Goal: Task Accomplishment & Management: Use online tool/utility

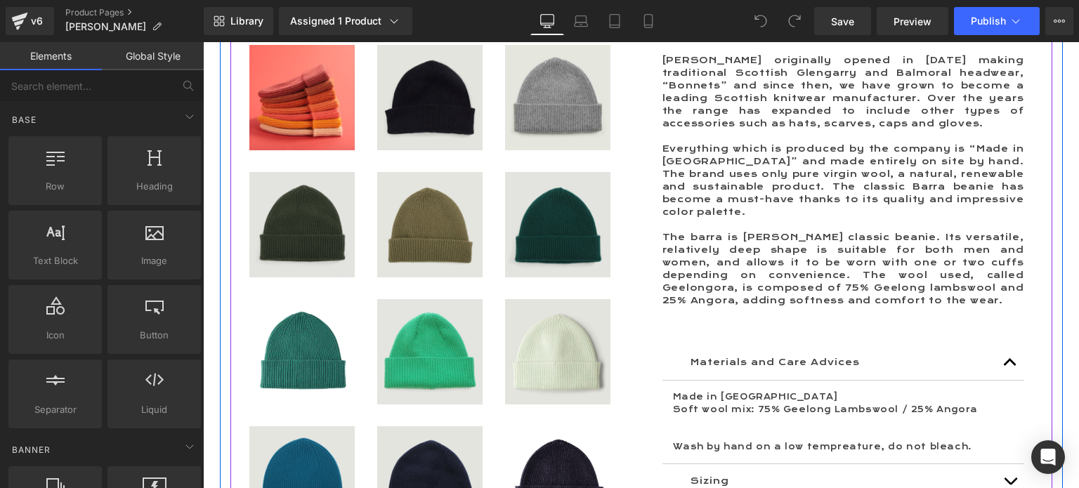
scroll to position [1054, 0]
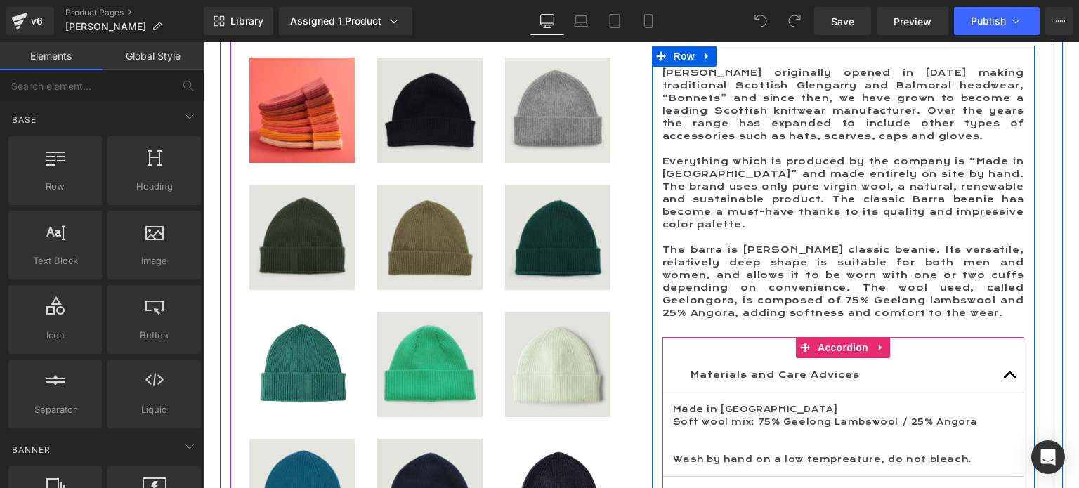
click at [1010, 379] on span "button" at bounding box center [1010, 379] width 0 height 0
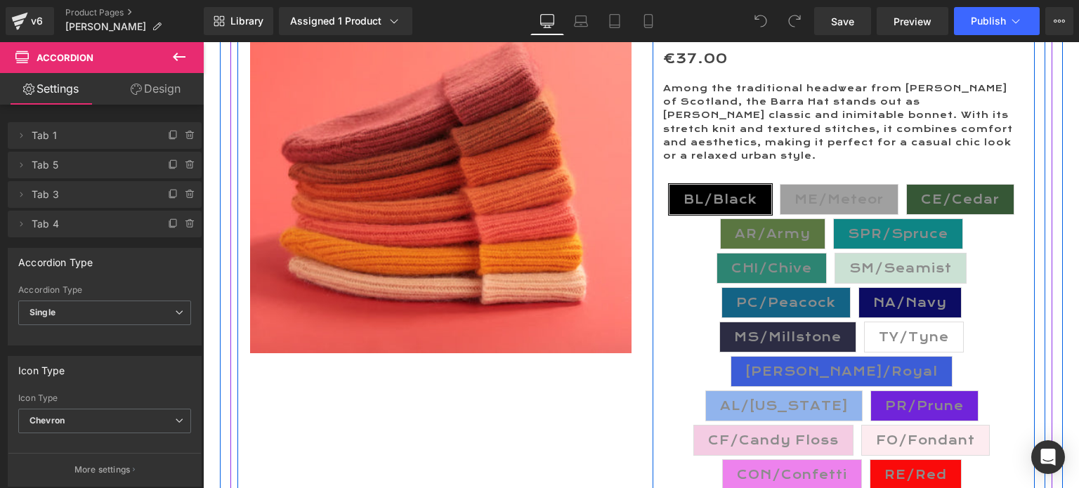
scroll to position [211, 0]
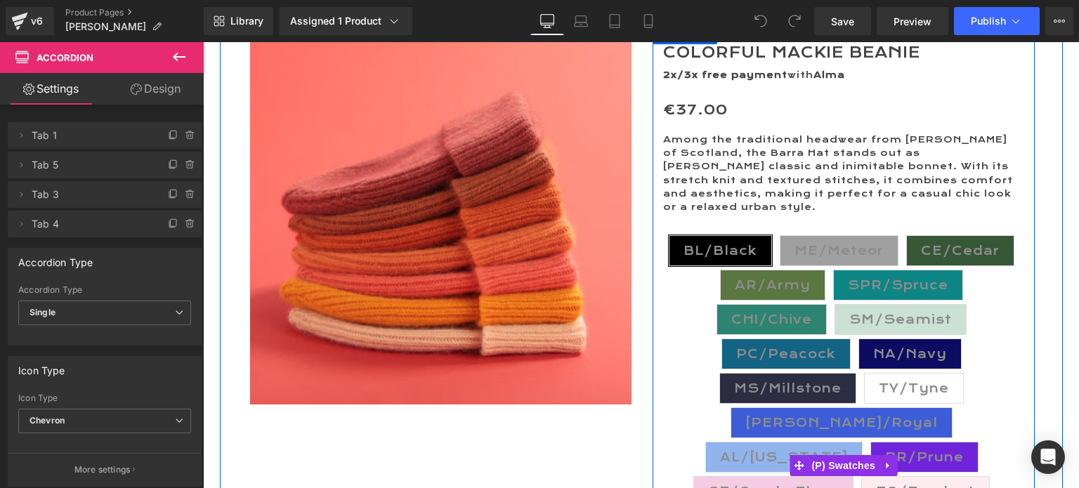
click at [699, 238] on span "BL/Black" at bounding box center [720, 251] width 74 height 30
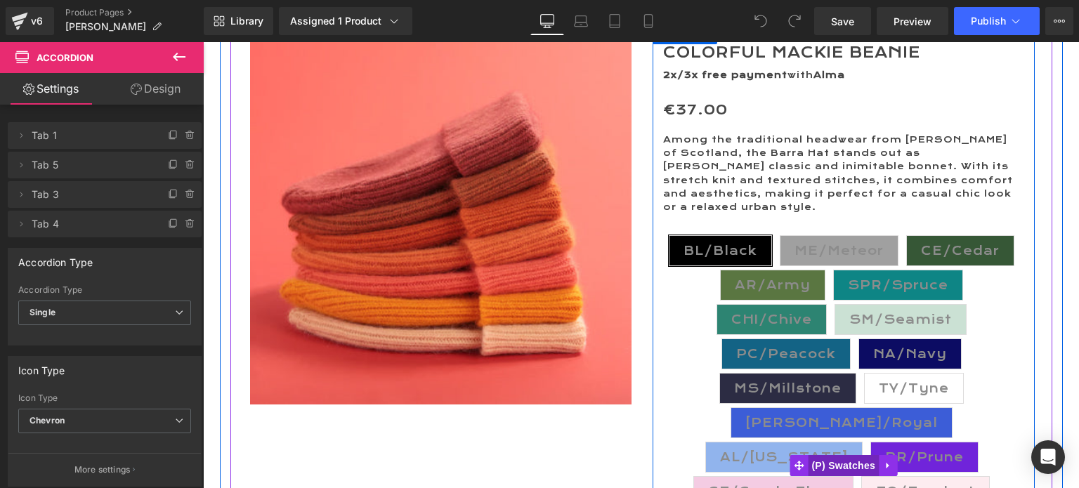
click at [837, 455] on span "(P) Swatches" at bounding box center [843, 465] width 71 height 21
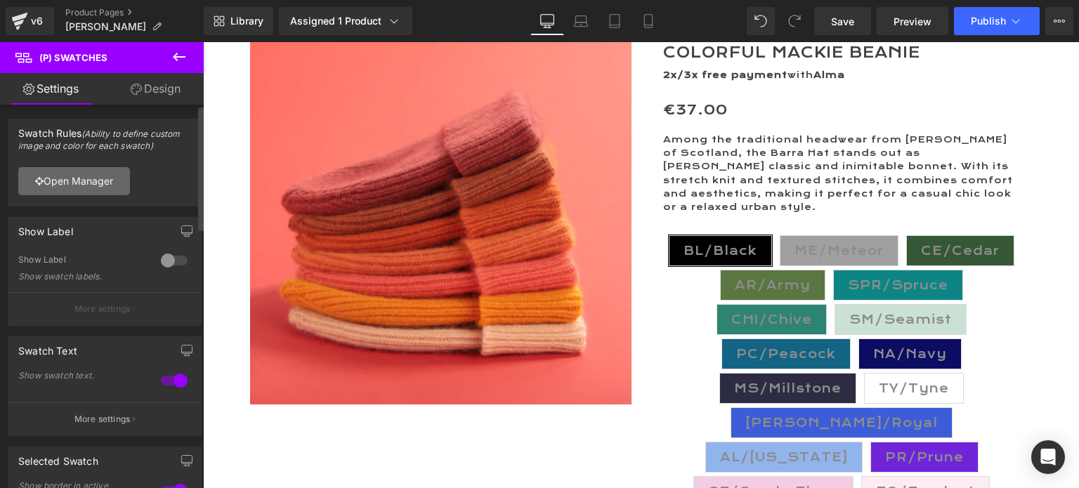
click at [63, 185] on link "Open Manager" at bounding box center [74, 181] width 112 height 28
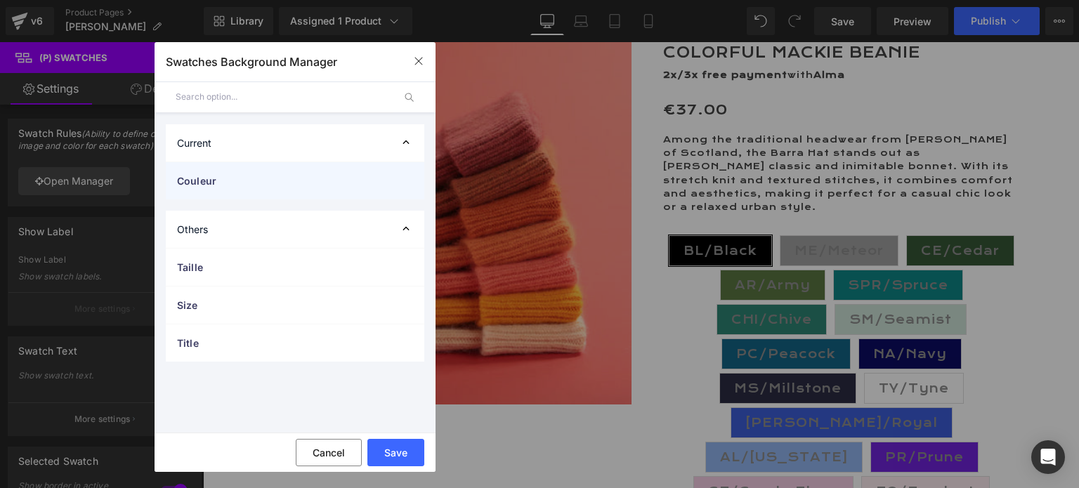
click at [261, 183] on span "Couleur" at bounding box center [281, 180] width 208 height 15
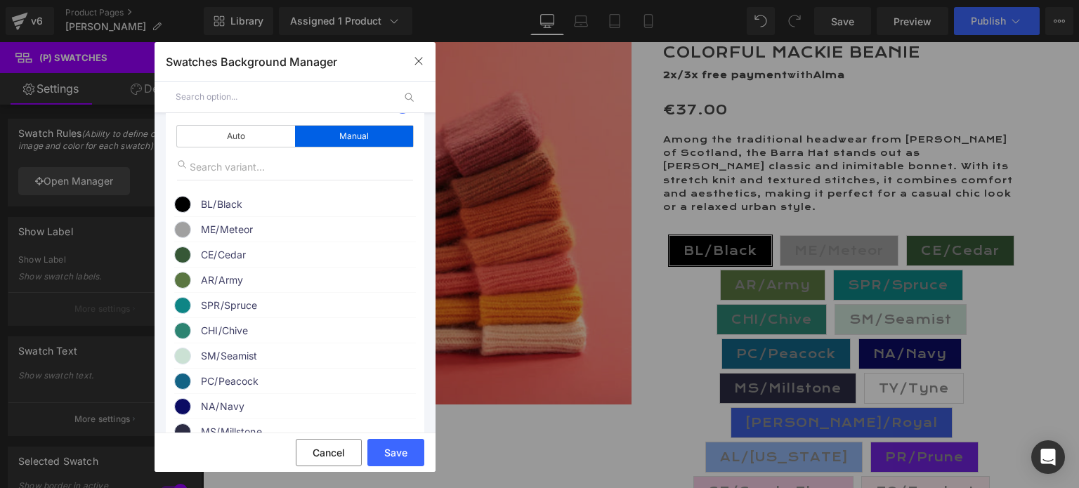
scroll to position [70, 0]
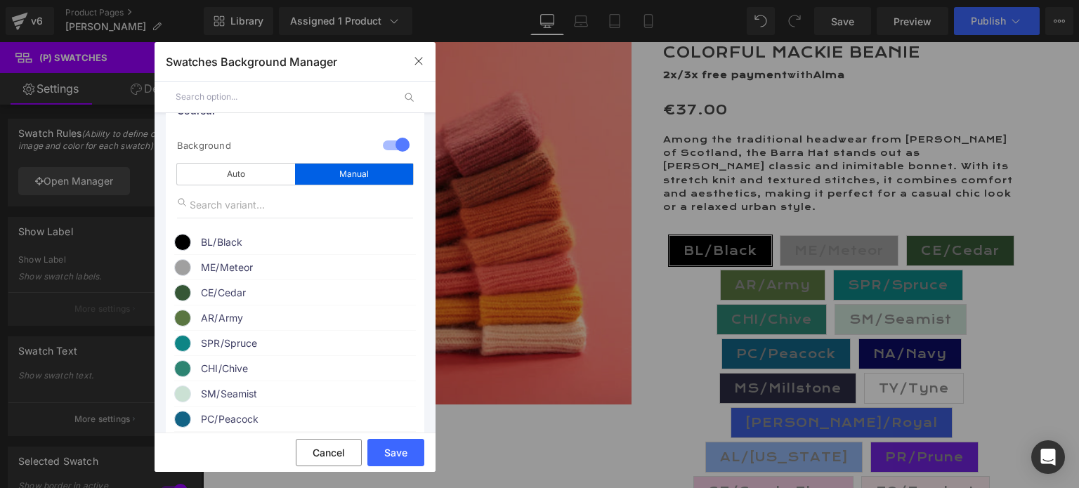
click at [242, 244] on span "BL/Black" at bounding box center [308, 242] width 214 height 17
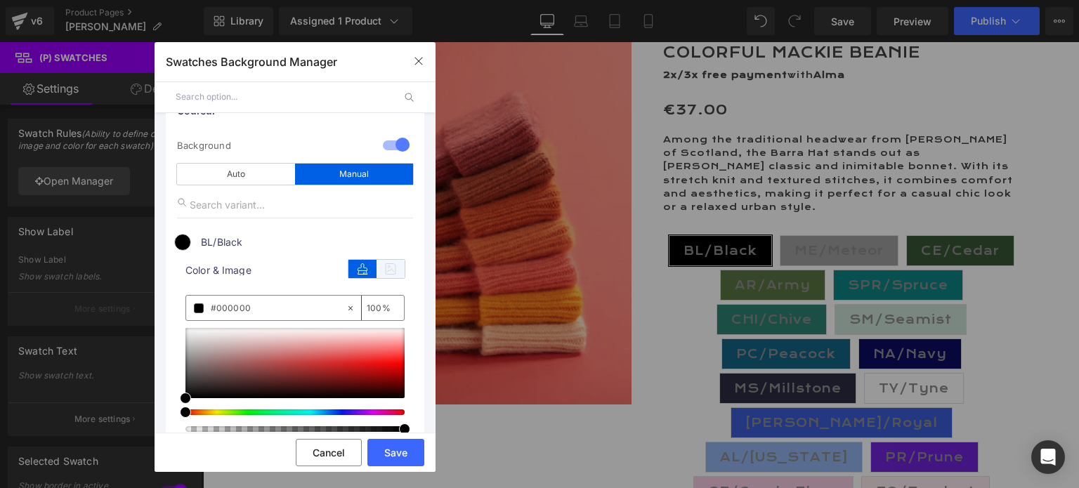
click at [377, 271] on icon at bounding box center [391, 269] width 28 height 18
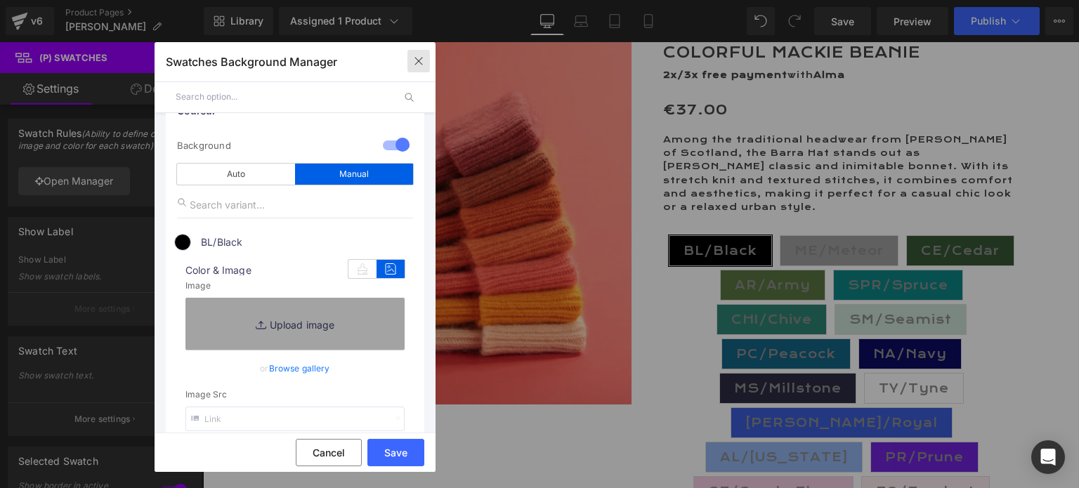
click at [413, 60] on icon "button" at bounding box center [418, 60] width 11 height 11
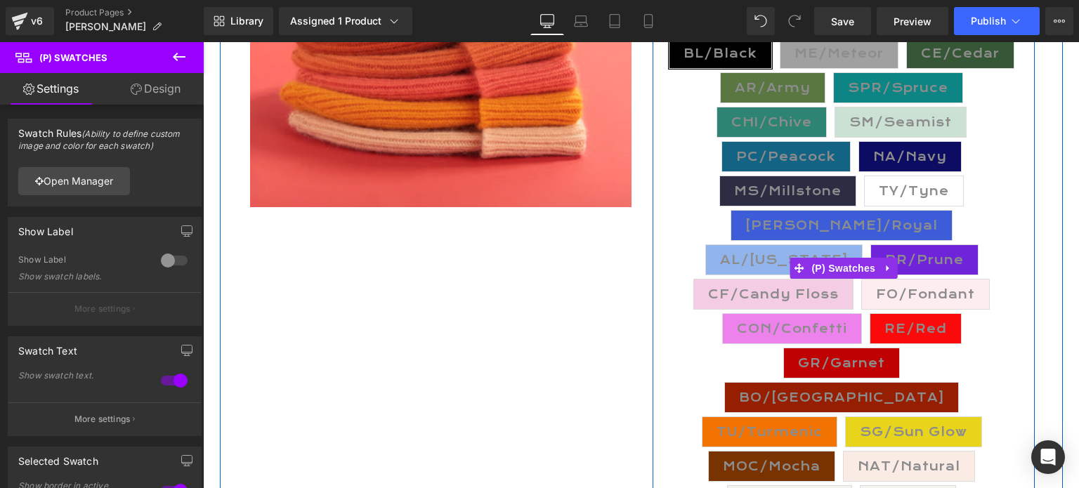
scroll to position [421, 0]
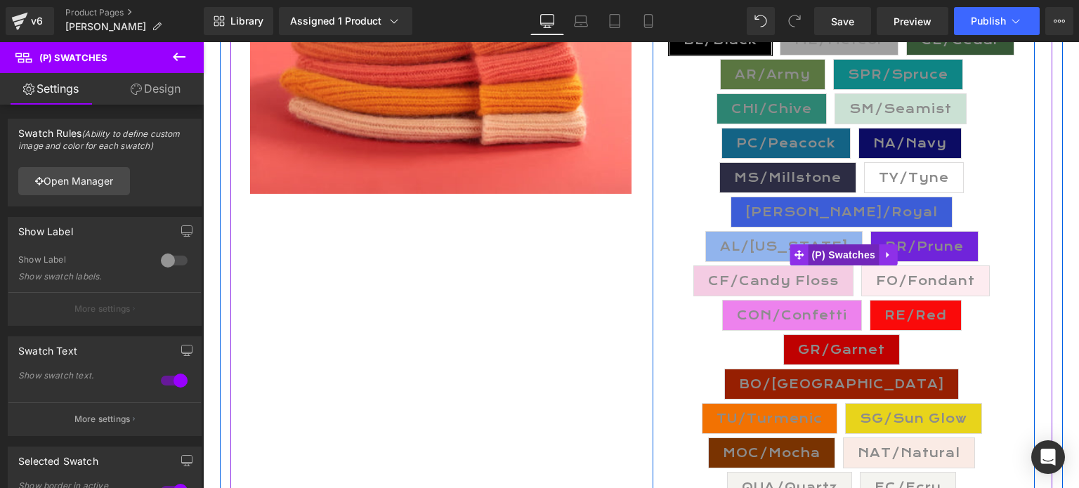
click at [830, 244] on span "(P) Swatches" at bounding box center [843, 254] width 71 height 21
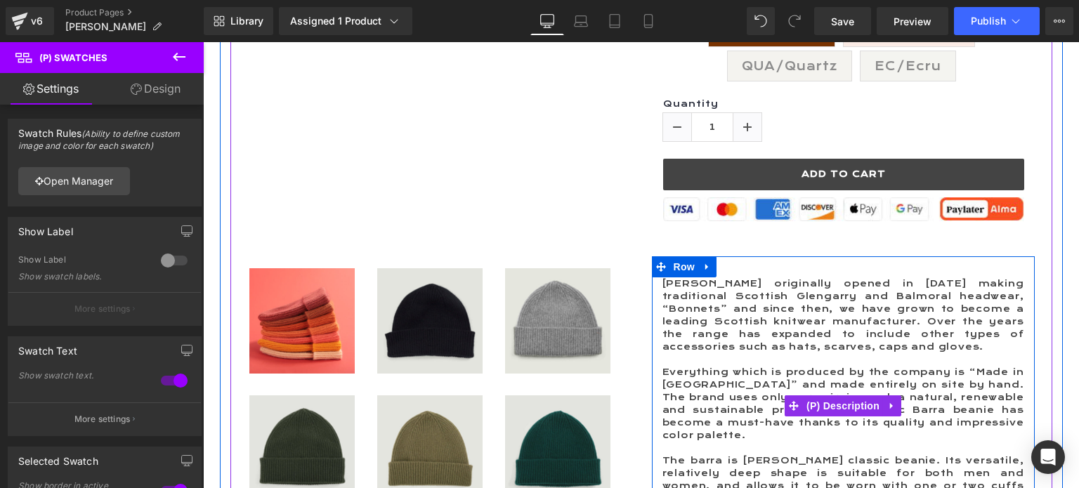
scroll to position [843, 0]
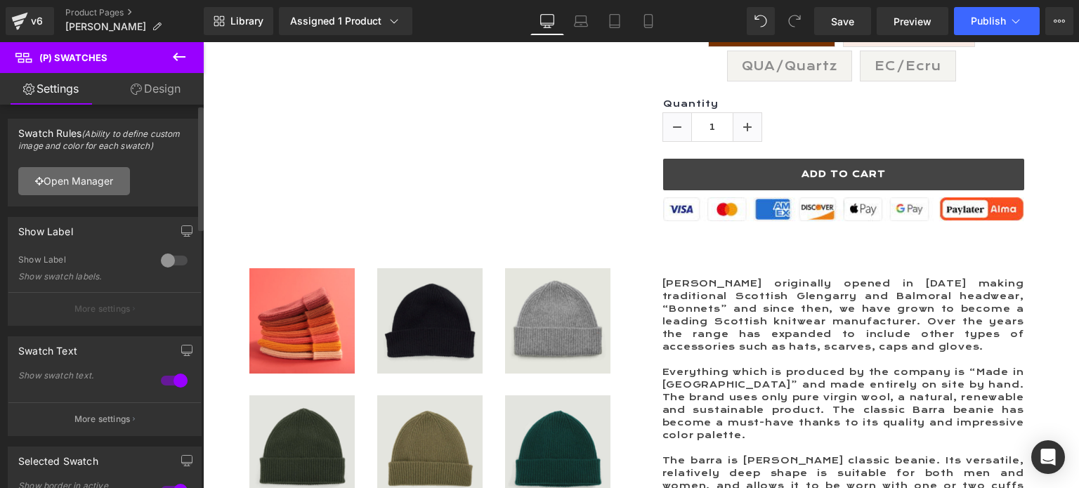
click at [69, 181] on link "Open Manager" at bounding box center [74, 181] width 112 height 28
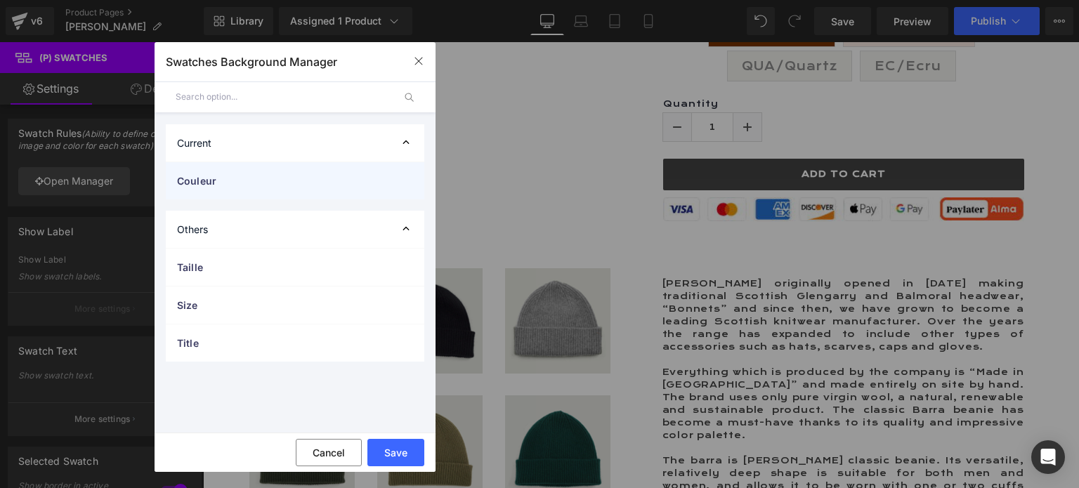
click at [218, 176] on span "Couleur" at bounding box center [281, 180] width 208 height 15
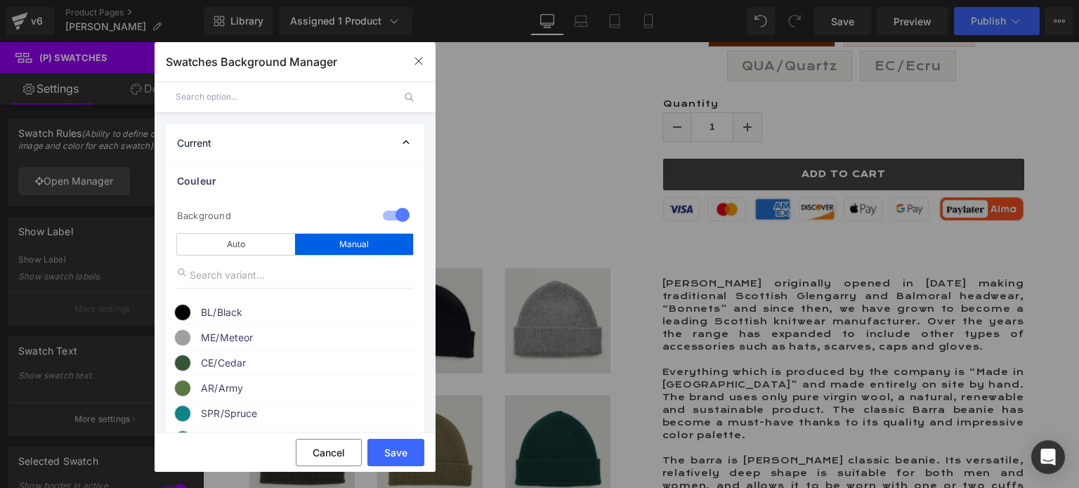
click at [221, 310] on span "BL/Black" at bounding box center [308, 312] width 214 height 17
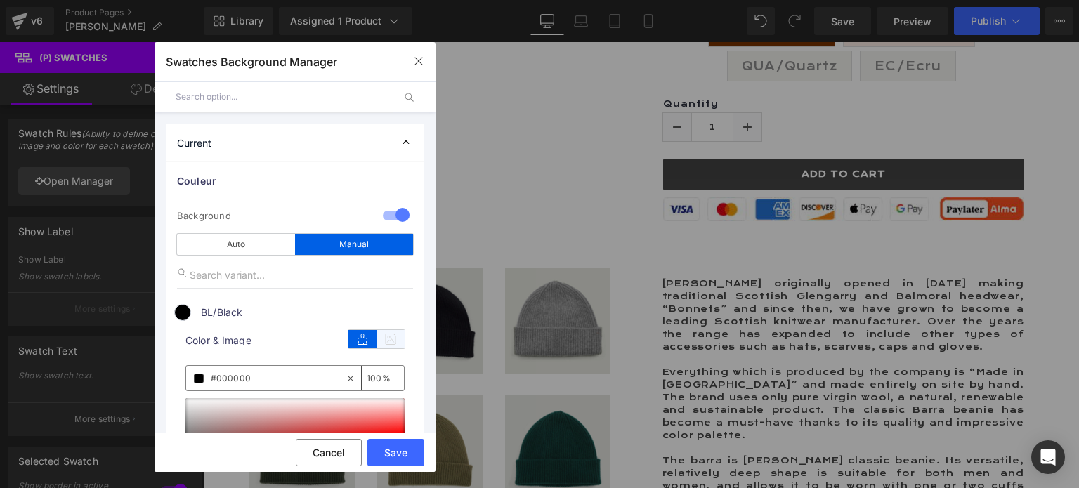
click at [381, 339] on icon at bounding box center [391, 339] width 28 height 18
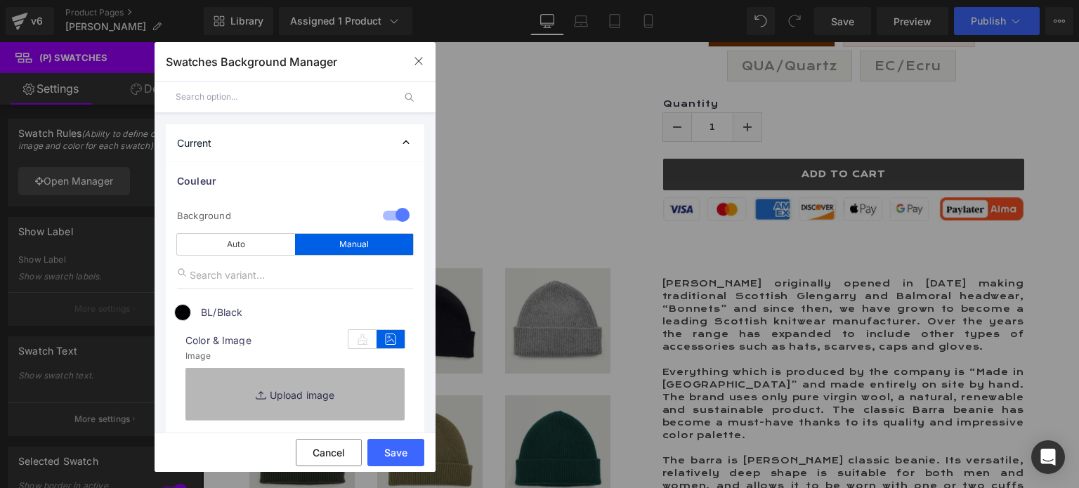
click at [289, 388] on link "Replace Image" at bounding box center [294, 394] width 219 height 52
type input "C:\fakepath\BL.Black.jpg"
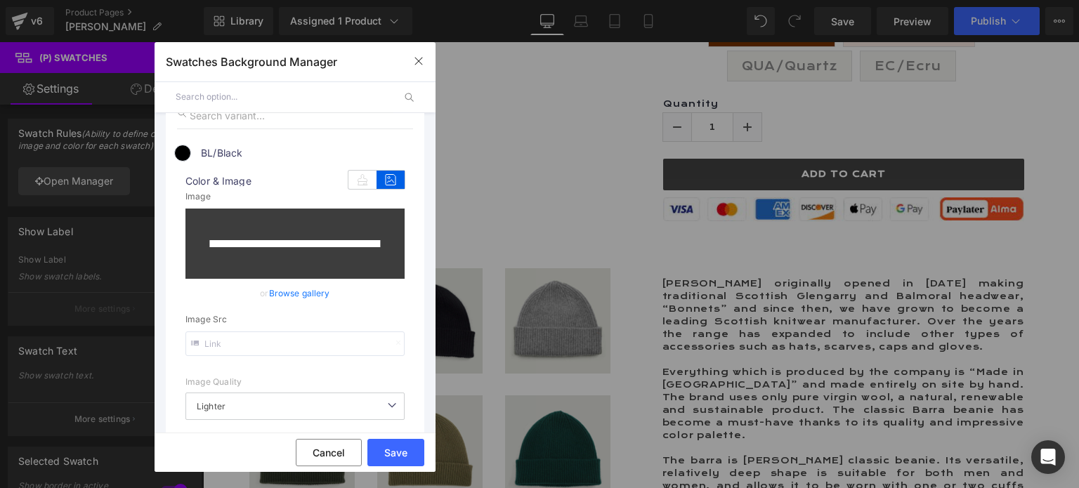
scroll to position [140, 0]
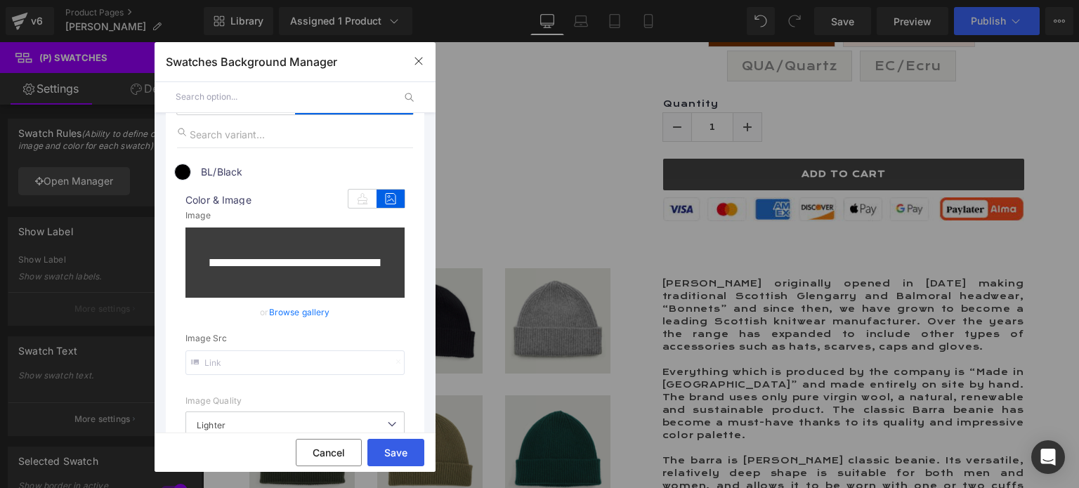
click at [388, 447] on button "Save" at bounding box center [395, 452] width 57 height 27
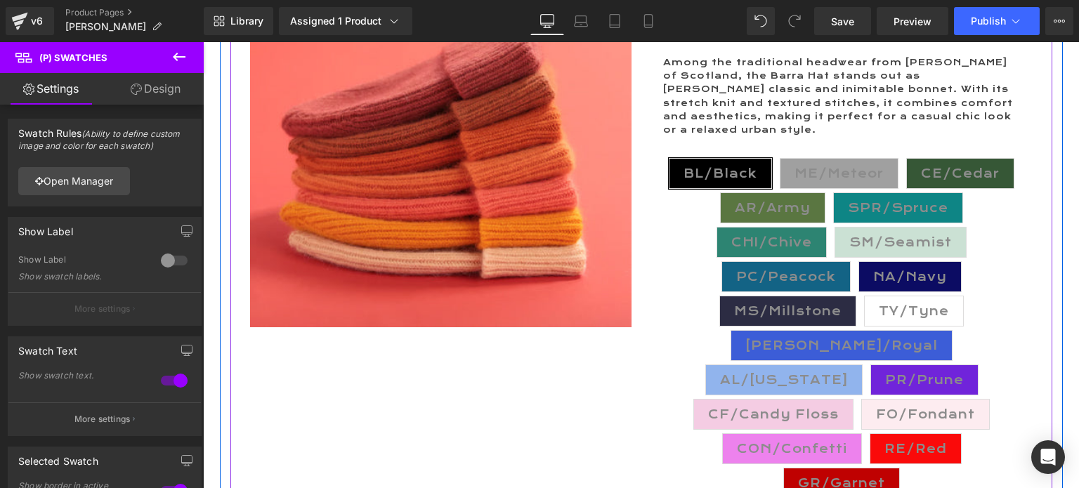
scroll to position [281, 0]
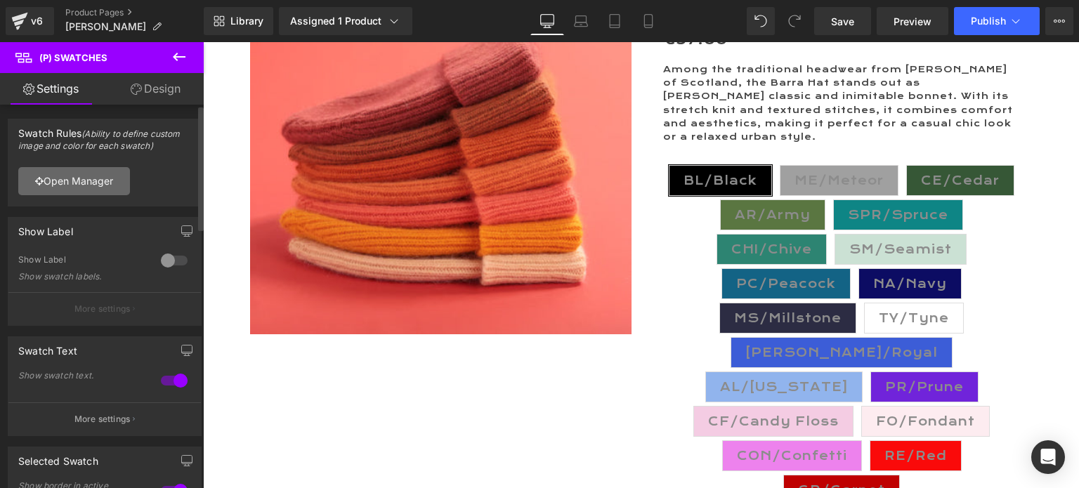
click at [84, 179] on link "Open Manager" at bounding box center [74, 181] width 112 height 28
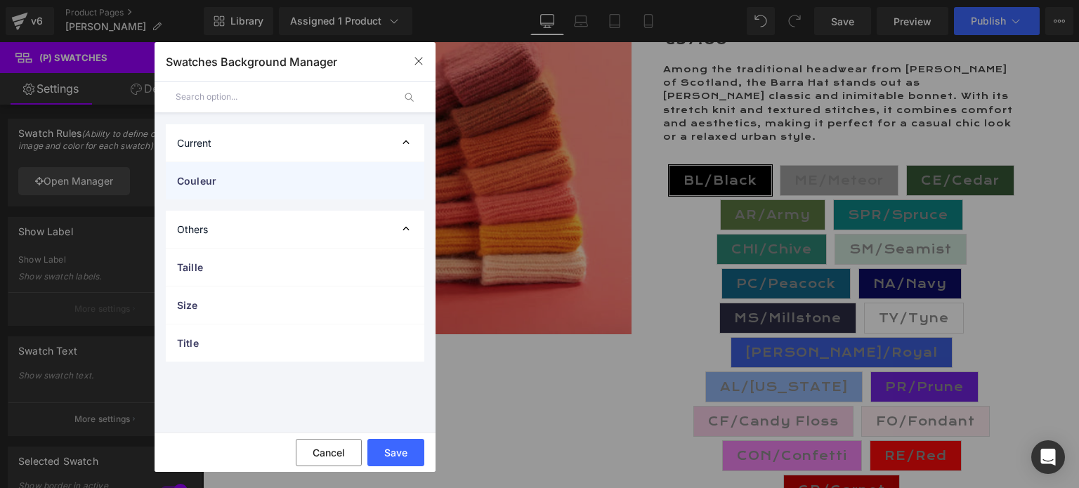
click at [216, 180] on span "Couleur" at bounding box center [281, 180] width 208 height 15
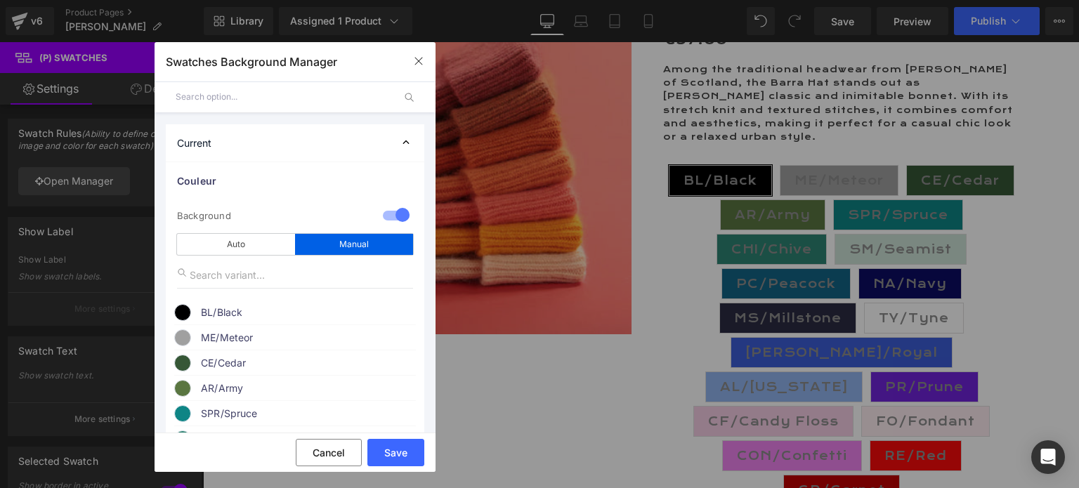
click at [224, 313] on span "BL/Black" at bounding box center [308, 312] width 214 height 17
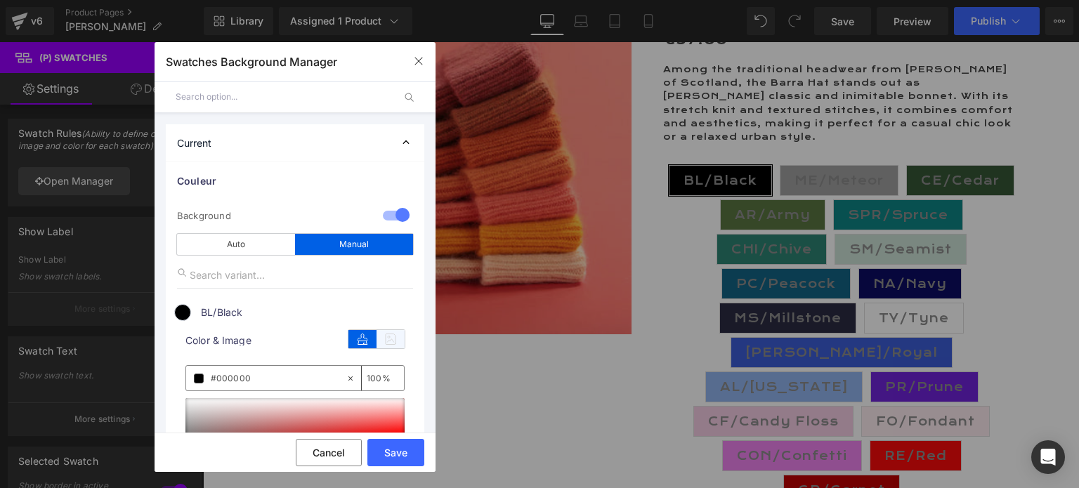
click at [385, 339] on icon at bounding box center [391, 339] width 28 height 18
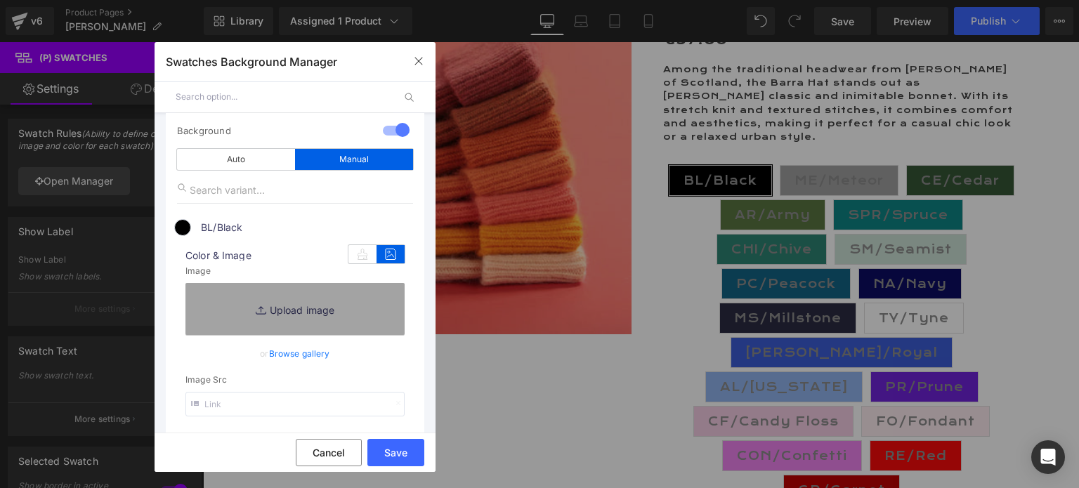
scroll to position [140, 0]
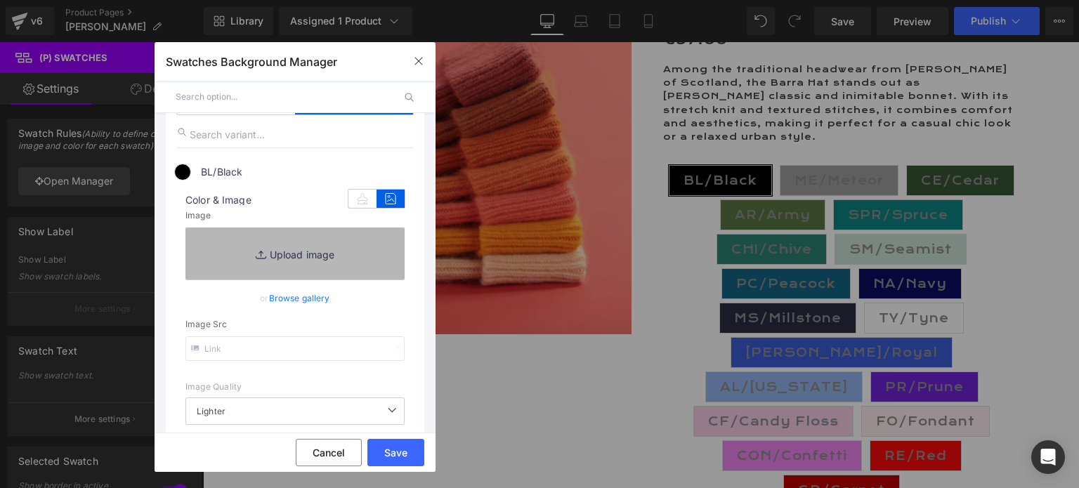
click at [282, 254] on link "Replace Image" at bounding box center [294, 254] width 219 height 52
type input "C:\fakepath\BL.Black.jpg"
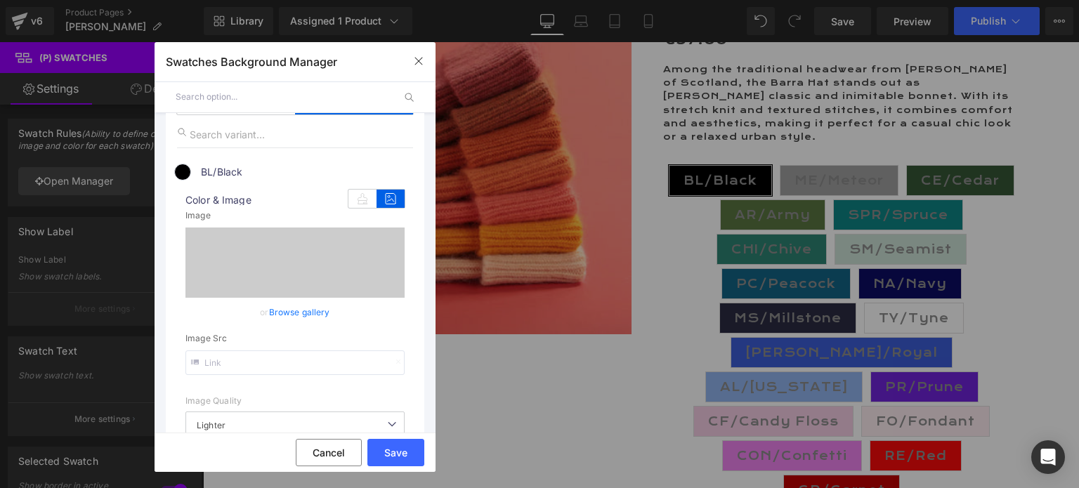
type input "[URL][DOMAIN_NAME]"
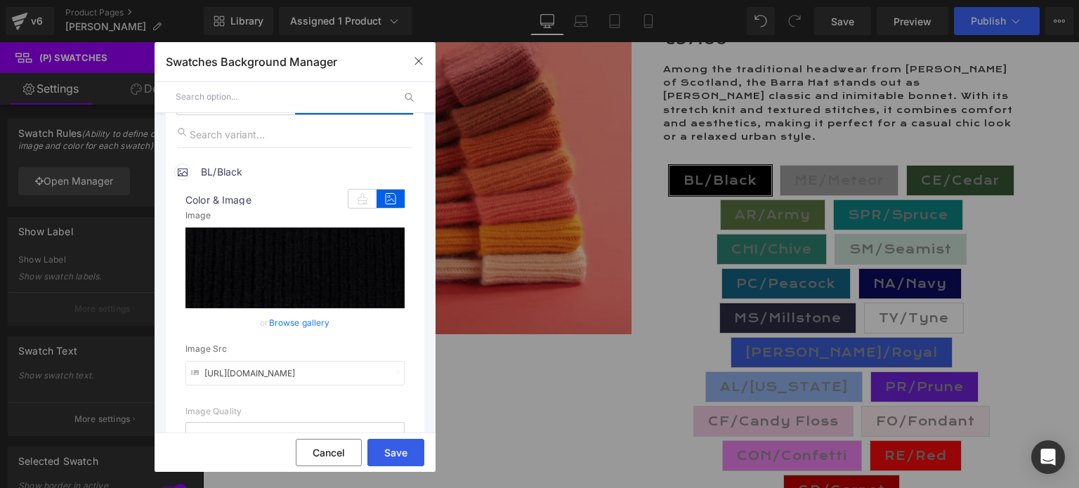
click at [393, 452] on button "Save" at bounding box center [395, 452] width 57 height 27
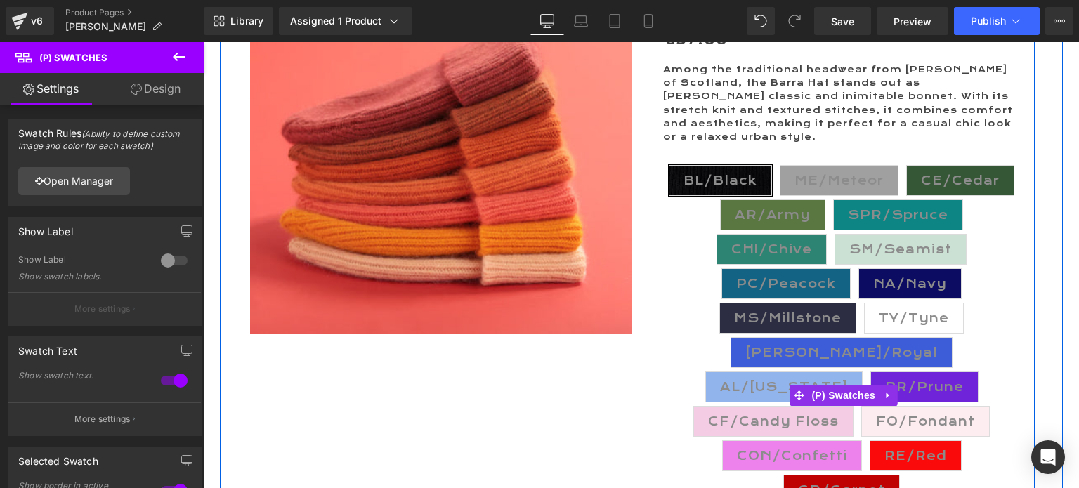
click at [823, 166] on span "ME/Meteor" at bounding box center [838, 181] width 89 height 30
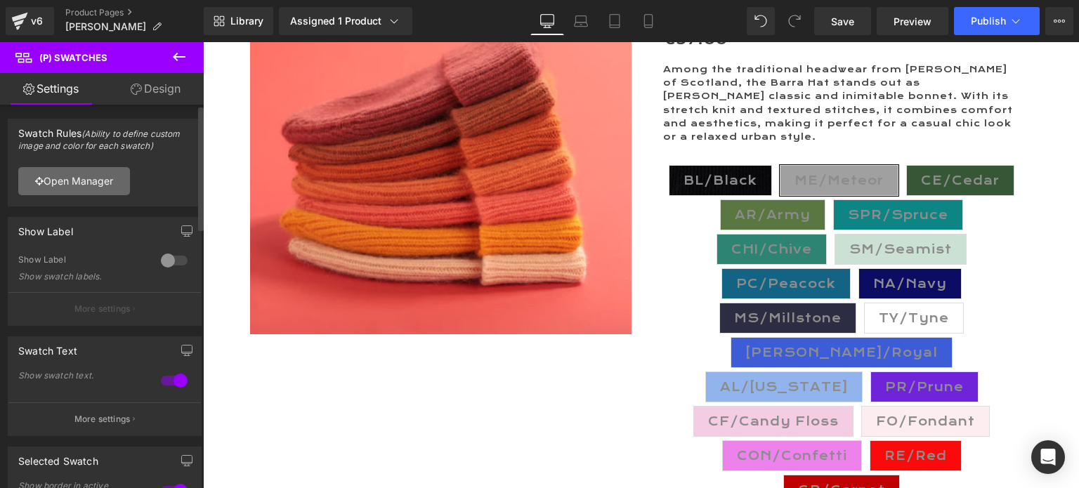
click at [92, 173] on link "Open Manager" at bounding box center [74, 181] width 112 height 28
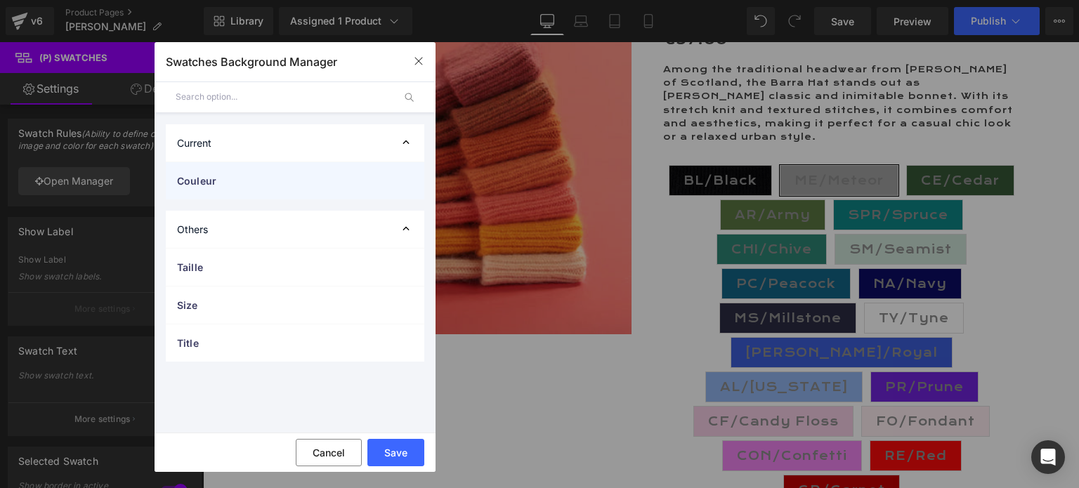
click at [228, 180] on span "Couleur" at bounding box center [281, 180] width 208 height 15
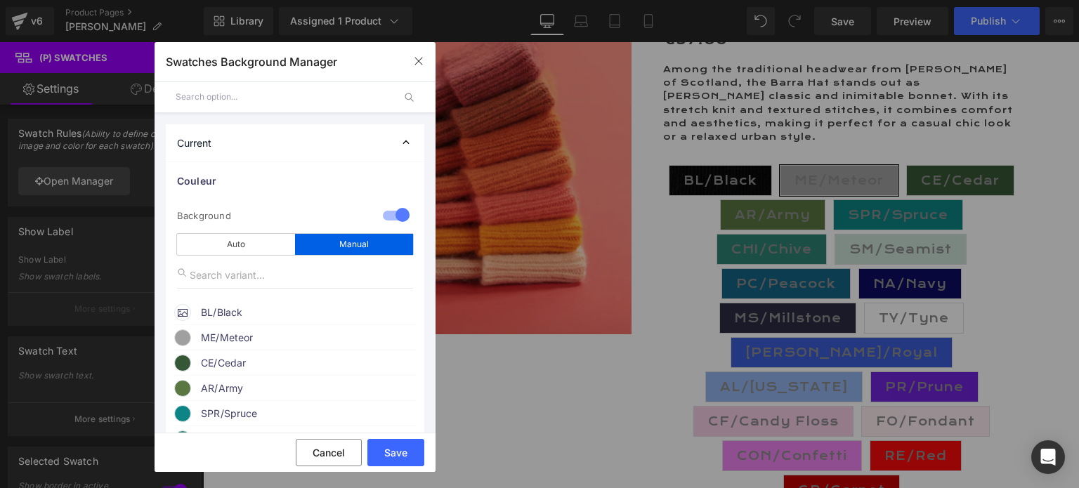
click at [233, 335] on span "ME/Meteor" at bounding box center [308, 337] width 214 height 17
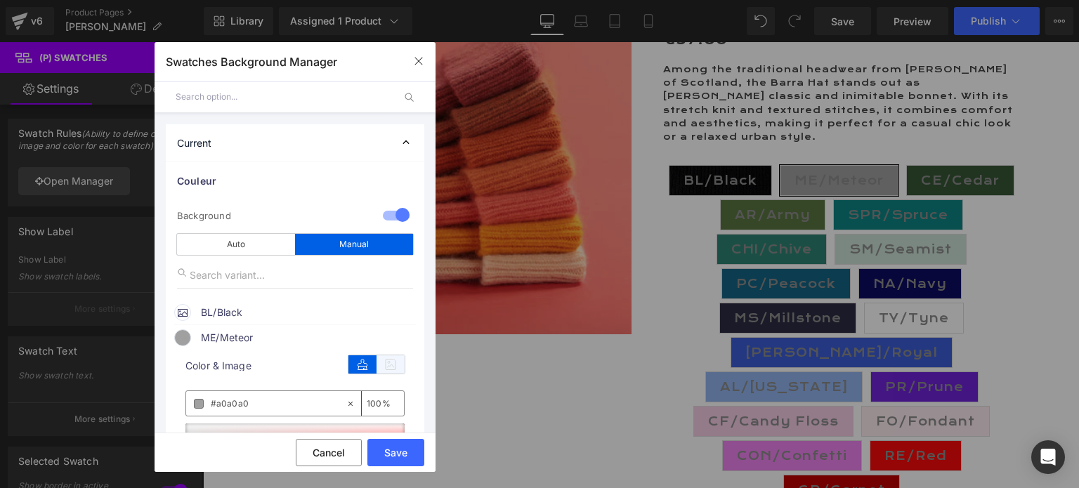
click at [383, 363] on icon at bounding box center [391, 364] width 28 height 18
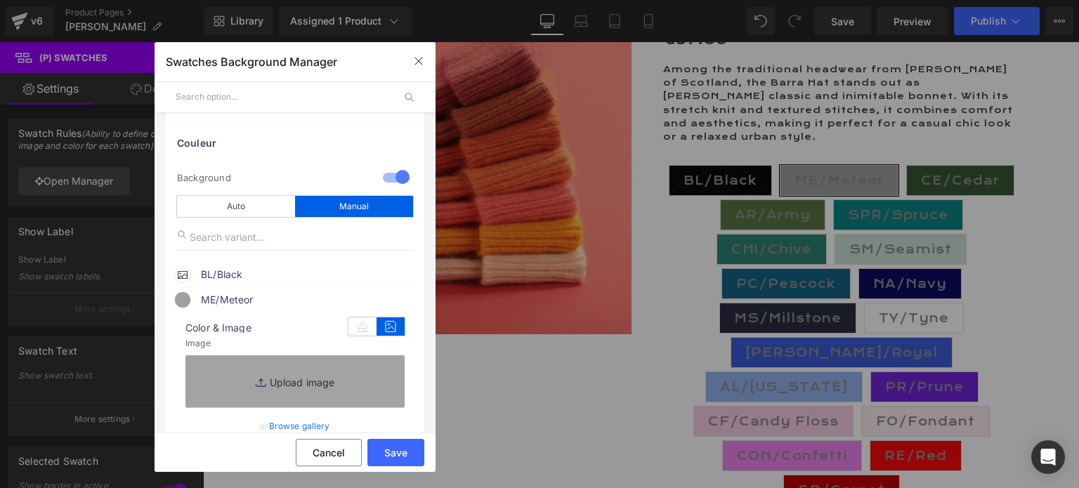
scroll to position [70, 0]
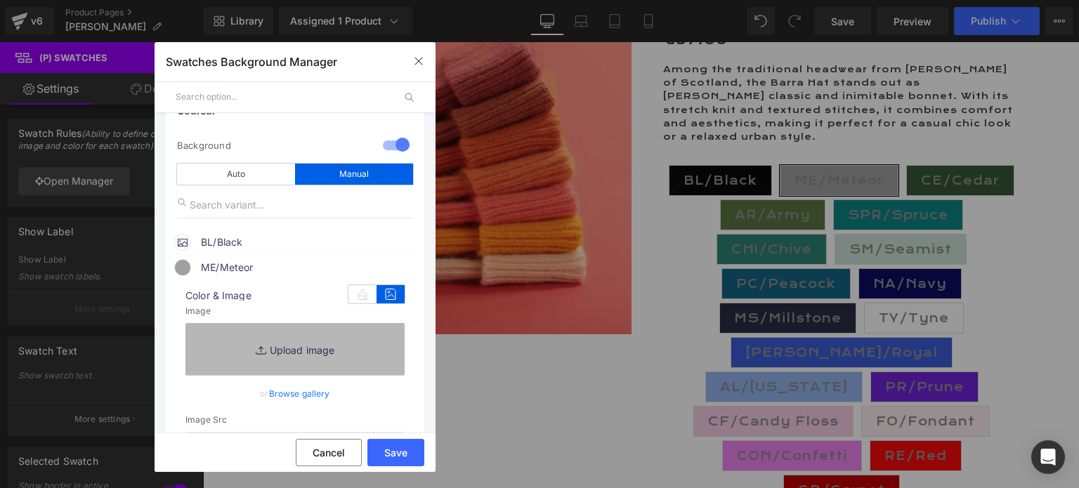
click at [287, 348] on link "Replace Image" at bounding box center [294, 349] width 219 height 52
type input "C:\fakepath\ME.Meteor.jpg"
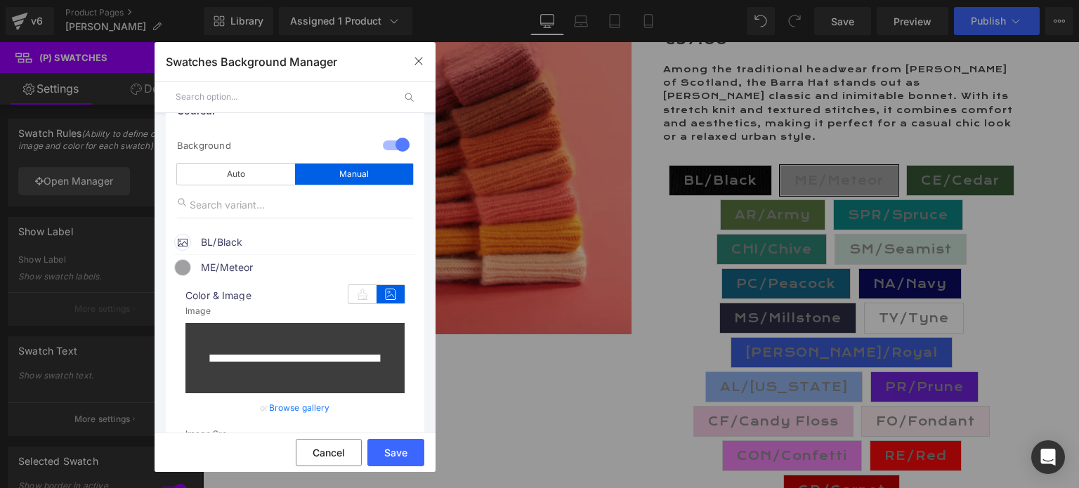
type input "[URL][DOMAIN_NAME]"
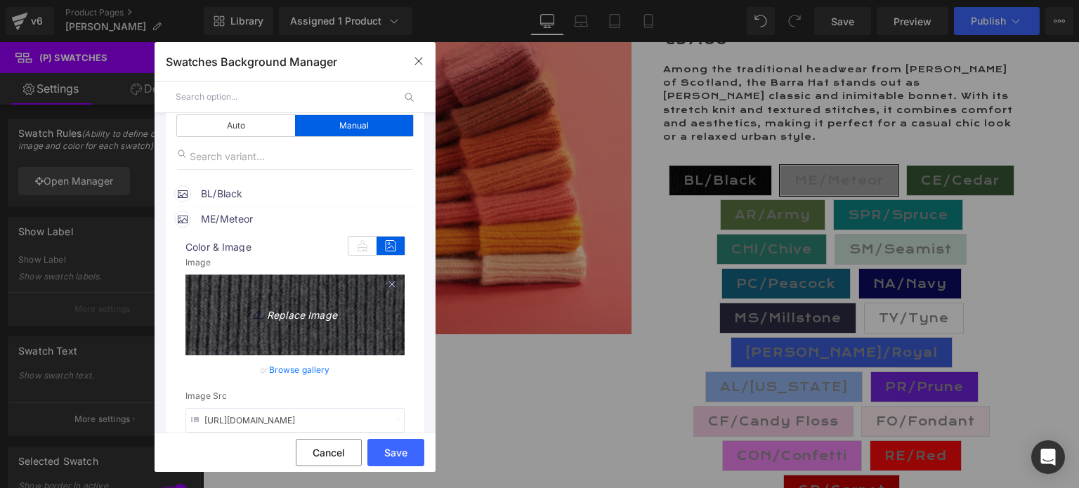
scroll to position [140, 0]
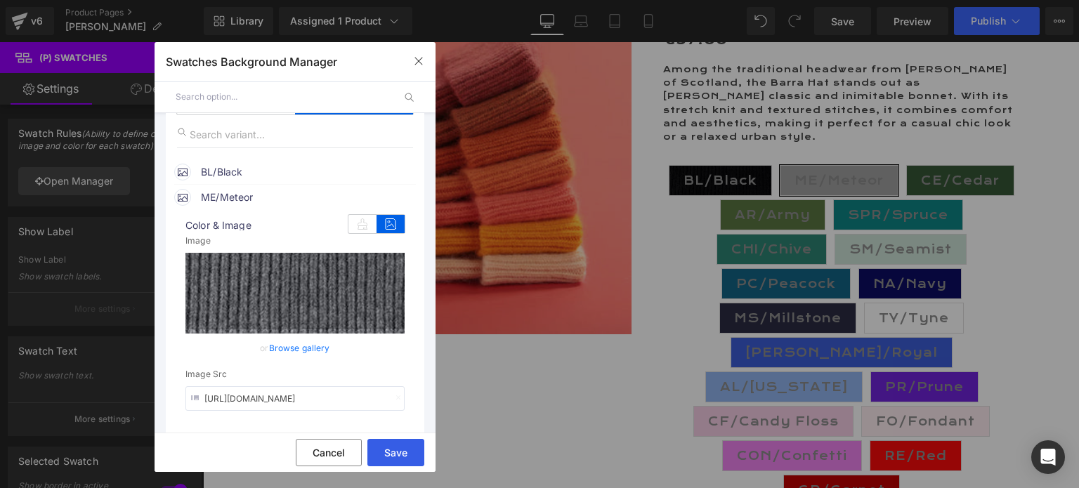
click at [386, 446] on button "Save" at bounding box center [395, 452] width 57 height 27
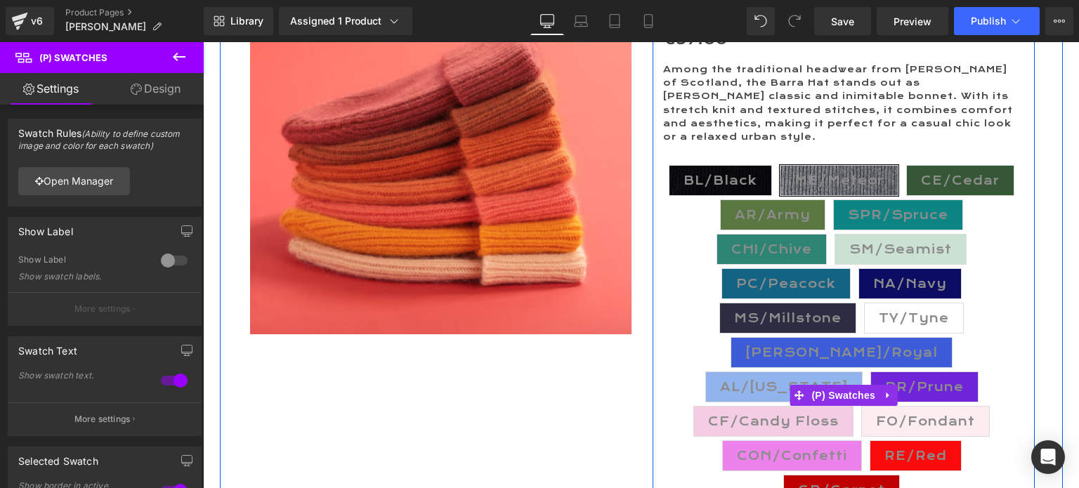
click at [934, 166] on span "CE/Cedar" at bounding box center [960, 181] width 79 height 30
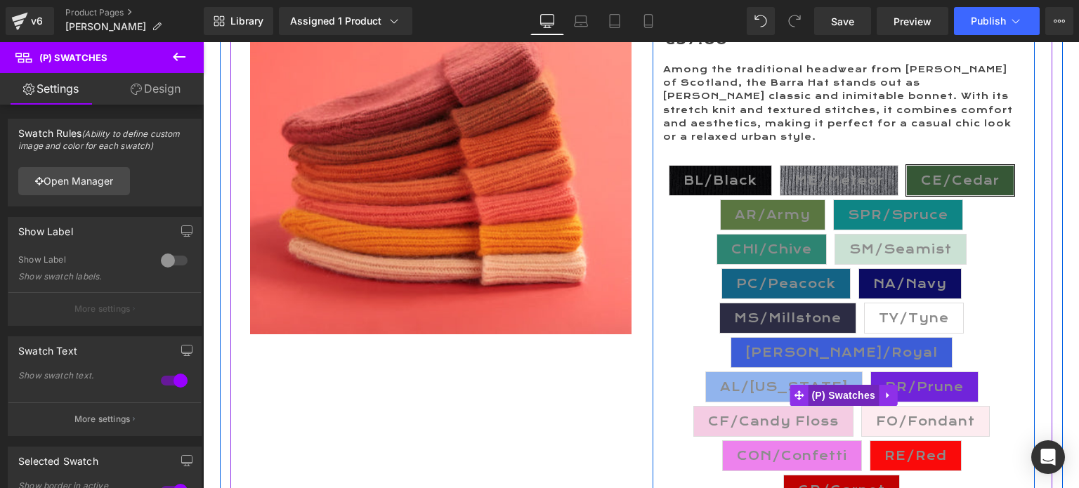
click at [837, 385] on span "(P) Swatches" at bounding box center [843, 395] width 71 height 21
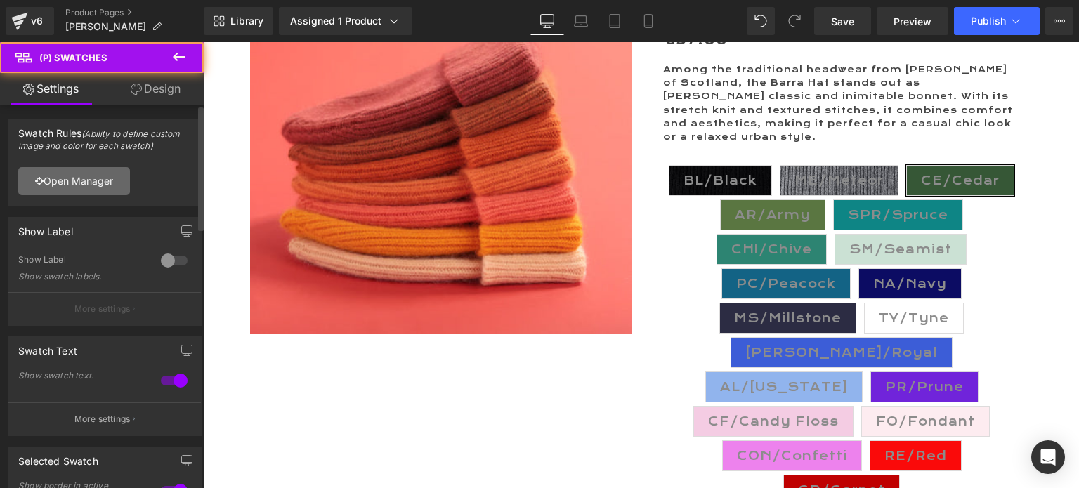
click at [65, 176] on link "Open Manager" at bounding box center [74, 181] width 112 height 28
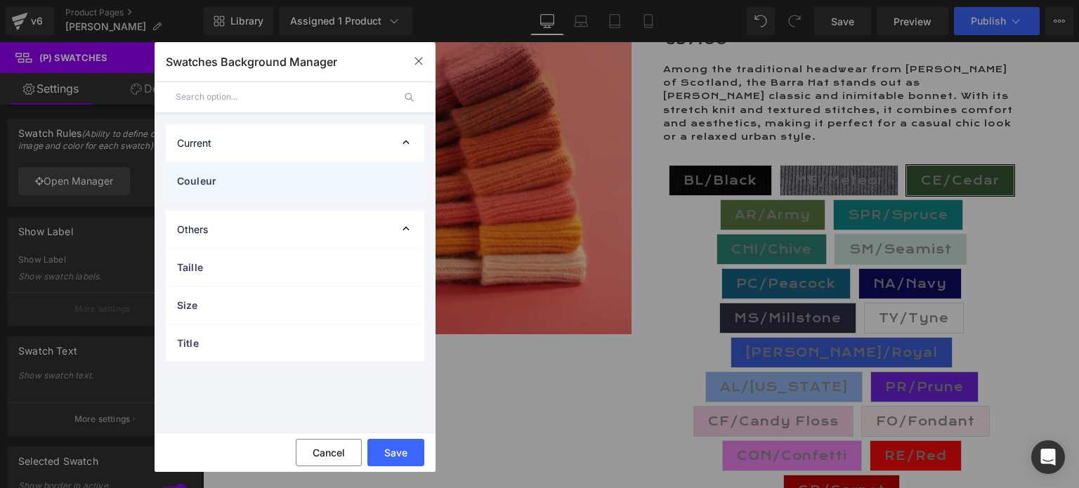
click at [219, 176] on span "Couleur" at bounding box center [281, 180] width 208 height 15
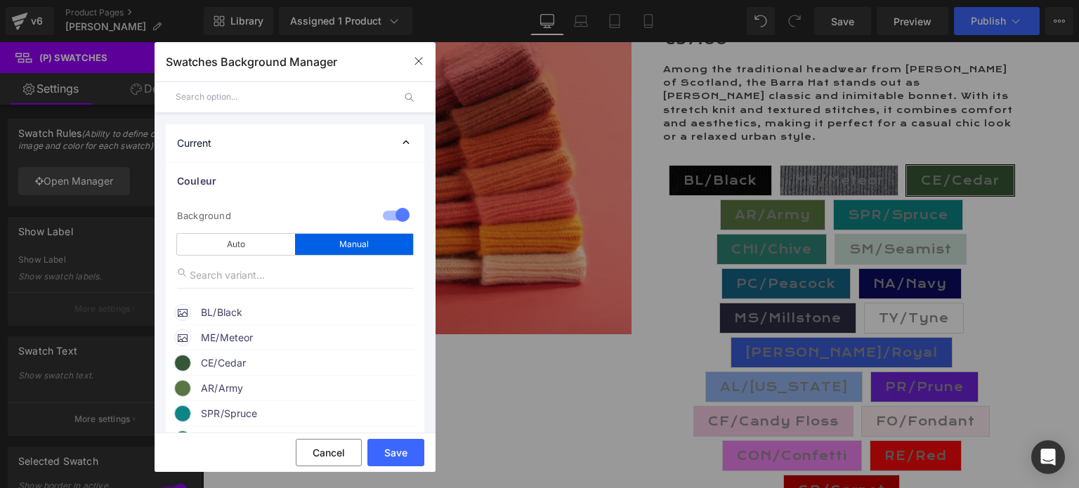
click at [228, 365] on span "CE/Cedar" at bounding box center [308, 363] width 214 height 17
click at [382, 393] on icon at bounding box center [391, 390] width 28 height 18
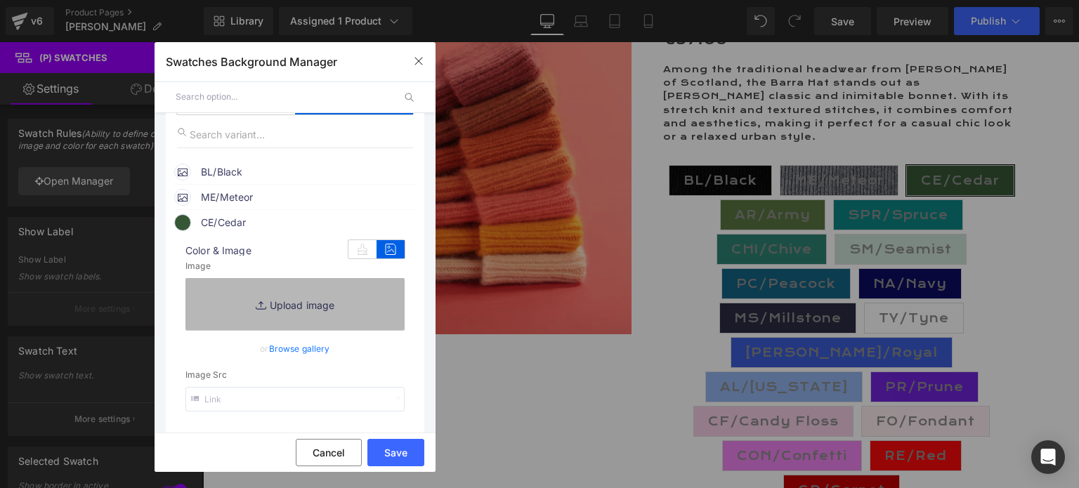
click at [292, 306] on link "Replace Image" at bounding box center [294, 304] width 219 height 52
type input "C:\fakepath\CE.Cedar.jpg"
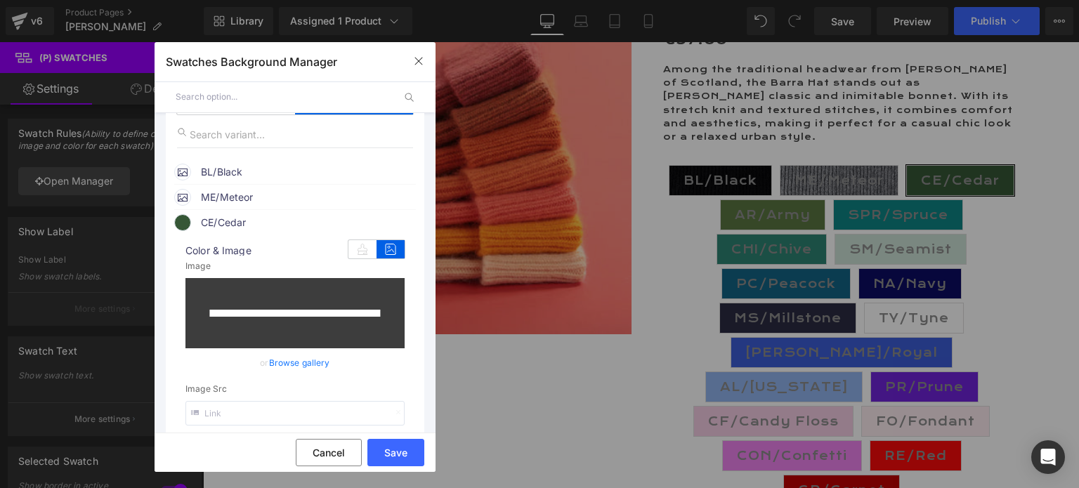
type input "[URL][DOMAIN_NAME]"
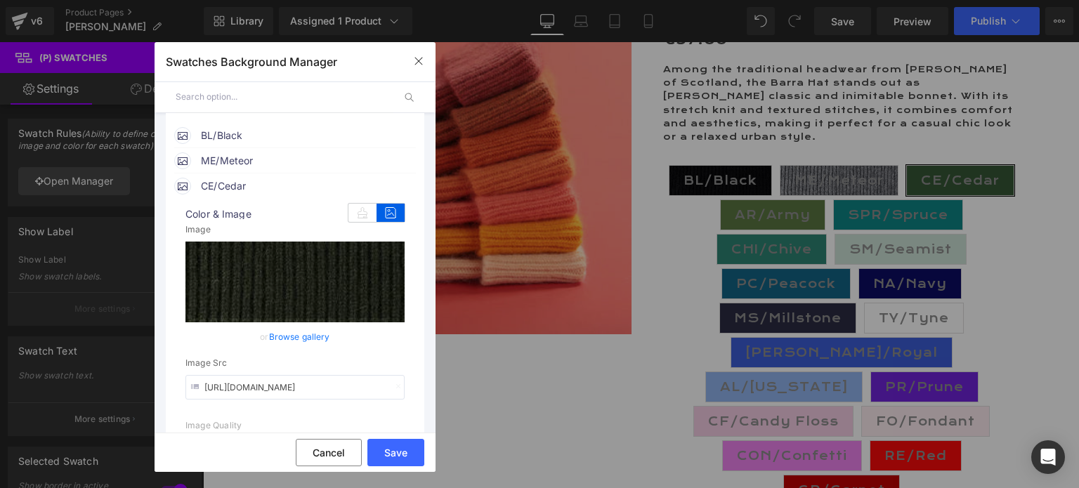
scroll to position [211, 0]
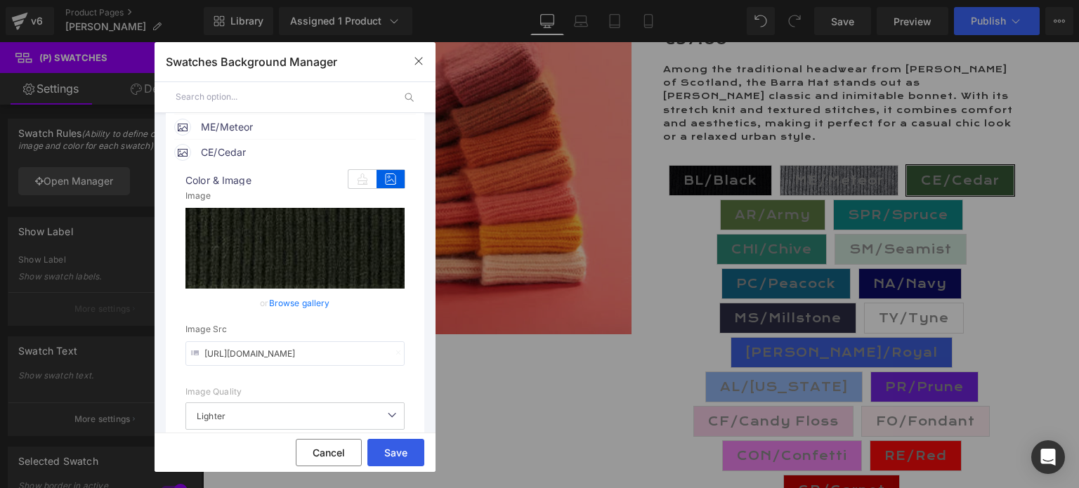
click at [401, 449] on button "Save" at bounding box center [395, 452] width 57 height 27
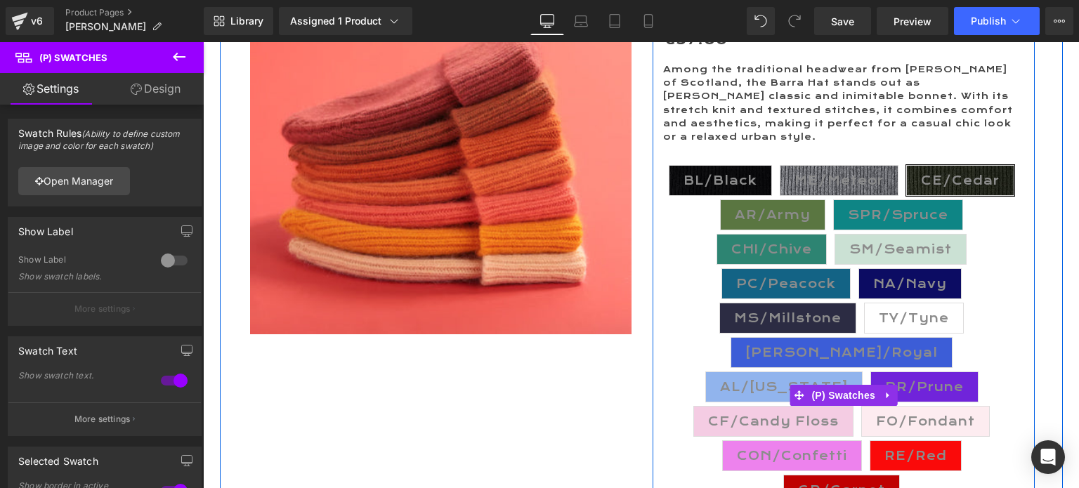
click at [762, 200] on span "AR/Army" at bounding box center [773, 215] width 76 height 30
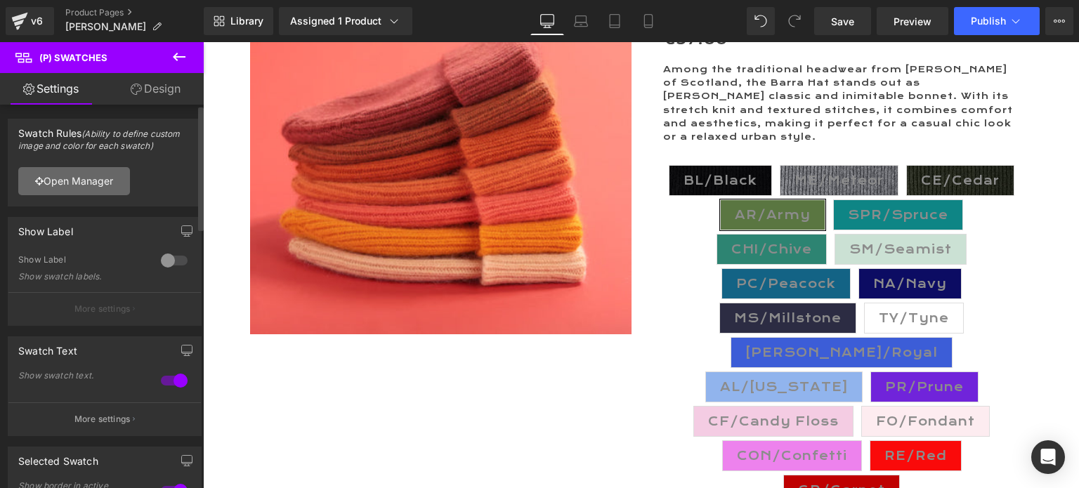
click at [80, 185] on link "Open Manager" at bounding box center [74, 181] width 112 height 28
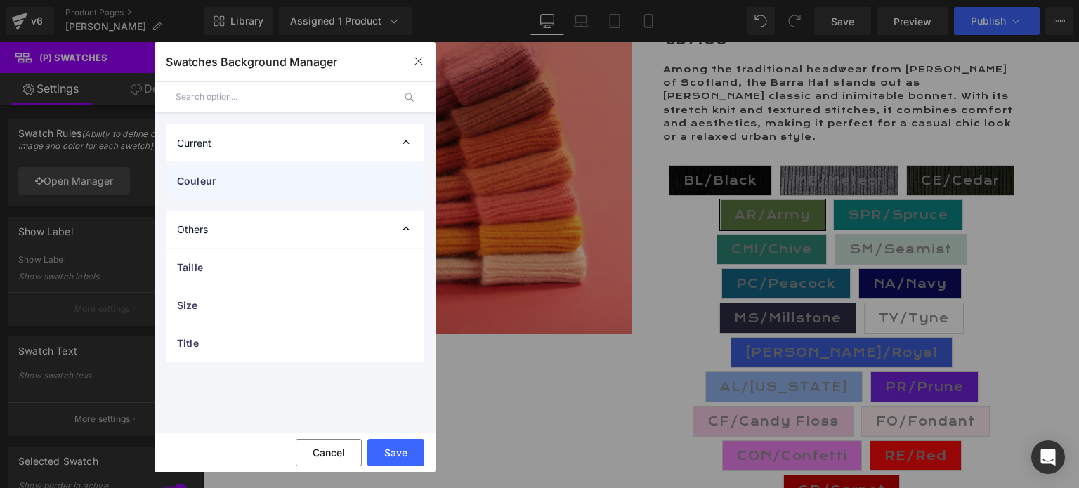
click at [207, 173] on span "Couleur" at bounding box center [281, 180] width 208 height 15
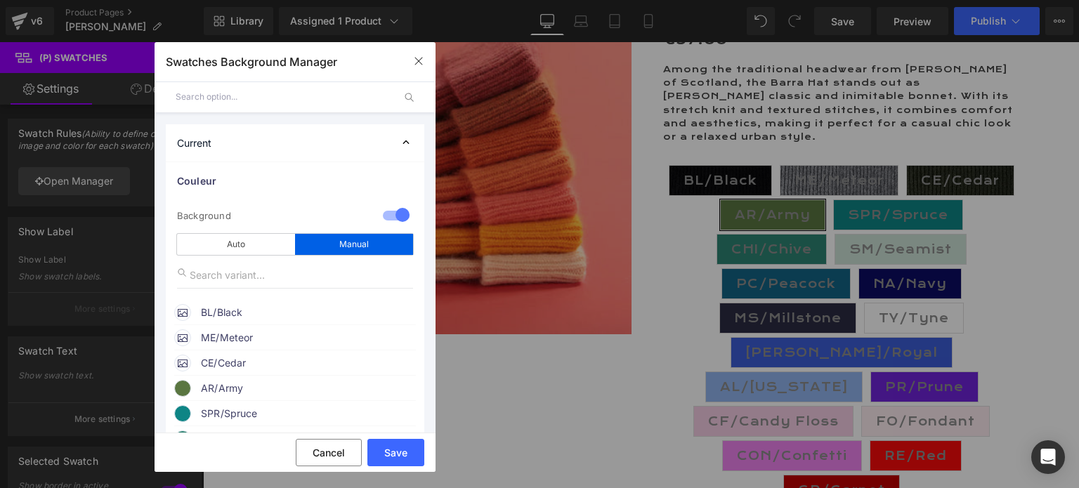
scroll to position [70, 0]
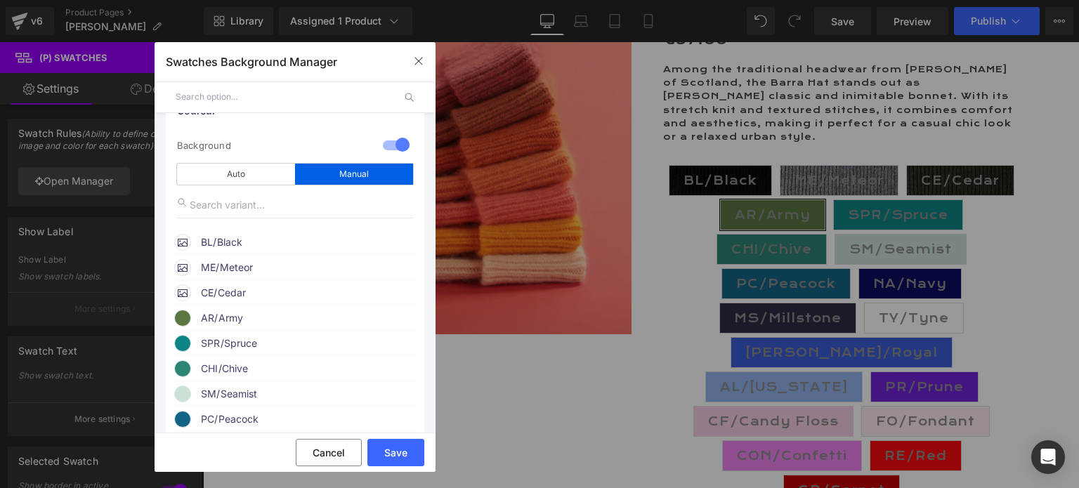
click at [230, 322] on span "AR/Army" at bounding box center [308, 318] width 214 height 17
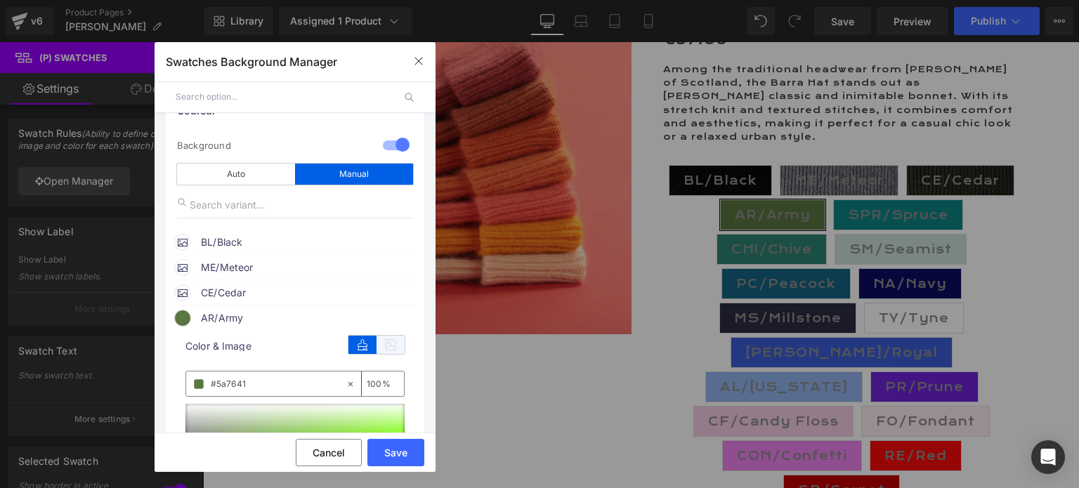
click at [382, 343] on icon at bounding box center [391, 345] width 28 height 18
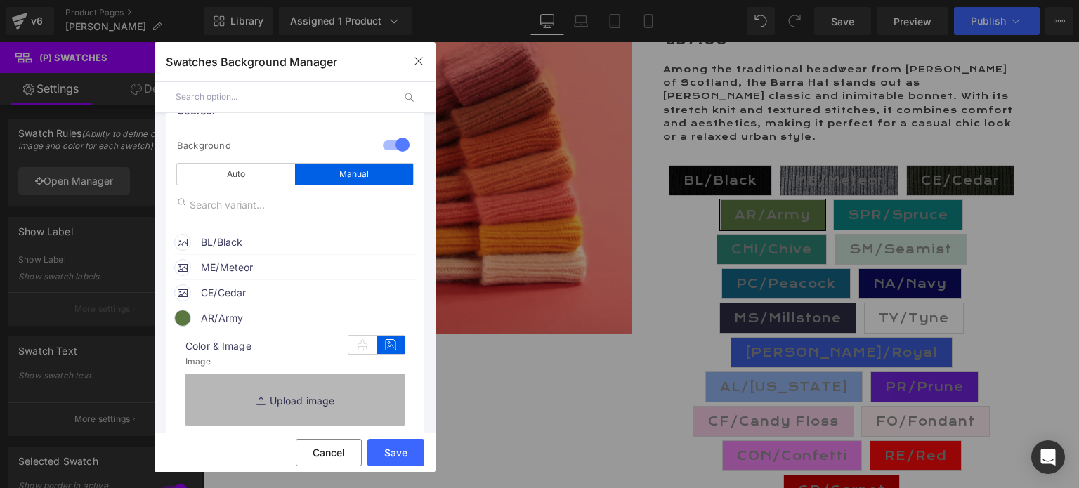
click at [283, 400] on link "Replace Image" at bounding box center [294, 400] width 219 height 52
type input "C:\fakepath\AR.Army.jpg"
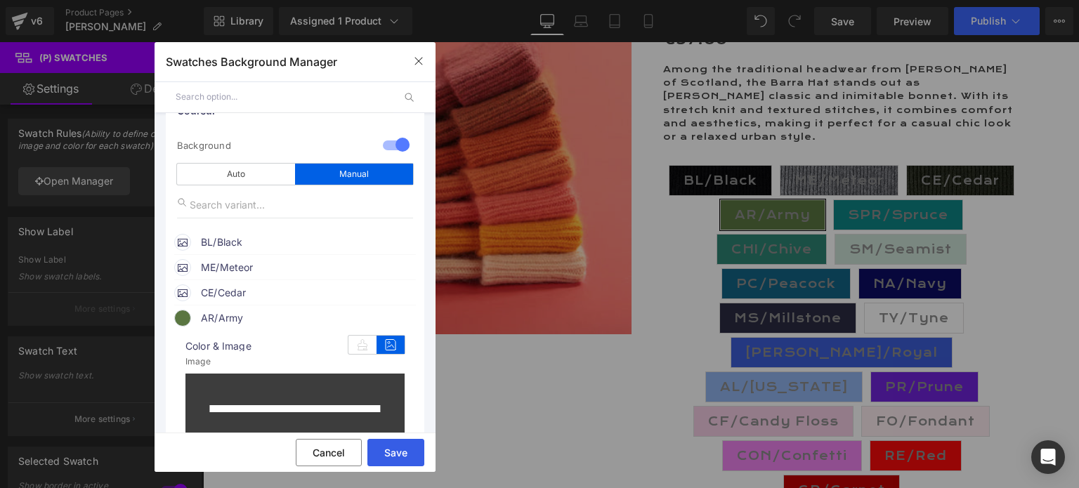
type input "[URL][DOMAIN_NAME]"
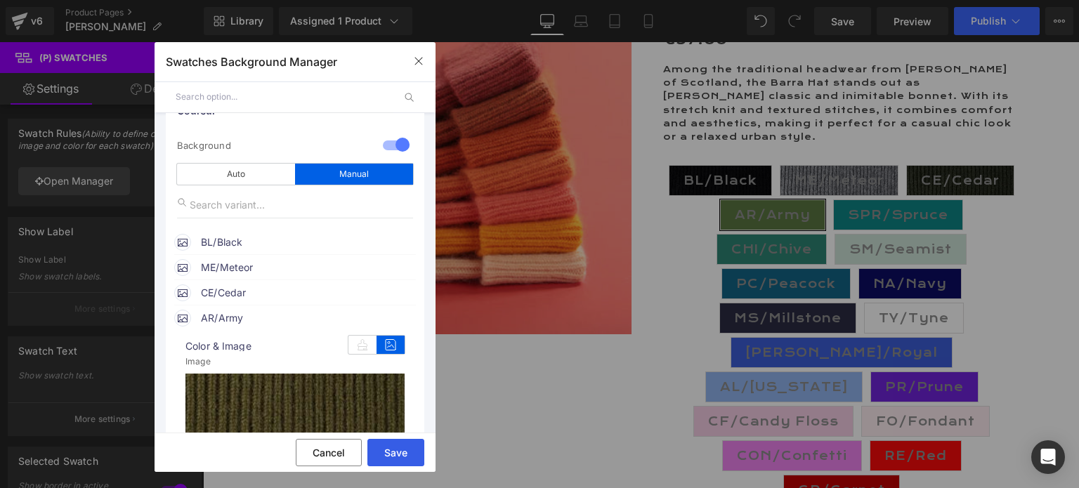
click at [388, 450] on button "Save" at bounding box center [395, 452] width 57 height 27
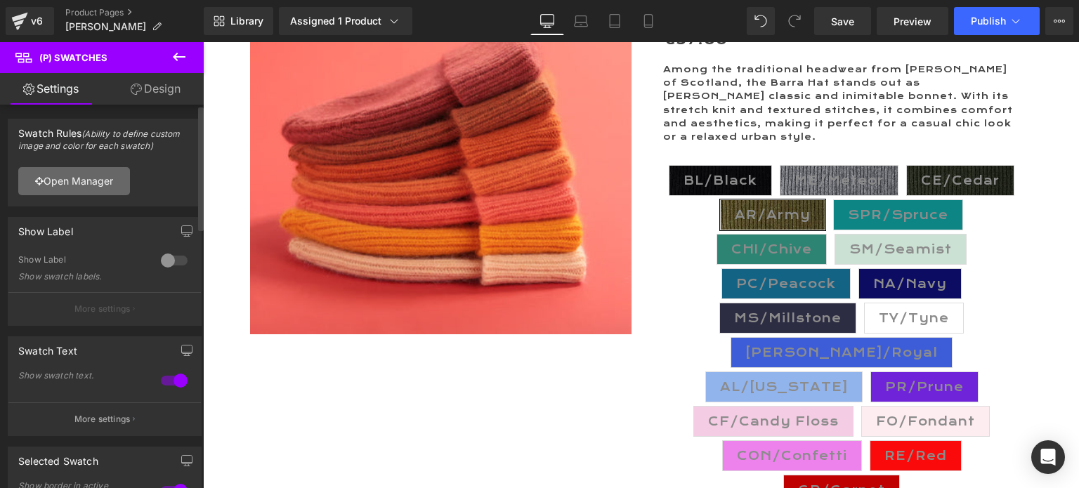
click at [96, 174] on link "Open Manager" at bounding box center [74, 181] width 112 height 28
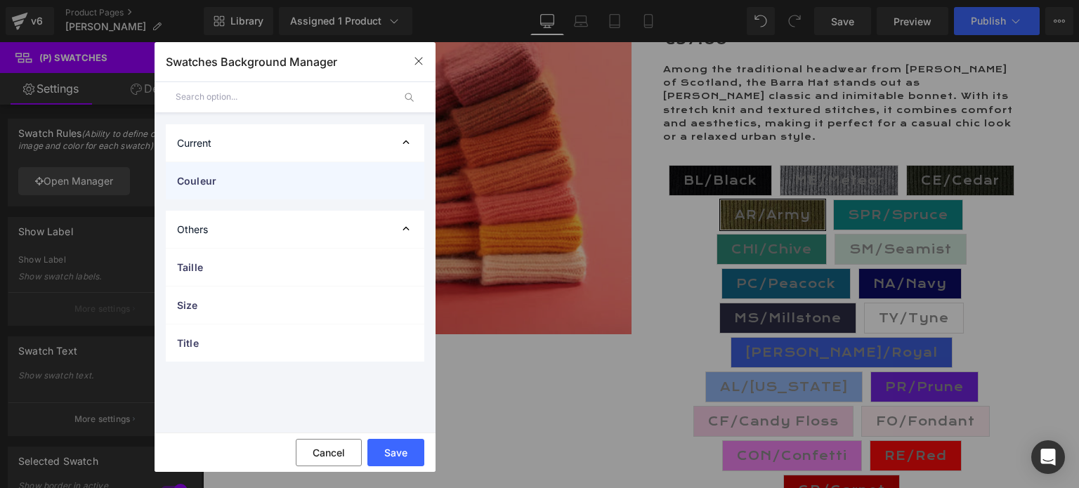
click at [213, 182] on span "Couleur" at bounding box center [281, 180] width 208 height 15
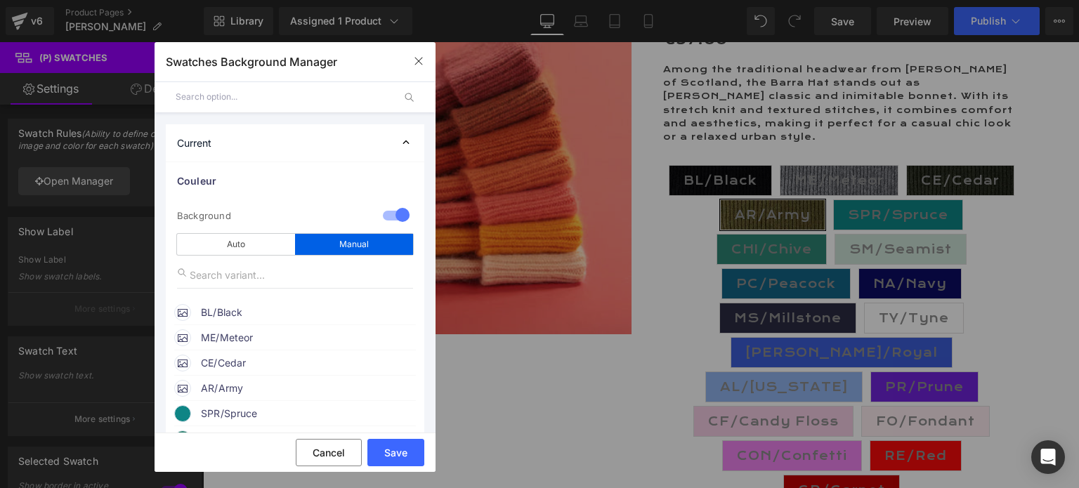
click at [239, 418] on span "SPR/Spruce" at bounding box center [308, 413] width 214 height 17
click at [243, 416] on span "SPR/Spruce" at bounding box center [308, 413] width 214 height 17
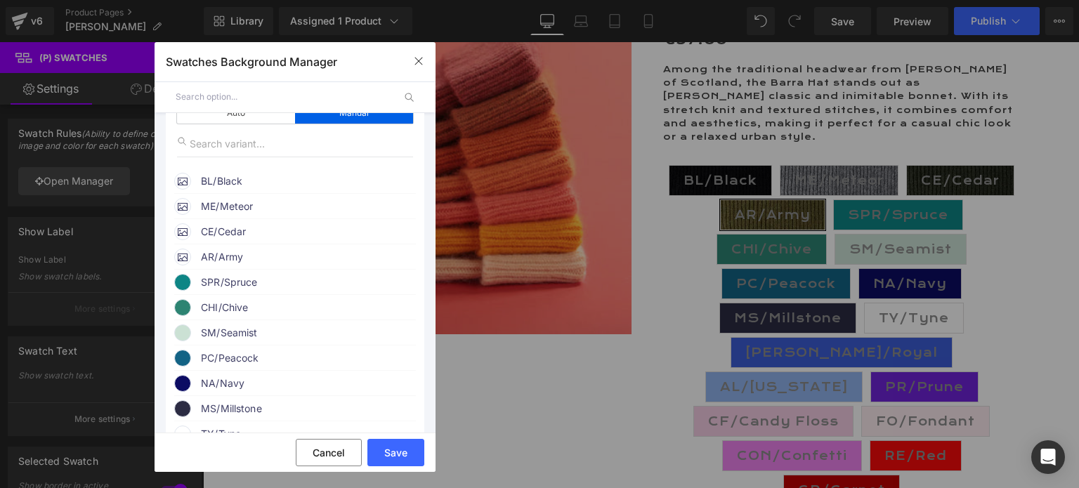
scroll to position [140, 0]
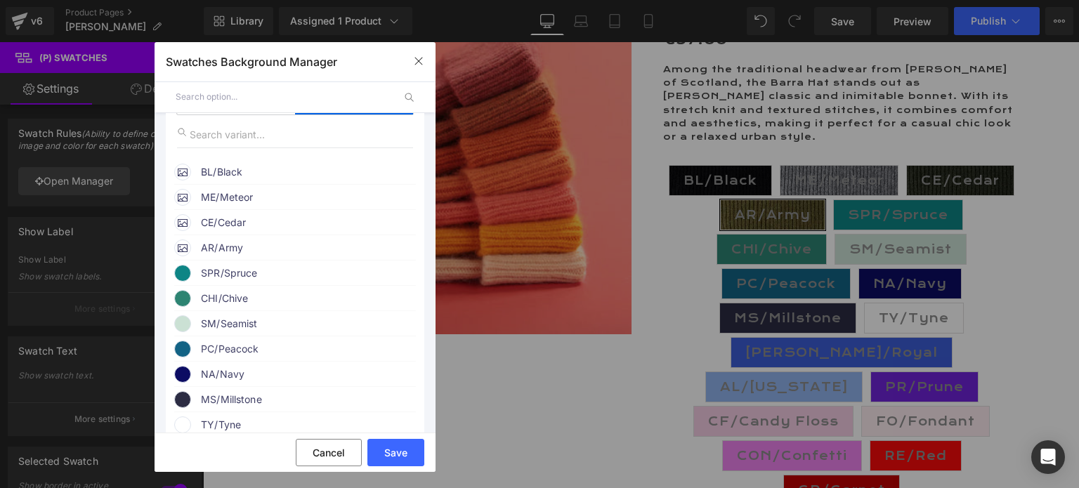
click at [231, 272] on span "SPR/Spruce" at bounding box center [308, 273] width 214 height 17
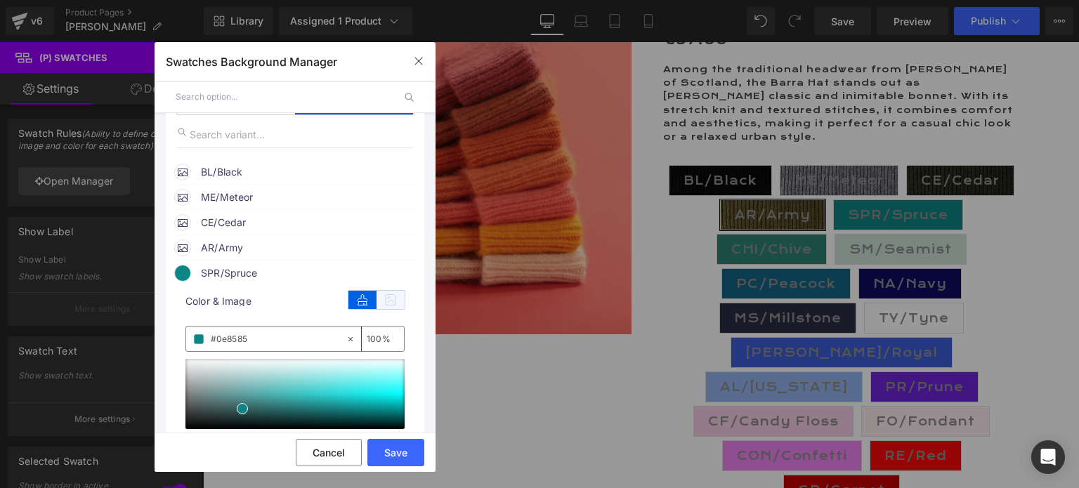
click at [384, 301] on icon at bounding box center [391, 300] width 28 height 18
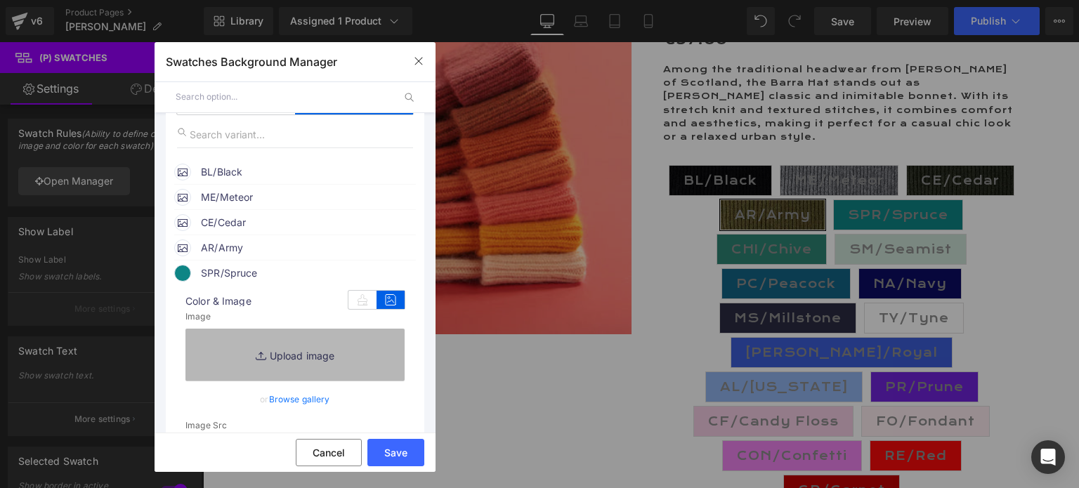
click at [282, 356] on link "Replace Image" at bounding box center [294, 355] width 219 height 52
type input "C:\fakepath\SPR.Spruce.jpg"
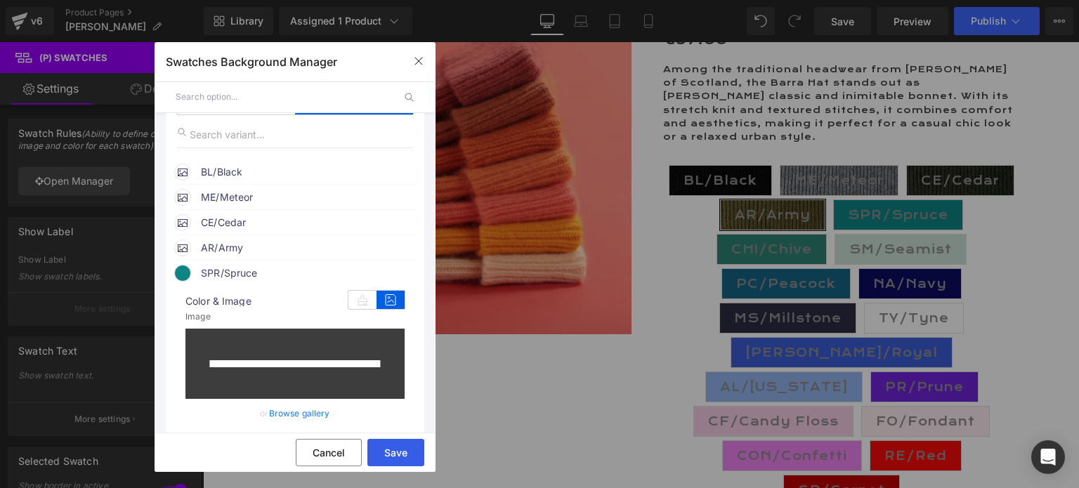
type input "[URL][DOMAIN_NAME]"
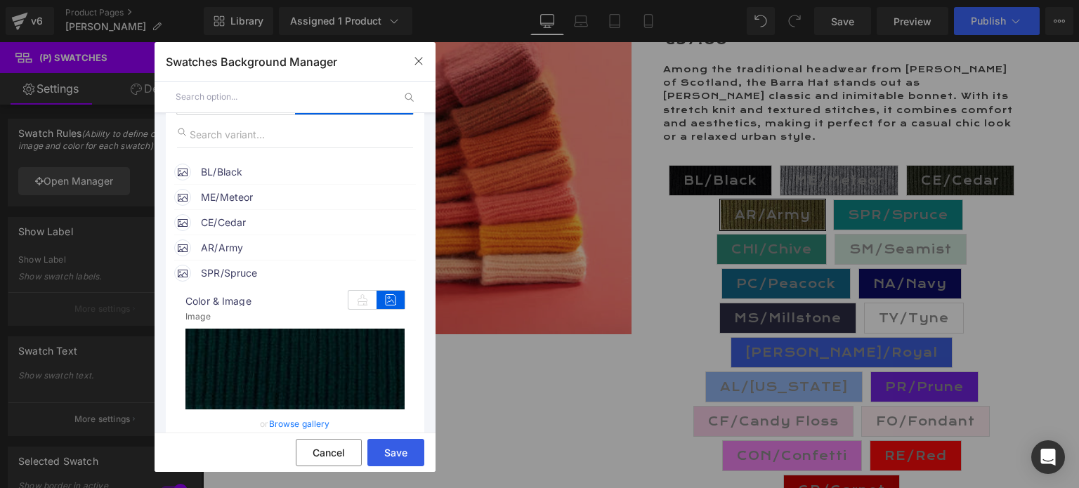
click at [393, 452] on button "Save" at bounding box center [395, 452] width 57 height 27
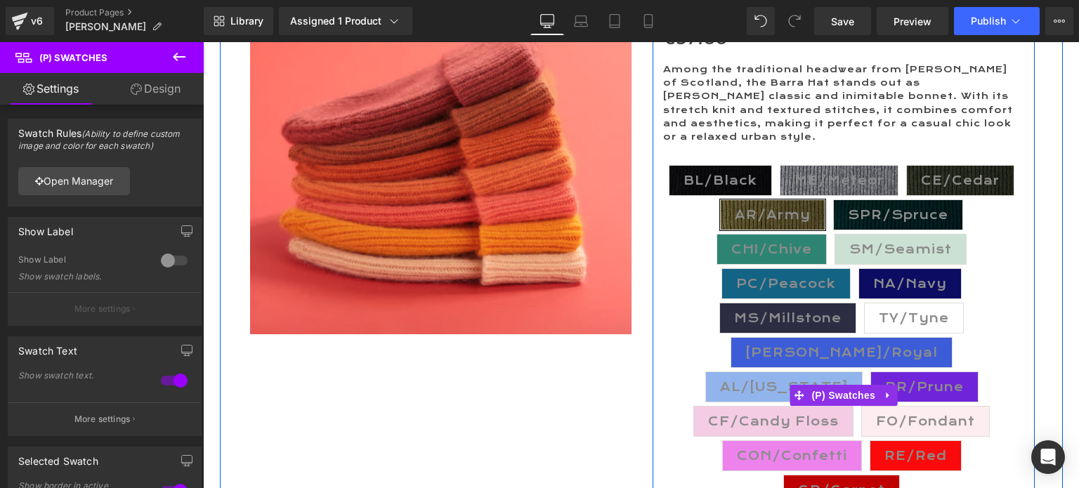
click at [764, 235] on span "CHI/Chive" at bounding box center [771, 250] width 81 height 30
click at [750, 235] on span "CHI/Chive" at bounding box center [771, 250] width 81 height 30
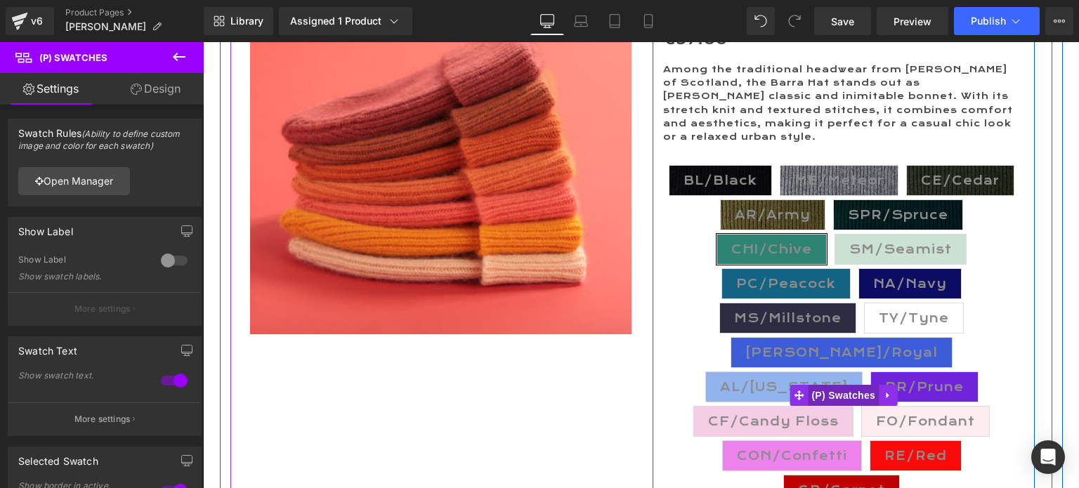
click at [832, 385] on span "(P) Swatches" at bounding box center [843, 395] width 71 height 21
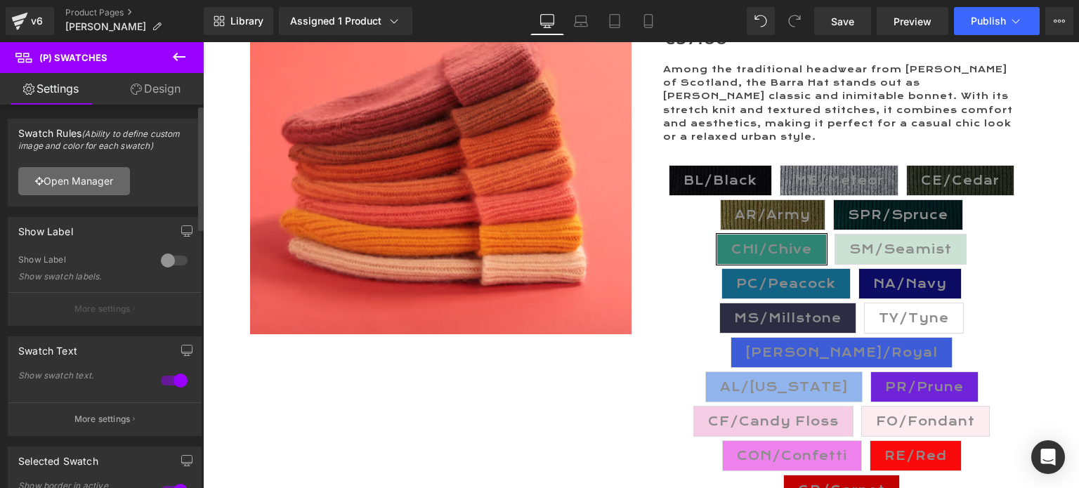
click at [80, 179] on link "Open Manager" at bounding box center [74, 181] width 112 height 28
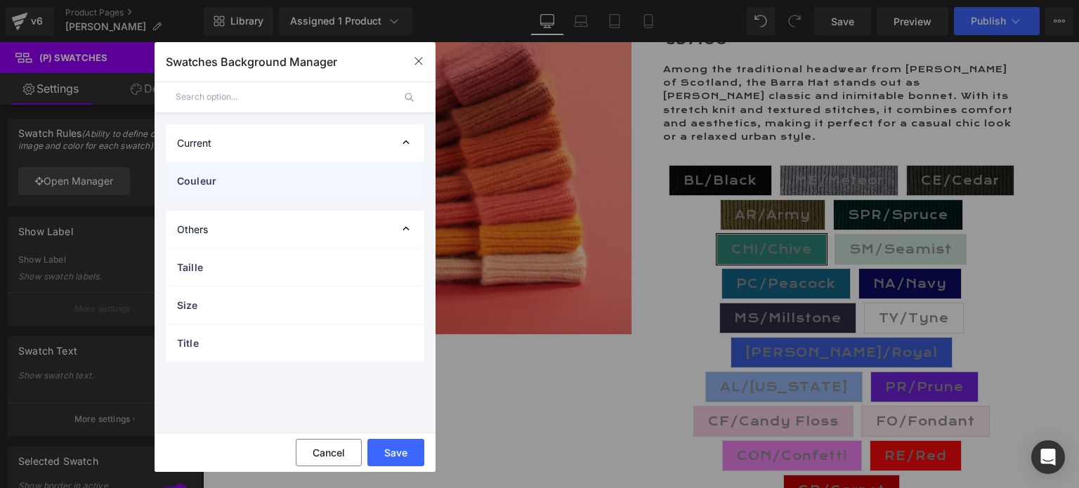
click at [225, 181] on span "Couleur" at bounding box center [281, 180] width 208 height 15
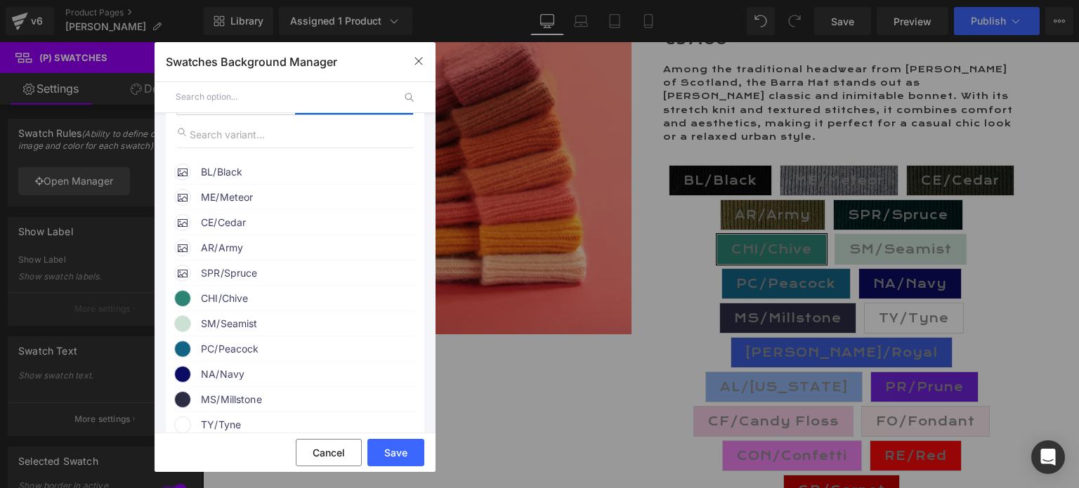
click at [223, 299] on span "CHI/Chive" at bounding box center [308, 298] width 214 height 17
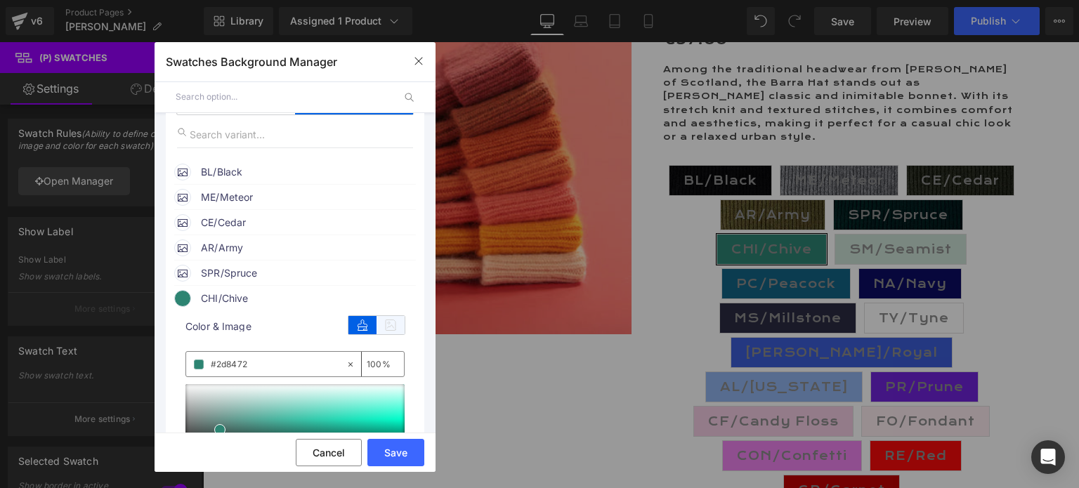
click at [386, 332] on icon at bounding box center [391, 325] width 28 height 18
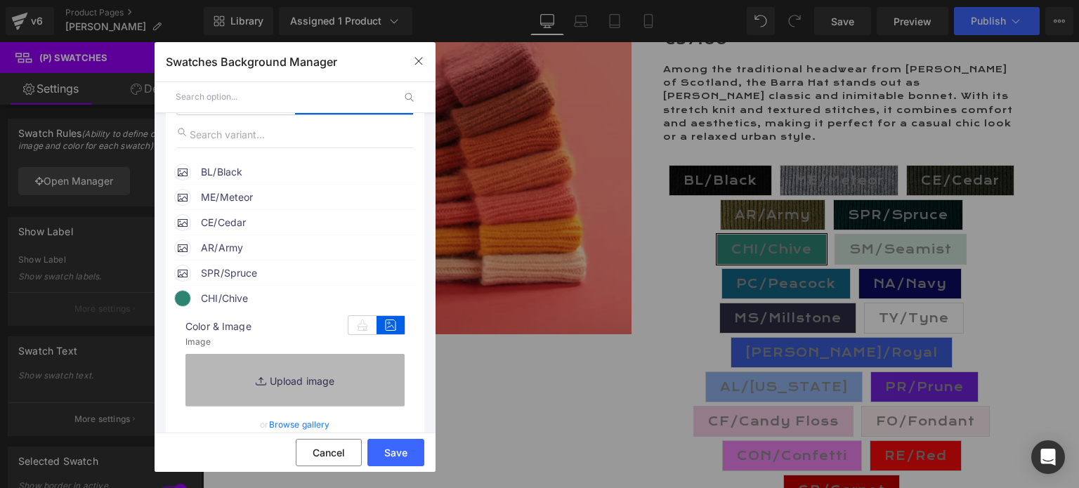
click at [296, 384] on link "Replace Image" at bounding box center [294, 380] width 219 height 52
type input "C:\fakepath\CHI.Chive.jpg"
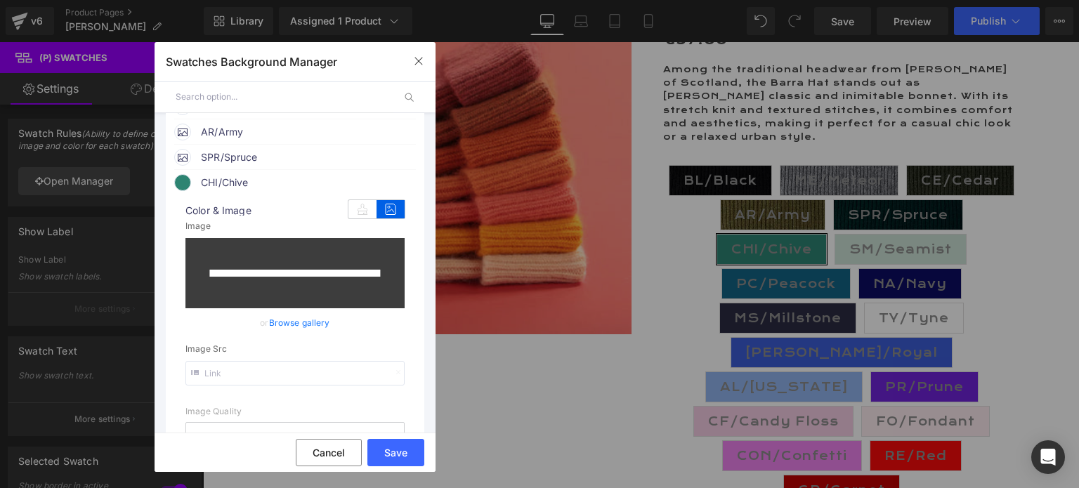
scroll to position [281, 0]
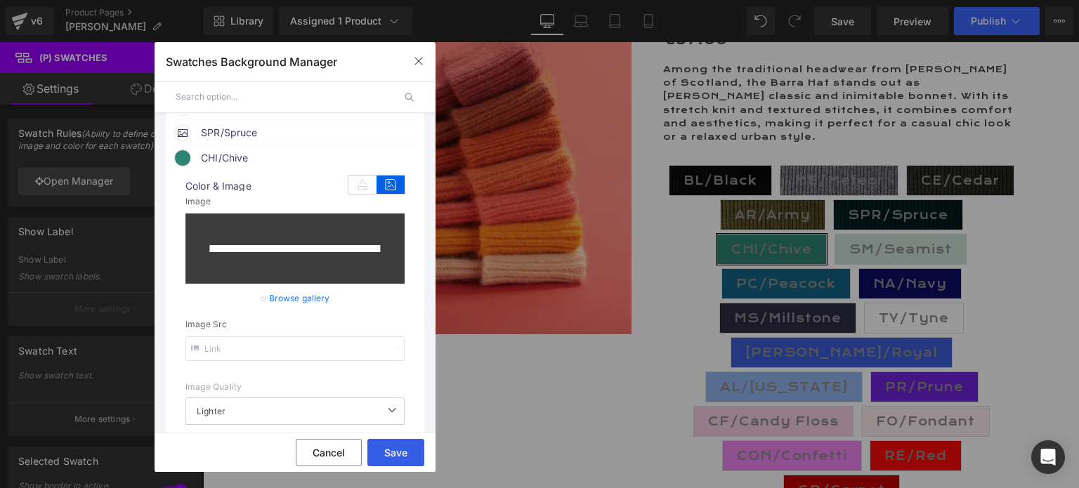
type input "[URL][DOMAIN_NAME]"
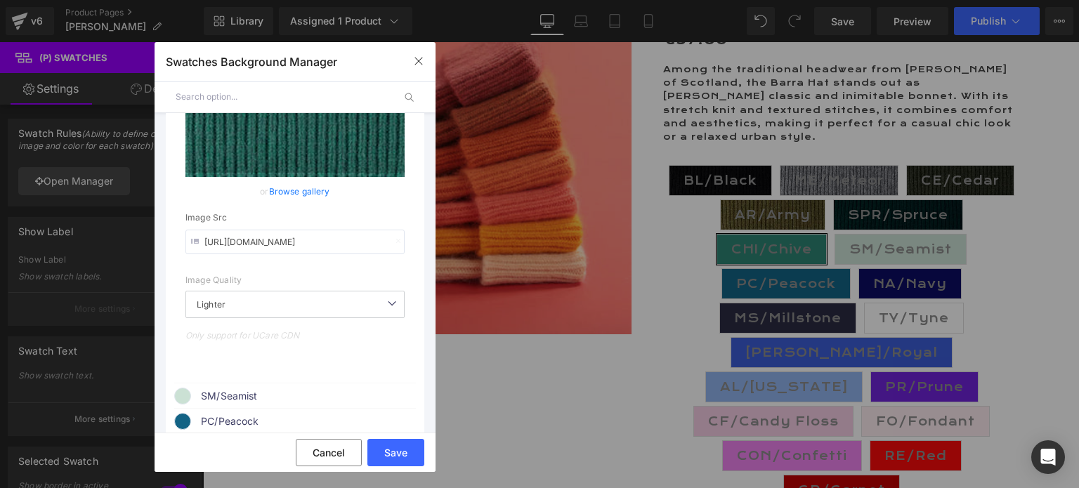
scroll to position [421, 0]
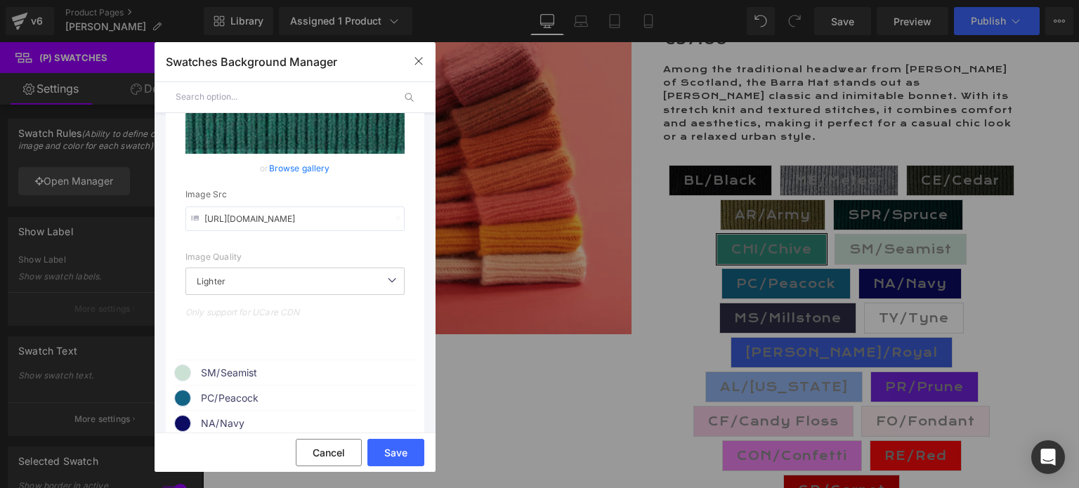
click at [239, 376] on span "SM/Seamist" at bounding box center [308, 373] width 214 height 17
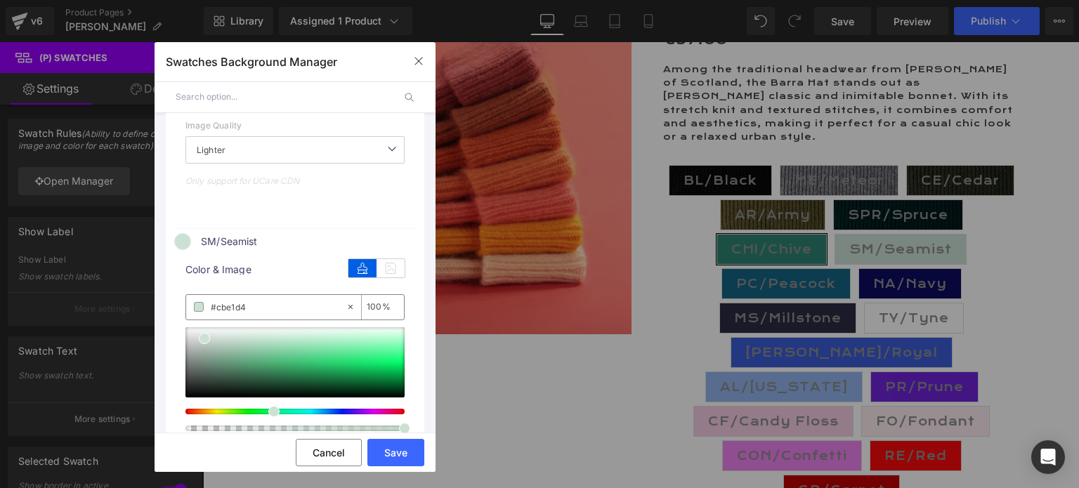
scroll to position [562, 0]
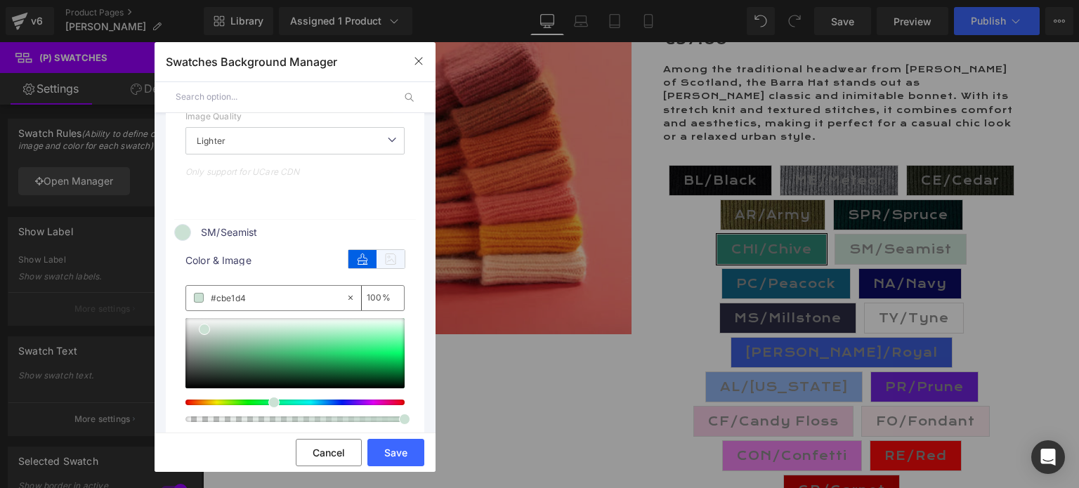
click at [386, 266] on icon at bounding box center [391, 259] width 28 height 18
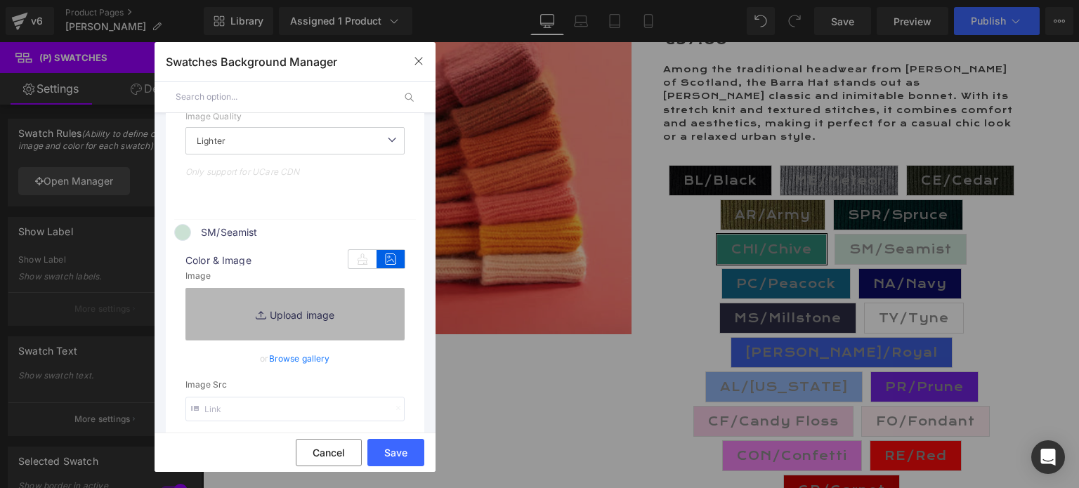
click at [292, 317] on link "Replace Image" at bounding box center [294, 314] width 219 height 52
type input "C:\fakepath\SM.SeaMist.jpg"
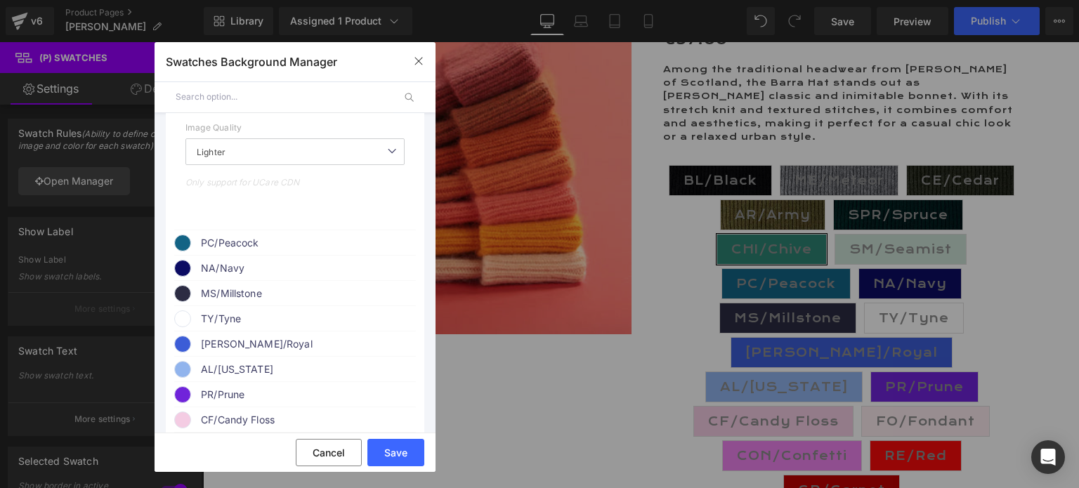
scroll to position [913, 0]
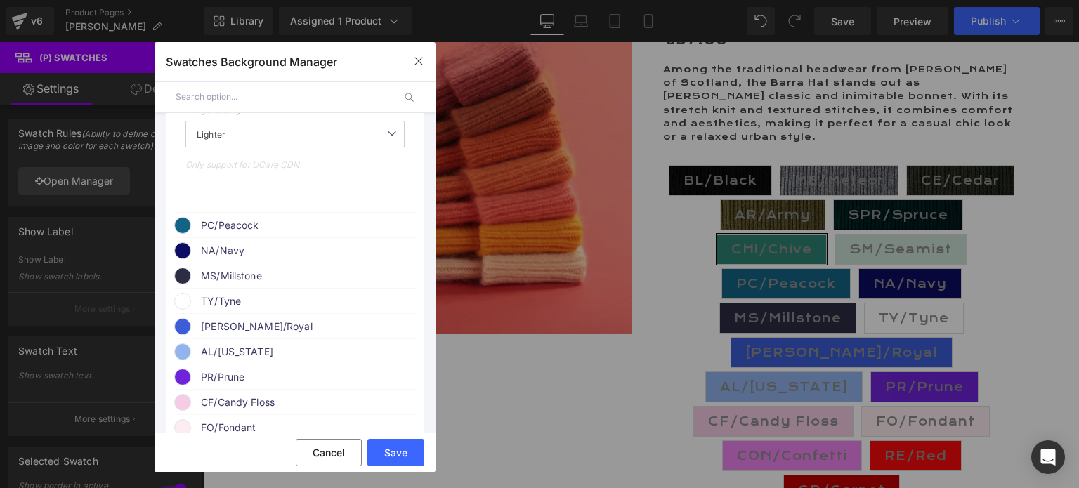
click at [250, 228] on span "PC/Peacock" at bounding box center [308, 225] width 214 height 17
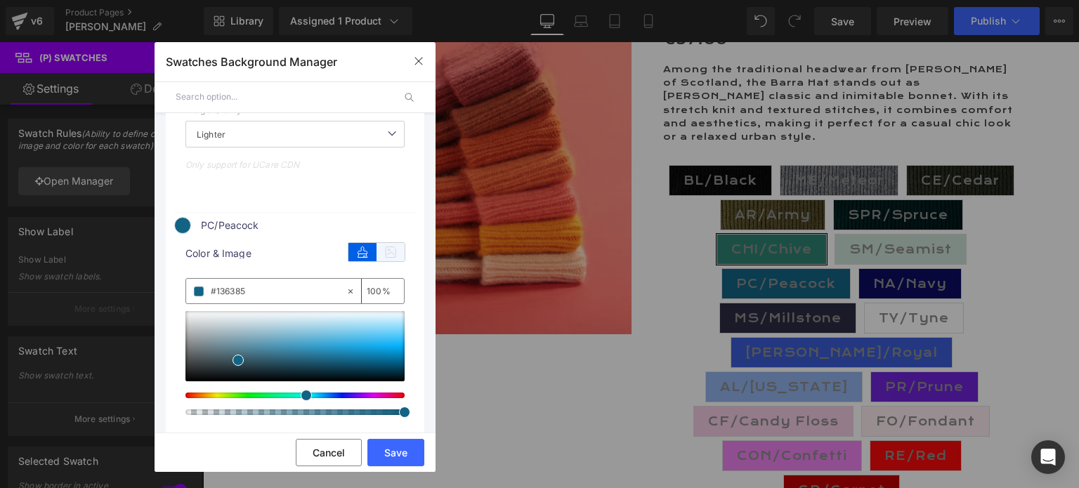
click at [388, 259] on icon at bounding box center [391, 252] width 28 height 18
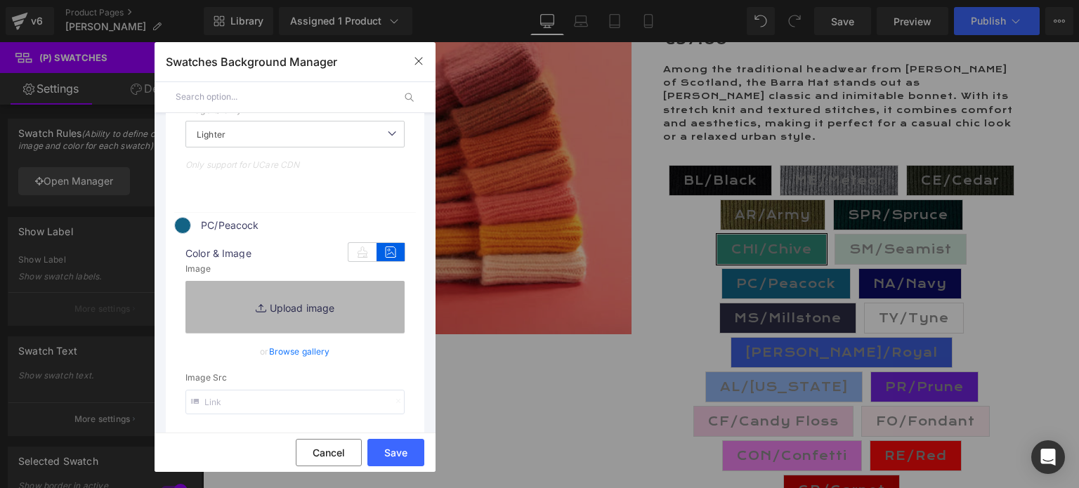
click at [287, 315] on link "Replace Image" at bounding box center [294, 307] width 219 height 52
type input "C:\fakepath\PC.Peacok.jpg"
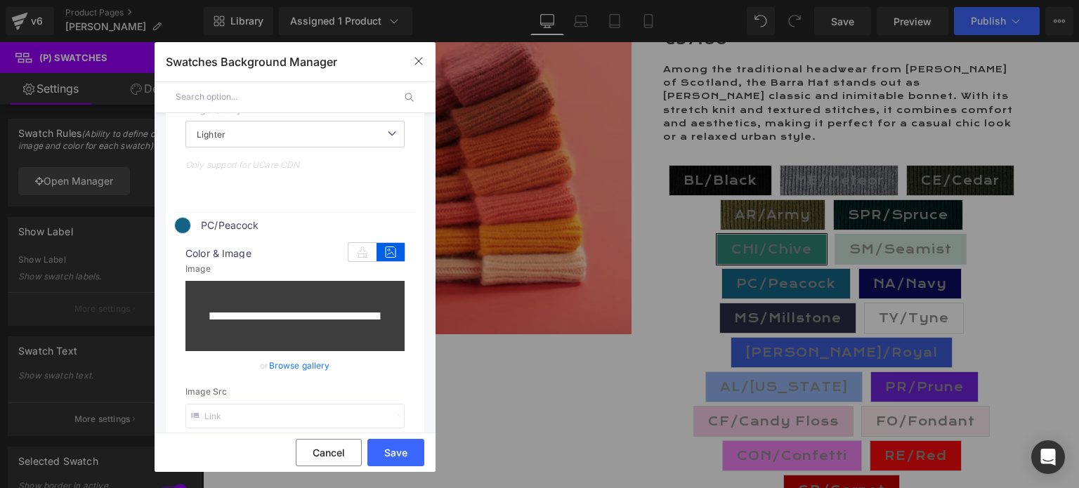
type input "[URL][DOMAIN_NAME]"
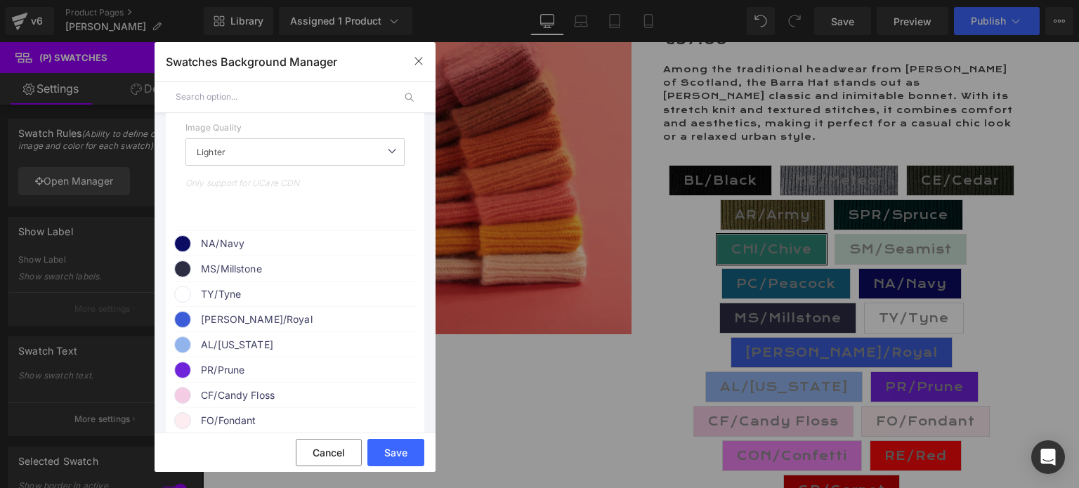
scroll to position [1264, 0]
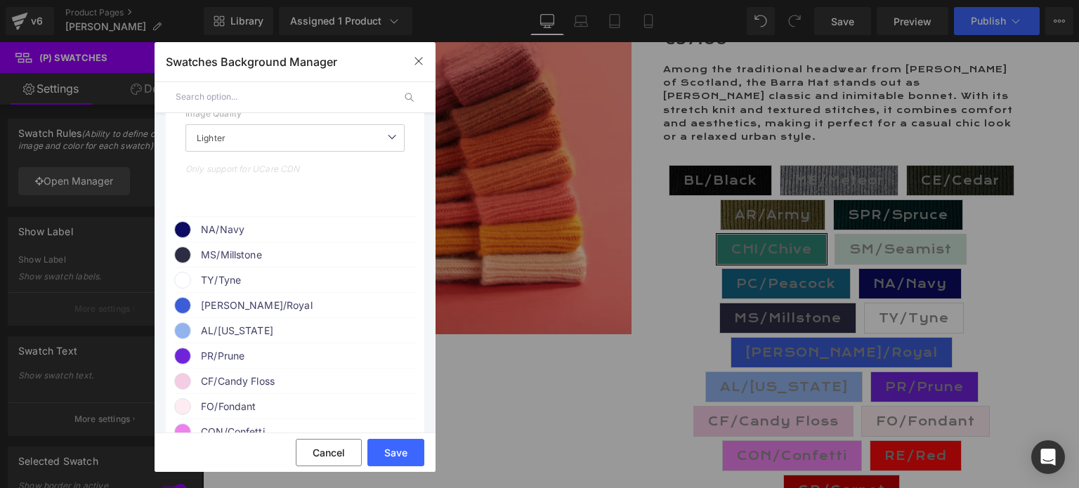
click at [237, 235] on span "NA/Navy" at bounding box center [308, 229] width 214 height 17
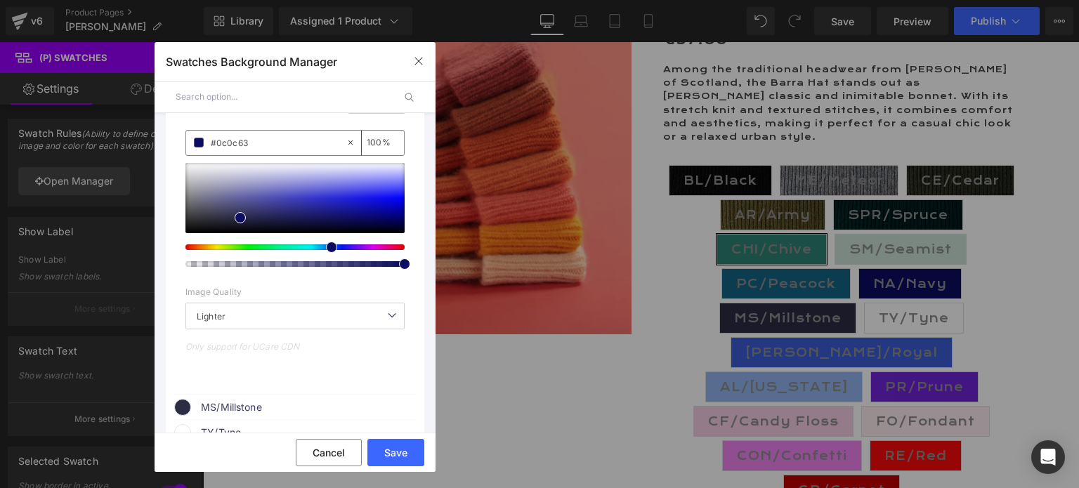
scroll to position [1335, 0]
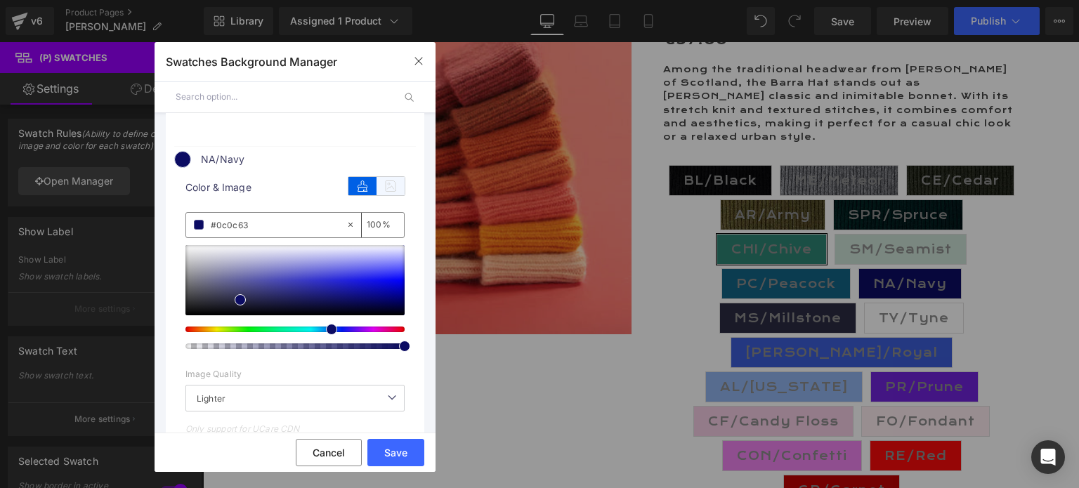
click at [379, 189] on icon at bounding box center [391, 186] width 28 height 18
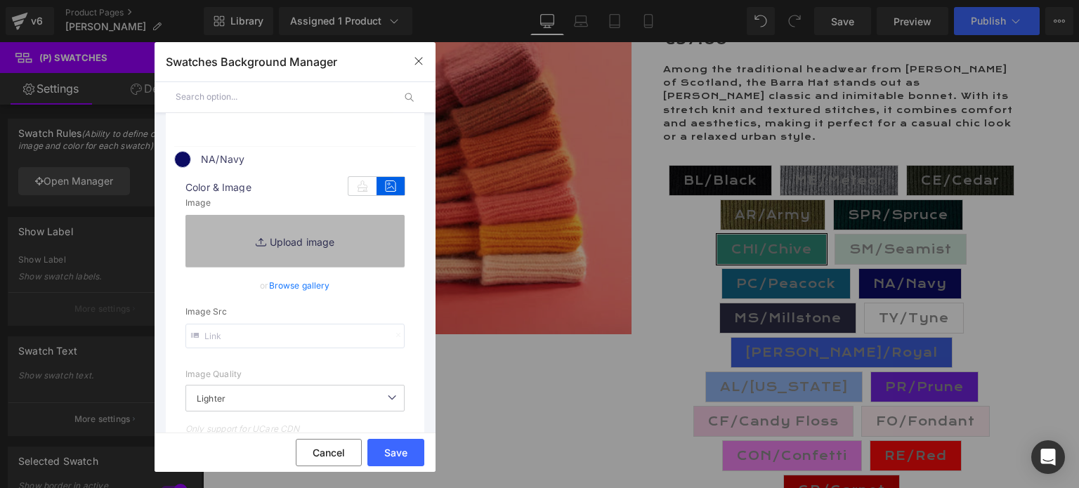
click at [286, 249] on link "Replace Image" at bounding box center [294, 241] width 219 height 52
type input "C:\fakepath\NA.Navy.jpg"
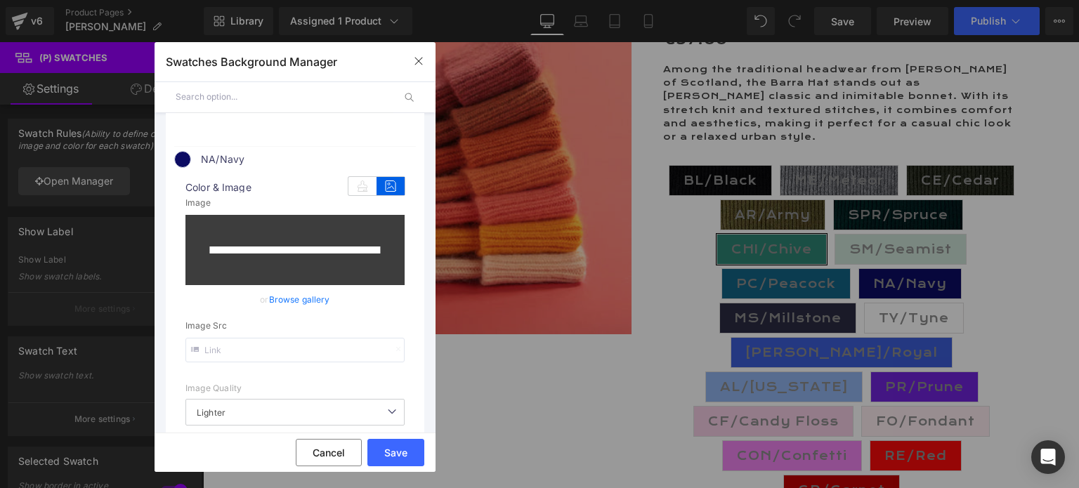
type input "[URL][DOMAIN_NAME]"
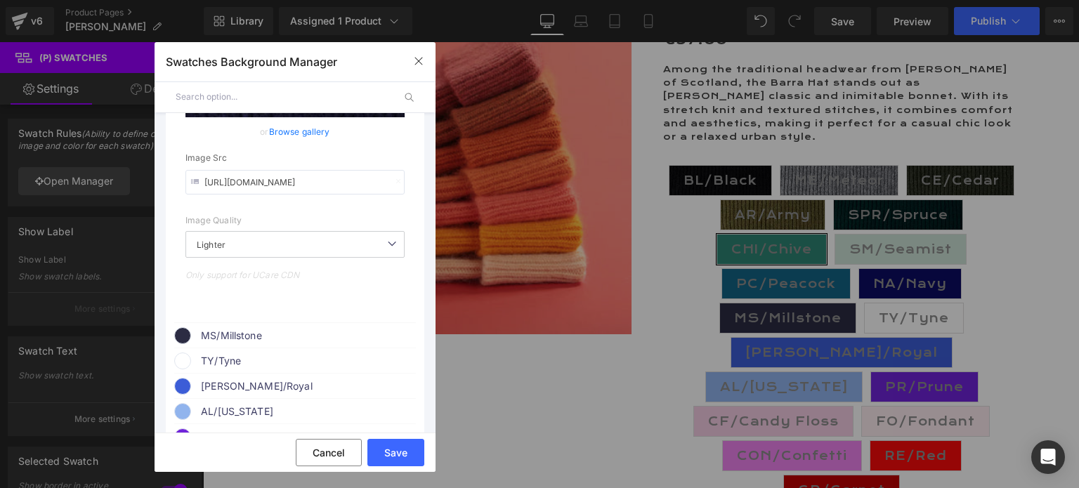
scroll to position [1545, 0]
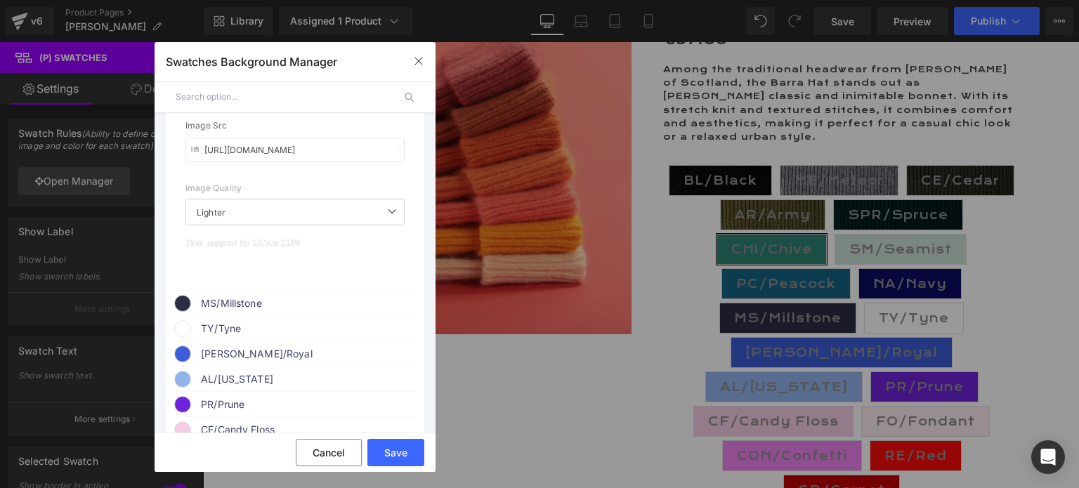
click at [242, 310] on span "MS/Millstone" at bounding box center [308, 303] width 214 height 17
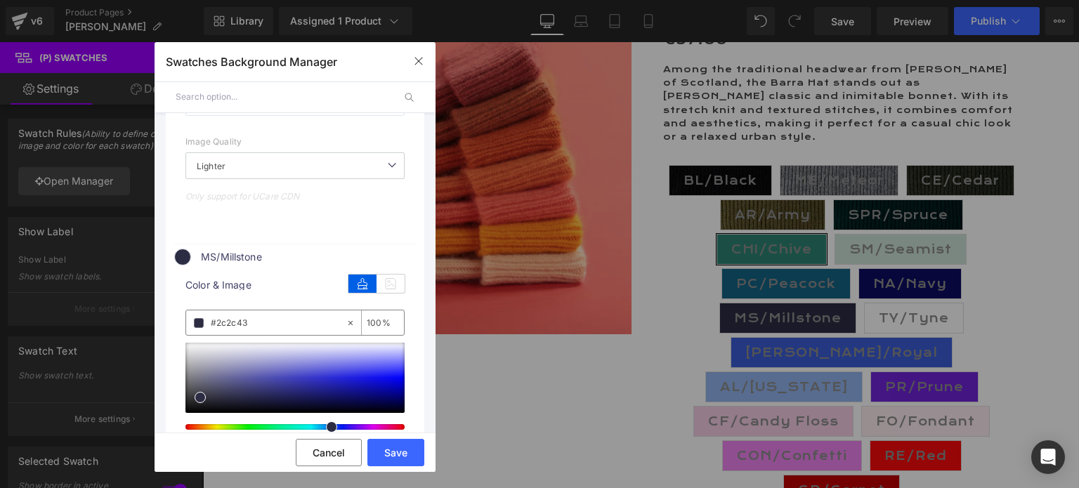
scroll to position [1616, 0]
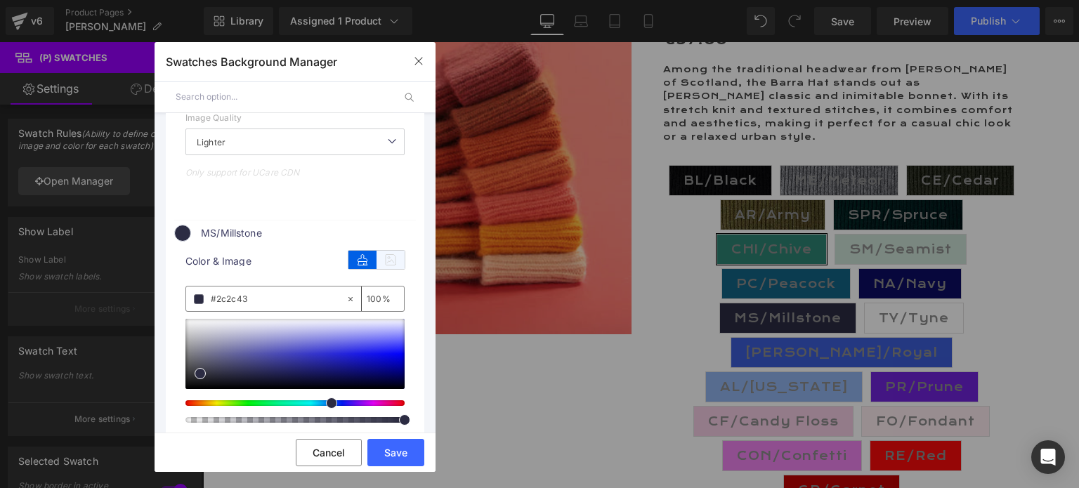
click at [389, 268] on icon at bounding box center [391, 260] width 28 height 18
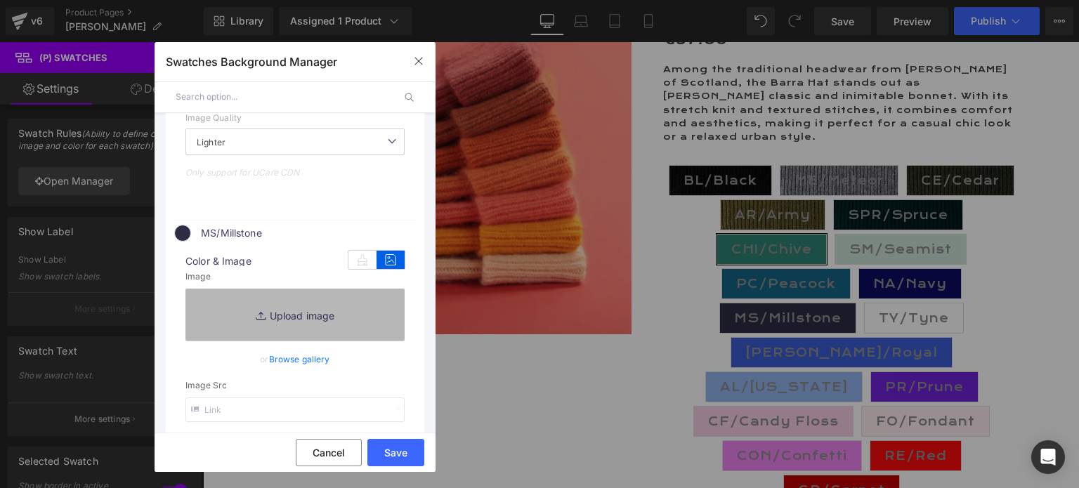
click at [287, 320] on link "Replace Image" at bounding box center [294, 315] width 219 height 52
type input "C:\fakepath\[PERSON_NAME].jpg"
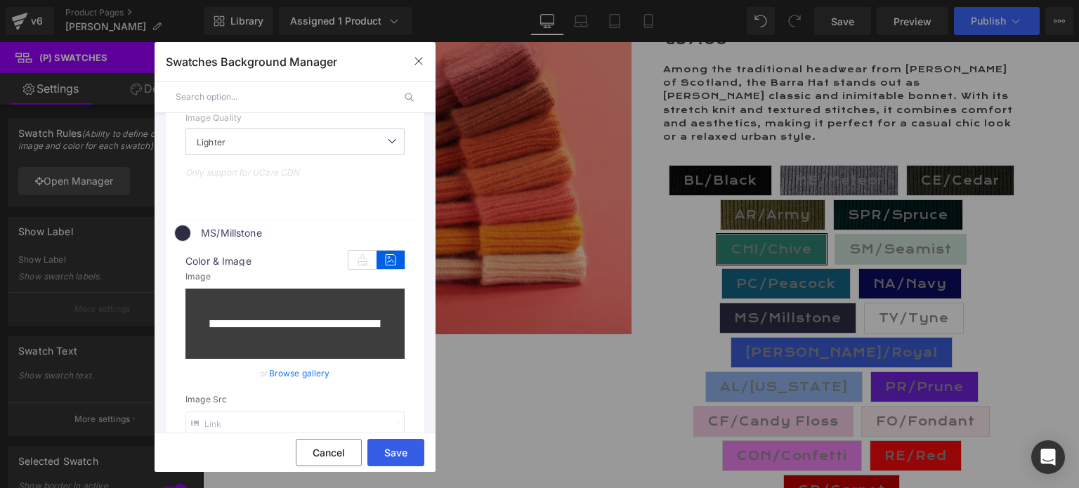
type input "[URL][DOMAIN_NAME][PERSON_NAME]"
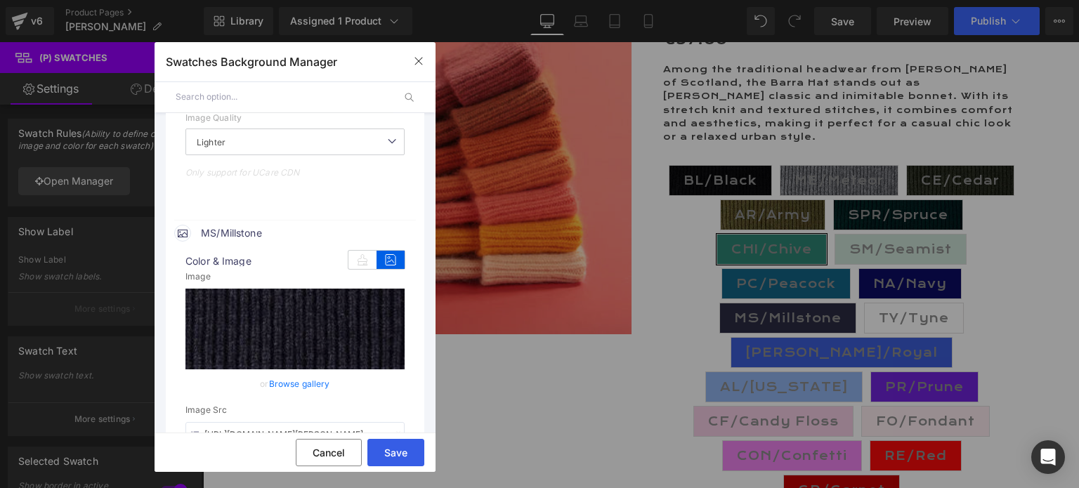
click at [400, 449] on button "Save" at bounding box center [395, 452] width 57 height 27
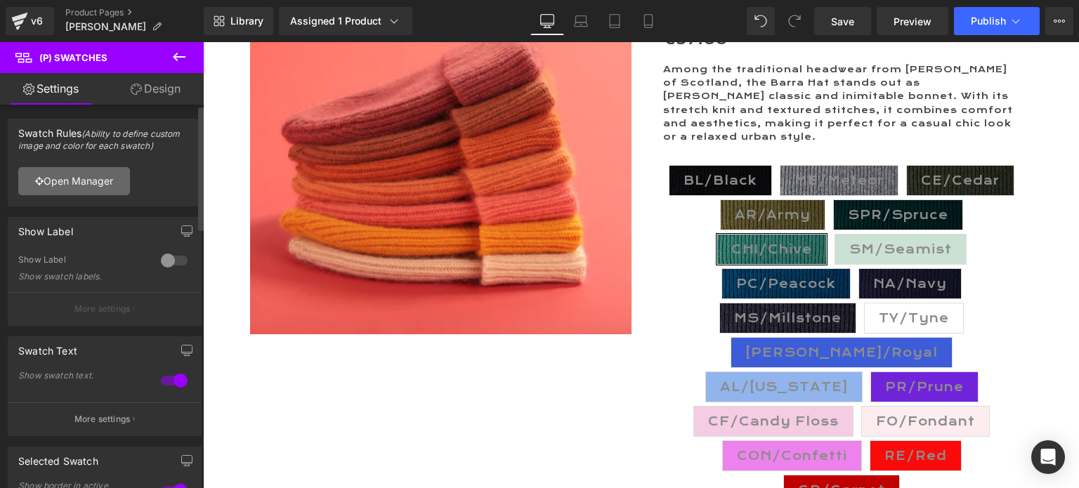
click at [88, 179] on link "Open Manager" at bounding box center [74, 181] width 112 height 28
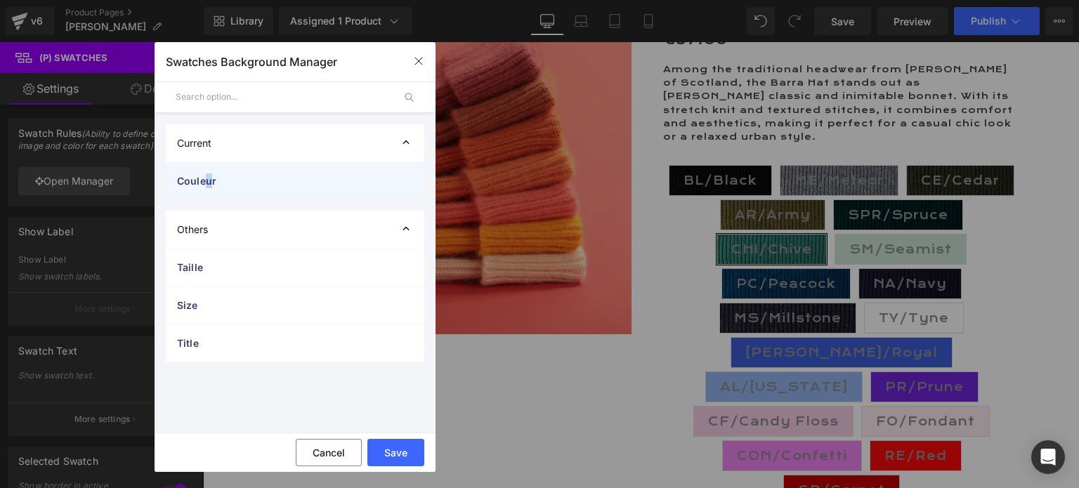
click at [208, 180] on span "Couleur" at bounding box center [281, 180] width 208 height 15
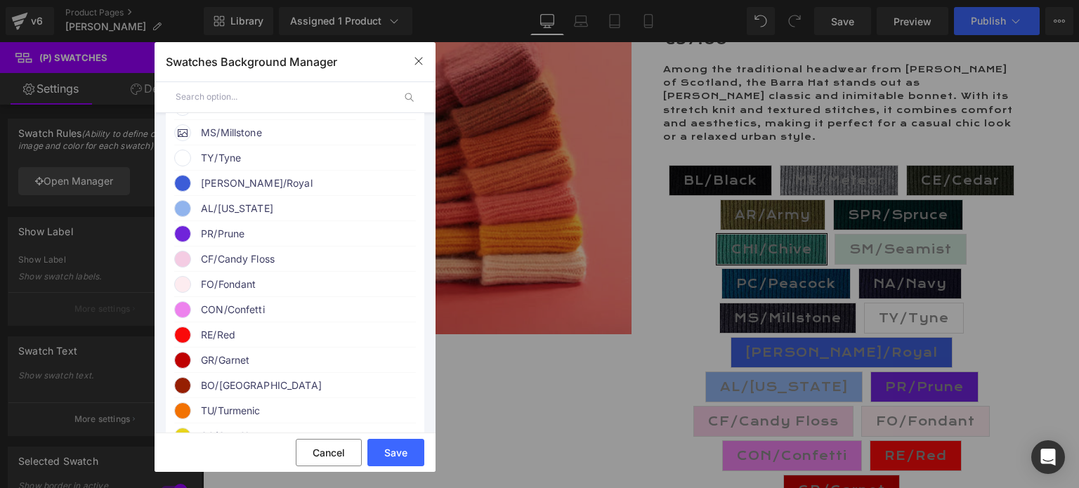
scroll to position [421, 0]
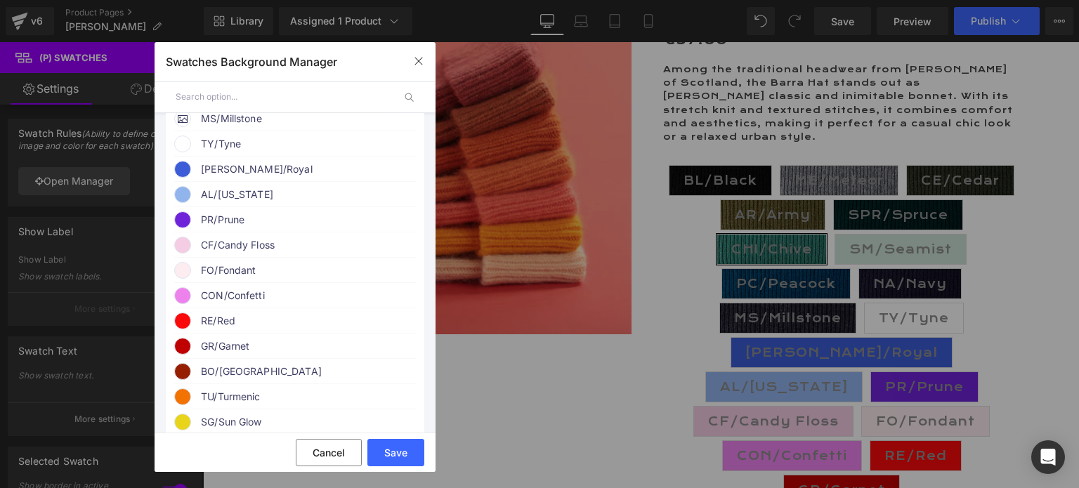
click at [241, 152] on span "TY/Tyne" at bounding box center [308, 144] width 214 height 17
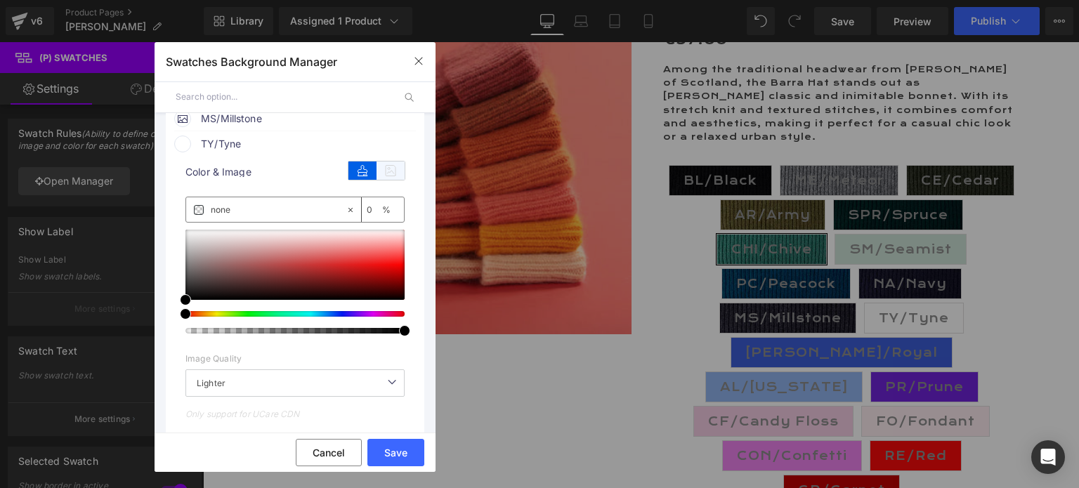
click at [391, 180] on icon at bounding box center [391, 171] width 28 height 18
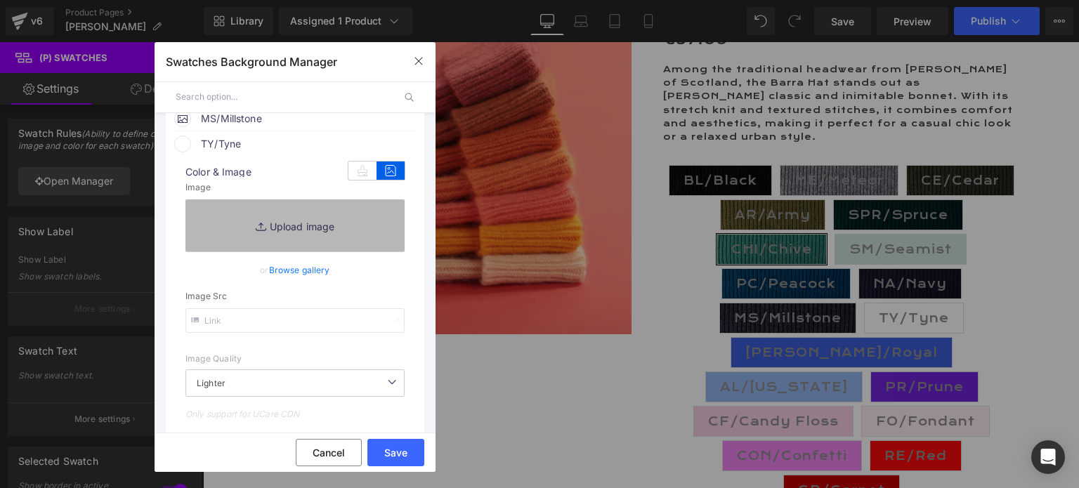
click at [308, 232] on link "Replace Image" at bounding box center [294, 225] width 219 height 52
type input "C:\fakepath\TY.Tyne.jpg"
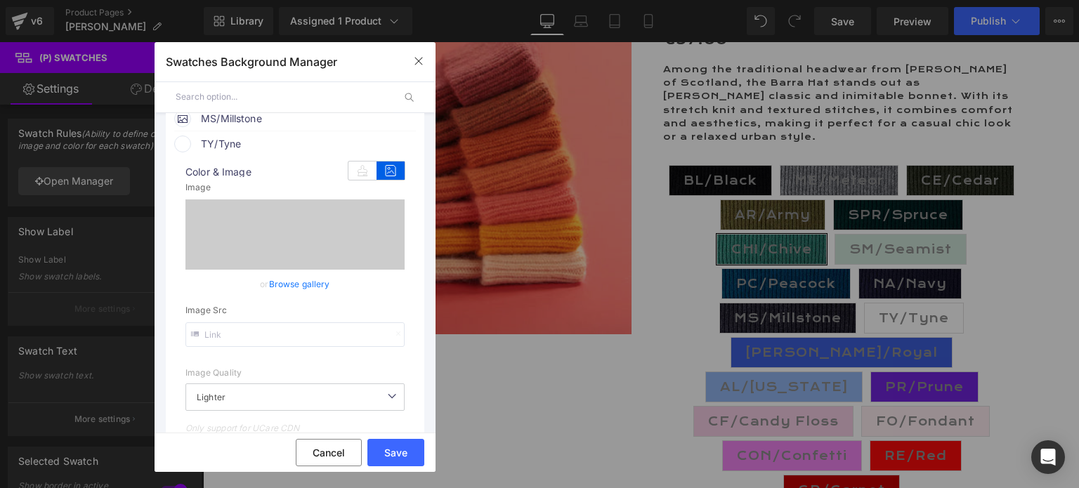
type input "[URL][DOMAIN_NAME]"
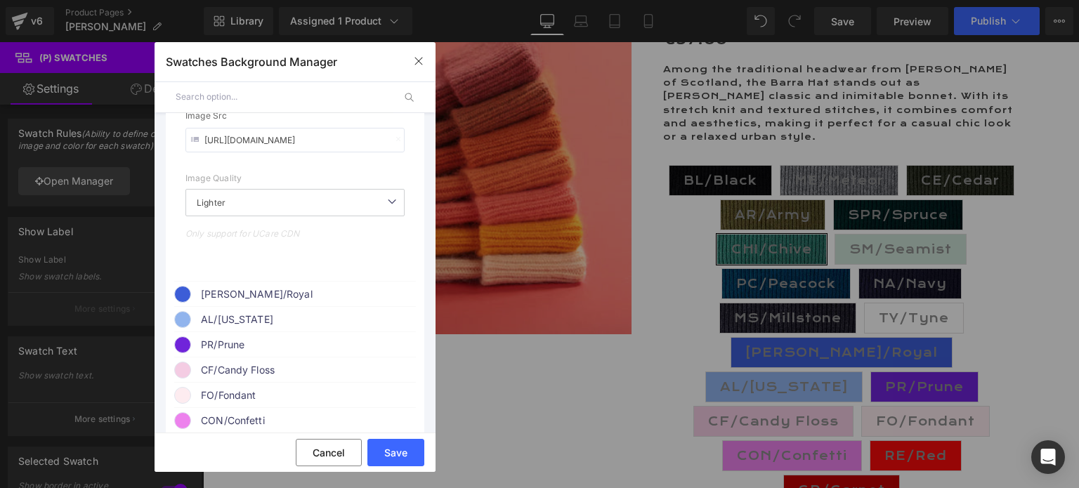
scroll to position [632, 0]
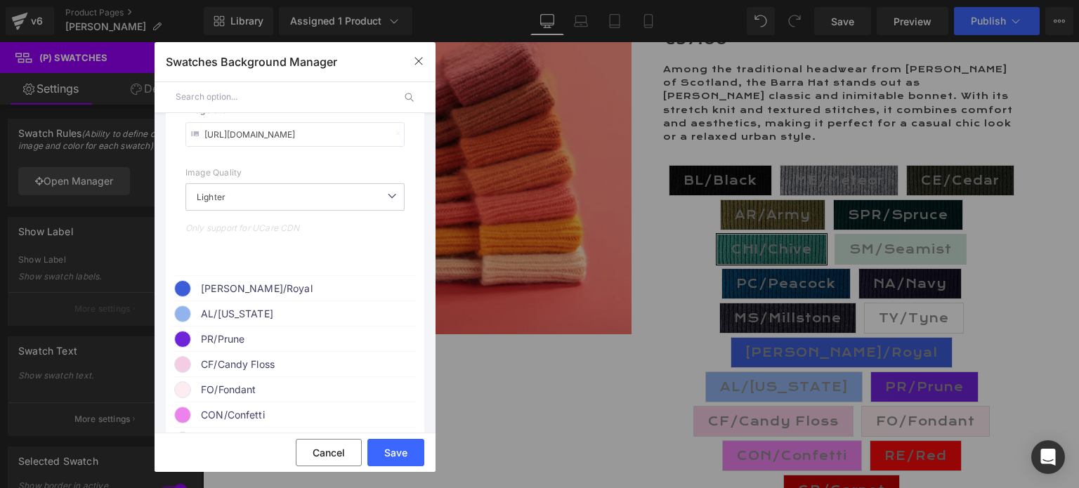
click at [227, 297] on span "[PERSON_NAME]/Royal" at bounding box center [308, 288] width 214 height 17
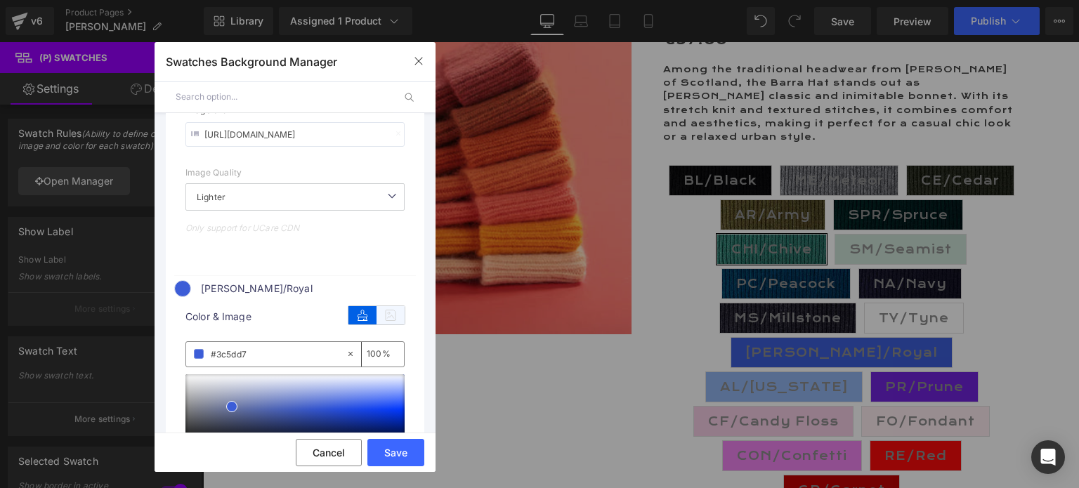
click at [385, 324] on icon at bounding box center [391, 315] width 28 height 18
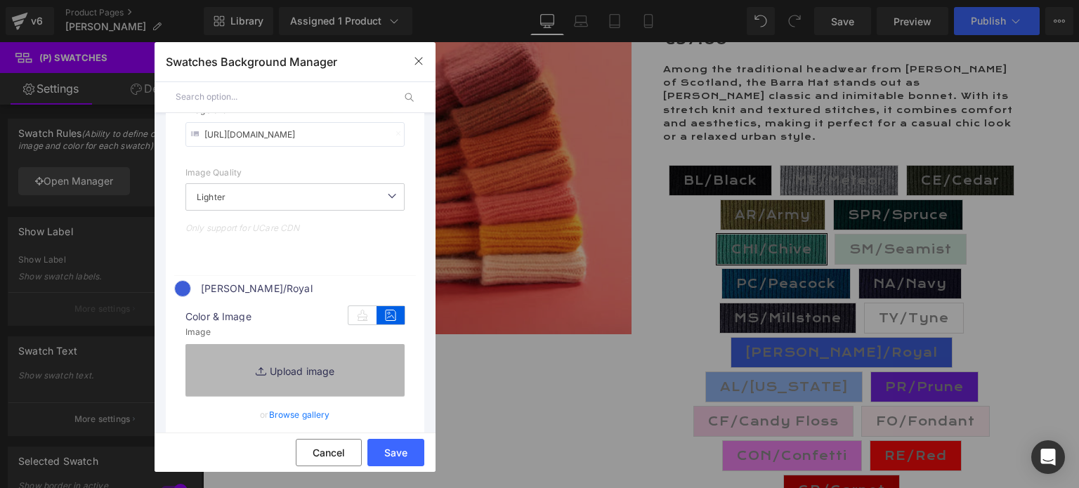
click at [315, 379] on link "Replace Image" at bounding box center [294, 370] width 219 height 52
type input "C:\fakepath\[PERSON_NAME].Royal.jpg"
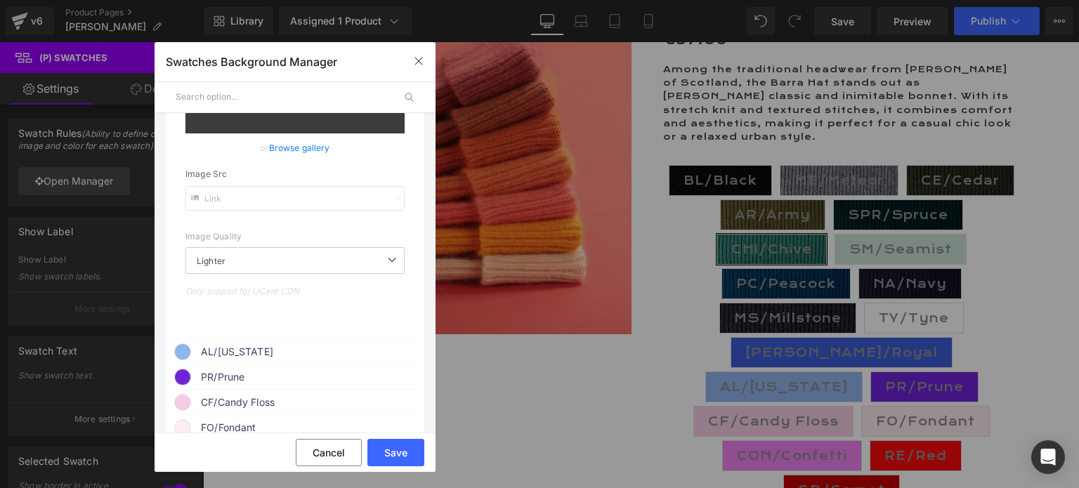
type input "[URL][DOMAIN_NAME][PERSON_NAME]"
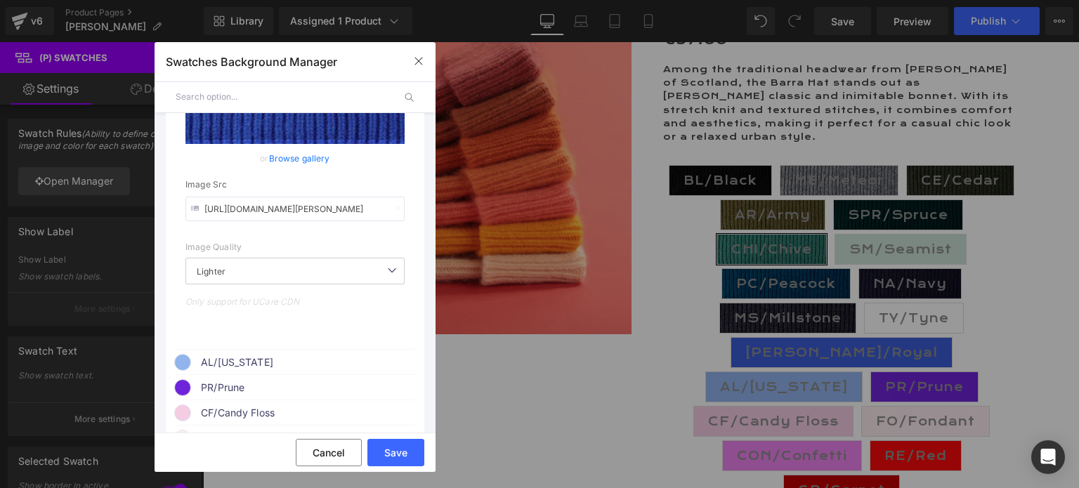
scroll to position [924, 0]
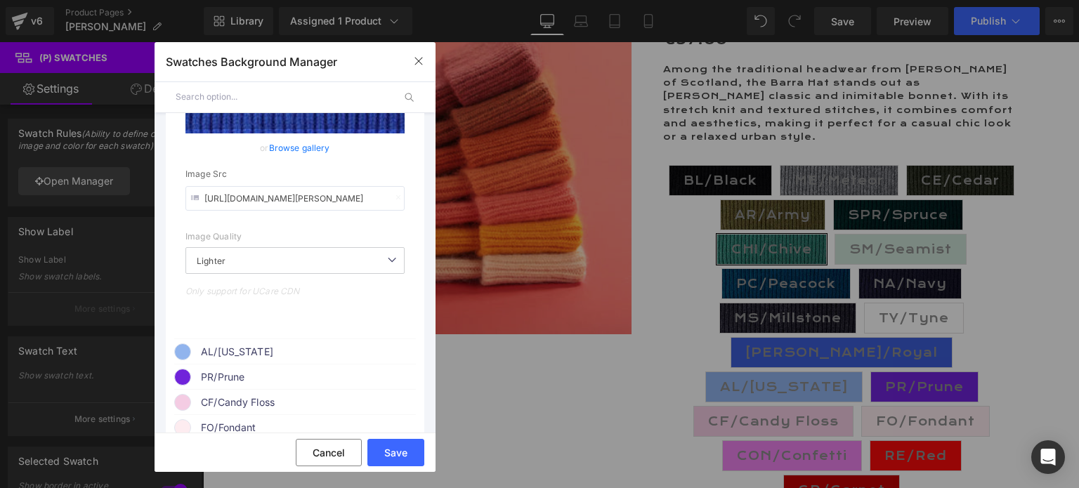
click at [241, 360] on span "AL/[US_STATE]" at bounding box center [308, 351] width 214 height 17
click at [385, 387] on icon at bounding box center [391, 378] width 28 height 18
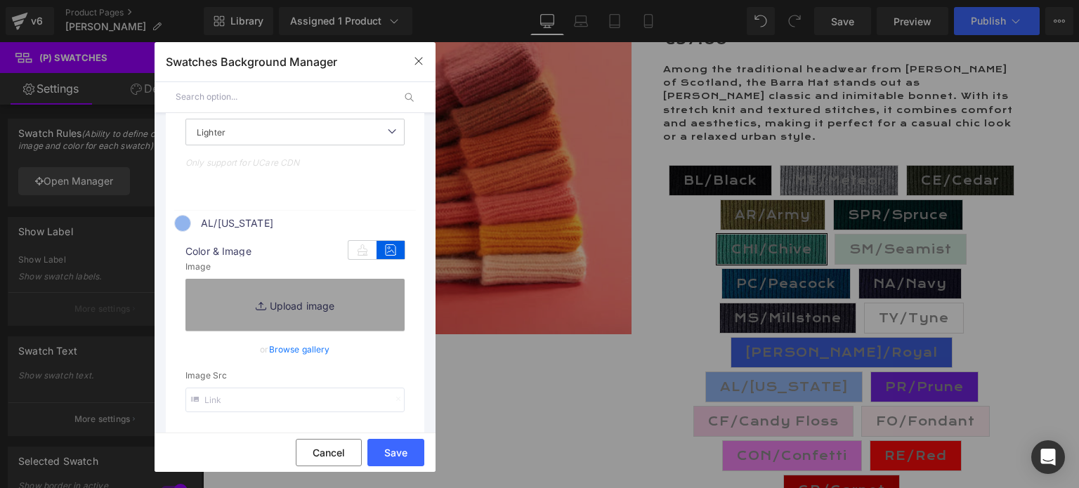
scroll to position [1064, 0]
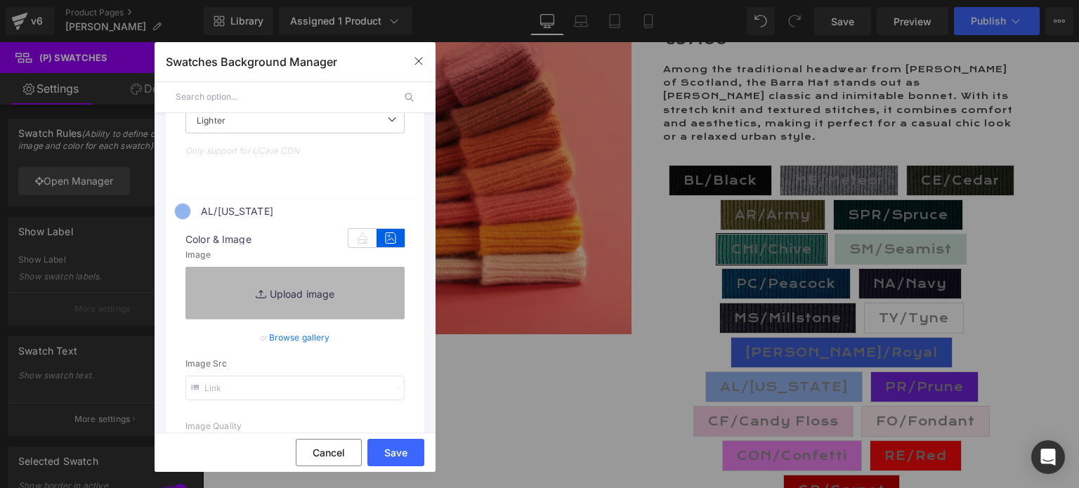
click at [275, 303] on link "Replace Image" at bounding box center [294, 293] width 219 height 52
type input "C:\fakepath\AL.[US_STATE].jpg"
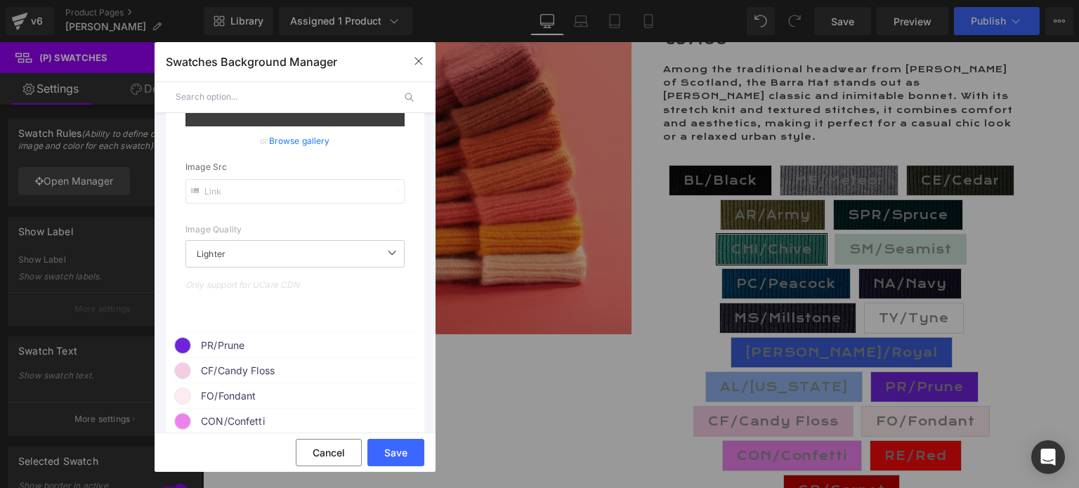
type input "[URL][DOMAIN_NAME][US_STATE]"
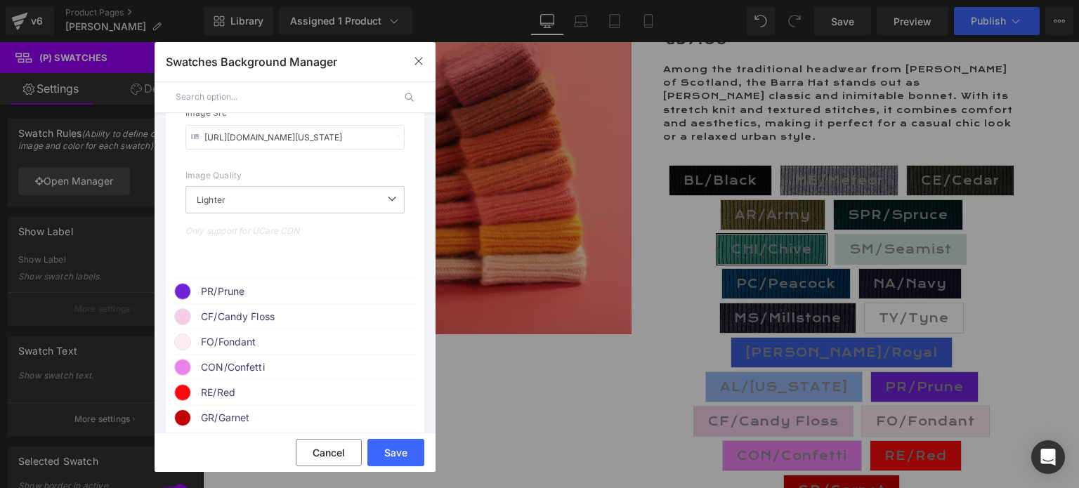
scroll to position [1356, 0]
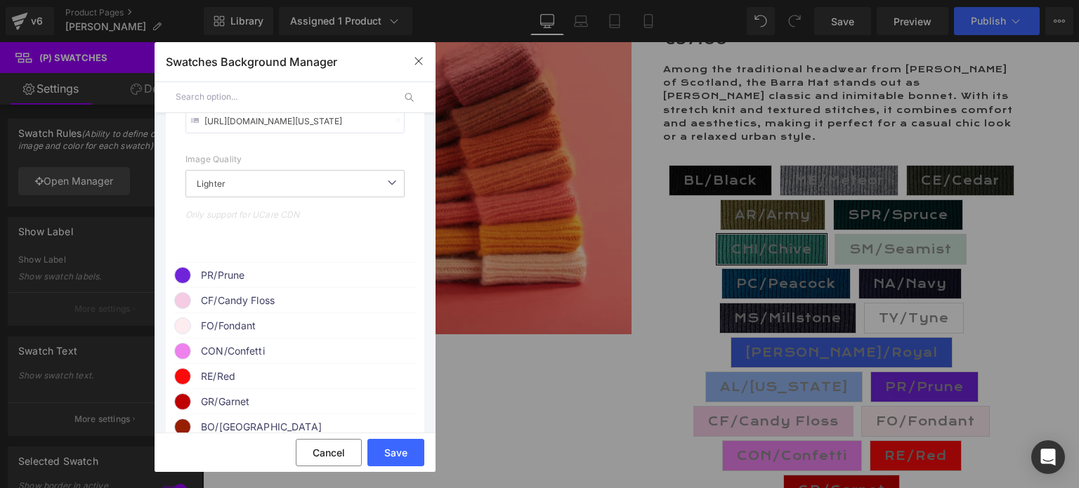
click at [223, 280] on span "PR/Prune" at bounding box center [308, 275] width 214 height 17
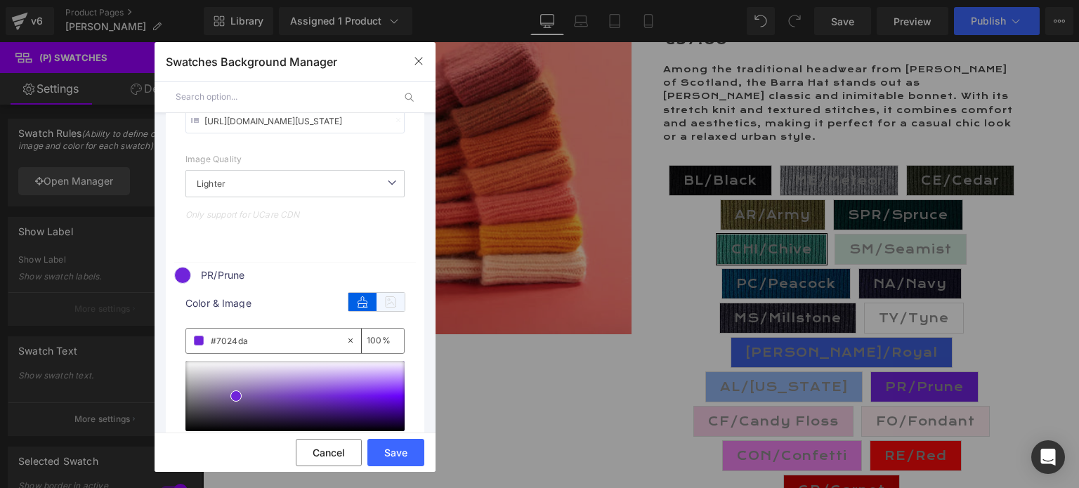
click at [381, 311] on icon at bounding box center [391, 302] width 28 height 18
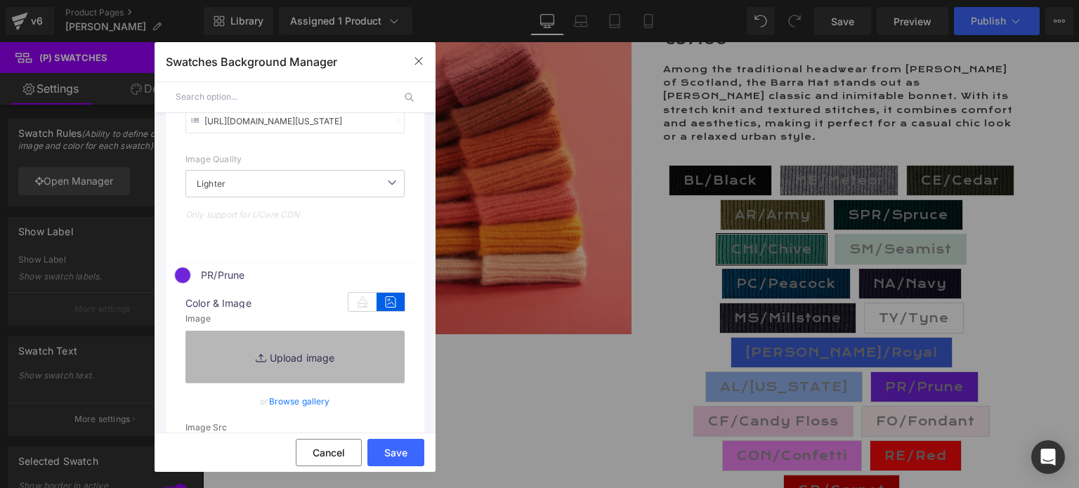
click at [288, 370] on link "Replace Image" at bounding box center [294, 357] width 219 height 52
type input "C:\fakepath\PR.Prune.jpg"
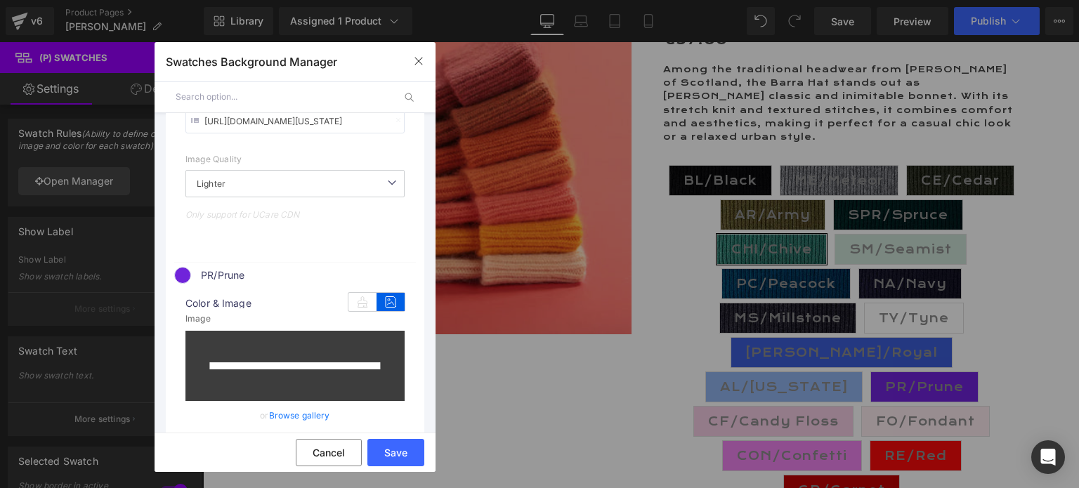
type input "[URL][DOMAIN_NAME]"
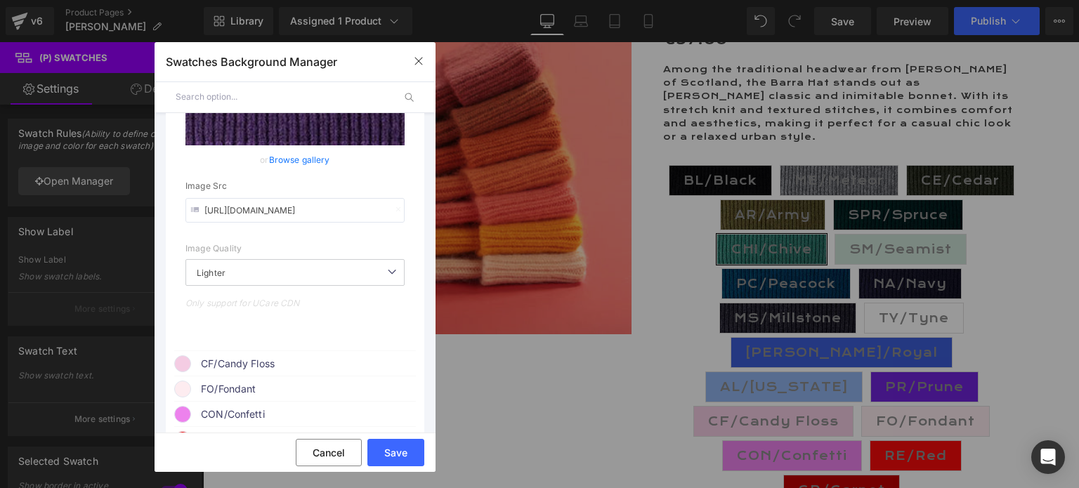
scroll to position [1637, 0]
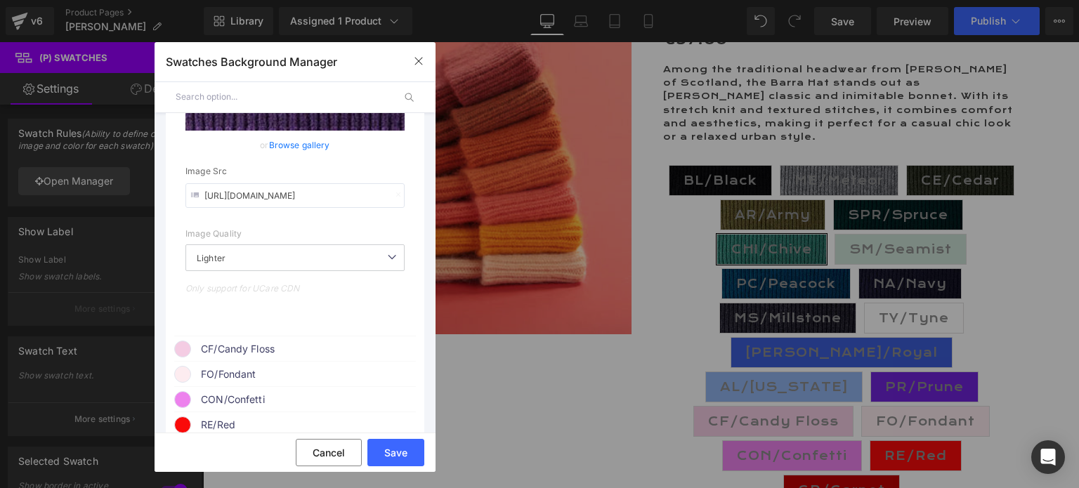
click at [259, 358] on span "CF/Candy Floss" at bounding box center [308, 349] width 214 height 17
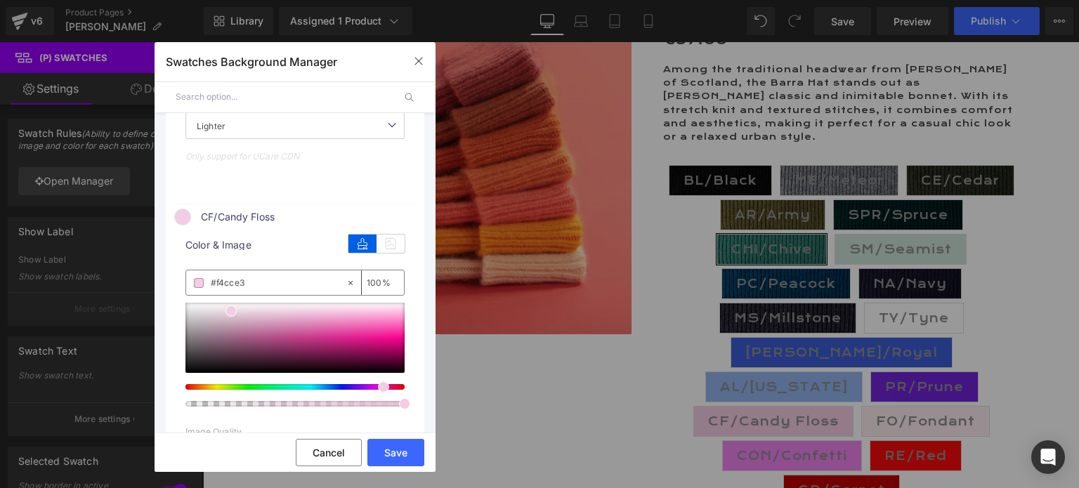
scroll to position [1777, 0]
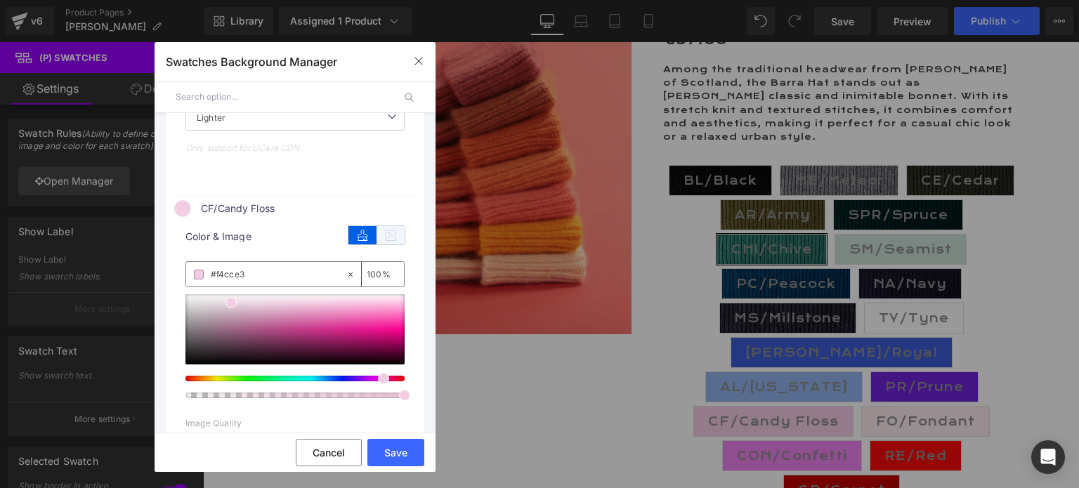
click at [388, 244] on icon at bounding box center [391, 235] width 28 height 18
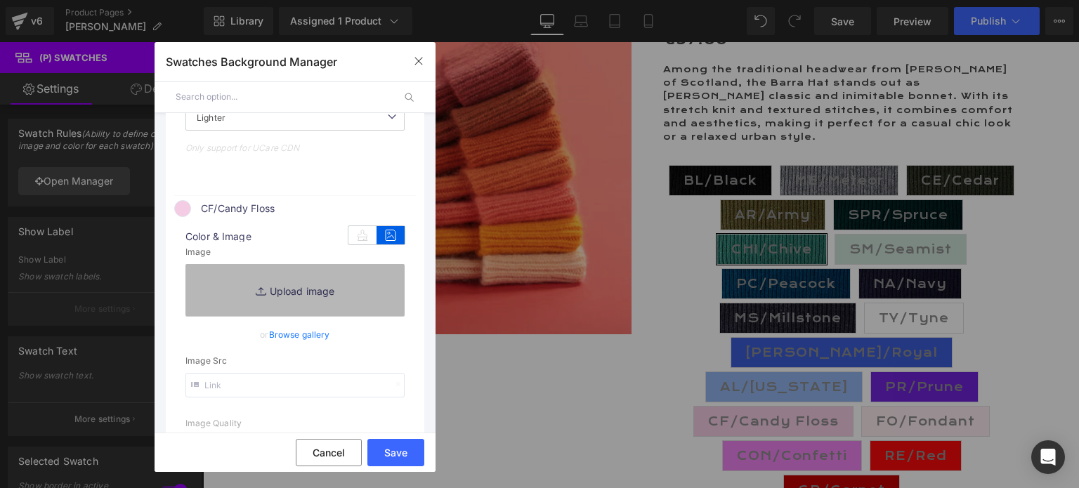
click at [299, 299] on link "Replace Image" at bounding box center [294, 290] width 219 height 52
type input "C:\fakepath\CF.Candy Floss.jpg"
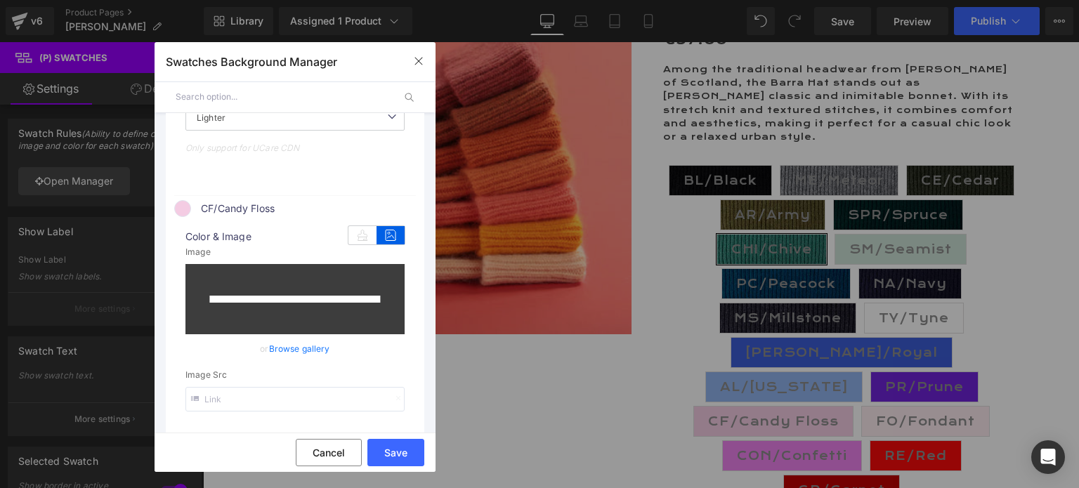
type input "[URL][DOMAIN_NAME]"
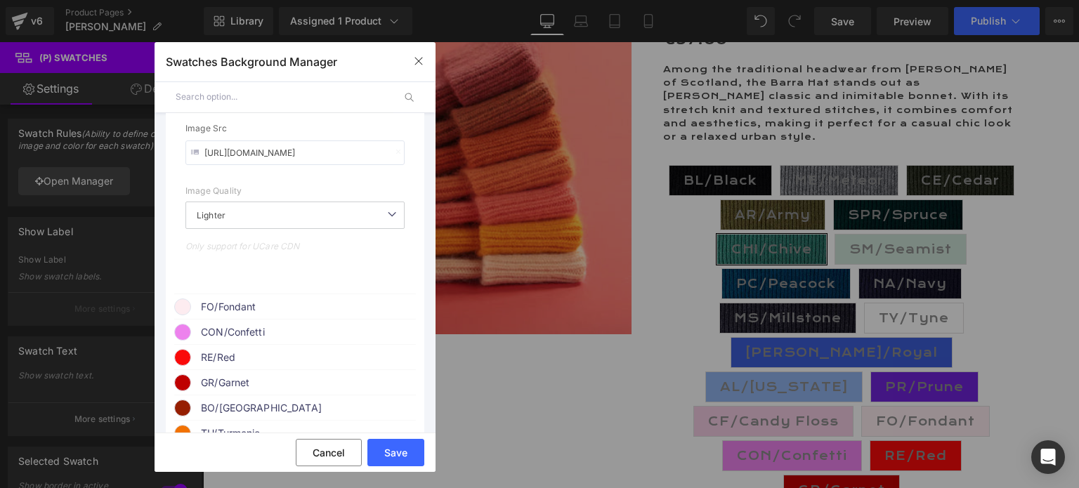
scroll to position [2058, 0]
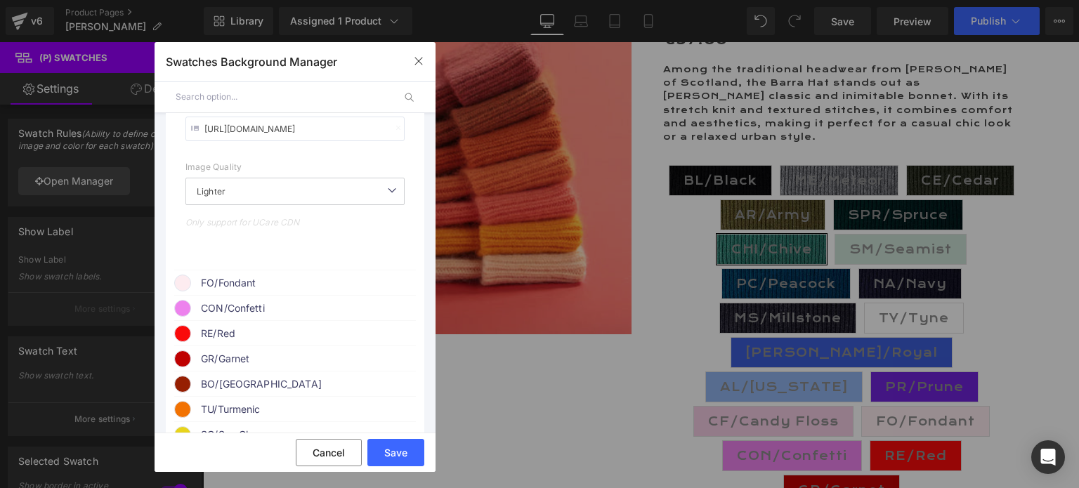
click at [239, 292] on span "FO/Fondant" at bounding box center [308, 283] width 214 height 17
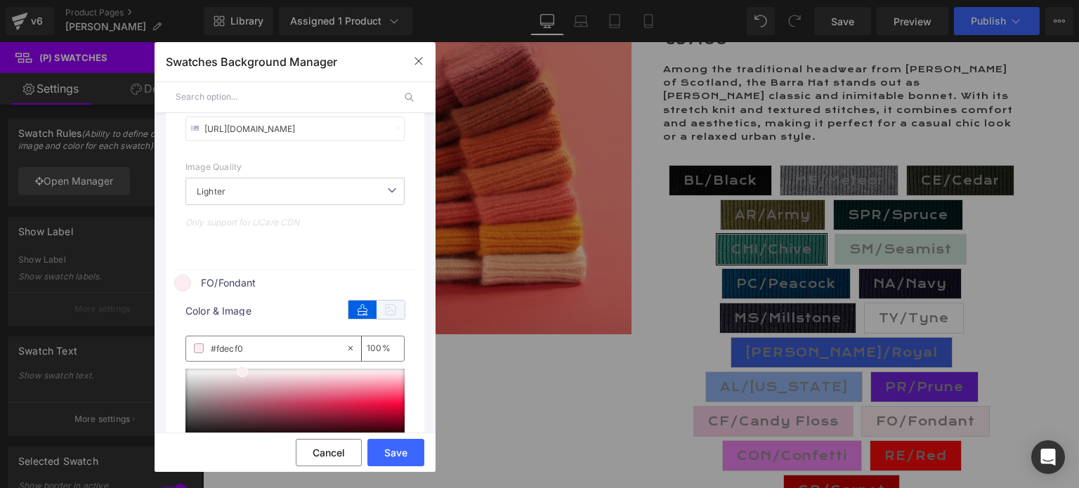
click at [385, 319] on icon at bounding box center [391, 310] width 28 height 18
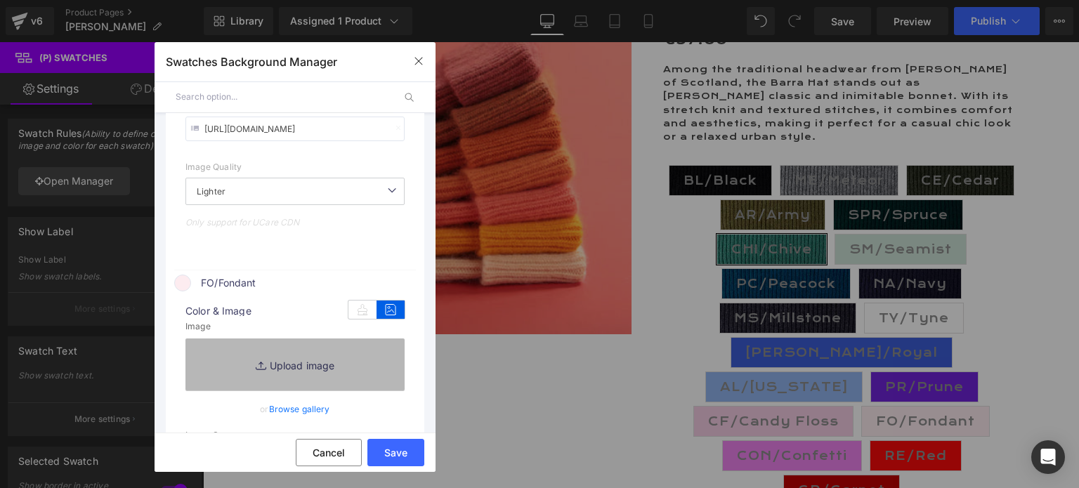
click at [297, 376] on link "Replace Image" at bounding box center [294, 365] width 219 height 52
type input "C:\fakepath\FO.Fondant.jpg"
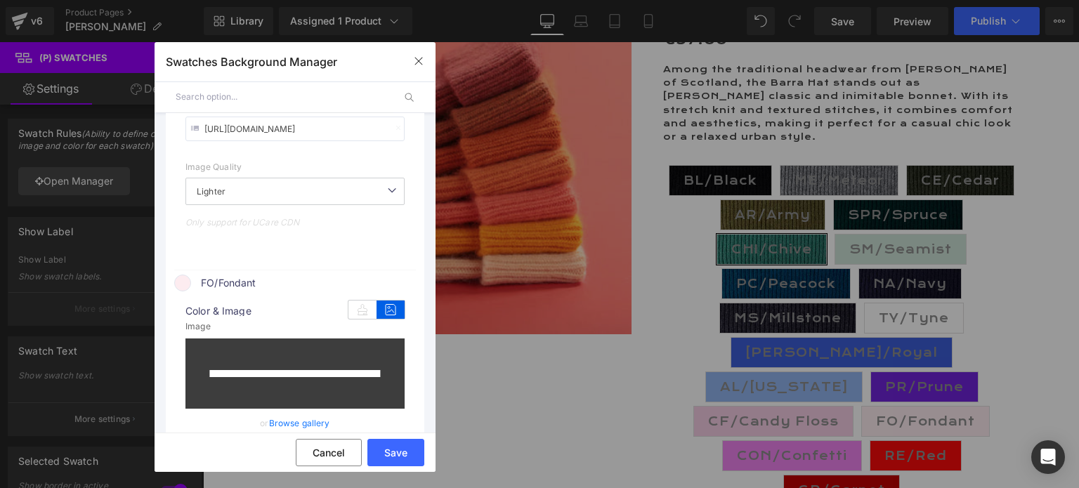
type input "[URL][DOMAIN_NAME]"
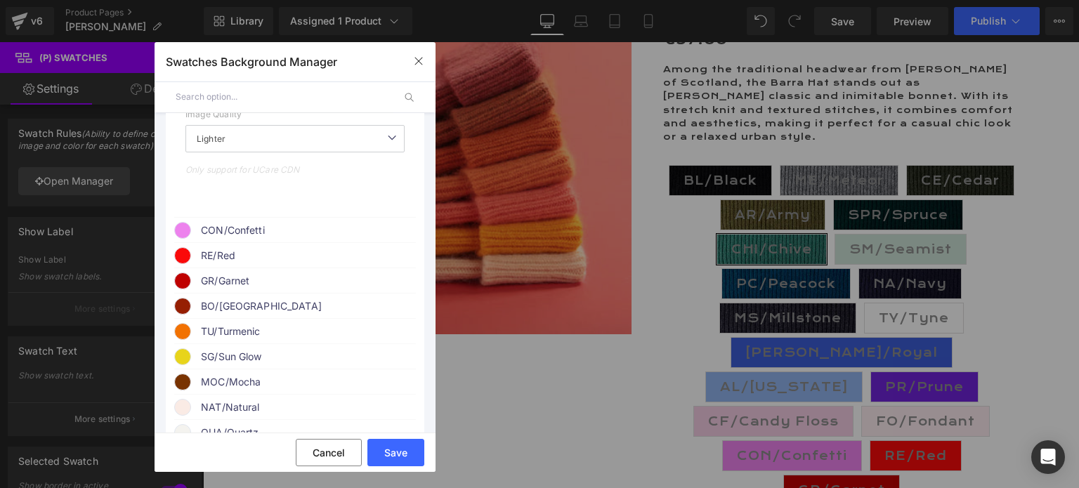
scroll to position [2480, 0]
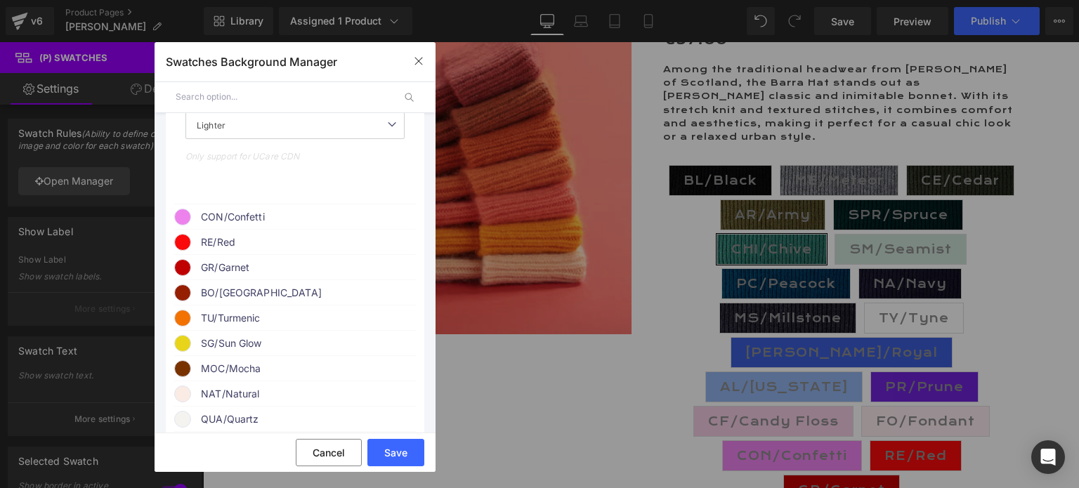
click at [237, 225] on span "CON/Confetti" at bounding box center [308, 217] width 214 height 17
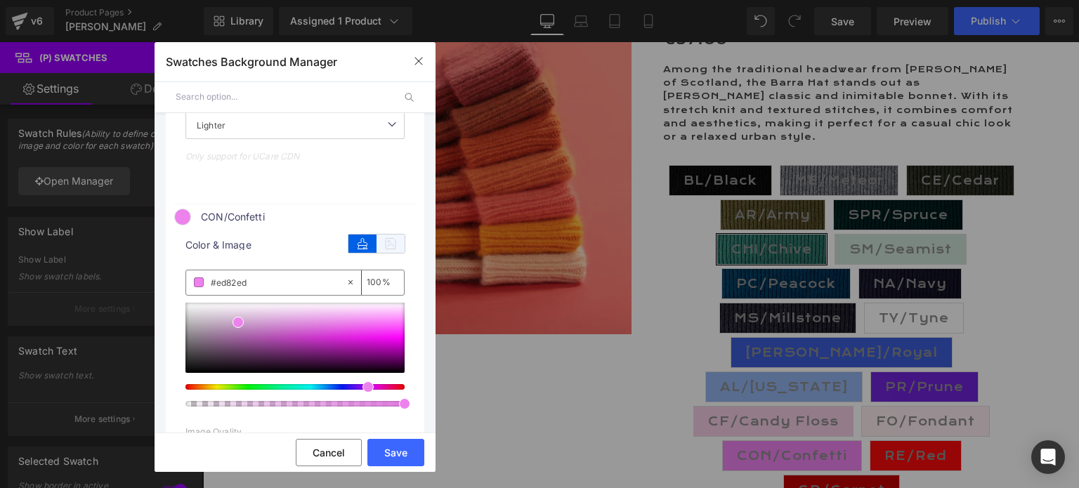
click at [386, 253] on icon at bounding box center [391, 244] width 28 height 18
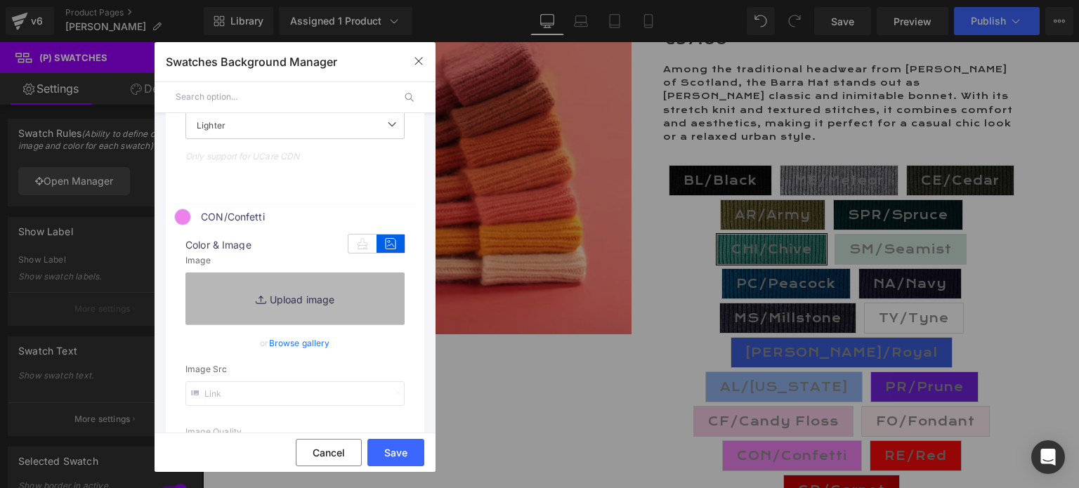
click at [284, 308] on link "Replace Image" at bounding box center [294, 299] width 219 height 52
type input "C:\fakepath\CON.Confetti.jpg"
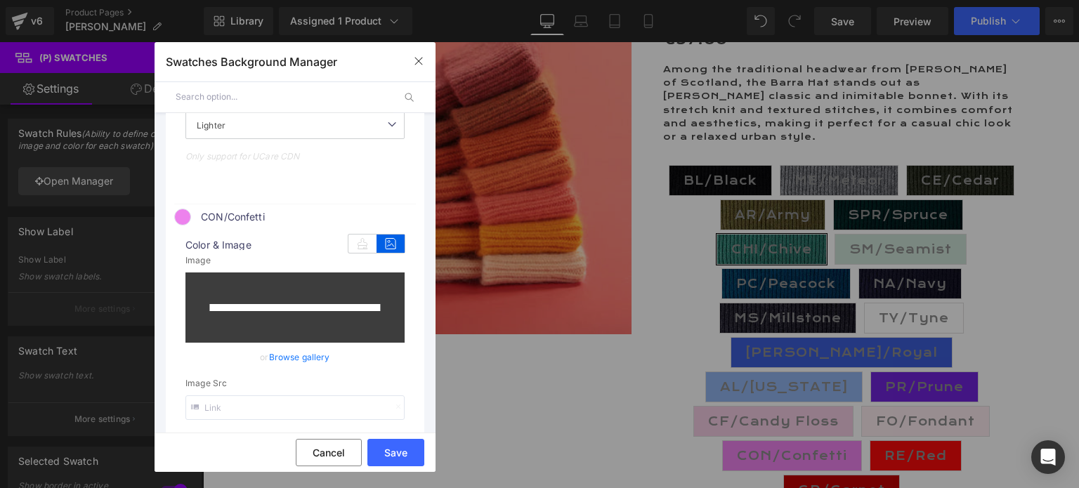
type input "[URL][DOMAIN_NAME]"
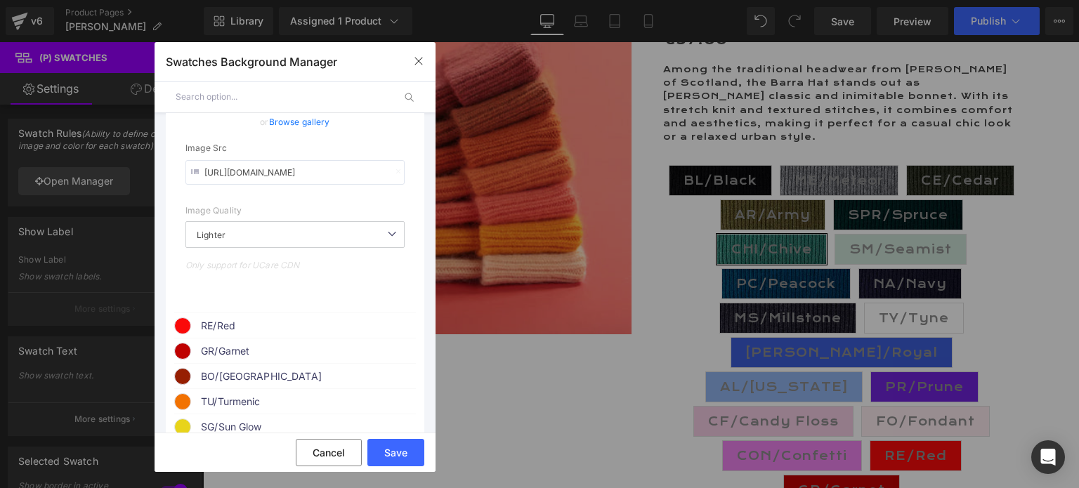
scroll to position [2761, 0]
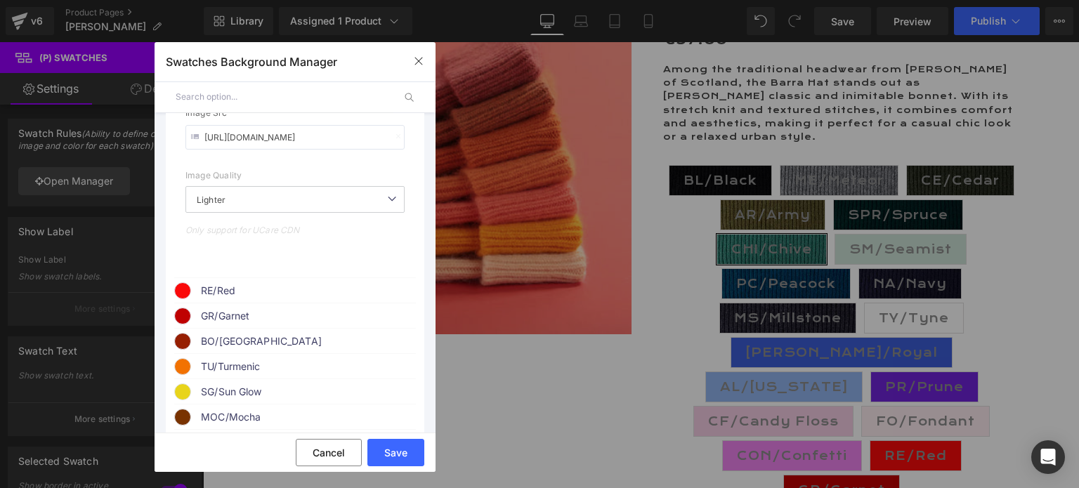
click at [225, 299] on span "RE/Red" at bounding box center [308, 290] width 214 height 17
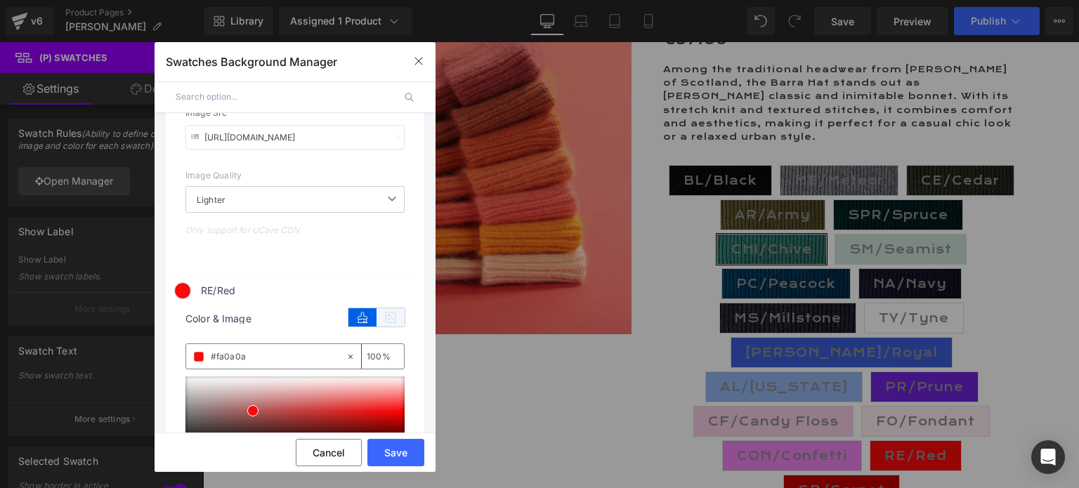
click at [382, 325] on icon at bounding box center [391, 317] width 28 height 18
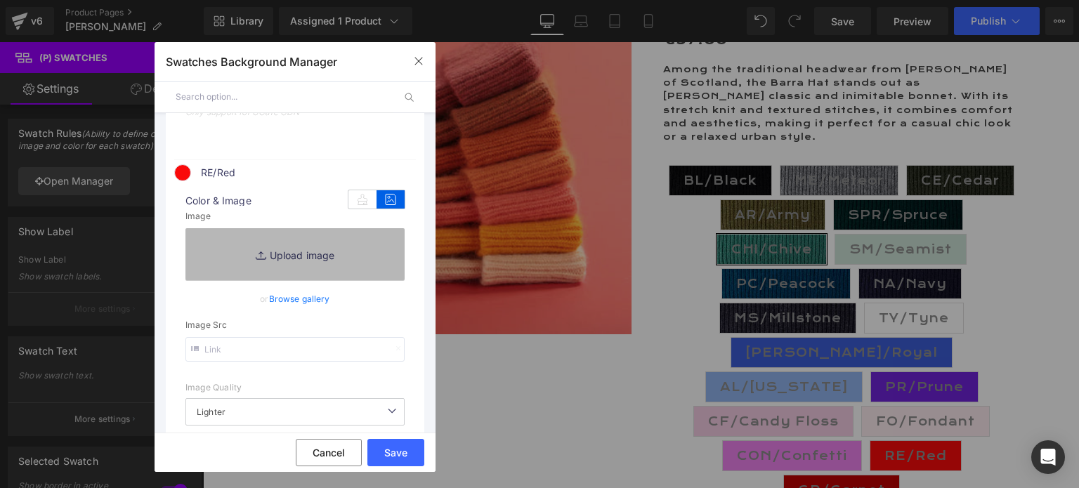
scroll to position [2901, 0]
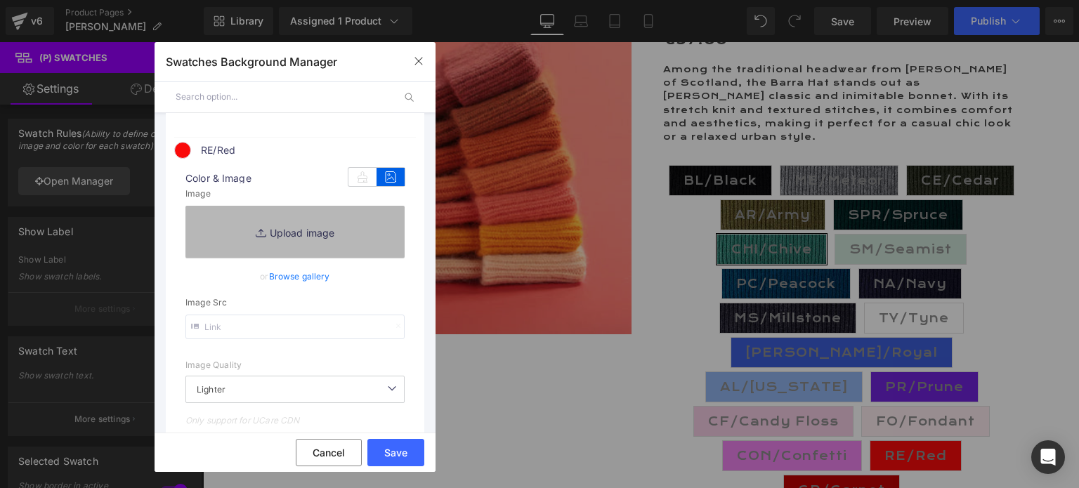
click at [290, 244] on link "Replace Image" at bounding box center [294, 232] width 219 height 52
type input "C:\fakepath\RE.Red.jpg"
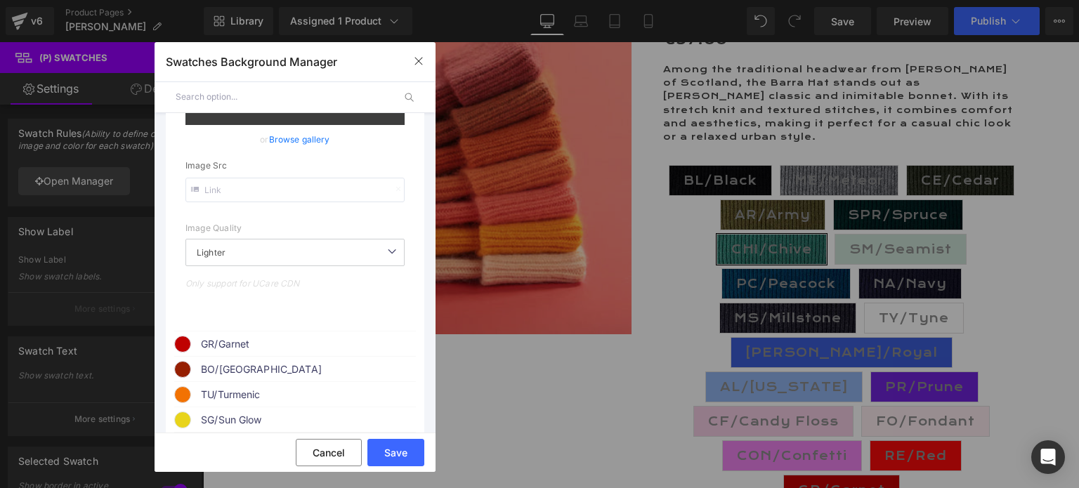
type input "[URL][DOMAIN_NAME]"
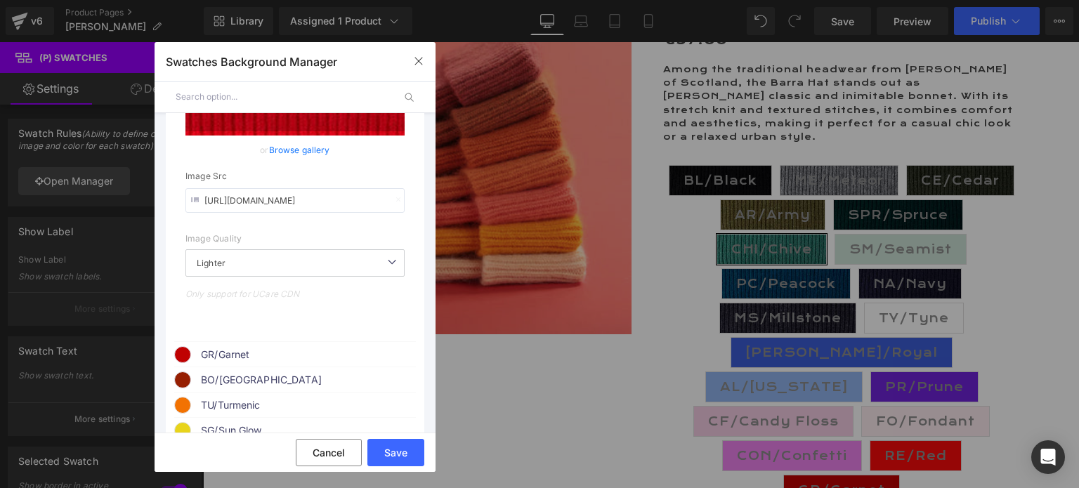
scroll to position [3122, 0]
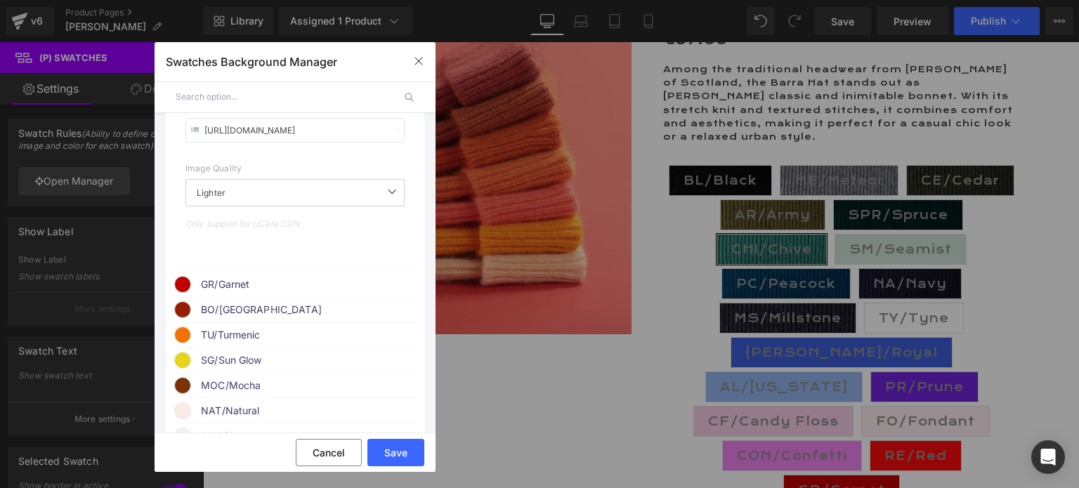
click at [239, 293] on span "GR/Garnet" at bounding box center [308, 284] width 214 height 17
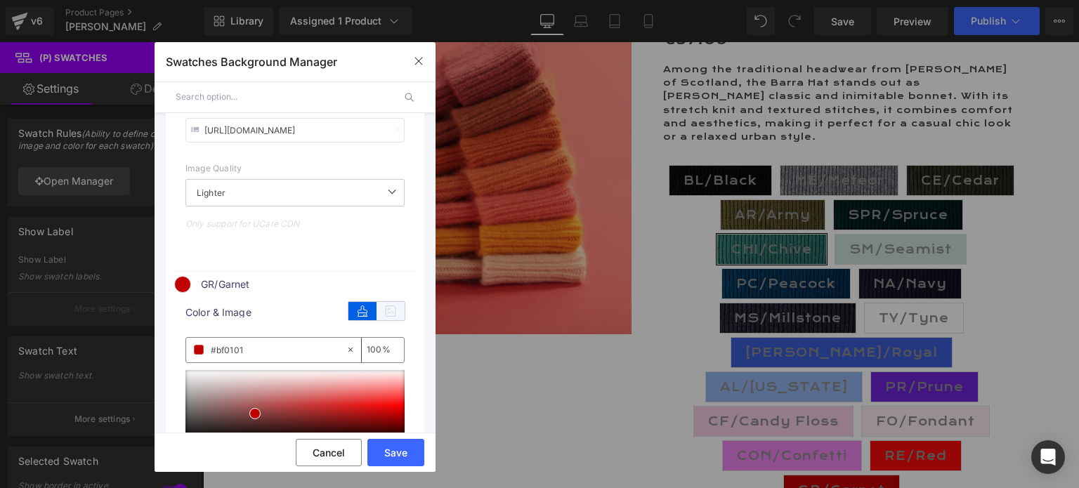
click at [391, 320] on icon at bounding box center [391, 311] width 28 height 18
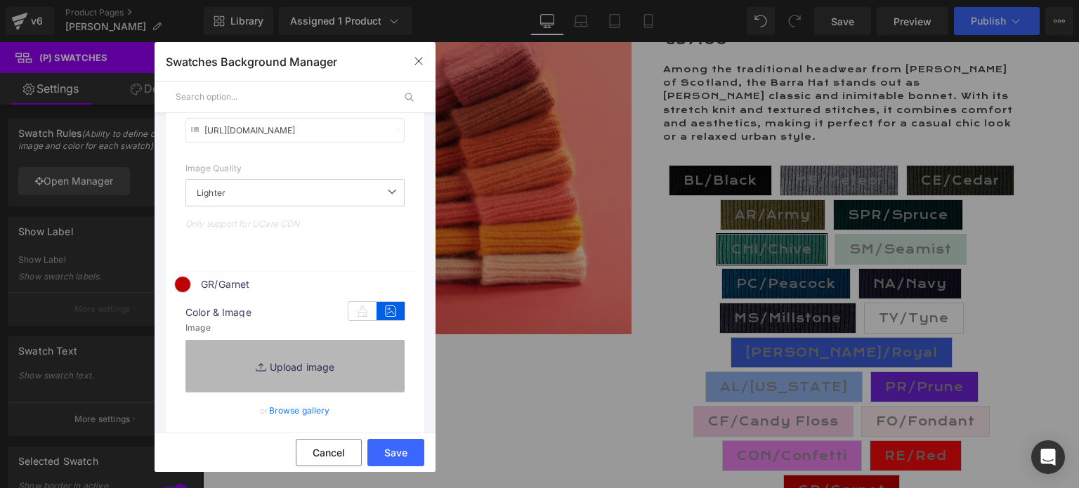
click at [309, 384] on link "Replace Image" at bounding box center [294, 366] width 219 height 52
type input "C:\fakepath\GA.Garnet.jpg"
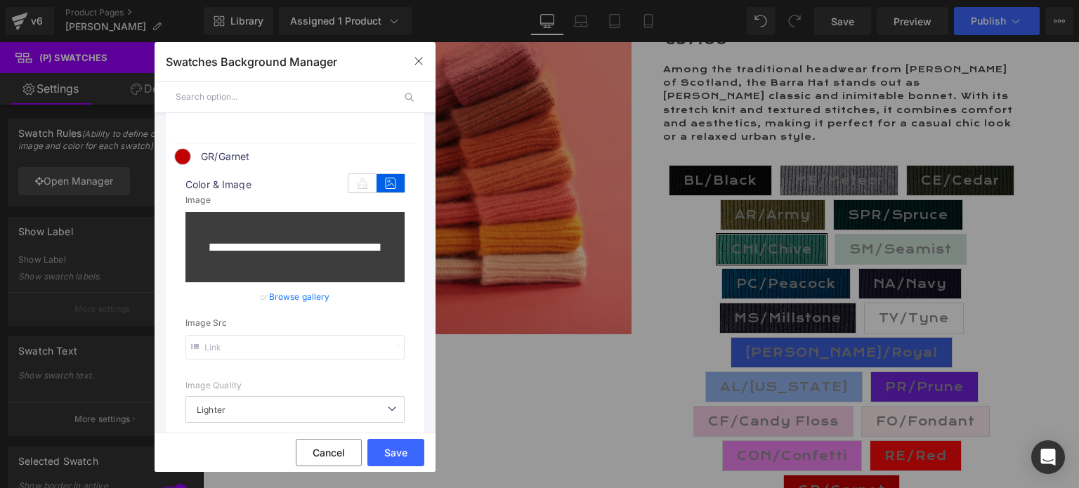
type input "[URL][DOMAIN_NAME]"
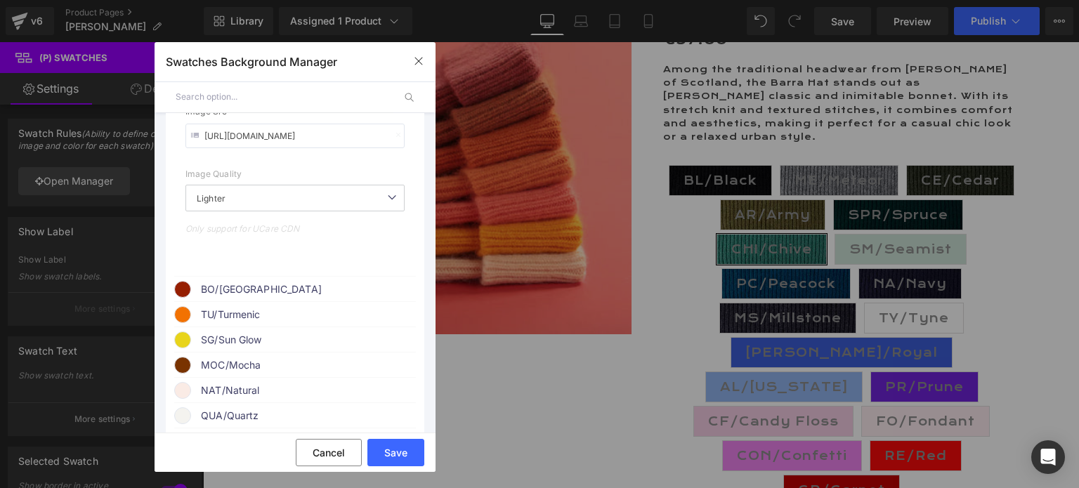
scroll to position [3544, 0]
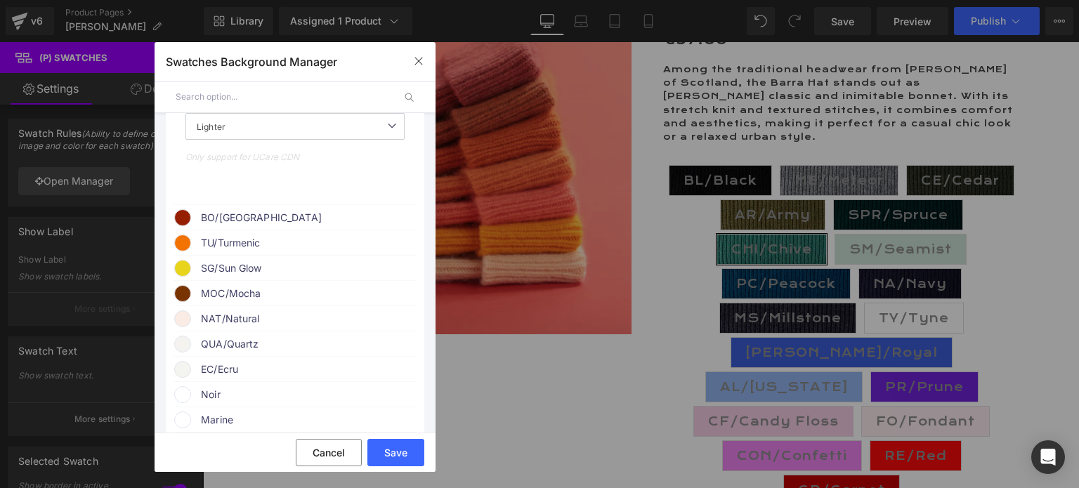
click at [223, 226] on span "BO/[GEOGRAPHIC_DATA]" at bounding box center [308, 217] width 214 height 17
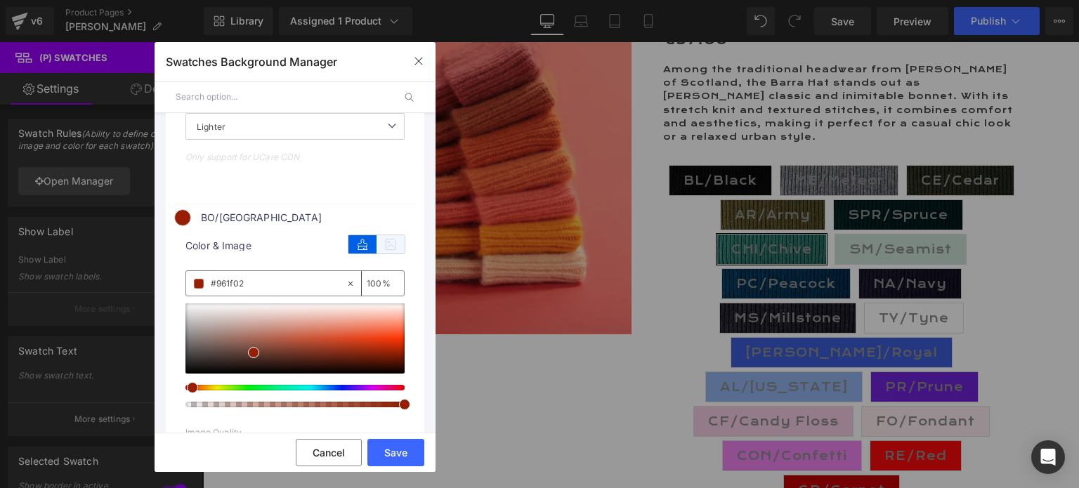
click at [377, 251] on icon at bounding box center [391, 244] width 28 height 18
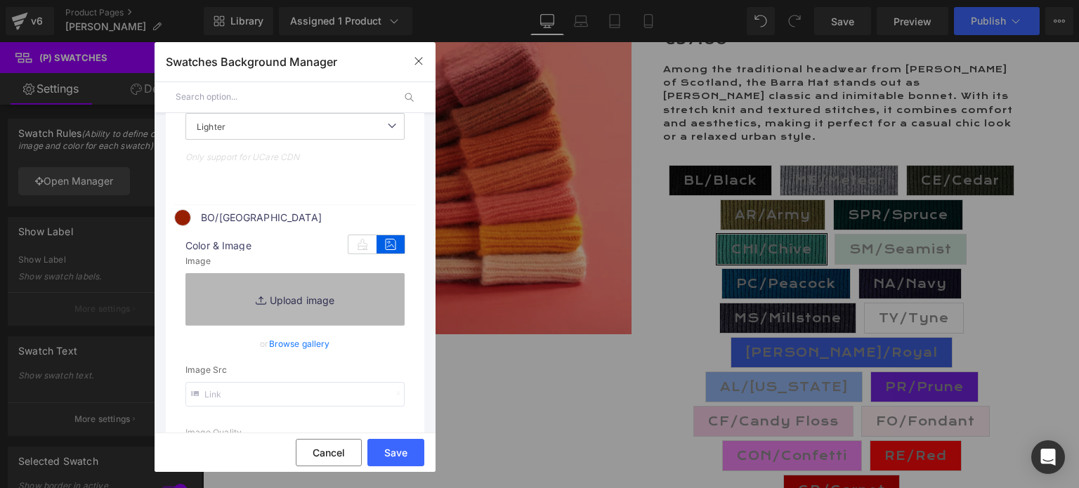
click at [298, 311] on link "Replace Image" at bounding box center [294, 299] width 219 height 52
type input "C:\fakepath\BO.Bordeaux.jpg"
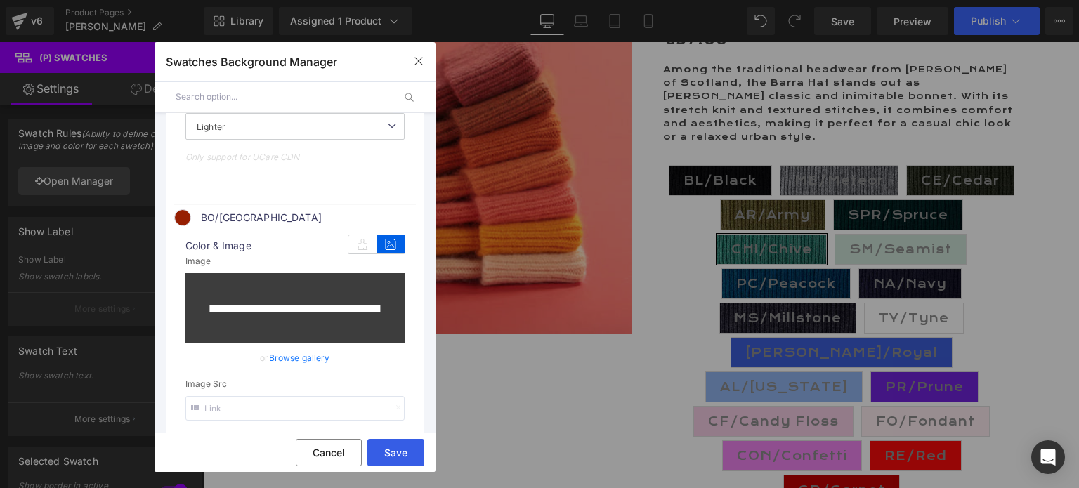
type input "[URL][DOMAIN_NAME]"
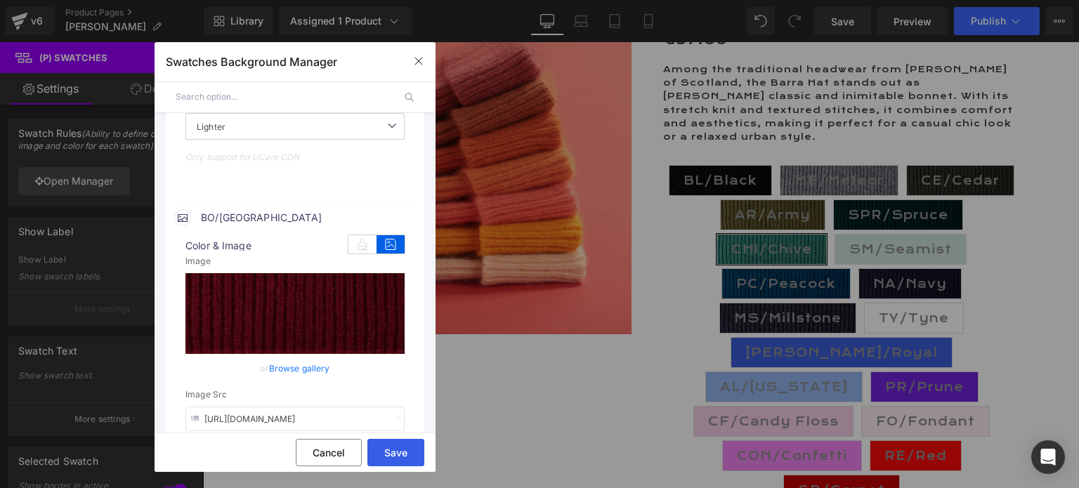
click at [396, 448] on button "Save" at bounding box center [395, 452] width 57 height 27
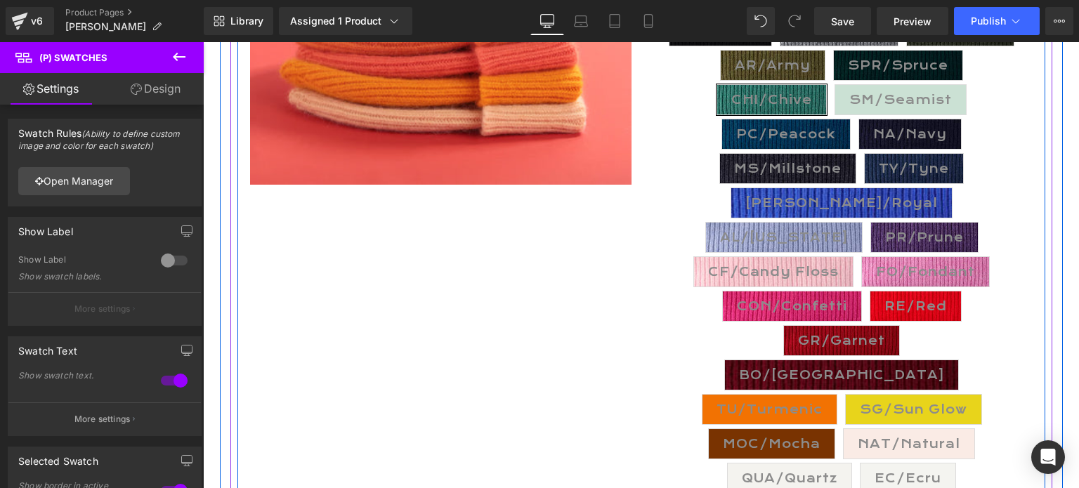
scroll to position [492, 0]
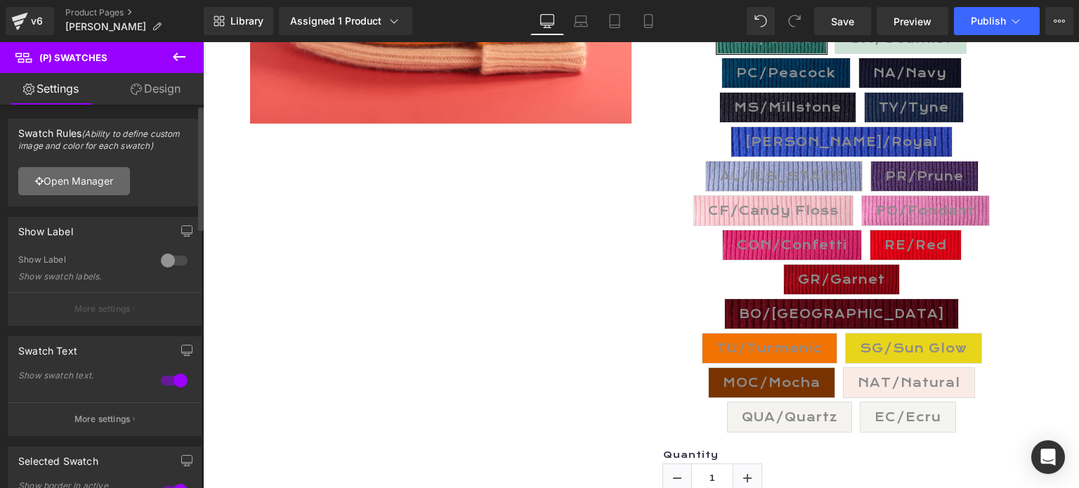
click at [95, 179] on link "Open Manager" at bounding box center [74, 181] width 112 height 28
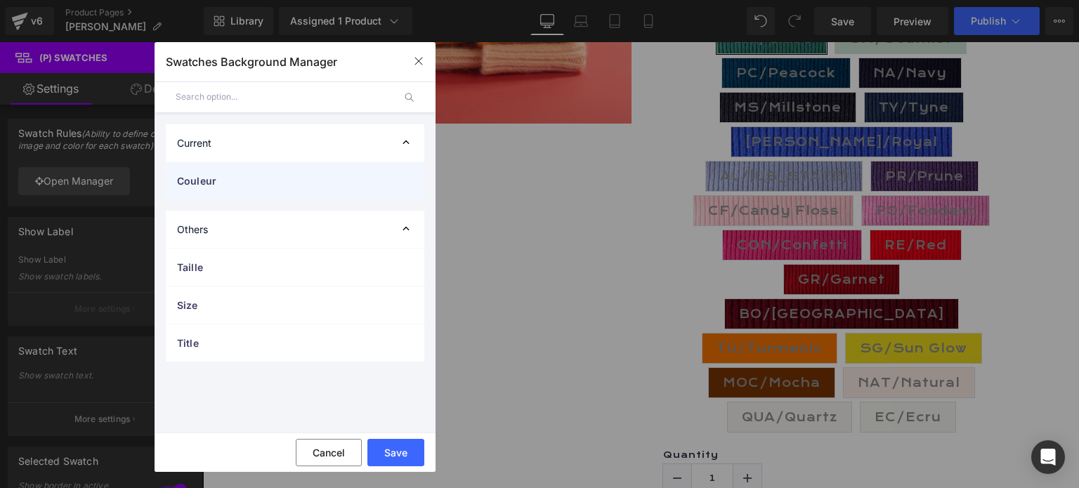
click at [222, 182] on span "Couleur" at bounding box center [281, 180] width 208 height 15
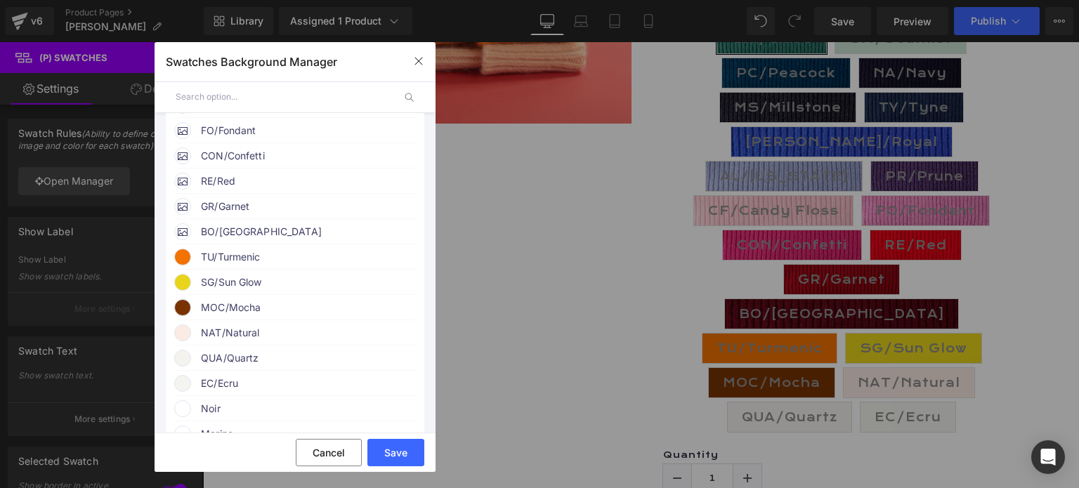
scroll to position [562, 0]
click at [242, 265] on span "TU/Turmenic" at bounding box center [308, 256] width 214 height 17
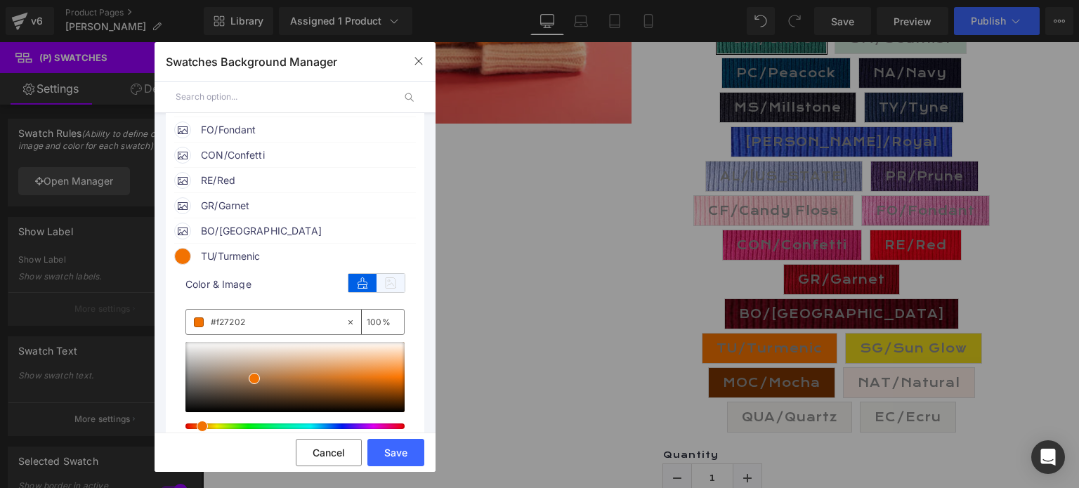
click at [378, 292] on icon at bounding box center [391, 283] width 28 height 18
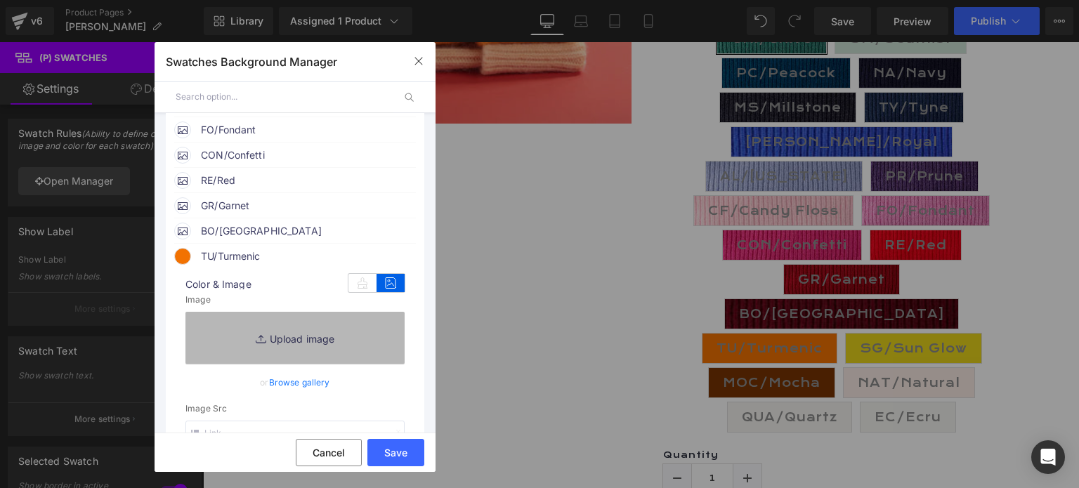
click at [295, 358] on link "Replace Image" at bounding box center [294, 338] width 219 height 52
type input "C:\fakepath\TU.Turmenic.jpg"
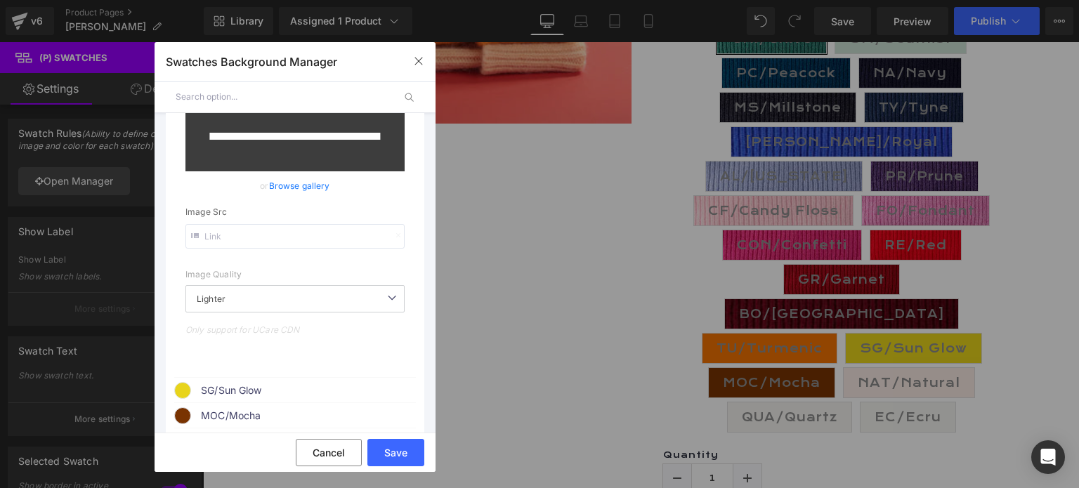
type input "[URL][DOMAIN_NAME]"
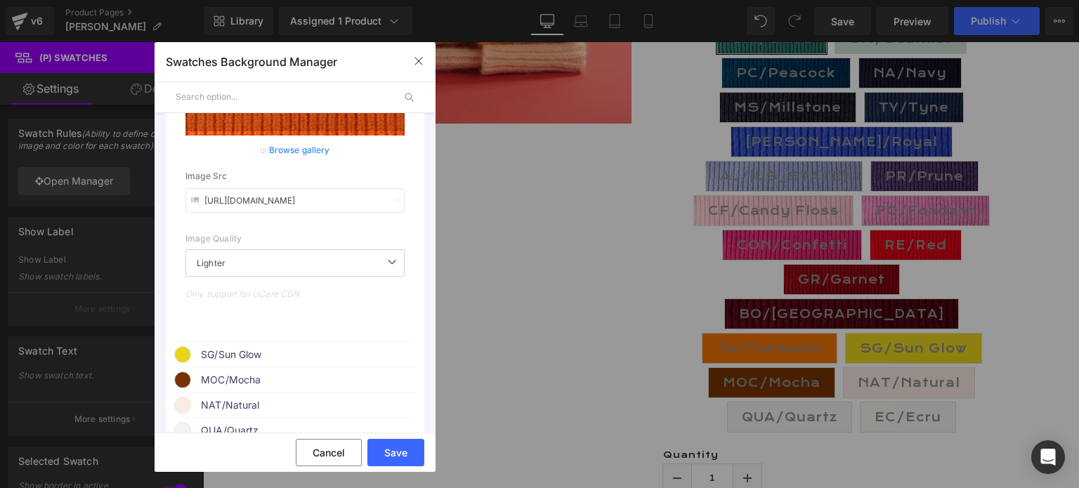
scroll to position [843, 0]
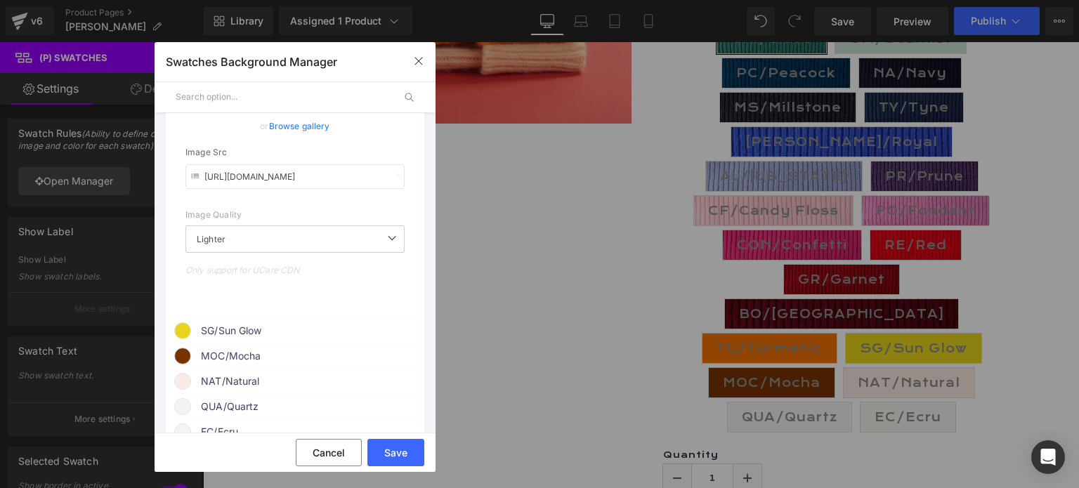
click at [236, 339] on span "SG/Sun Glow" at bounding box center [308, 330] width 214 height 17
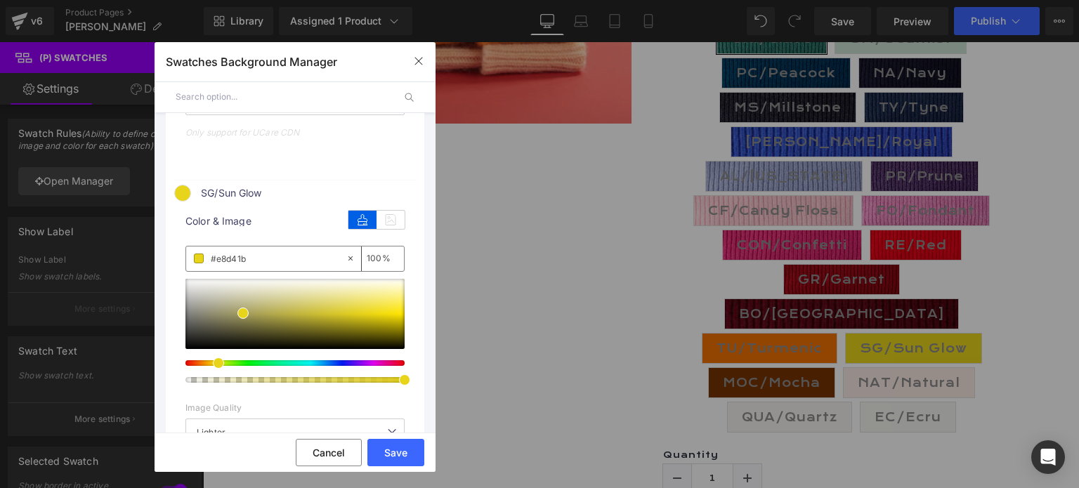
scroll to position [983, 0]
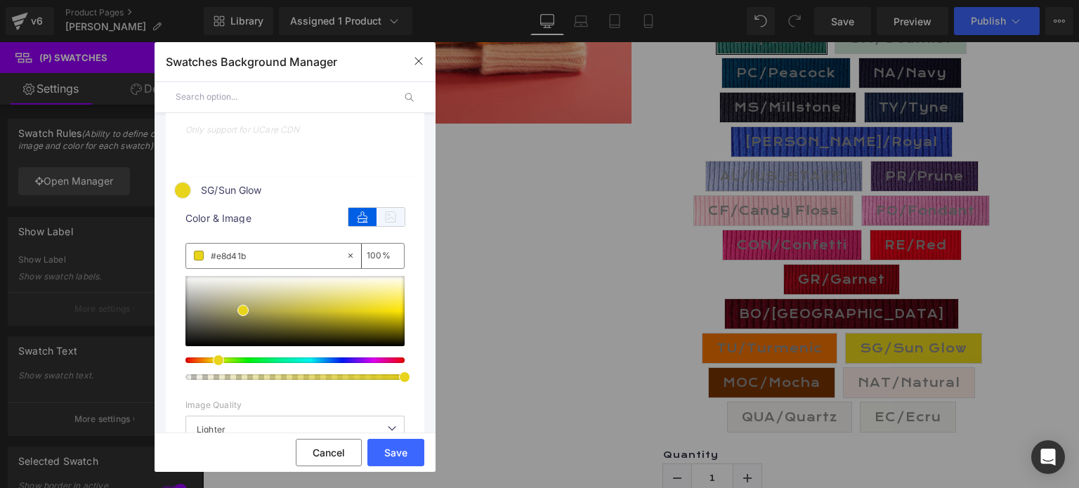
click at [386, 226] on icon at bounding box center [391, 217] width 28 height 18
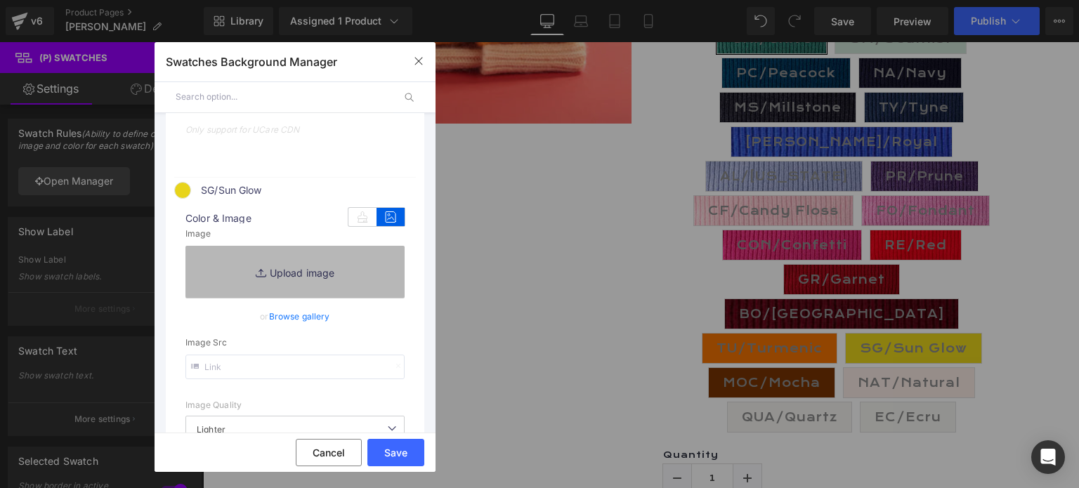
click at [294, 293] on link "Replace Image" at bounding box center [294, 272] width 219 height 52
type input "C:\fakepath\SG.[PERSON_NAME].jpg"
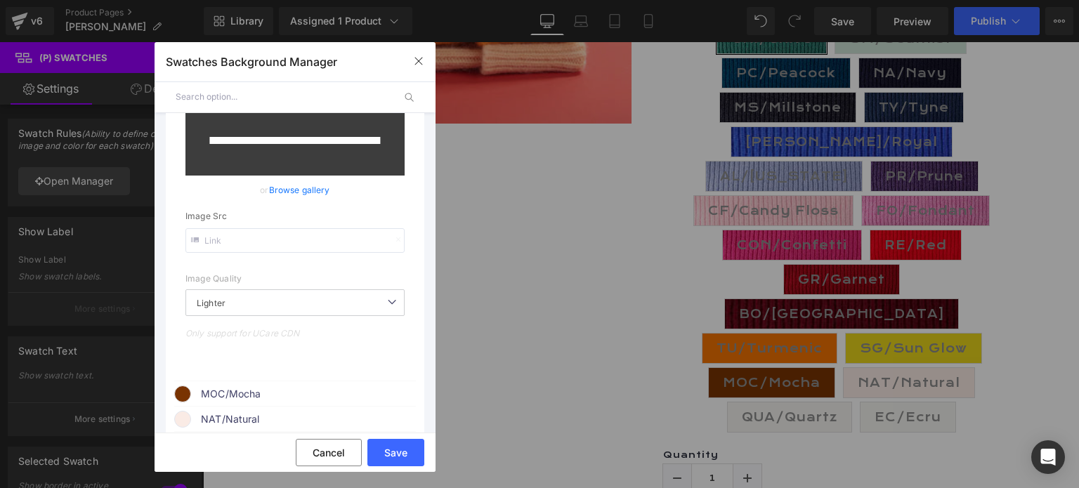
type input "[URL][DOMAIN_NAME]"
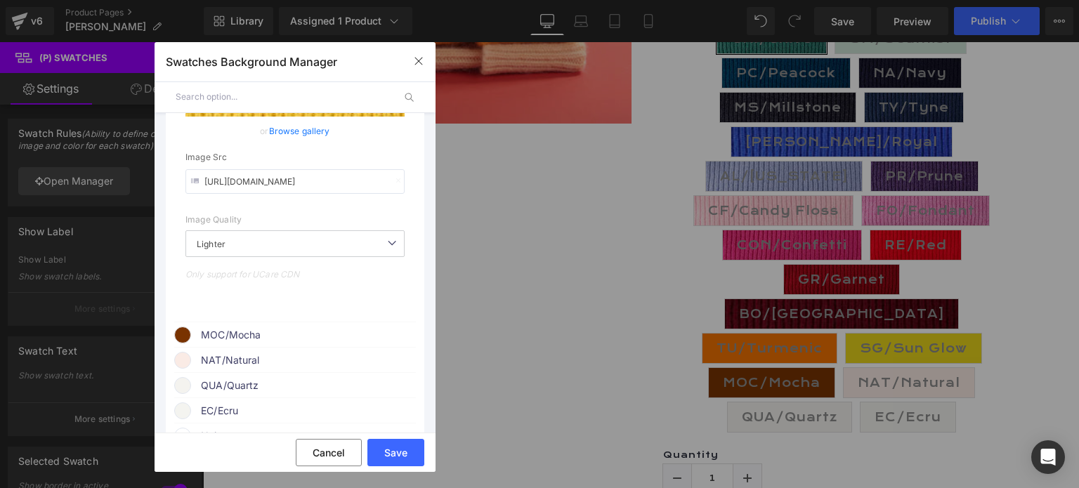
scroll to position [1264, 0]
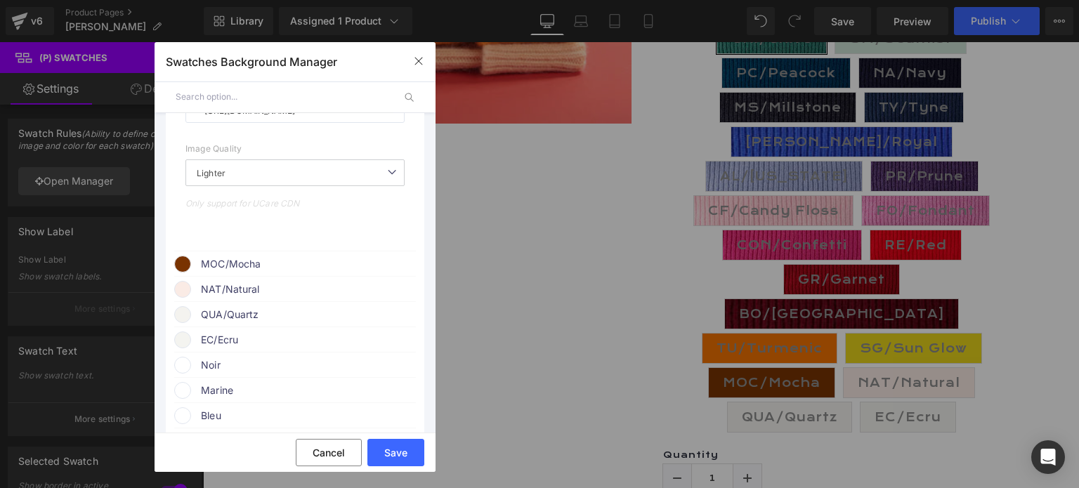
click at [244, 273] on span "MOC/Mocha" at bounding box center [308, 264] width 214 height 17
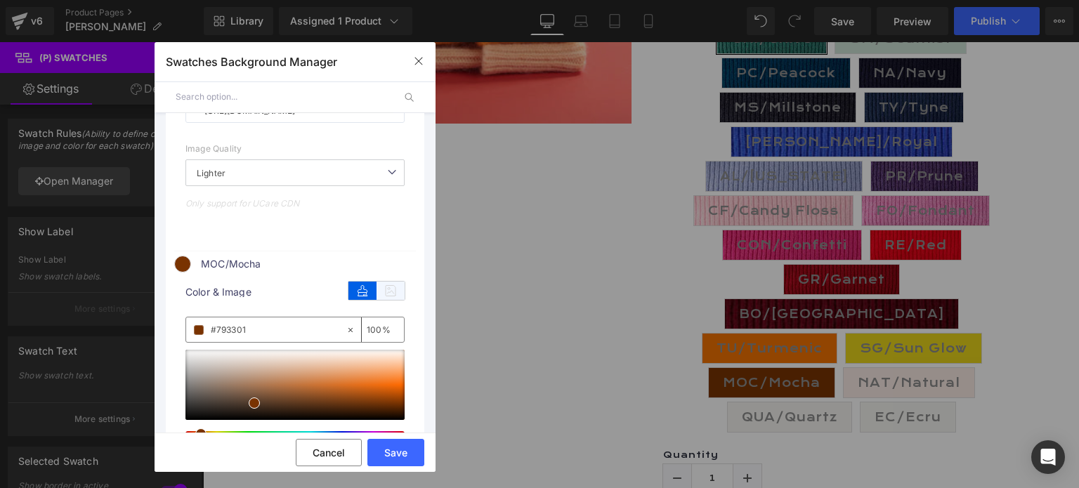
click at [386, 300] on icon at bounding box center [391, 291] width 28 height 18
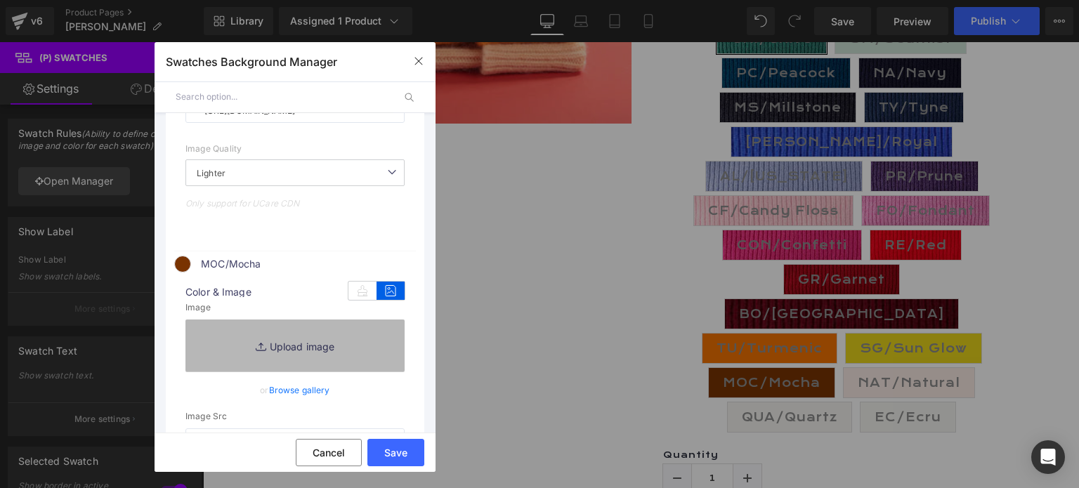
click at [294, 366] on link "Replace Image" at bounding box center [294, 346] width 219 height 52
type input "C:\fakepath\MOC.Mocha.jpg"
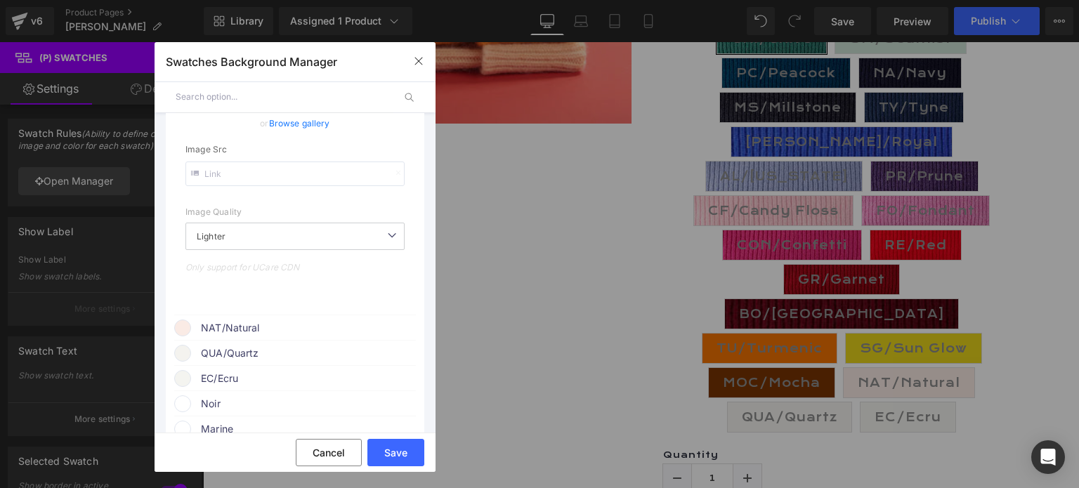
type input "[URL][DOMAIN_NAME]"
click at [239, 336] on span "NAT/Natural" at bounding box center [308, 328] width 214 height 17
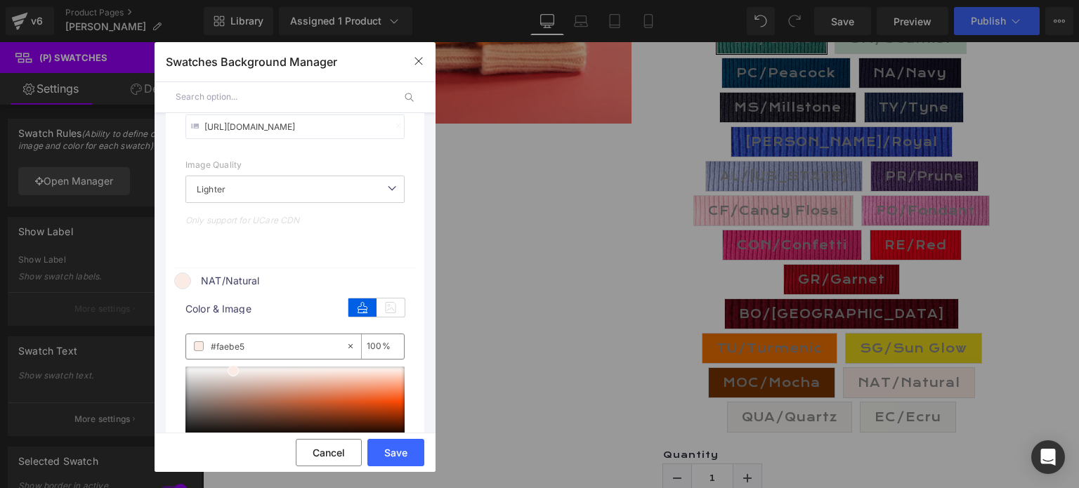
scroll to position [1626, 0]
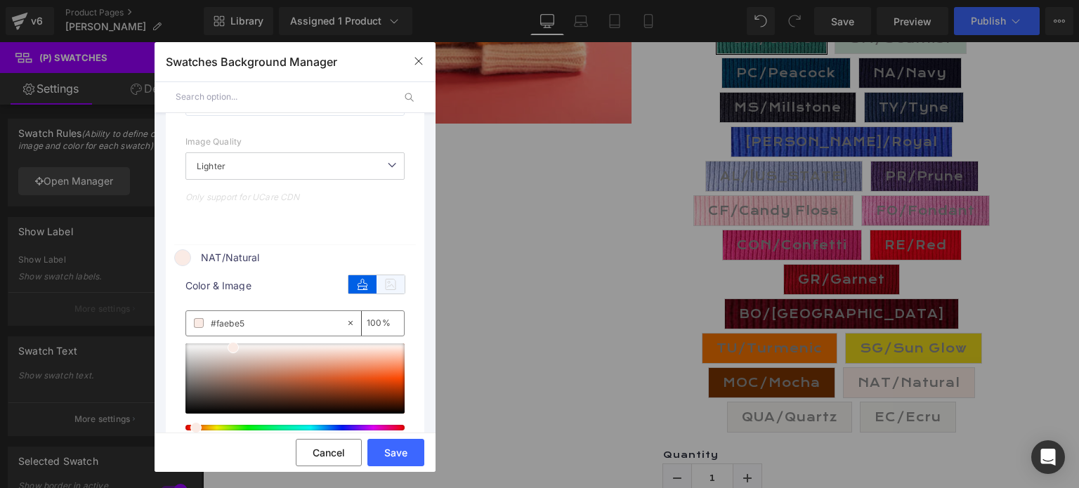
click at [385, 294] on icon at bounding box center [391, 284] width 28 height 18
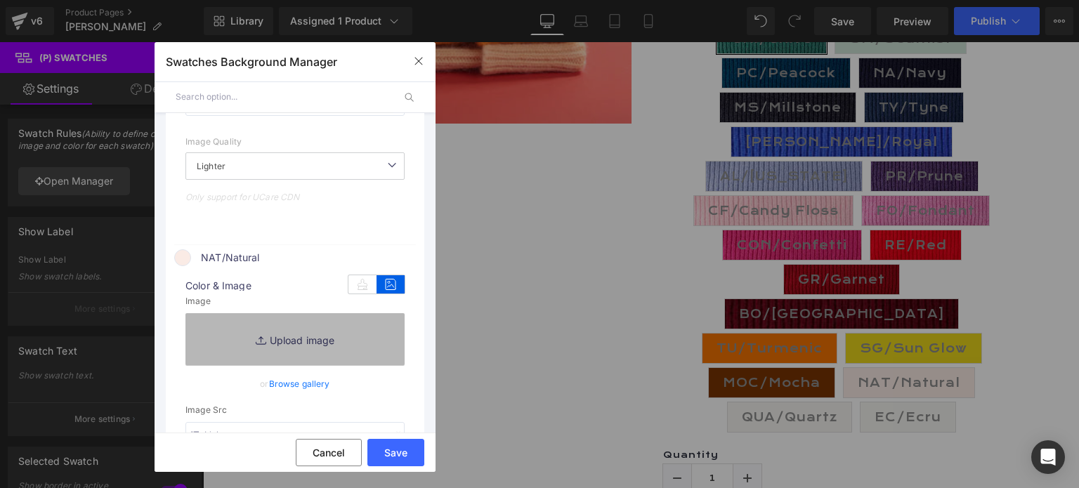
click at [296, 358] on link "Replace Image" at bounding box center [294, 339] width 219 height 52
type input "C:\fakepath\NA.Natural.jpg"
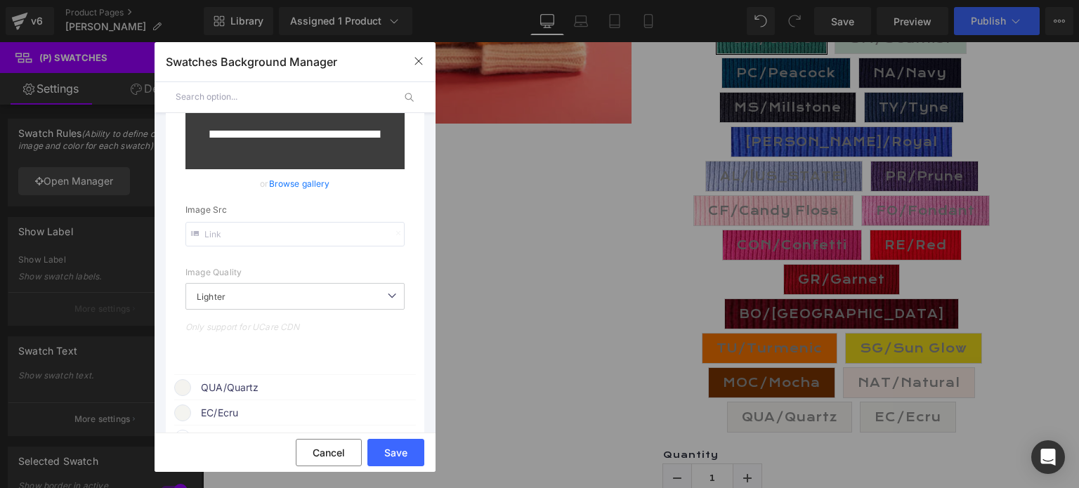
type input "[URL][DOMAIN_NAME]"
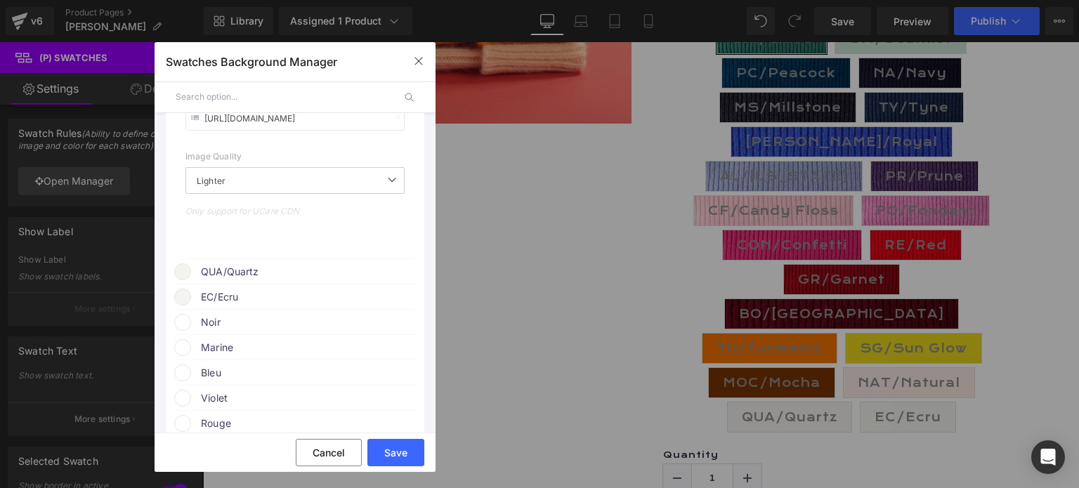
scroll to position [1988, 0]
click at [227, 259] on span "QUA/Quartz" at bounding box center [308, 250] width 214 height 17
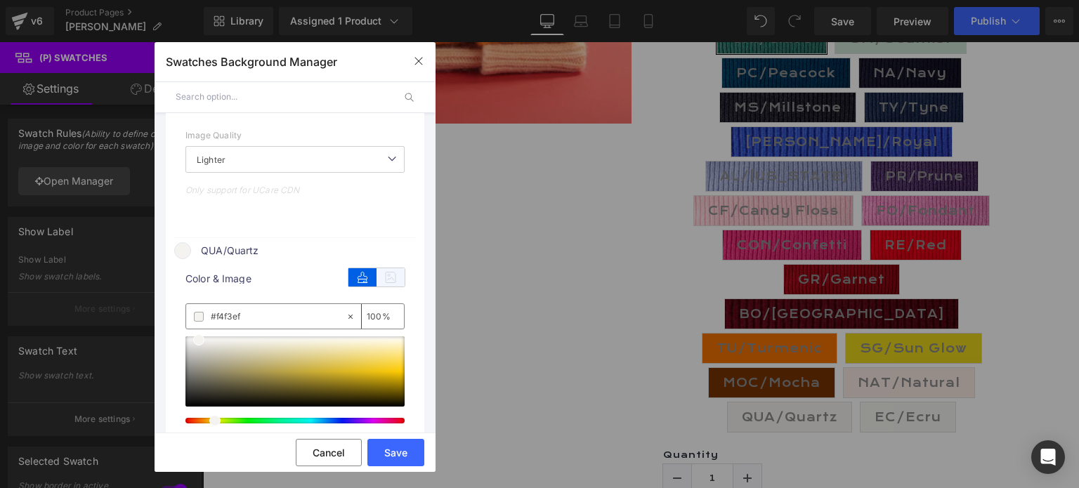
click at [378, 287] on icon at bounding box center [391, 277] width 28 height 18
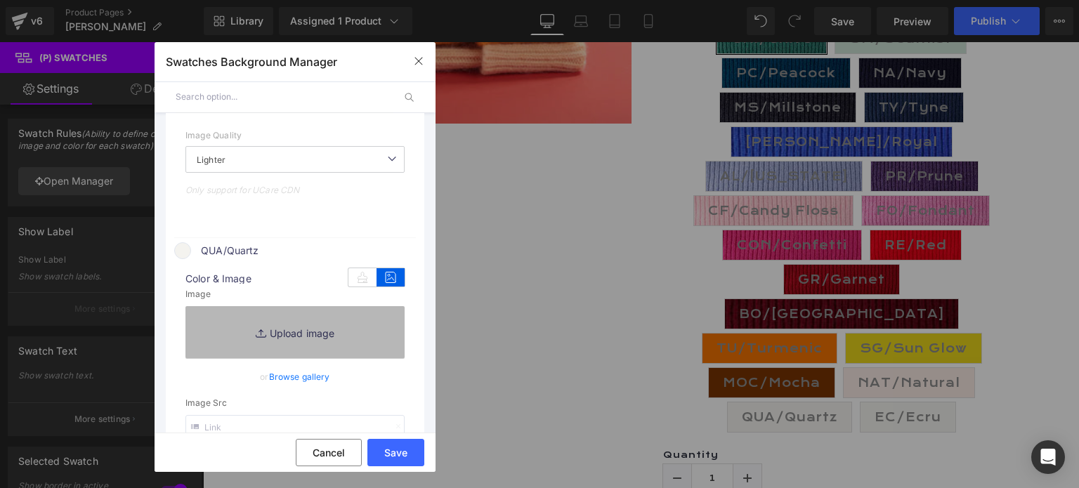
click at [293, 355] on link "Replace Image" at bounding box center [294, 332] width 219 height 52
type input "C:\fakepath\QUA.Quartz.jpg"
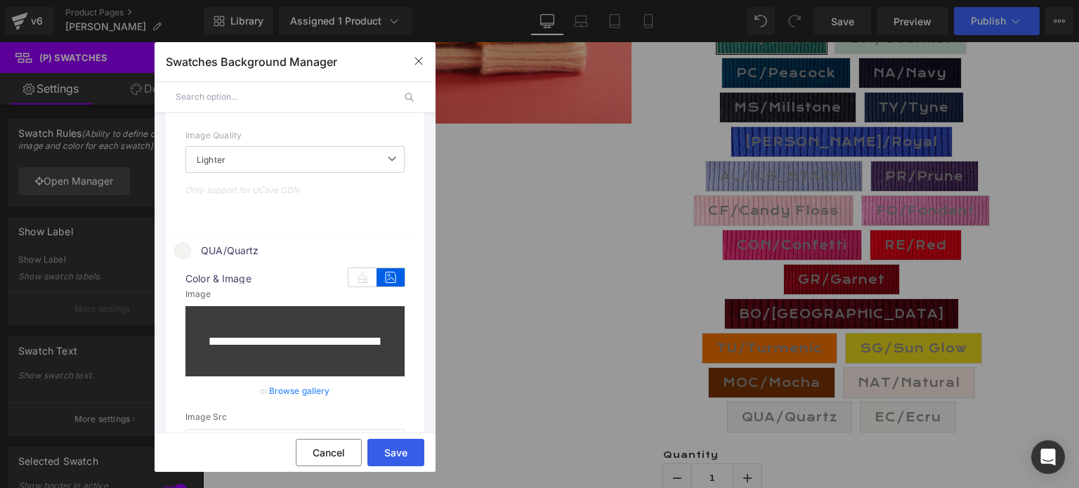
type input "[URL][DOMAIN_NAME]"
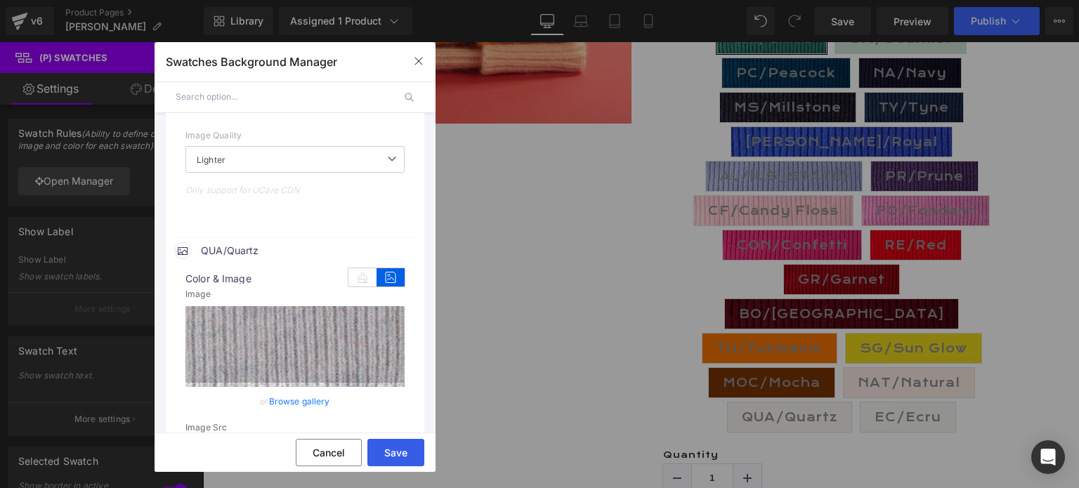
click at [396, 452] on button "Save" at bounding box center [395, 452] width 57 height 27
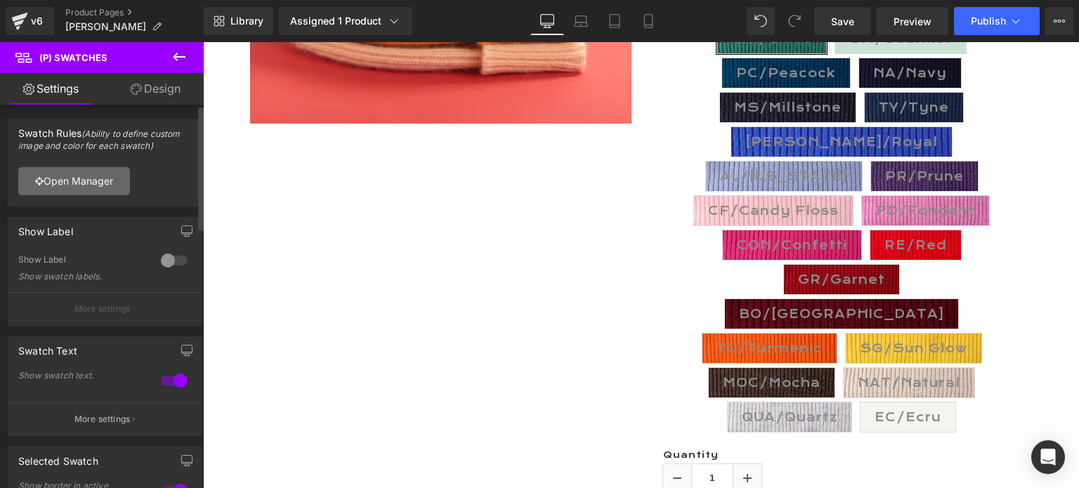
click at [84, 178] on link "Open Manager" at bounding box center [74, 181] width 112 height 28
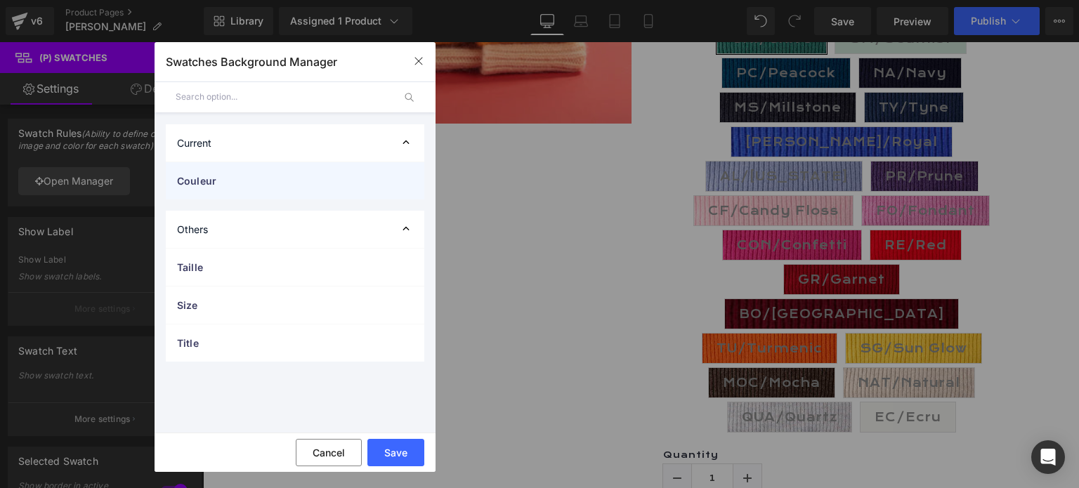
click at [219, 175] on span "Couleur" at bounding box center [281, 180] width 208 height 15
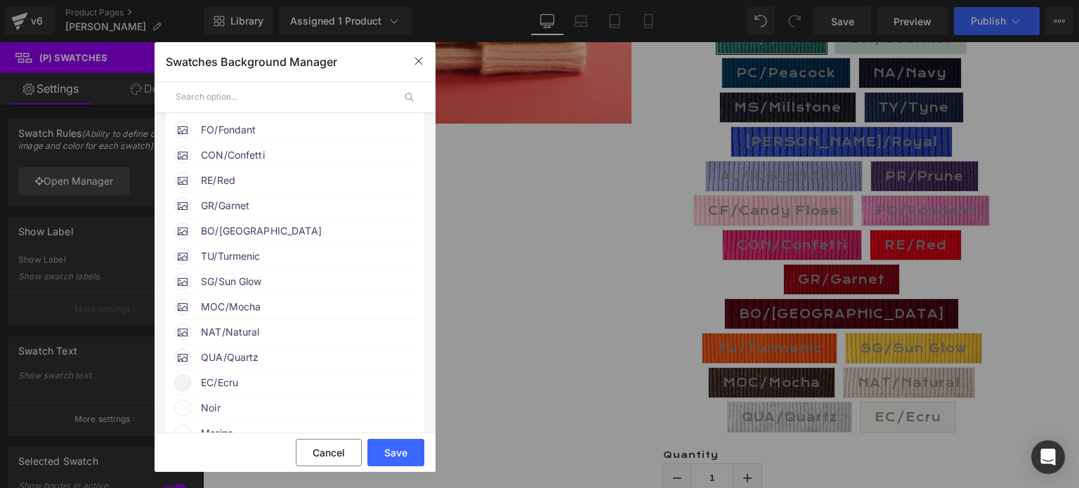
scroll to position [702, 0]
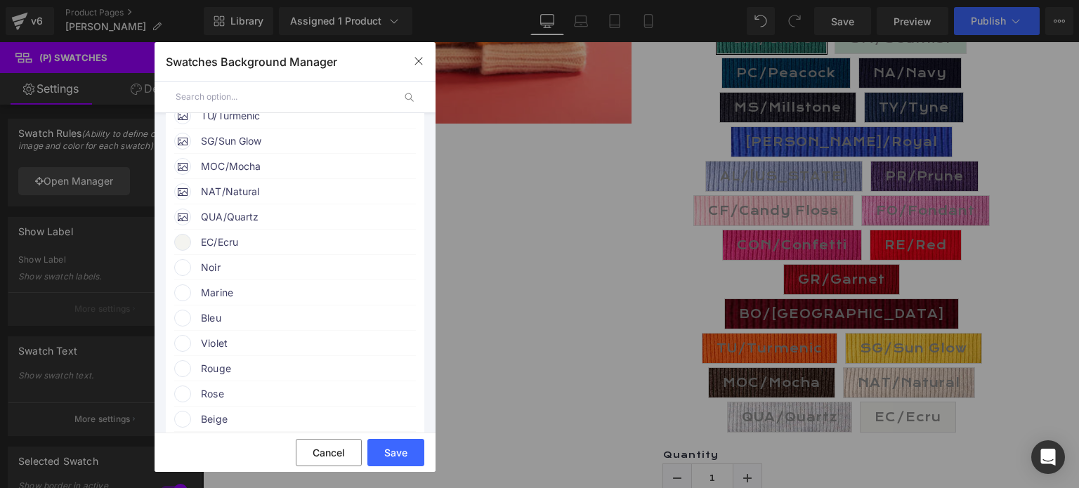
click at [217, 251] on span "EC/Ecru" at bounding box center [308, 242] width 214 height 17
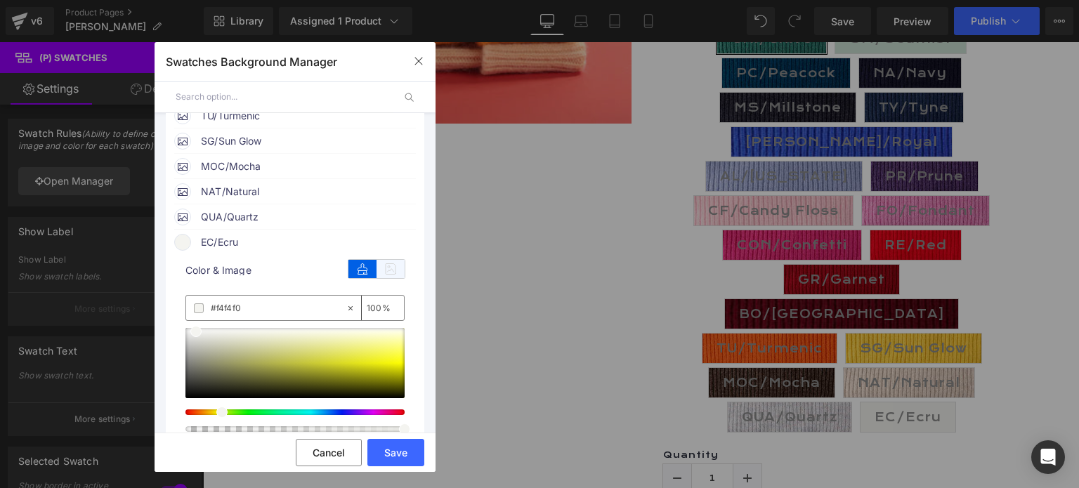
click at [382, 278] on icon at bounding box center [391, 269] width 28 height 18
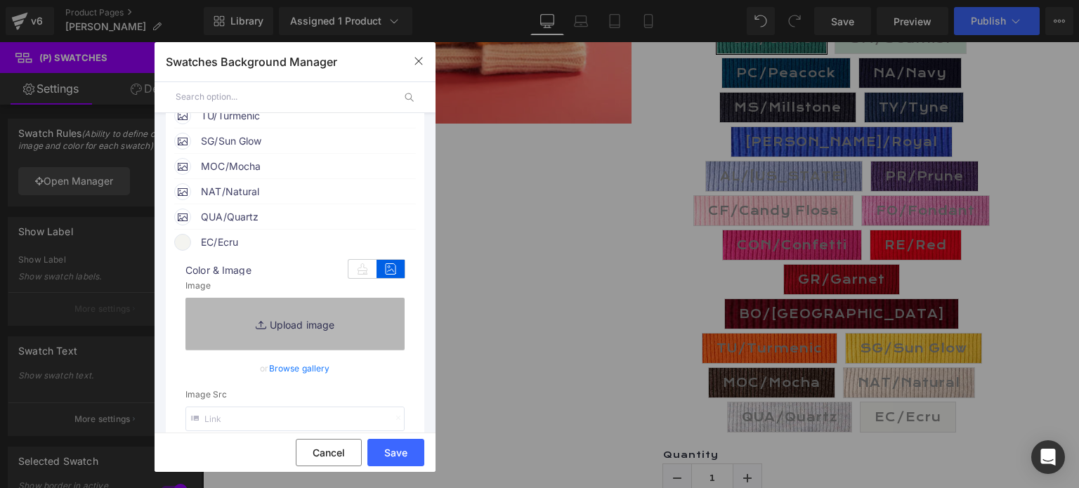
click at [306, 350] on link "Replace Image" at bounding box center [294, 324] width 219 height 52
type input "C:\fakepath\EC.Ecru.jpg"
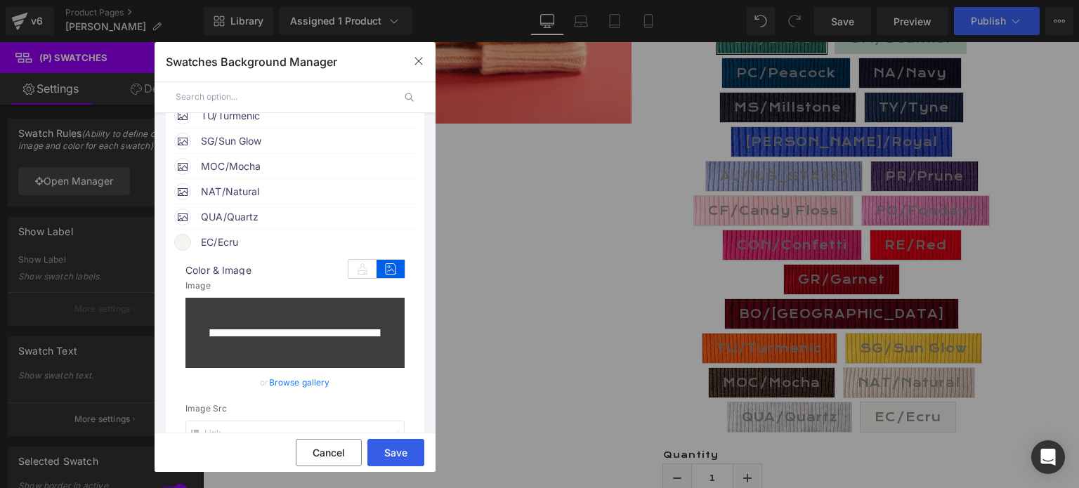
type input "[URL][DOMAIN_NAME]"
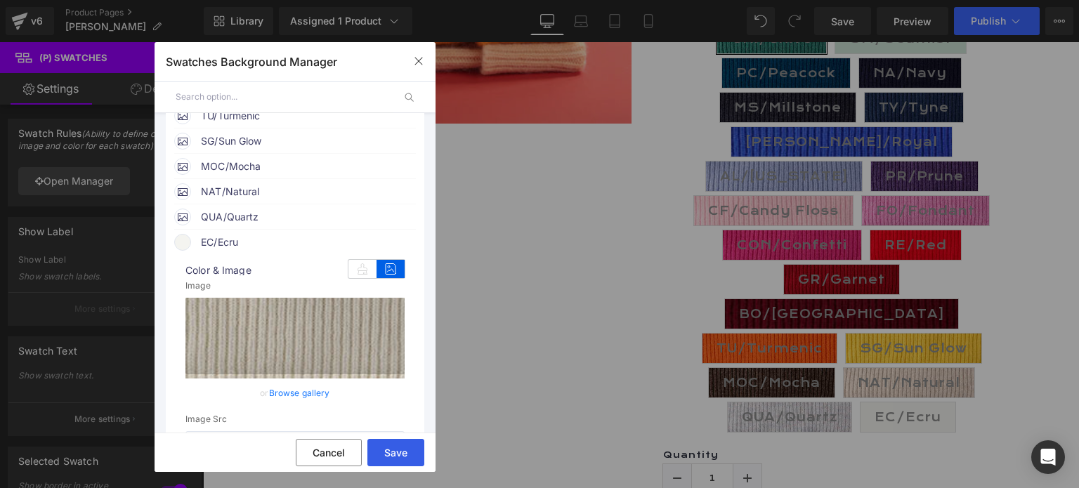
click at [400, 449] on button "Save" at bounding box center [395, 452] width 57 height 27
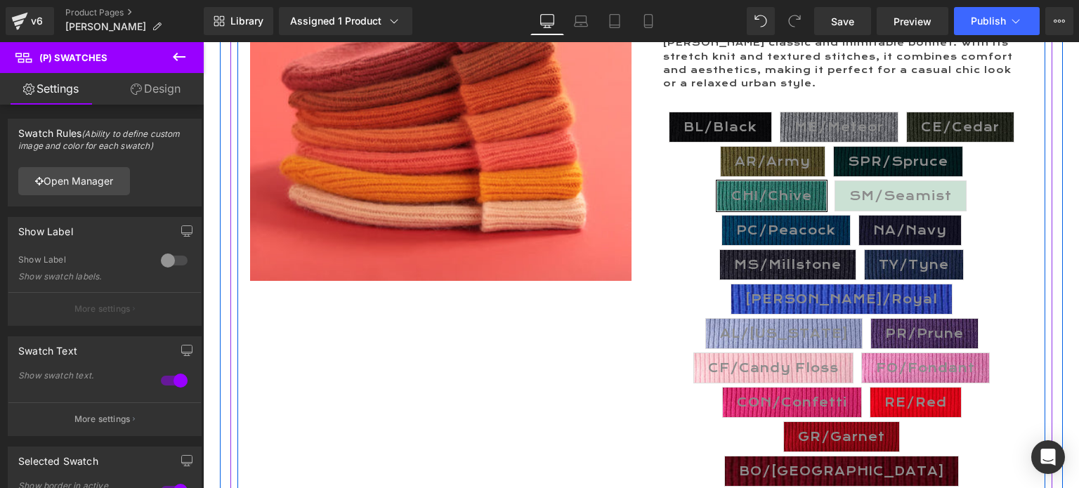
scroll to position [351, 0]
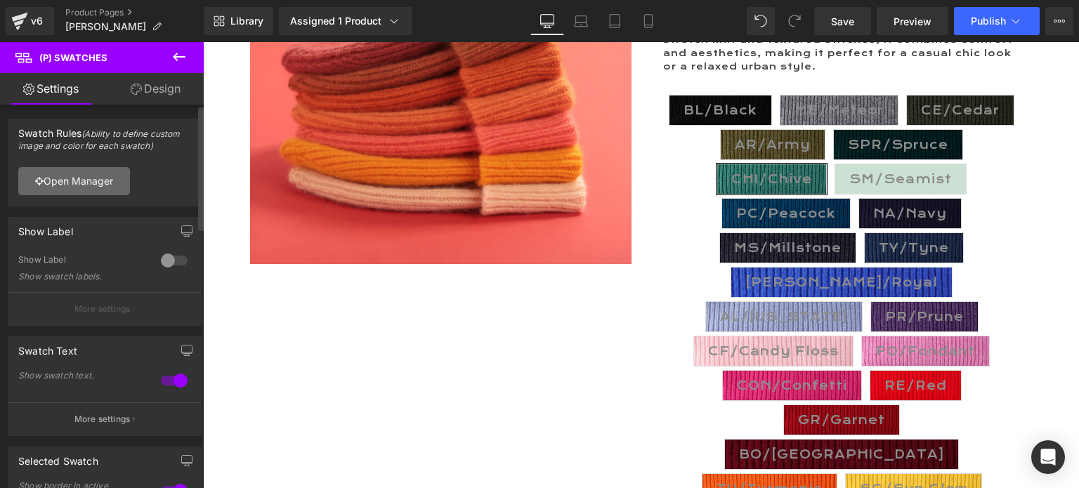
click at [81, 181] on link "Open Manager" at bounding box center [74, 181] width 112 height 28
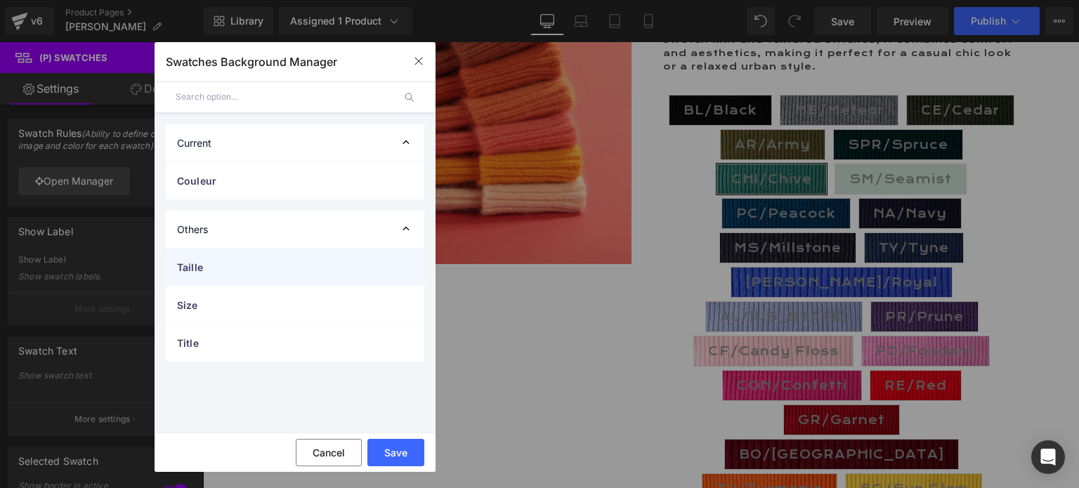
click at [222, 269] on span "Taille" at bounding box center [281, 267] width 208 height 15
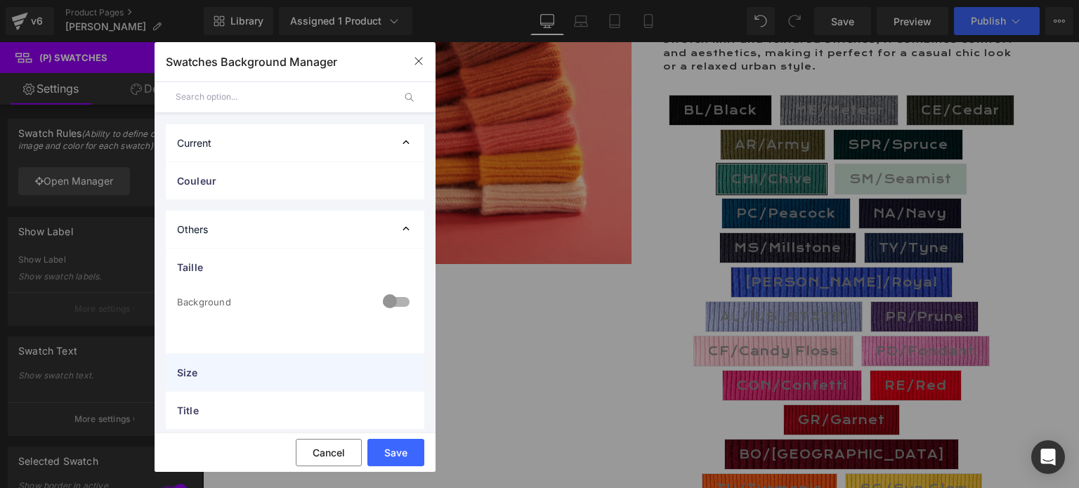
click at [223, 374] on span "Size" at bounding box center [281, 372] width 208 height 15
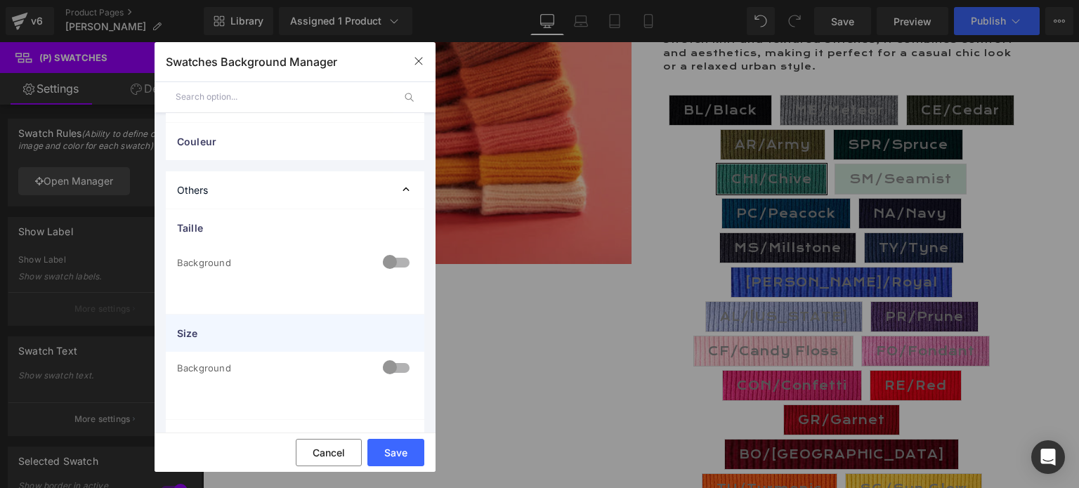
scroll to position [74, 0]
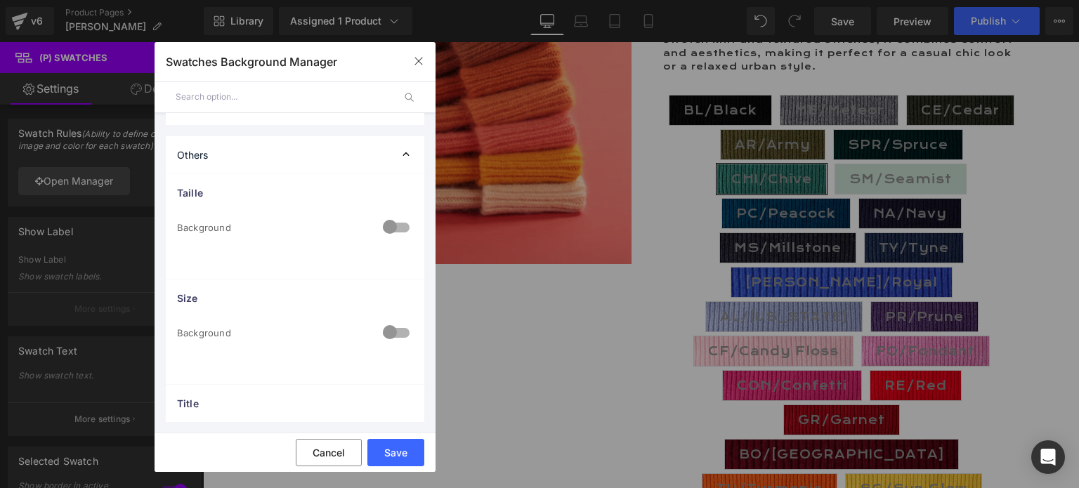
click at [399, 329] on div at bounding box center [396, 333] width 34 height 27
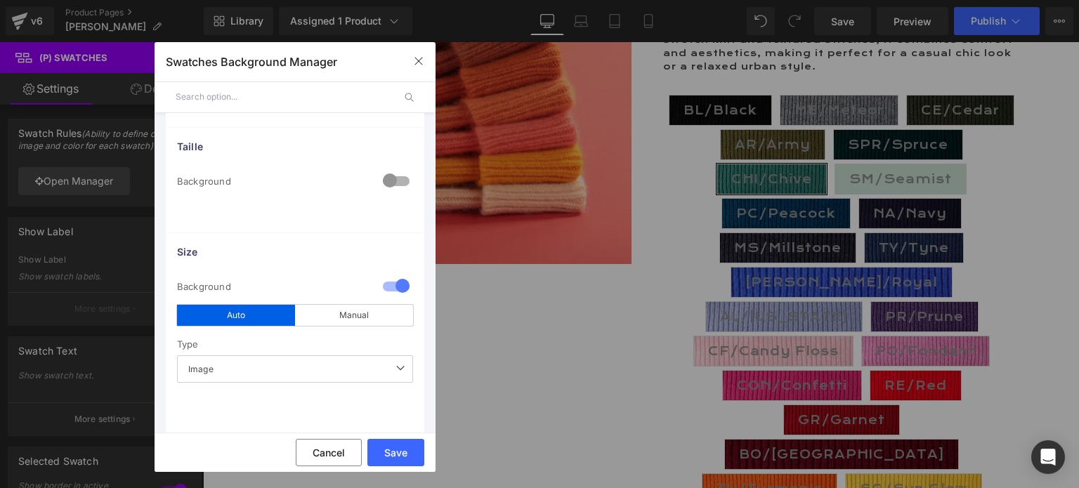
scroll to position [145, 0]
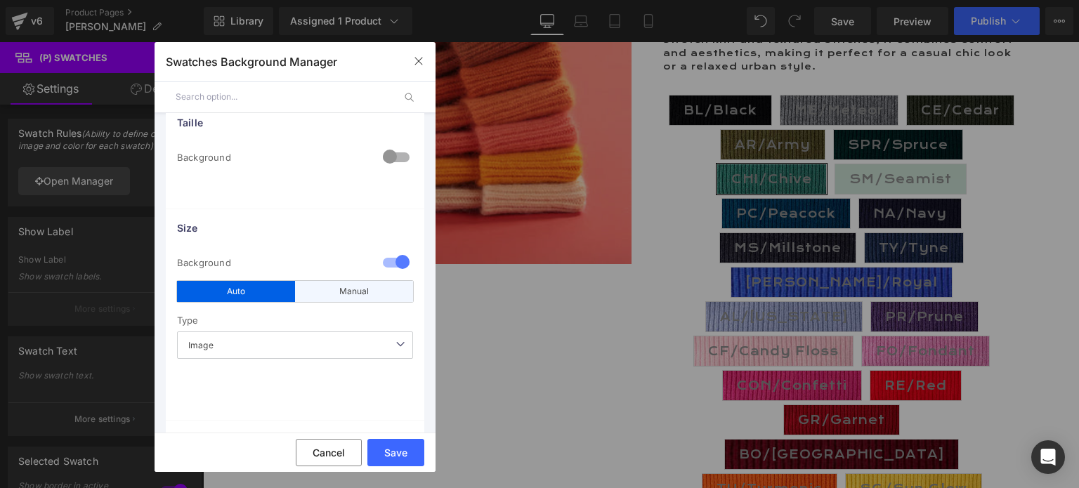
click at [331, 288] on div "Manual" at bounding box center [354, 291] width 118 height 21
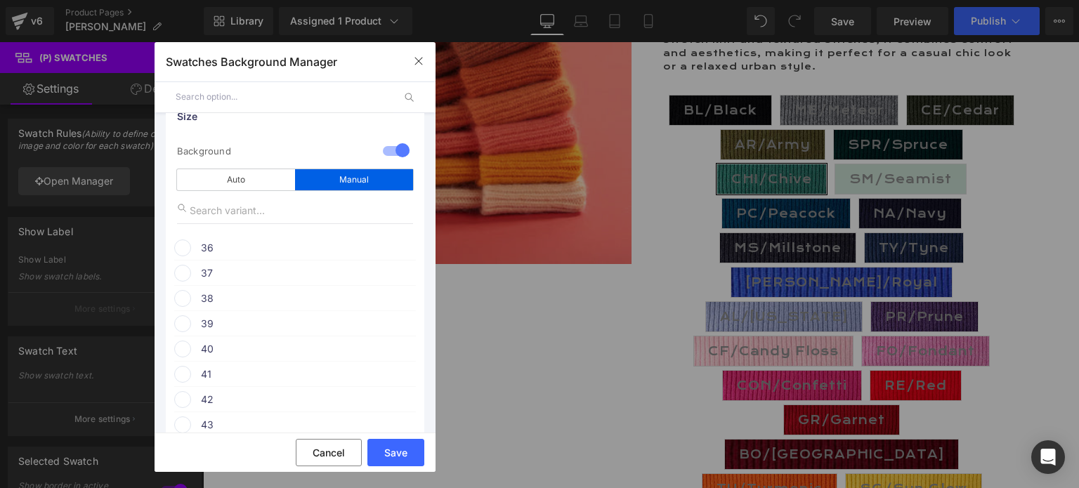
scroll to position [186, 0]
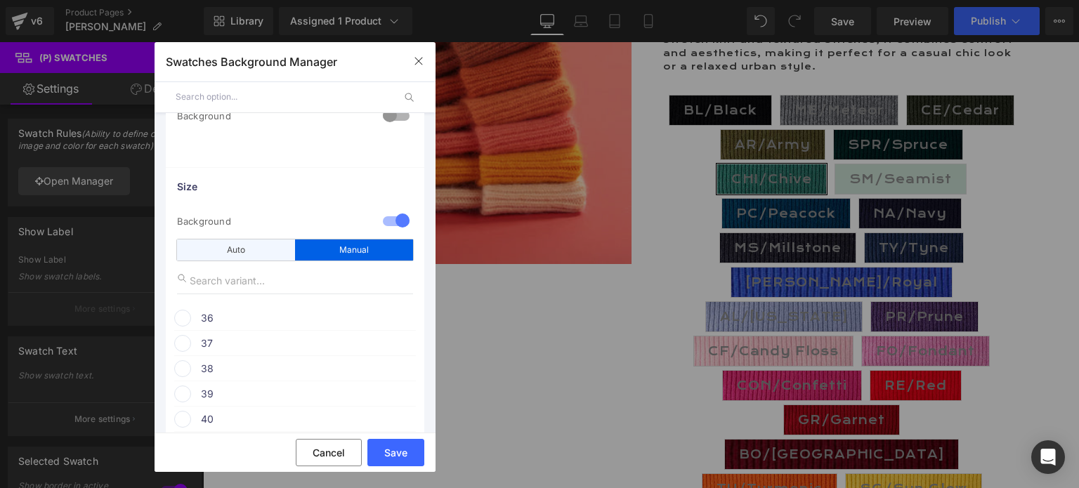
click at [244, 249] on div "Auto" at bounding box center [236, 250] width 118 height 21
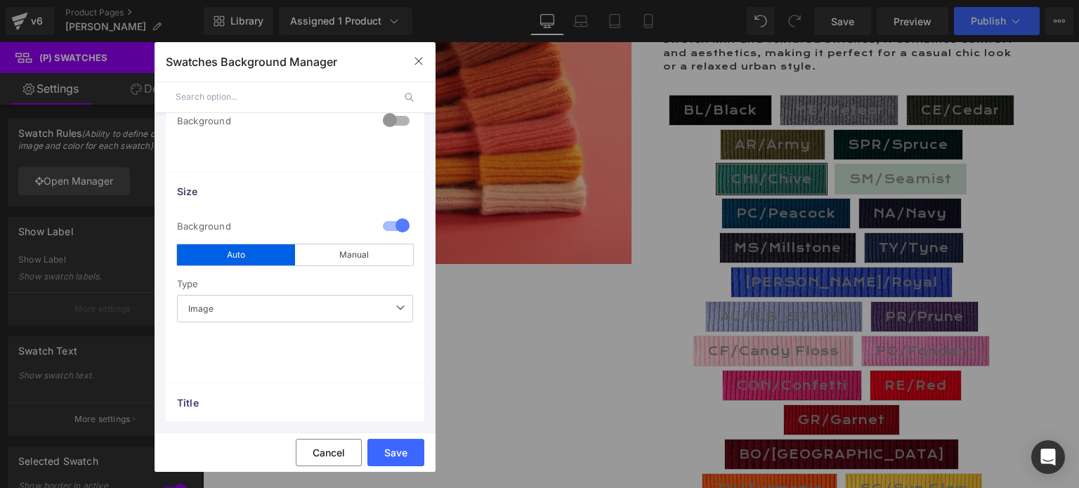
scroll to position [180, 0]
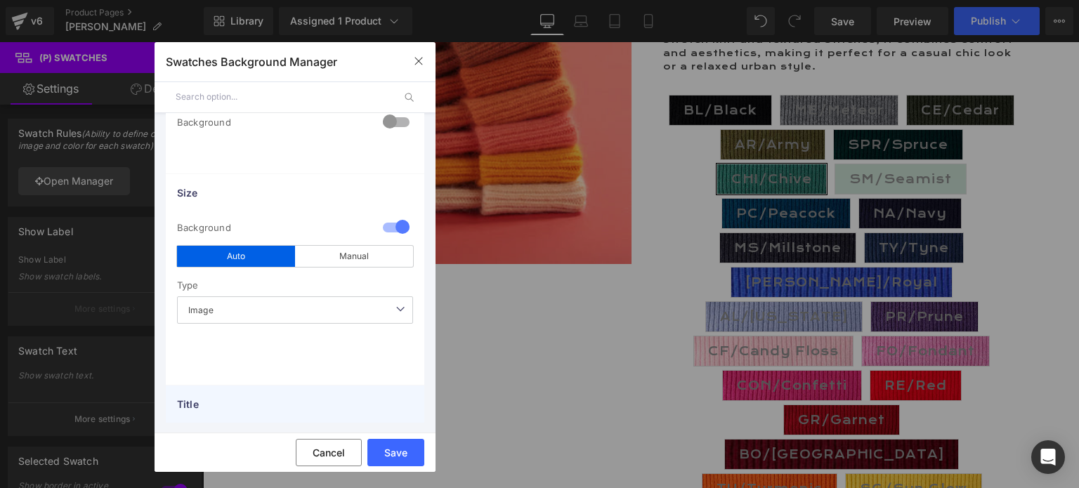
click at [206, 398] on span "Title" at bounding box center [281, 404] width 208 height 15
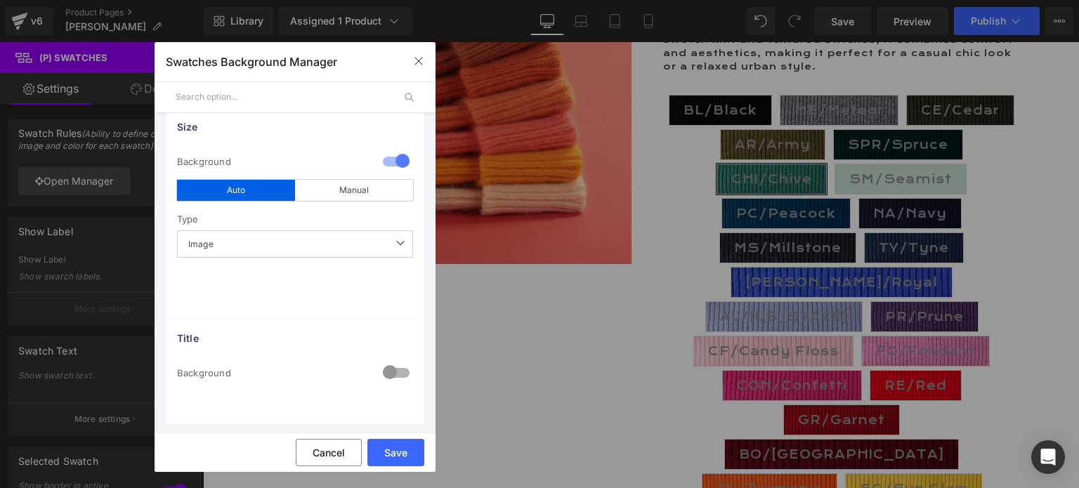
scroll to position [247, 0]
click at [398, 368] on div at bounding box center [396, 372] width 34 height 27
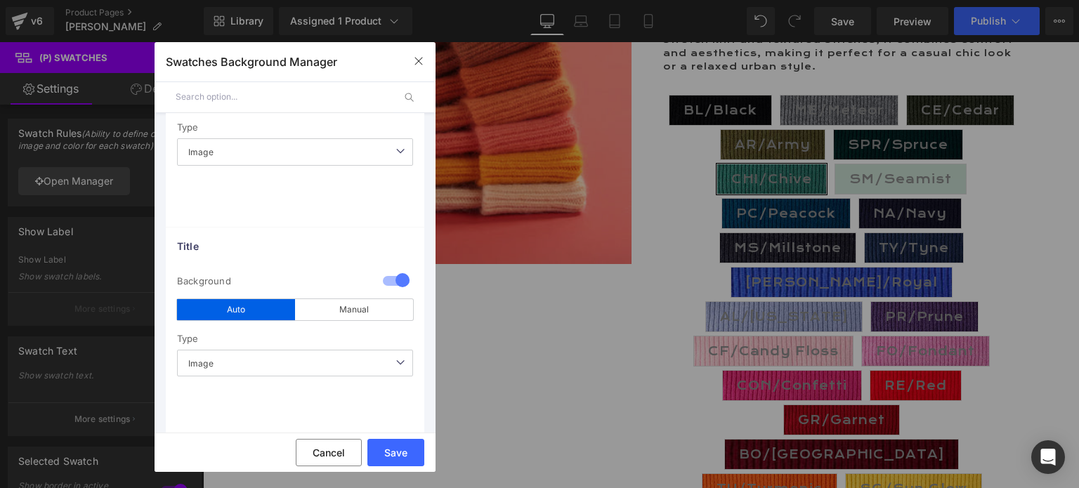
scroll to position [353, 0]
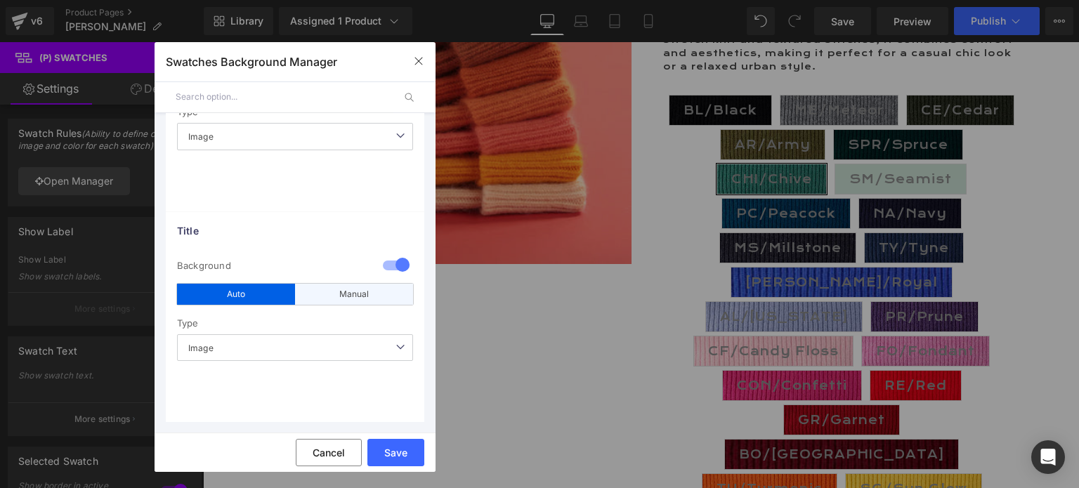
click at [340, 292] on div "Manual" at bounding box center [354, 294] width 118 height 21
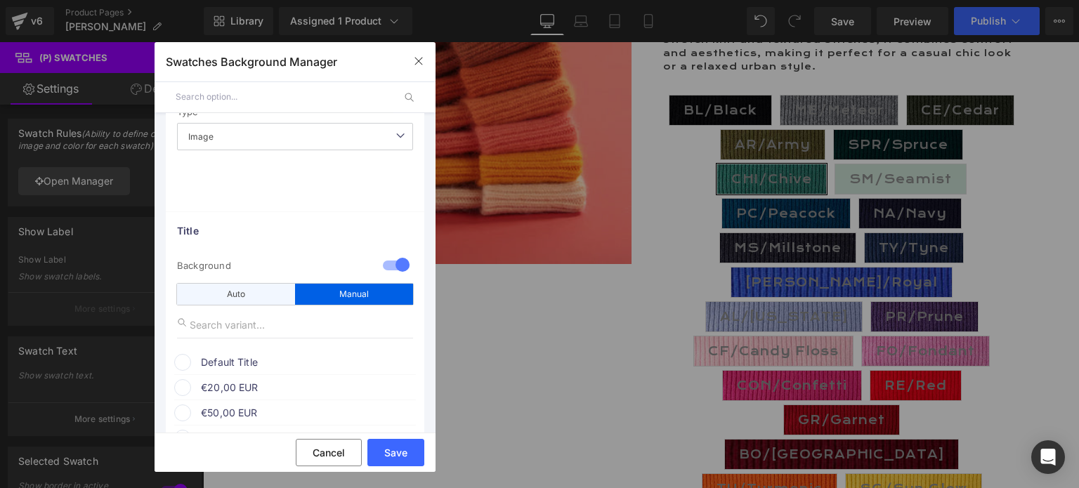
click at [257, 289] on div "Auto" at bounding box center [236, 294] width 118 height 21
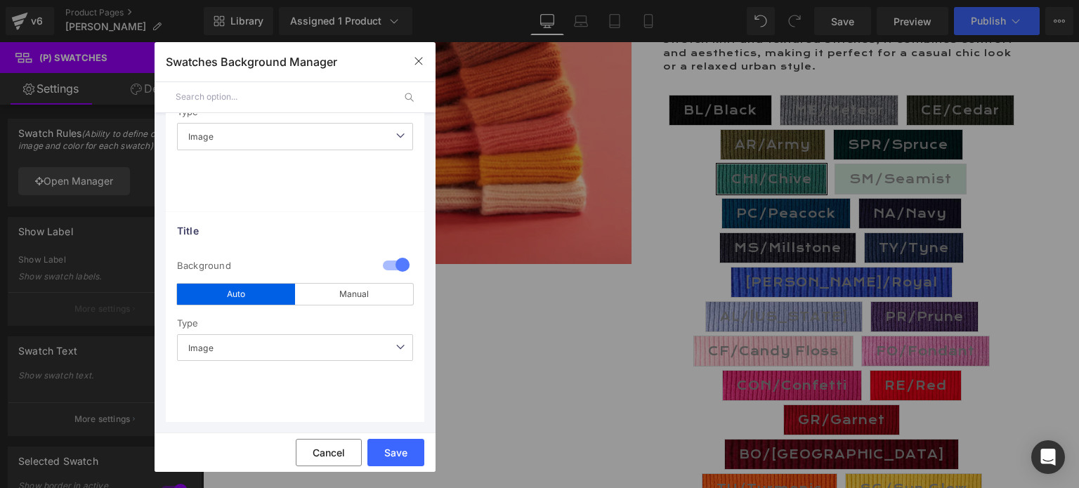
click at [263, 351] on span "Image" at bounding box center [295, 347] width 236 height 27
click at [264, 351] on span "Image" at bounding box center [295, 347] width 236 height 27
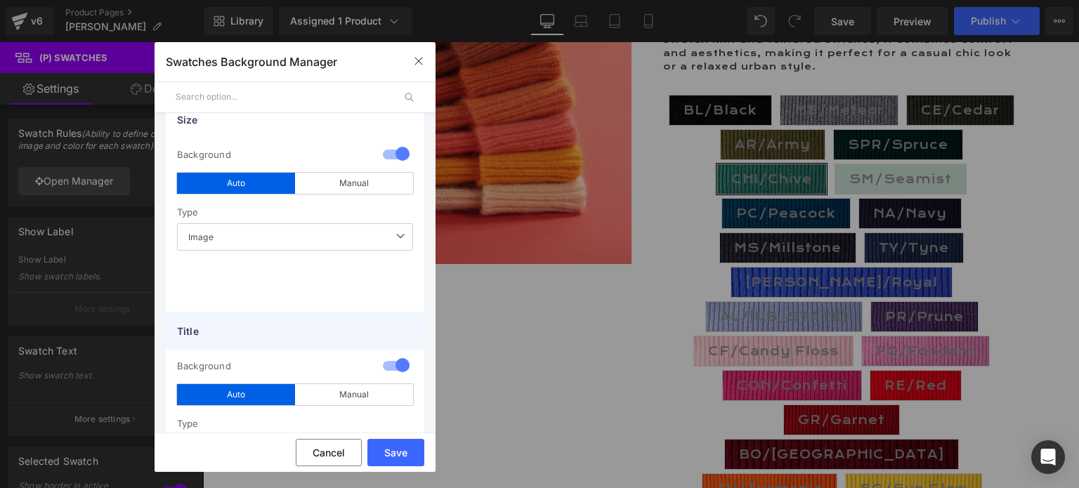
scroll to position [213, 0]
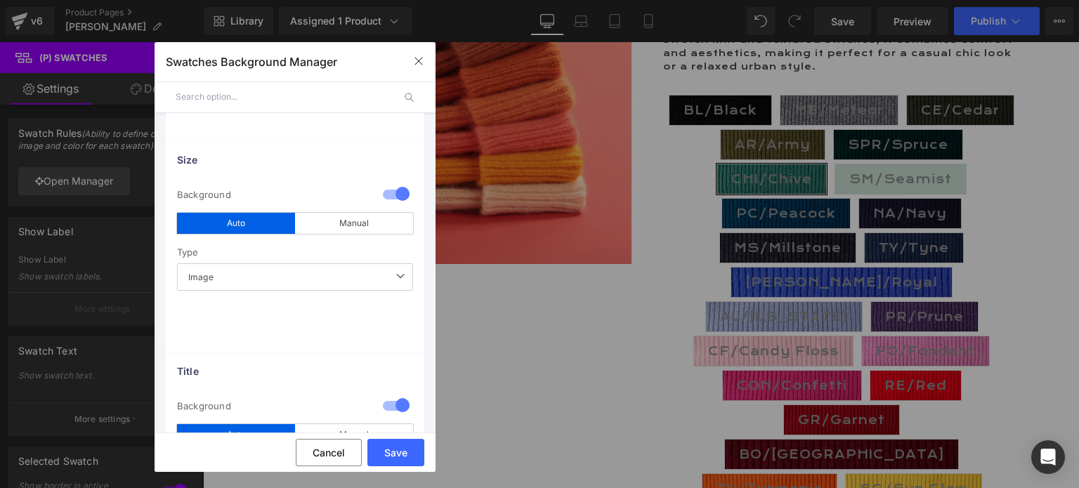
click at [277, 277] on span "Image" at bounding box center [295, 276] width 236 height 27
click at [341, 221] on div "Manual" at bounding box center [354, 223] width 118 height 21
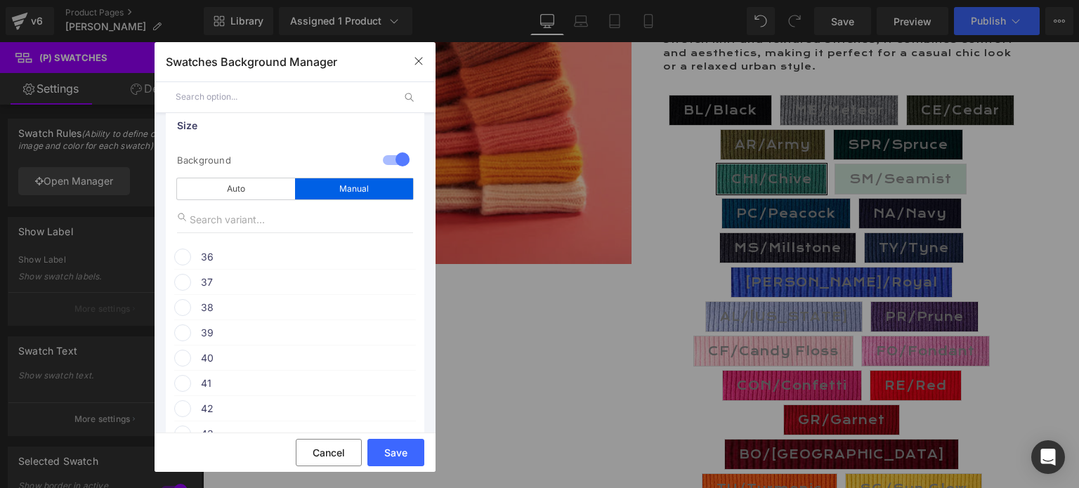
scroll to position [143, 0]
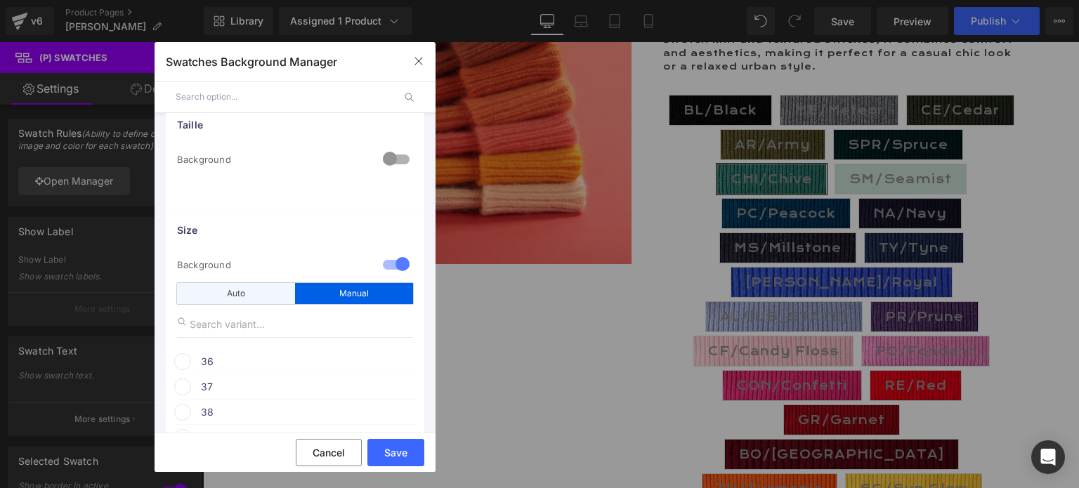
click at [233, 292] on div "Auto" at bounding box center [236, 293] width 118 height 21
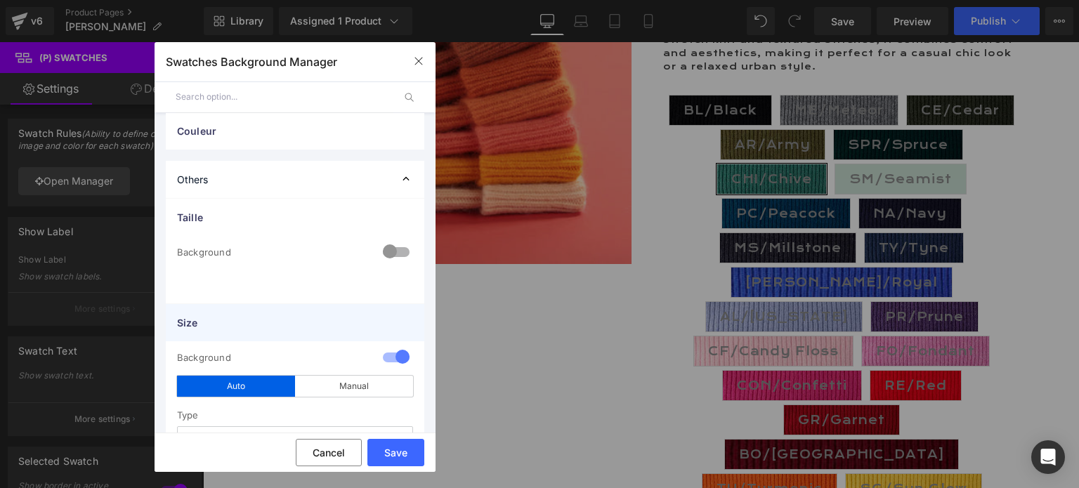
scroll to position [70, 0]
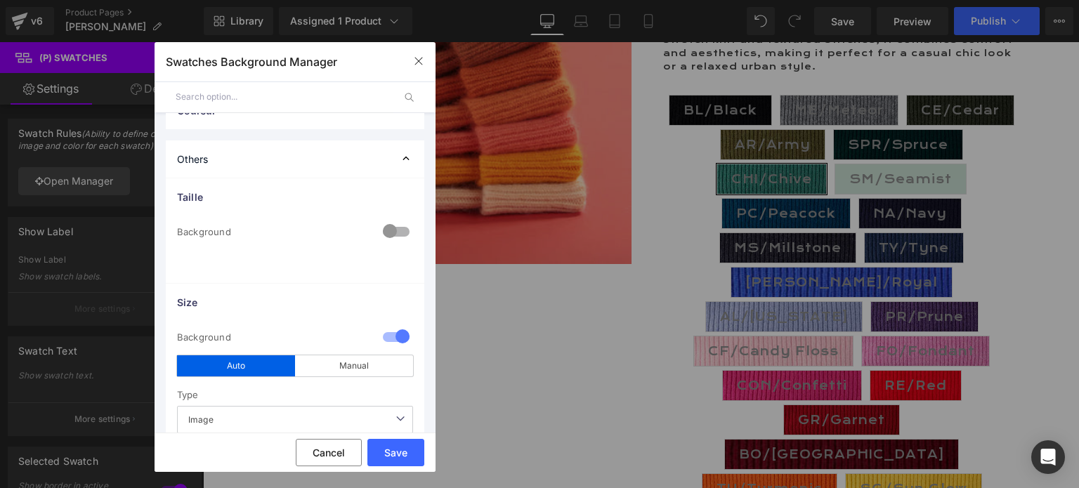
click at [381, 336] on div at bounding box center [396, 338] width 34 height 27
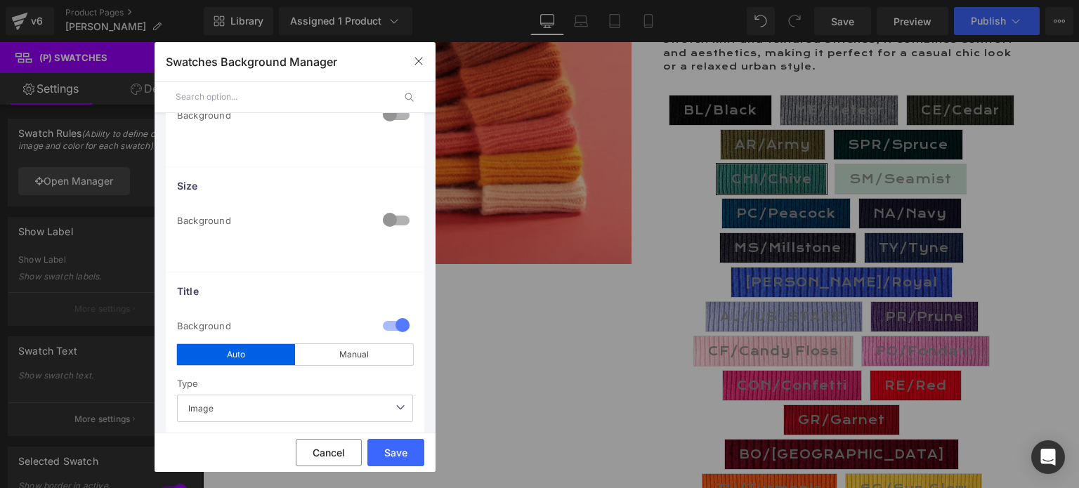
scroll to position [211, 0]
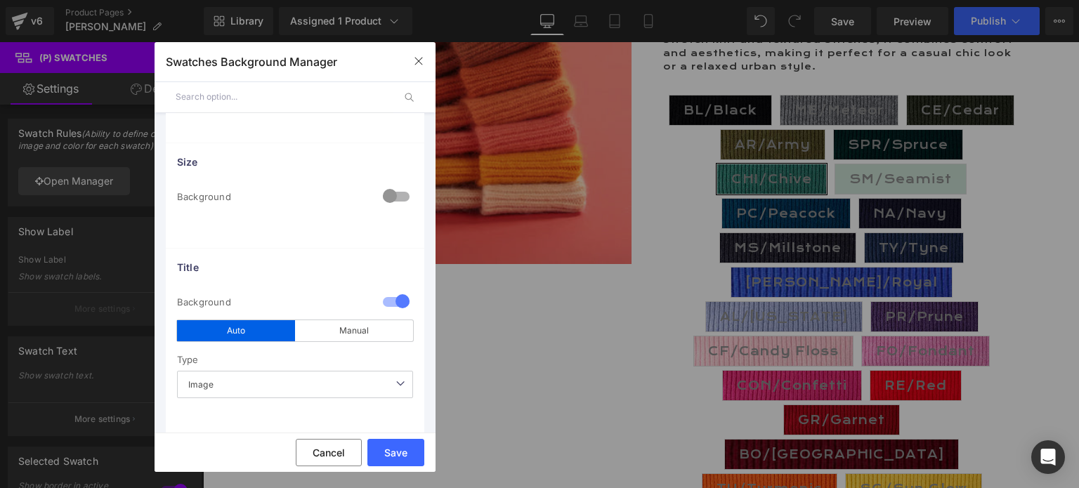
click at [381, 302] on div at bounding box center [396, 302] width 34 height 27
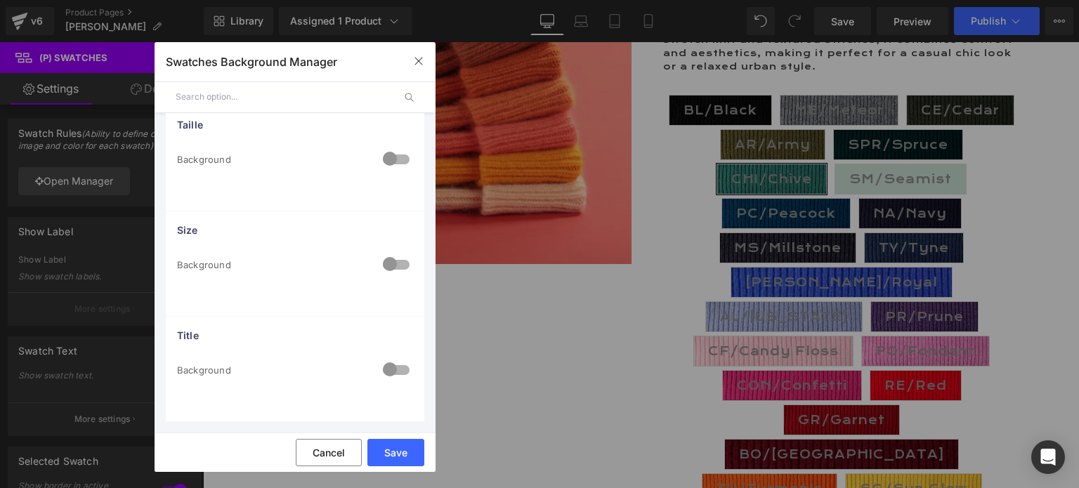
scroll to position [142, 0]
click at [393, 449] on button "Save" at bounding box center [395, 452] width 57 height 27
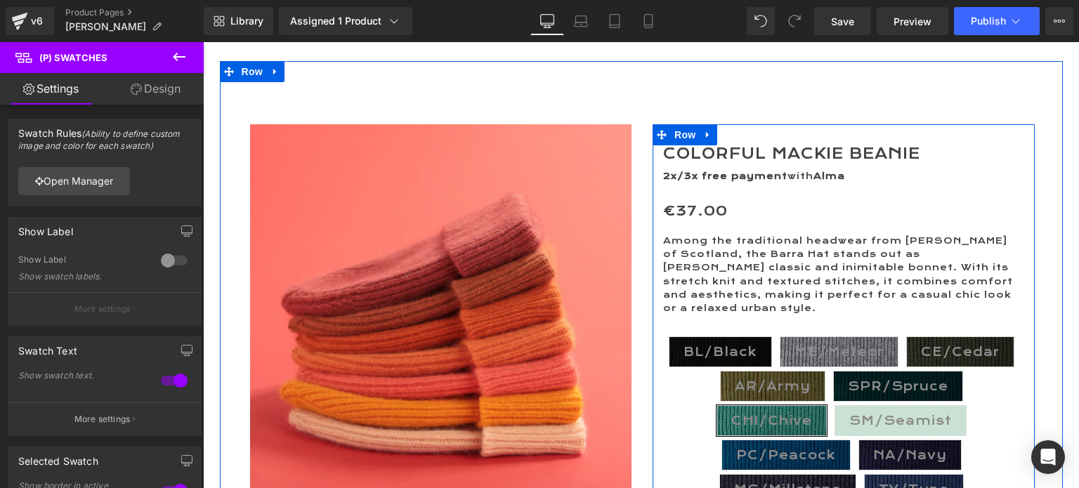
scroll to position [131, 0]
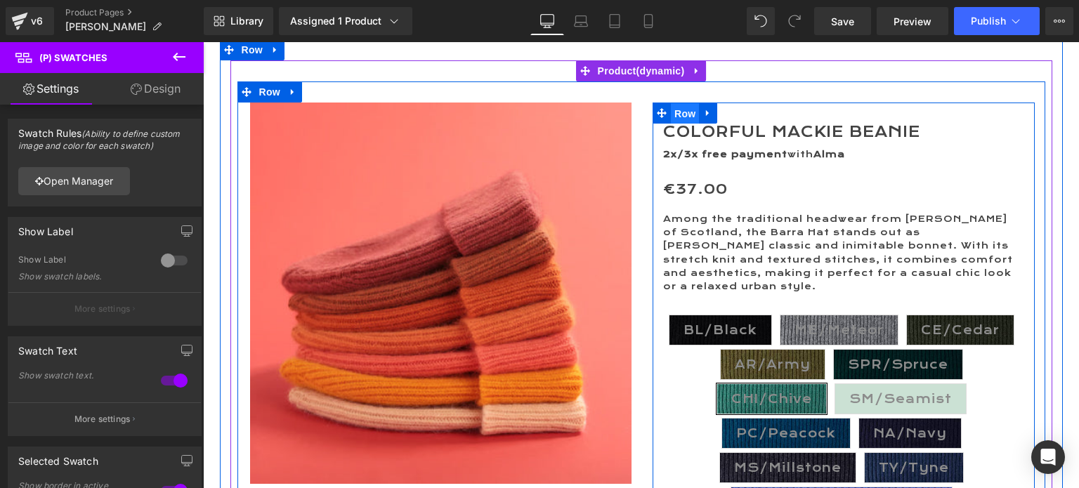
click at [680, 112] on span "Row" at bounding box center [685, 113] width 28 height 21
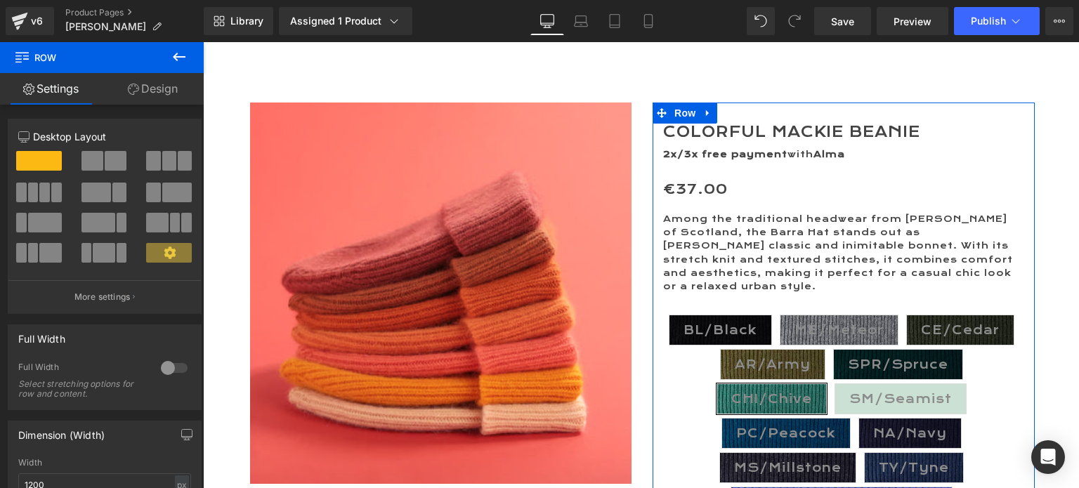
click at [149, 84] on link "Design" at bounding box center [153, 89] width 102 height 32
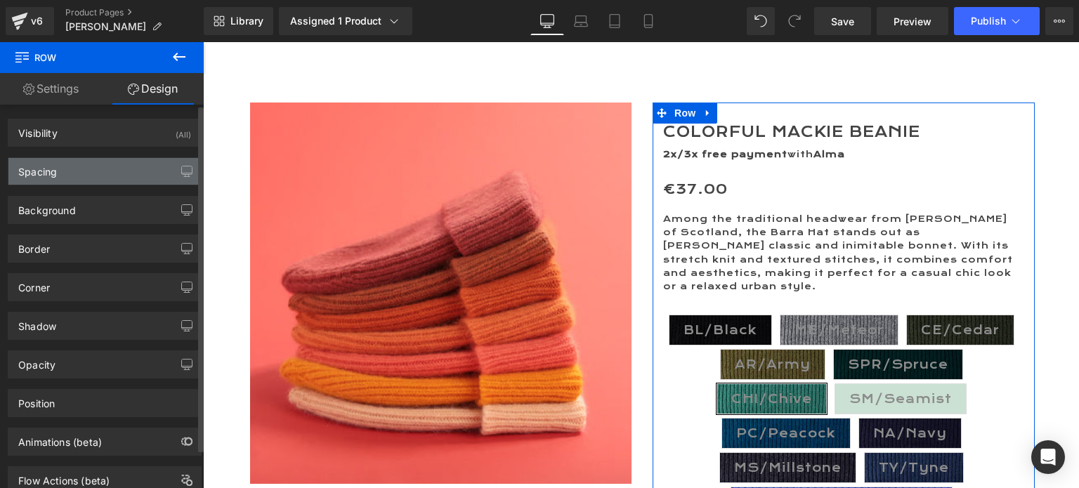
type input "0"
type input "30"
type input "0"
type input "10"
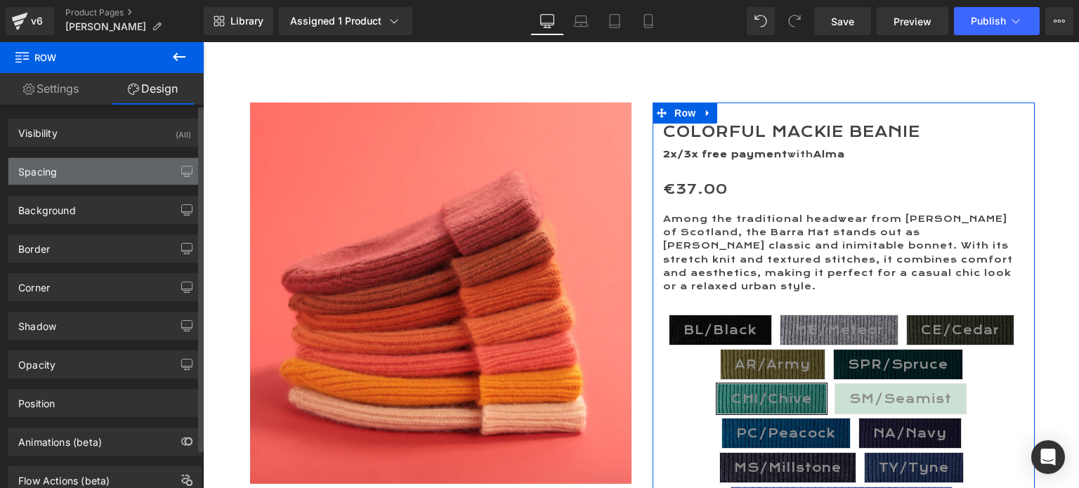
click at [60, 166] on div "Spacing" at bounding box center [104, 171] width 192 height 27
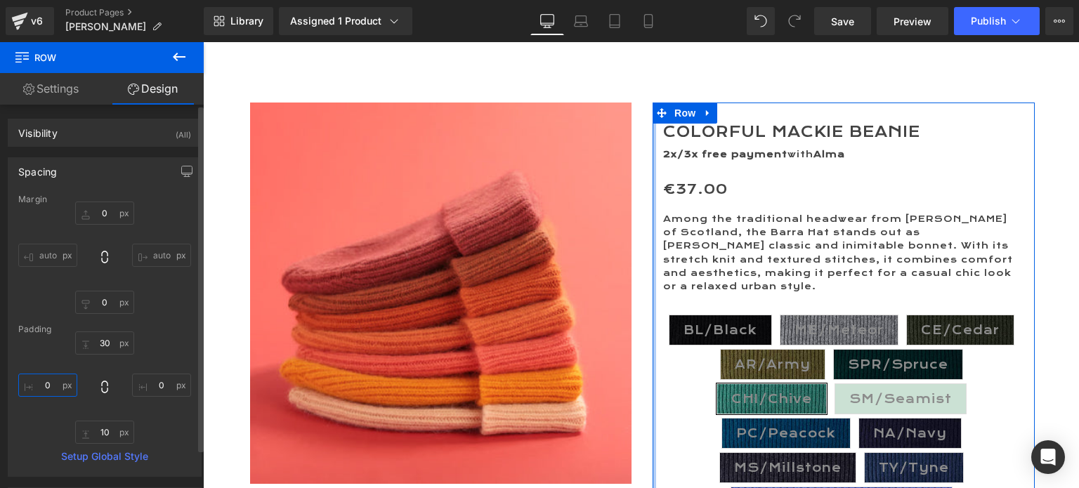
click at [43, 382] on input "0" at bounding box center [47, 385] width 59 height 23
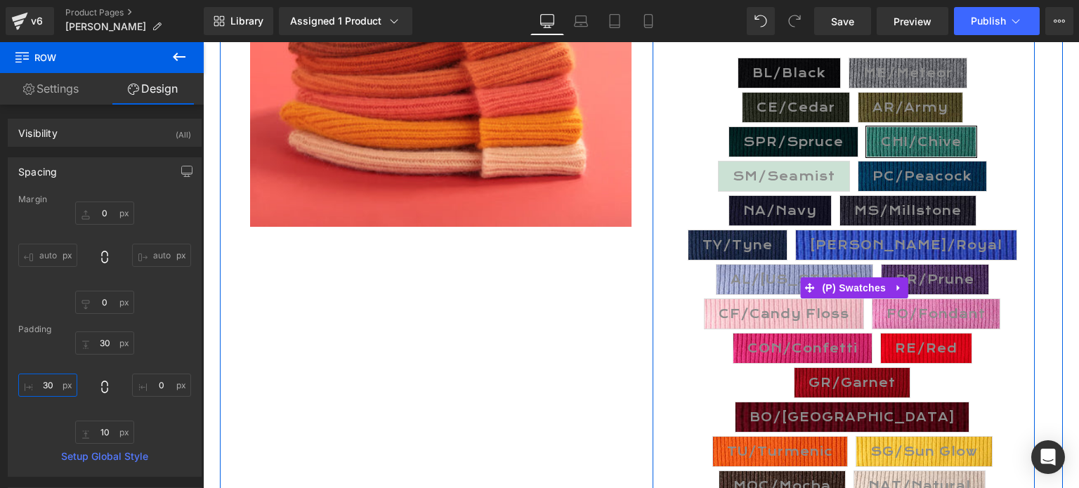
scroll to position [412, 0]
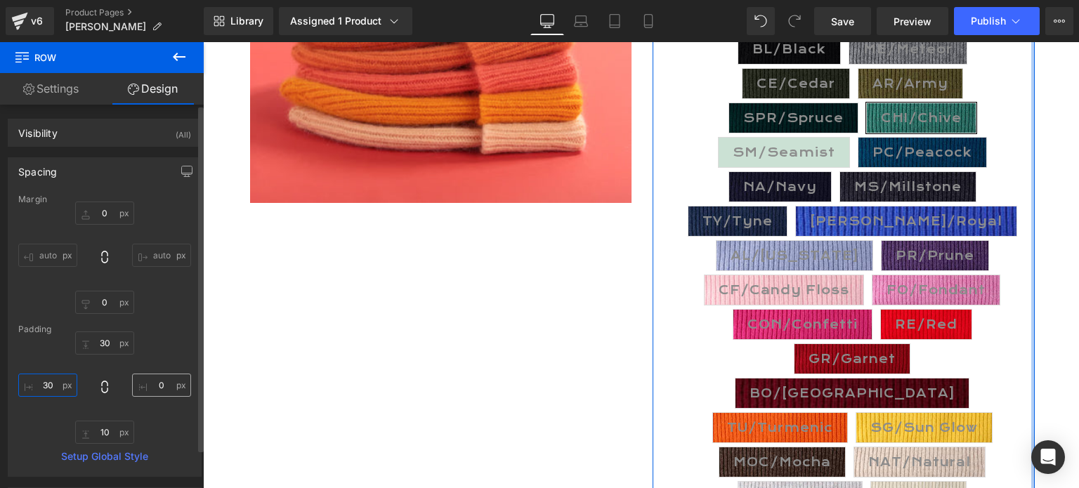
type input "30"
click at [155, 386] on input "0" at bounding box center [161, 385] width 59 height 23
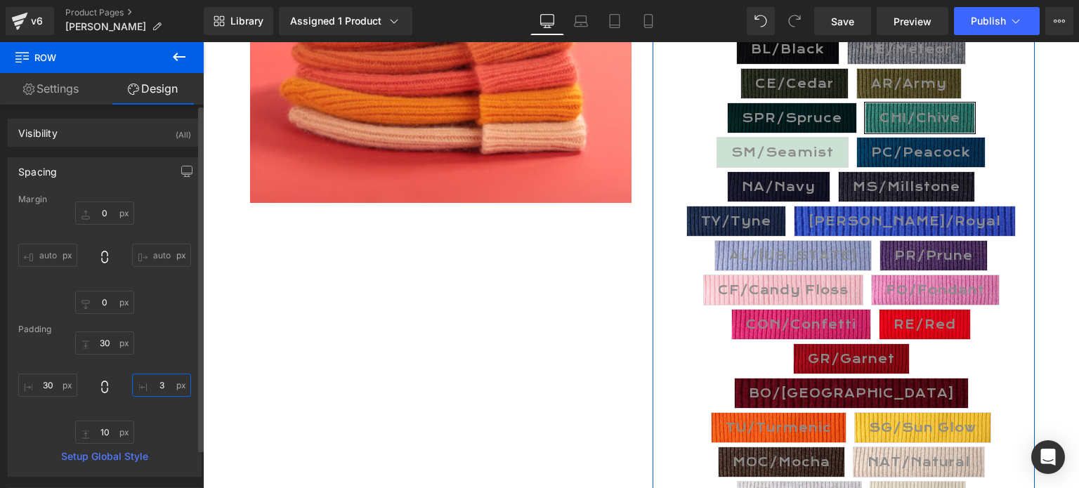
type input "30"
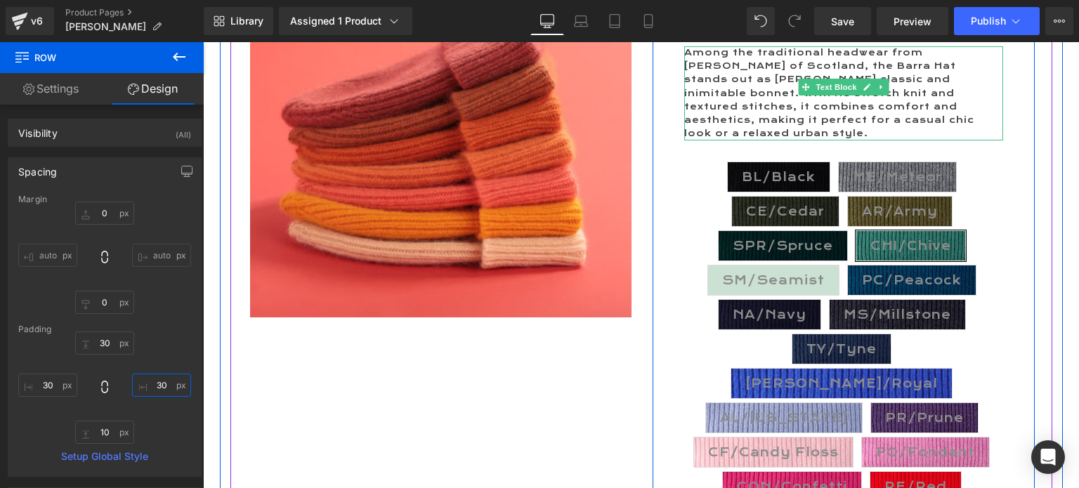
scroll to position [351, 0]
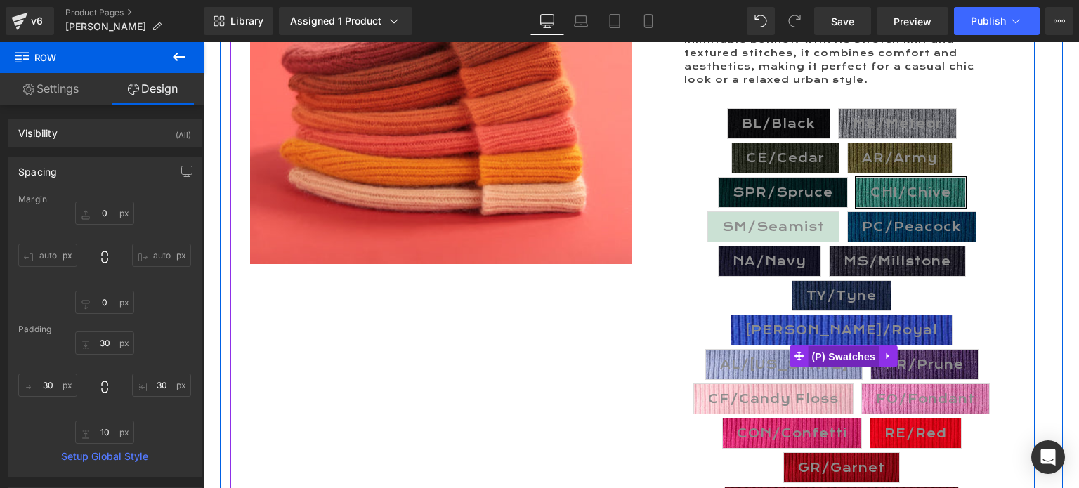
click at [836, 346] on span "(P) Swatches" at bounding box center [843, 356] width 71 height 21
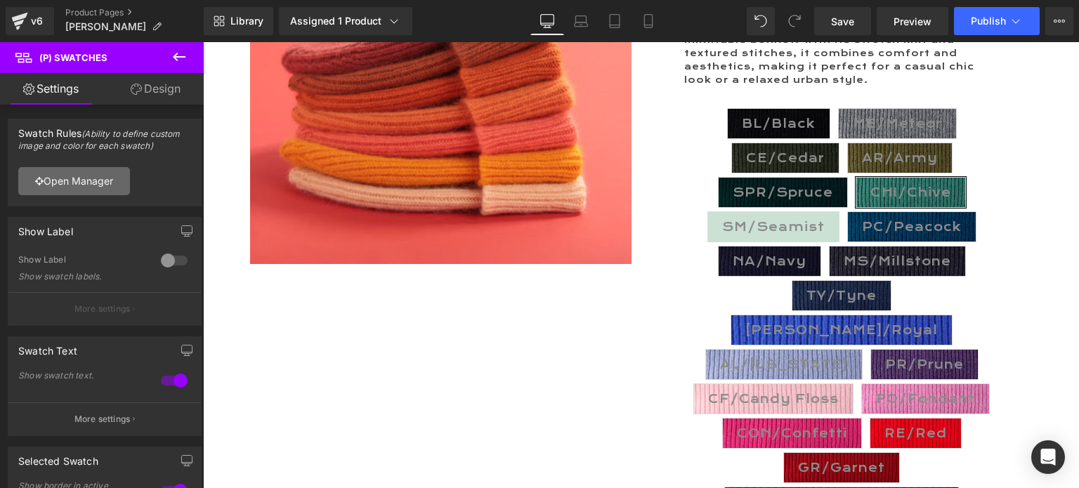
click at [77, 179] on link "Open Manager" at bounding box center [74, 181] width 112 height 28
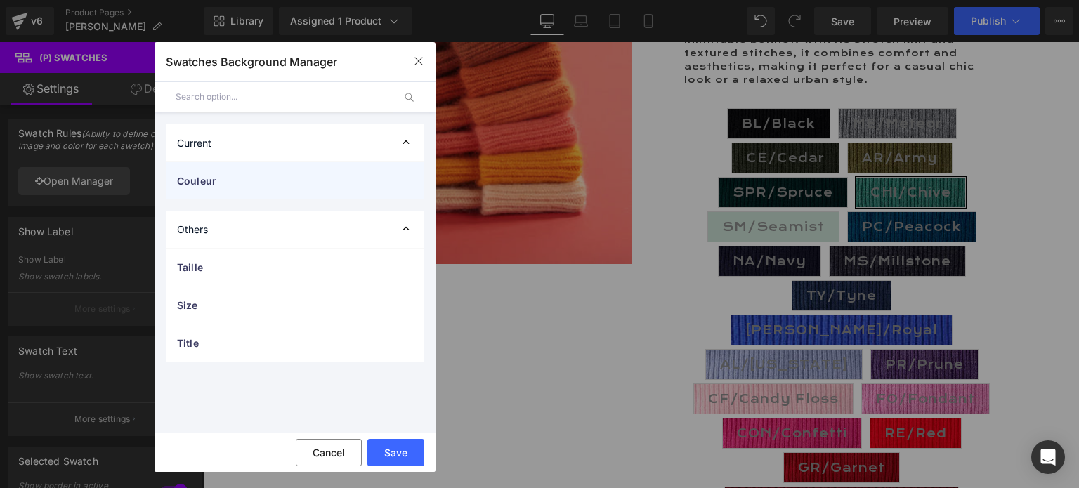
click at [211, 184] on span "Couleur" at bounding box center [281, 180] width 208 height 15
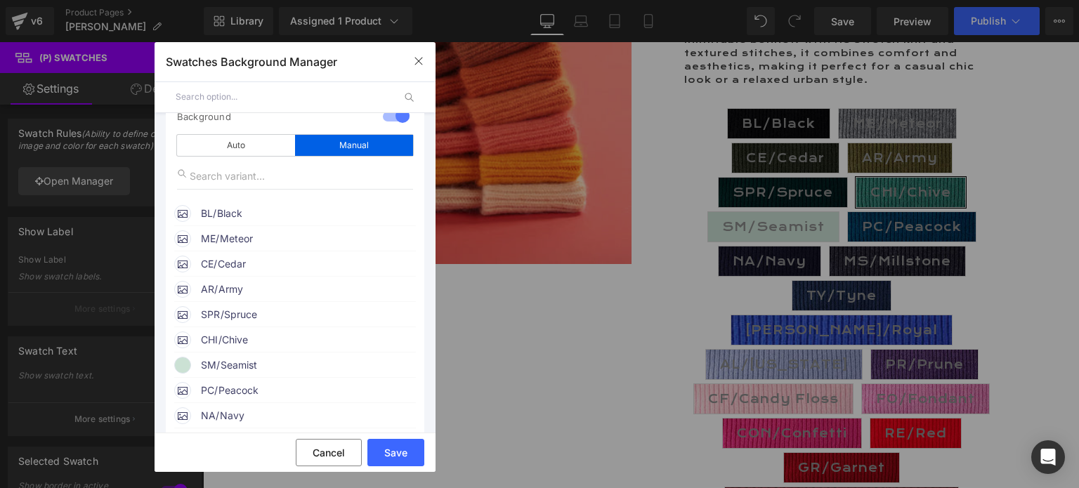
scroll to position [140, 0]
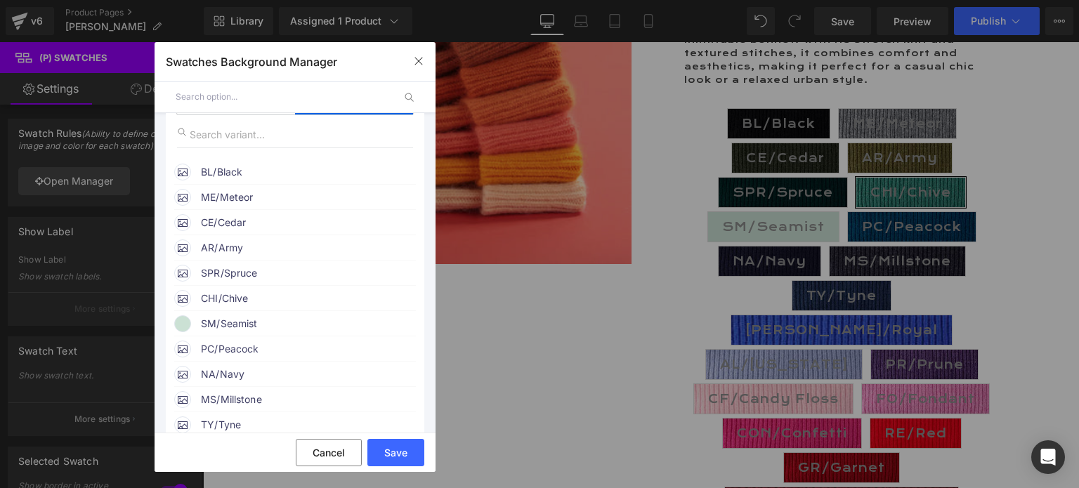
click at [244, 327] on span "SM/Seamist" at bounding box center [308, 323] width 214 height 17
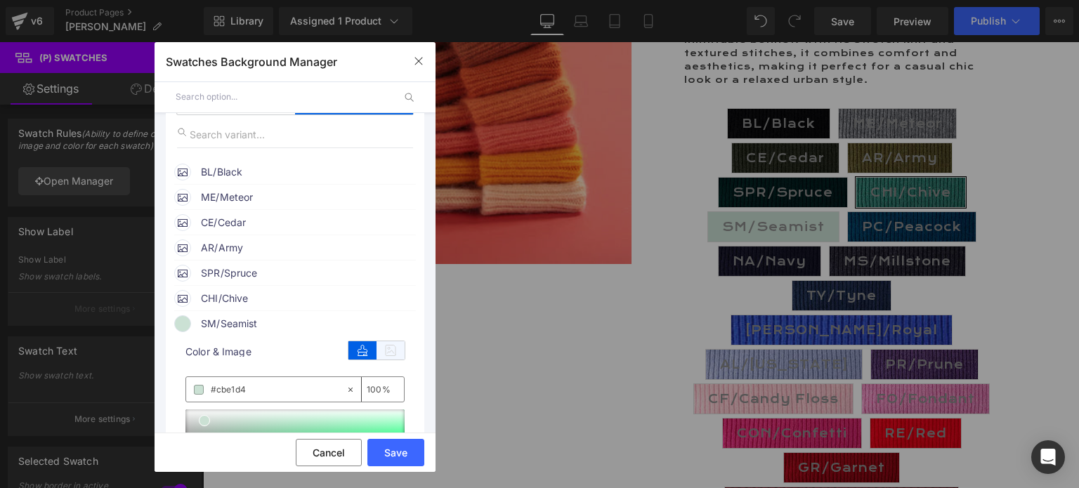
click at [380, 354] on icon at bounding box center [391, 350] width 28 height 18
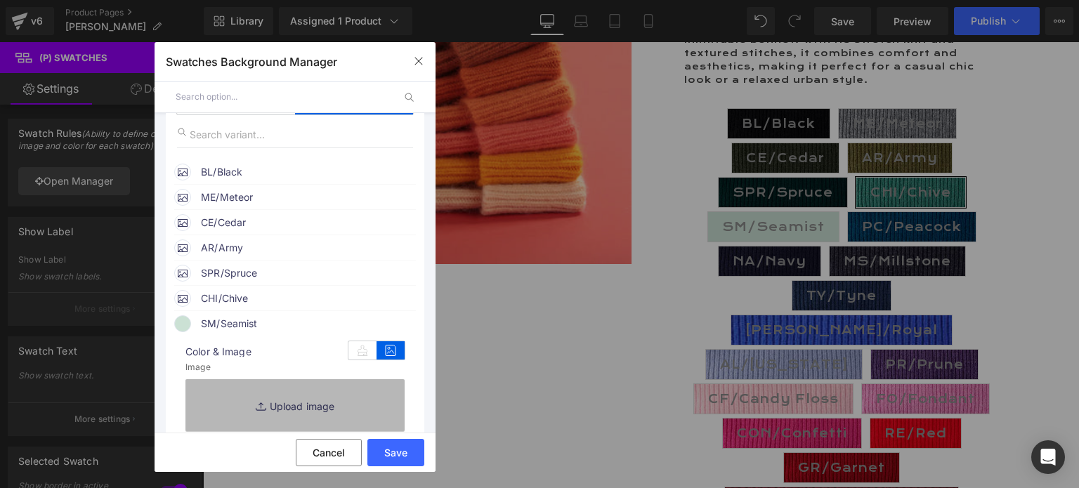
click at [303, 407] on link "Replace Image" at bounding box center [294, 405] width 219 height 52
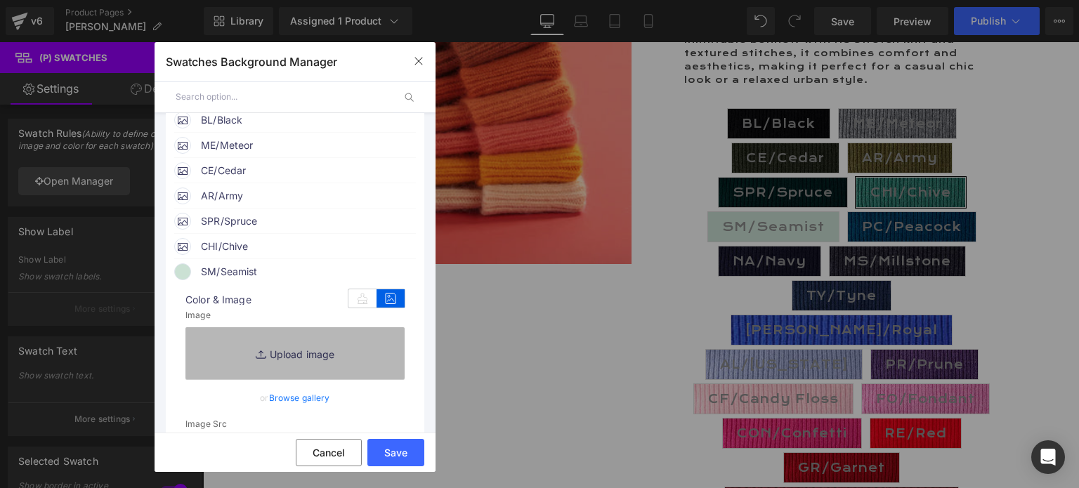
scroll to position [211, 0]
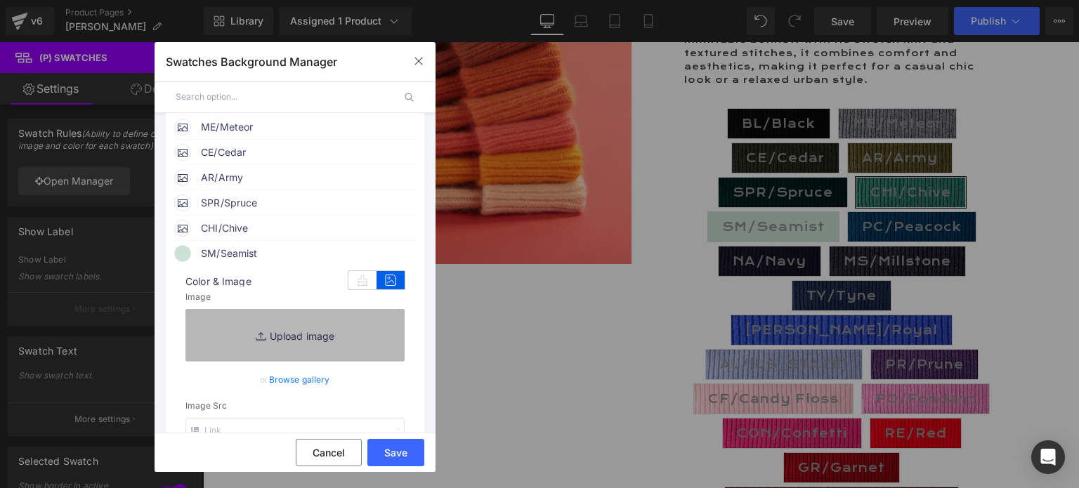
type input "C:\fakepath\SM.SeaMist.jpg"
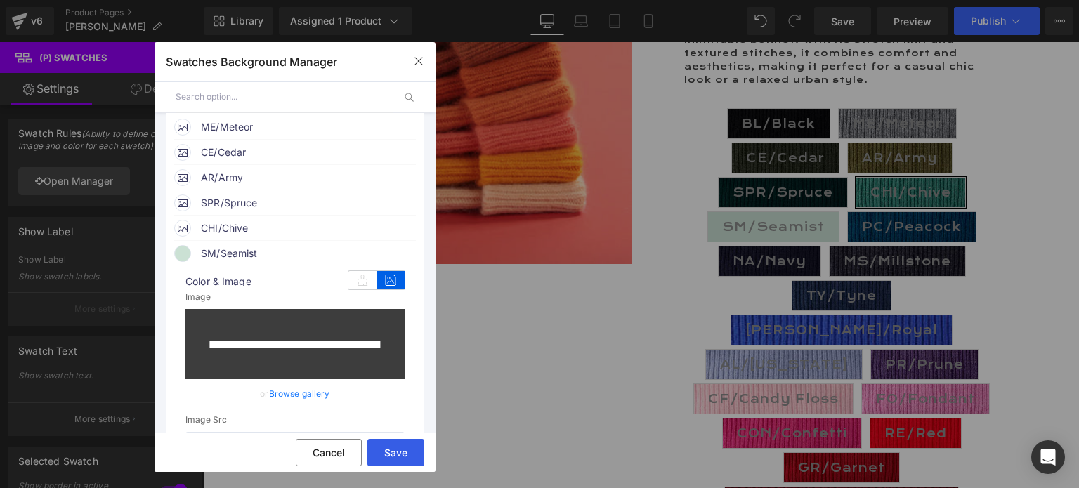
type input "[URL][DOMAIN_NAME]"
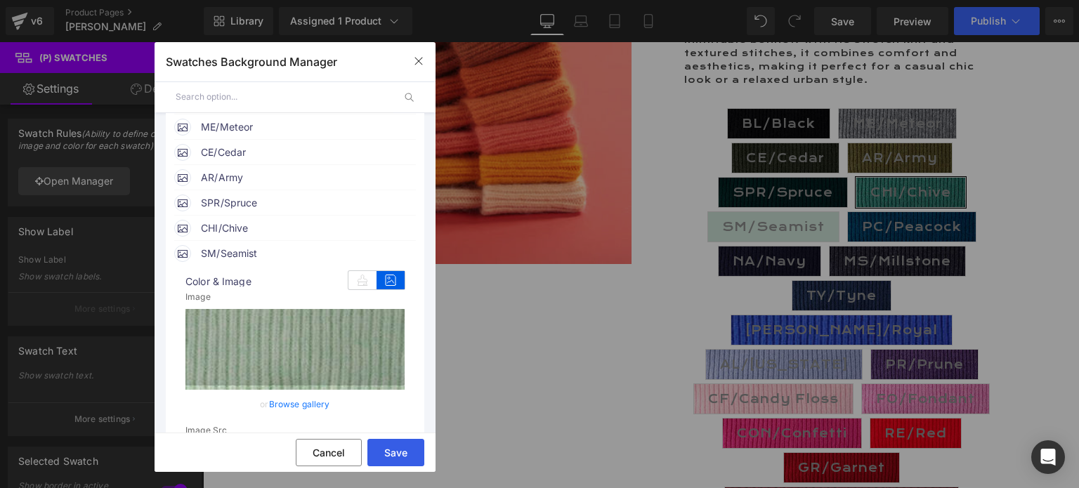
click at [396, 449] on button "Save" at bounding box center [395, 452] width 57 height 27
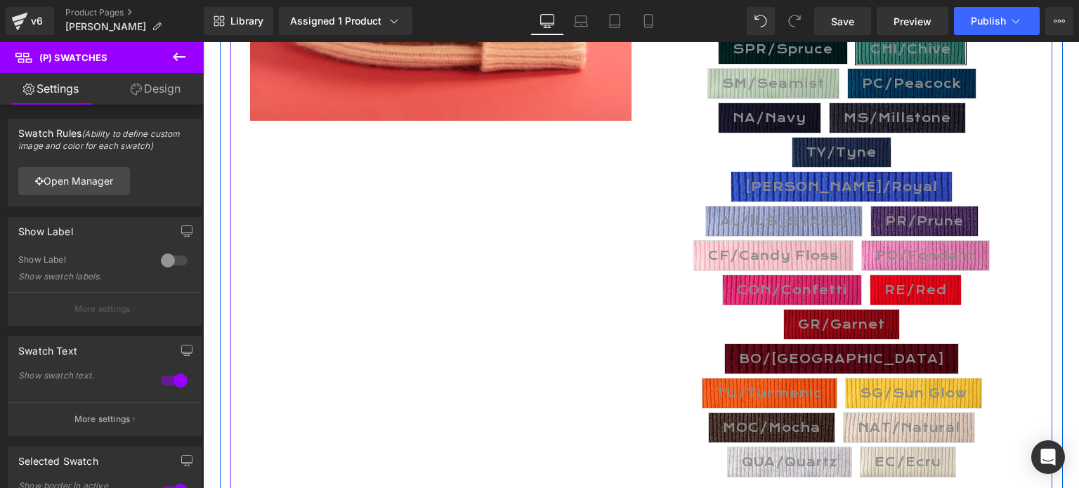
scroll to position [492, 0]
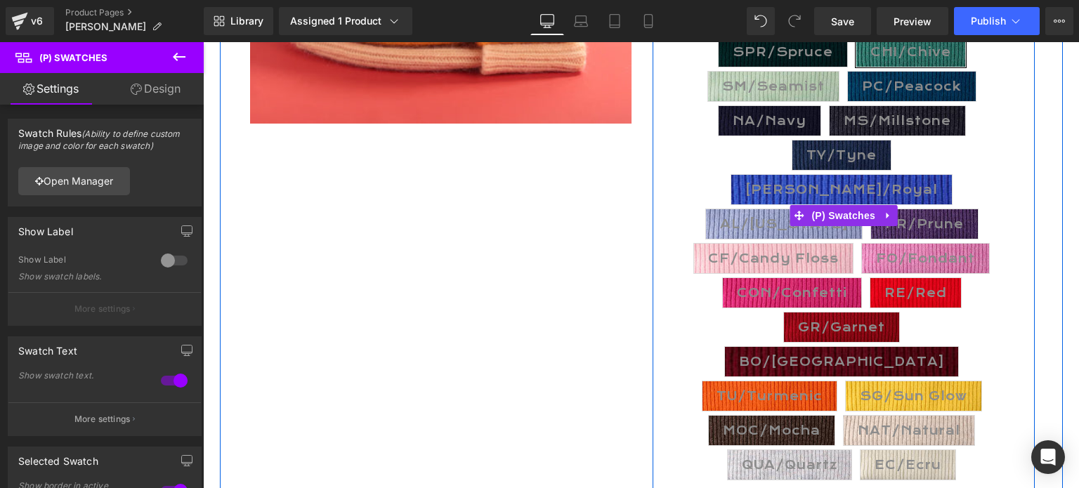
click at [768, 244] on span "CF/Candy Floss" at bounding box center [773, 259] width 131 height 30
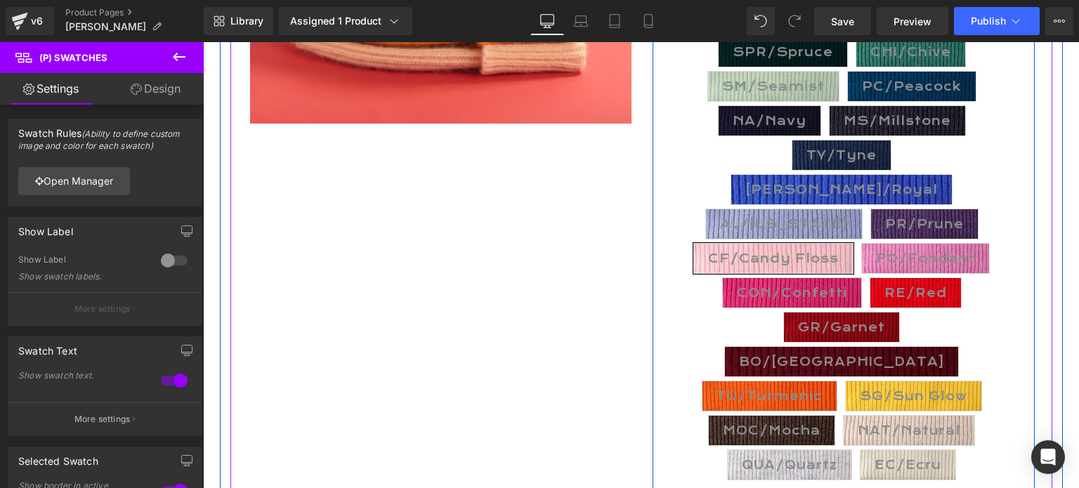
type input "2"
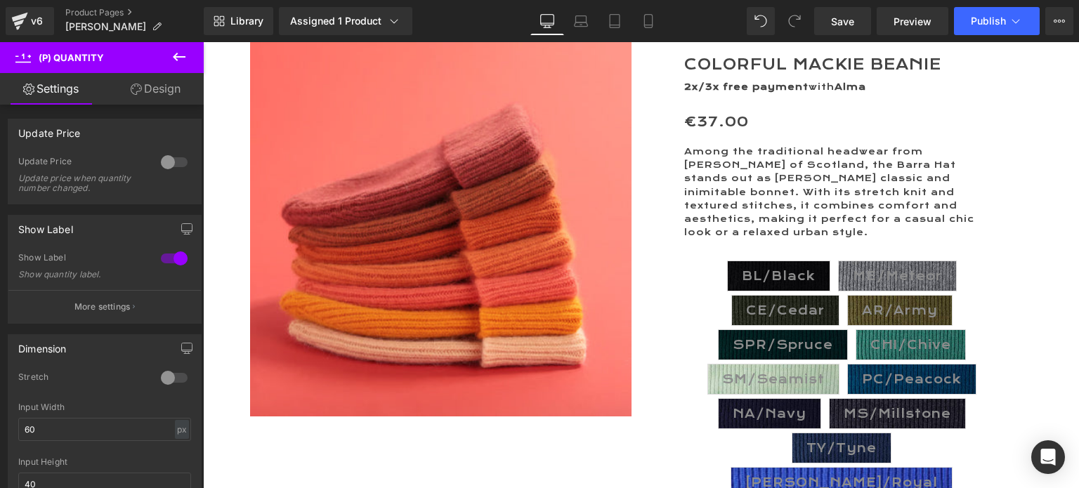
scroll to position [0, 0]
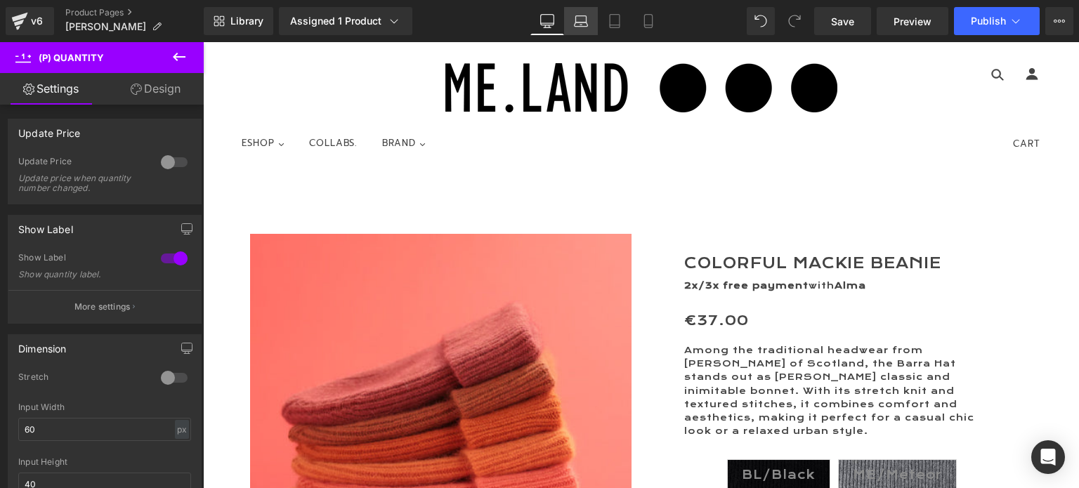
click at [587, 22] on icon at bounding box center [581, 21] width 14 height 14
type input "100"
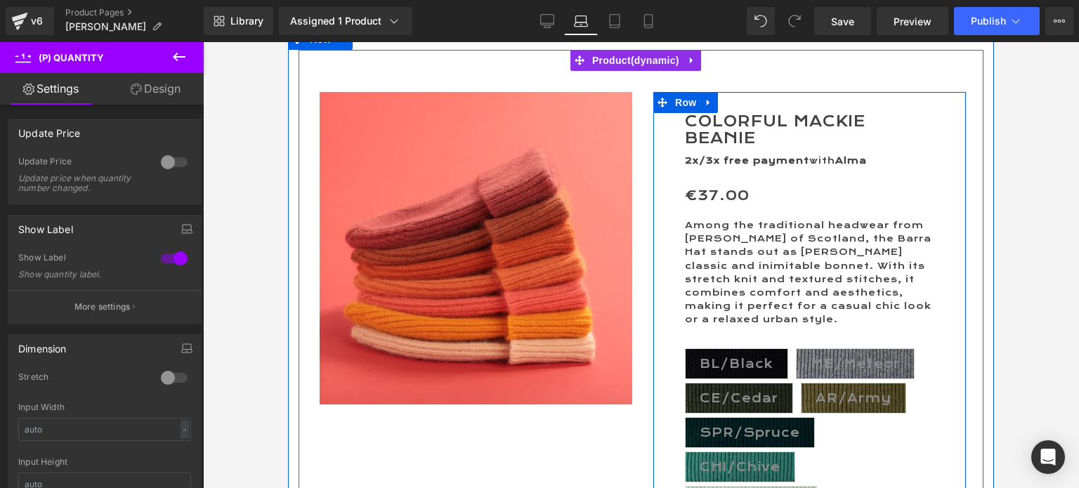
scroll to position [211, 0]
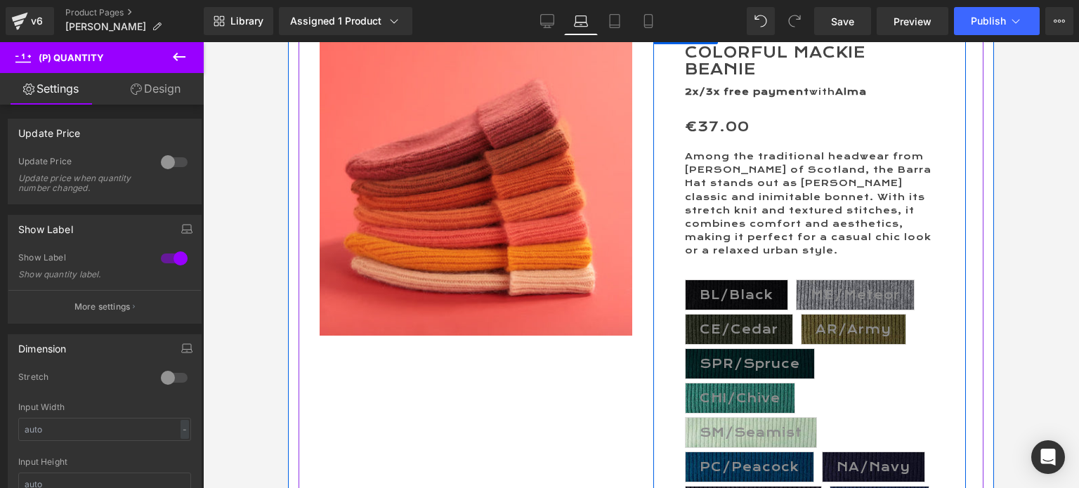
click at [790, 197] on div "Among the traditional headwear from [PERSON_NAME] of Scotland, the Barra Hat st…" at bounding box center [809, 204] width 249 height 108
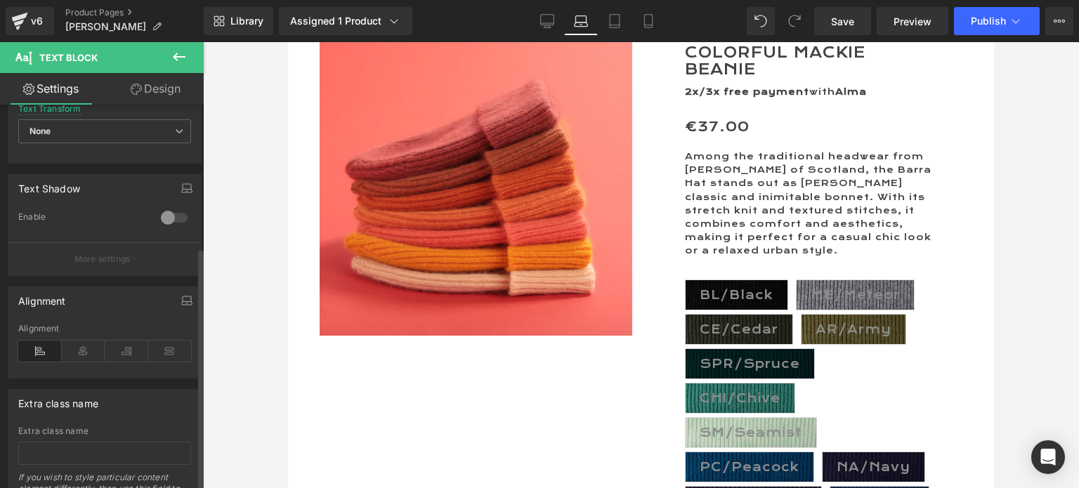
scroll to position [502, 0]
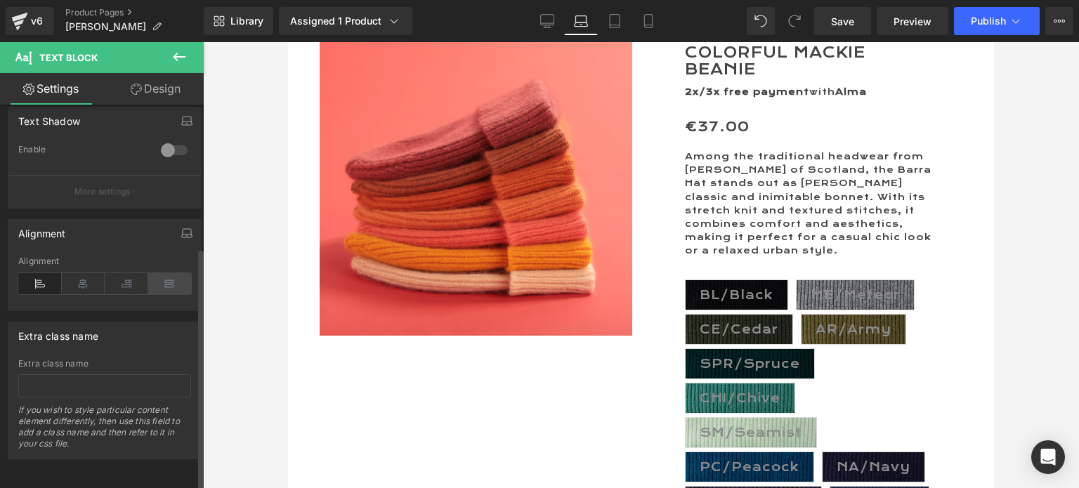
click at [163, 273] on icon at bounding box center [170, 283] width 44 height 21
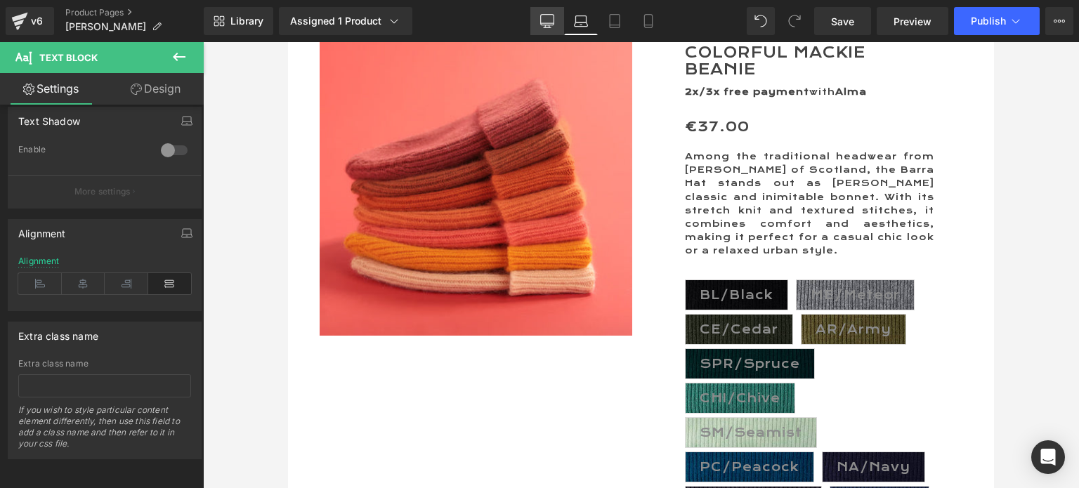
click at [551, 27] on icon at bounding box center [547, 27] width 7 height 0
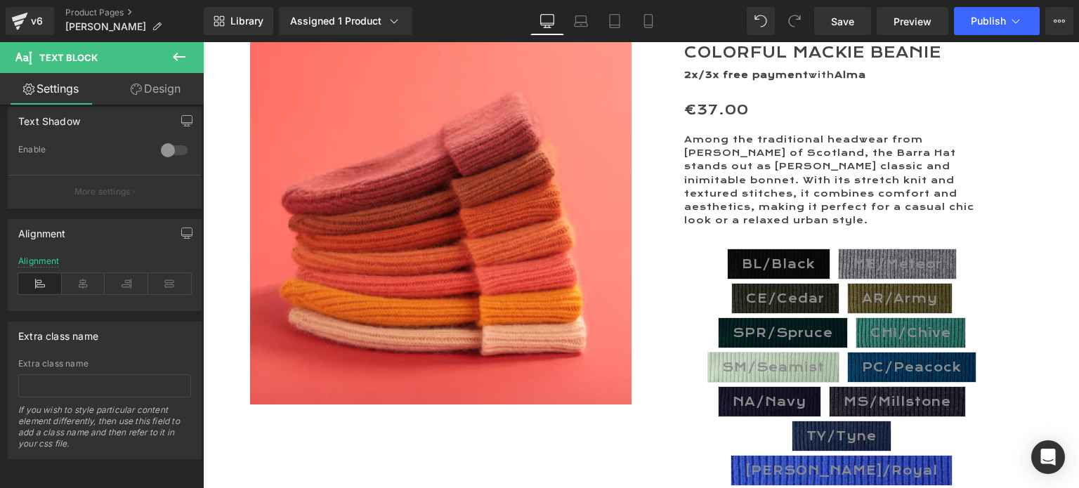
scroll to position [194, 0]
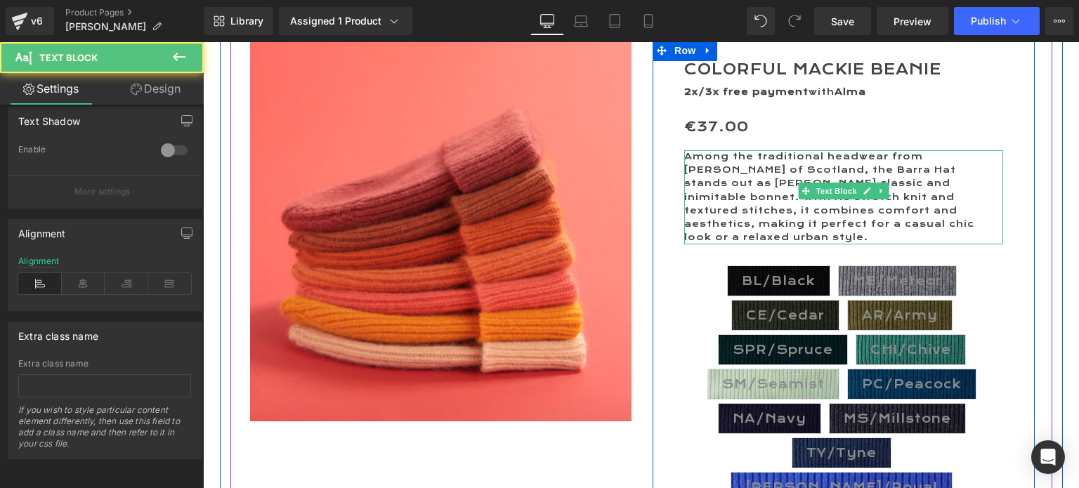
click at [756, 171] on p "Among the traditional headwear from [PERSON_NAME] of Scotland, the Barra Hat st…" at bounding box center [843, 197] width 319 height 94
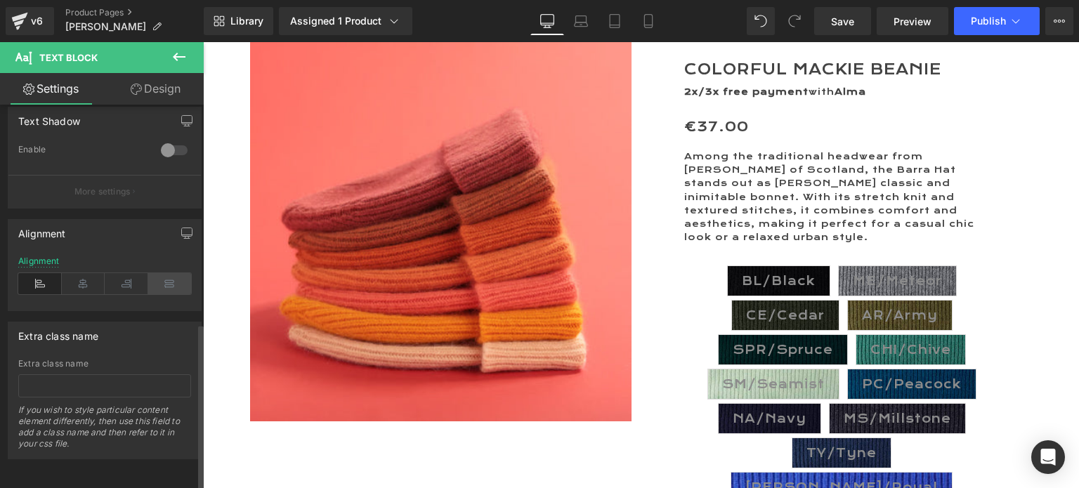
click at [164, 273] on icon at bounding box center [170, 283] width 44 height 21
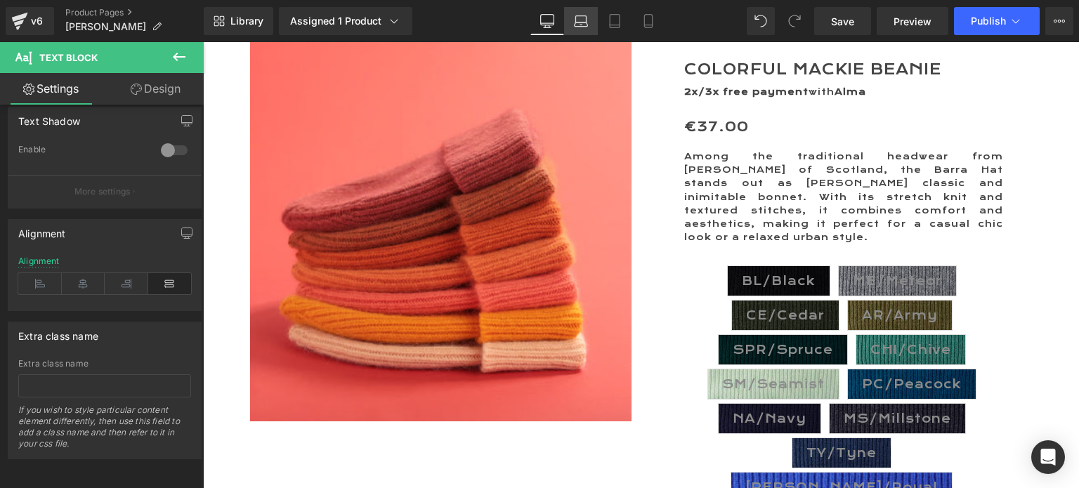
click at [591, 21] on link "Laptop" at bounding box center [581, 21] width 34 height 28
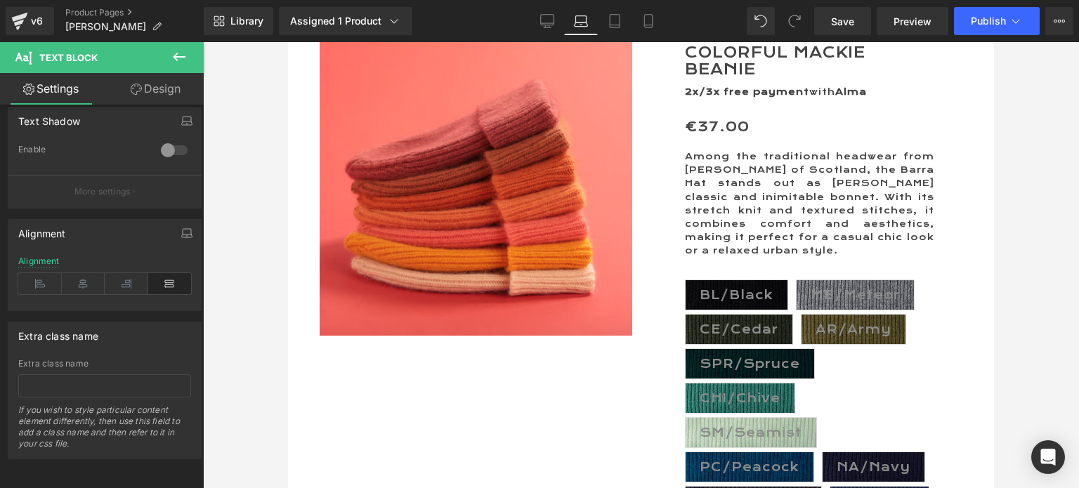
type input "100"
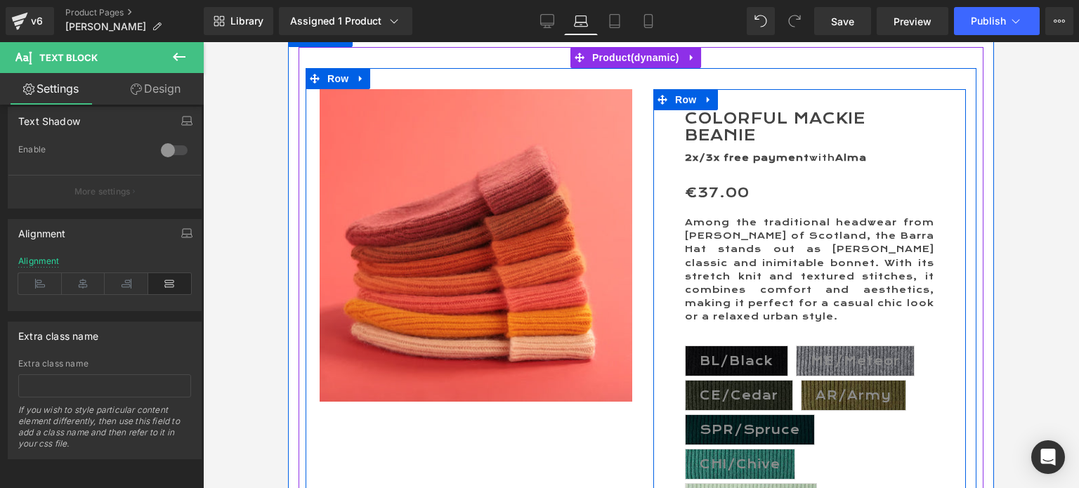
scroll to position [70, 0]
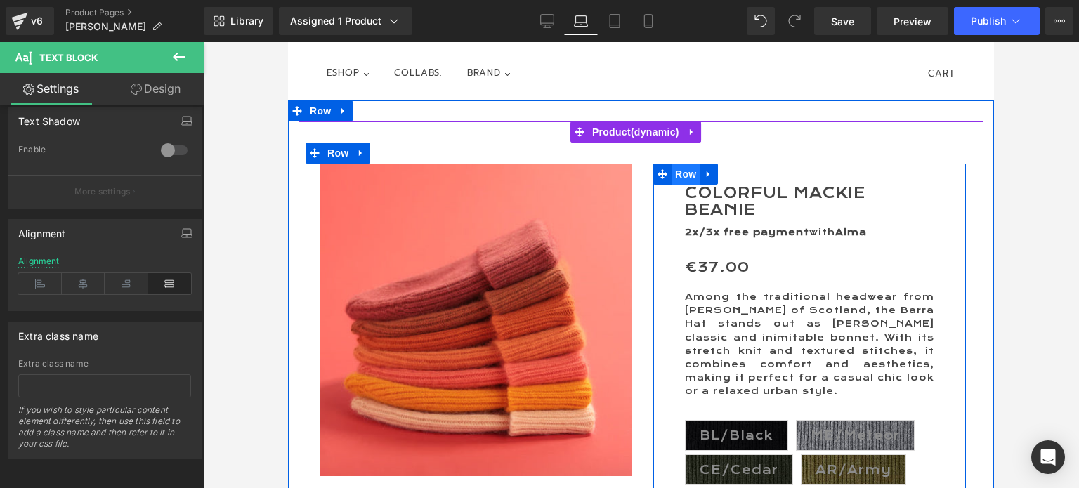
click at [674, 175] on span "Row" at bounding box center [686, 174] width 28 height 21
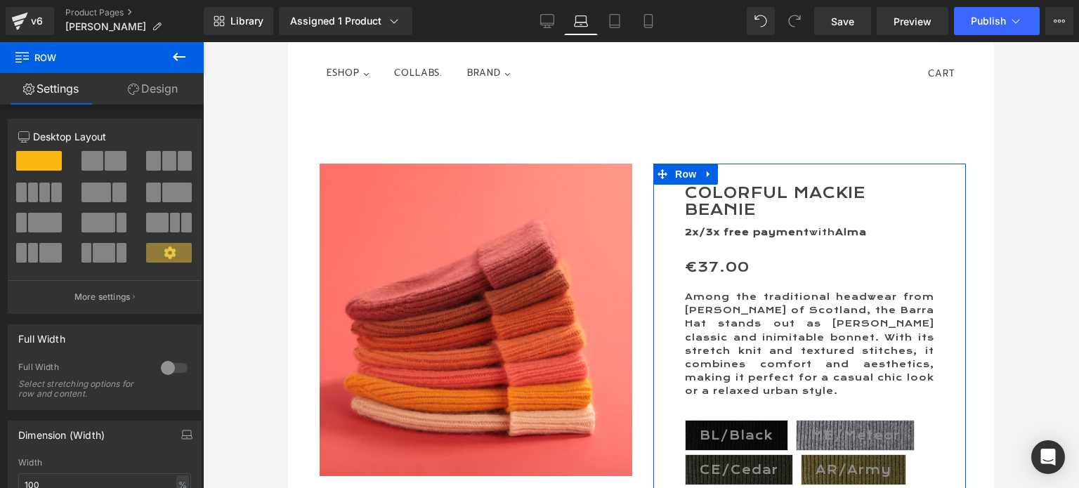
click at [157, 89] on link "Design" at bounding box center [153, 89] width 102 height 32
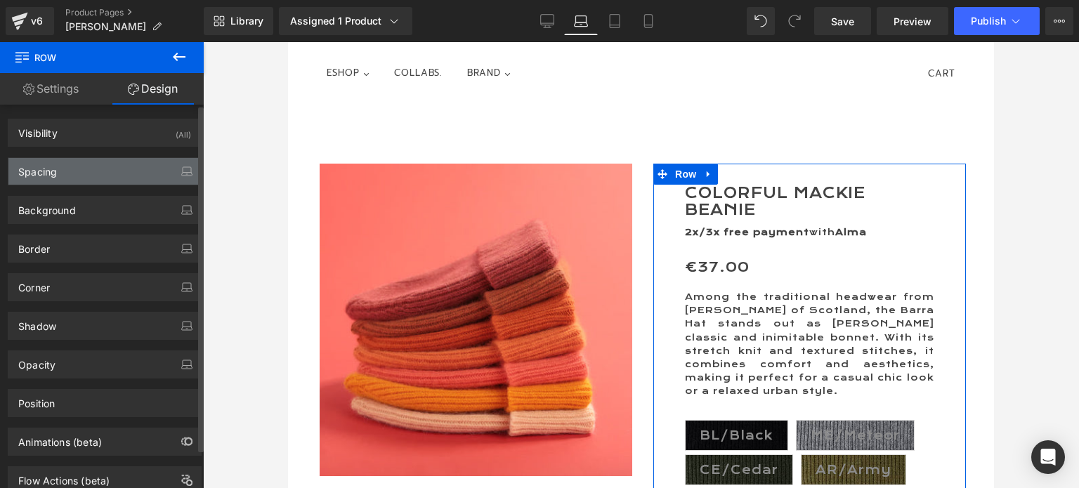
type input "0"
type input "30"
type input "10"
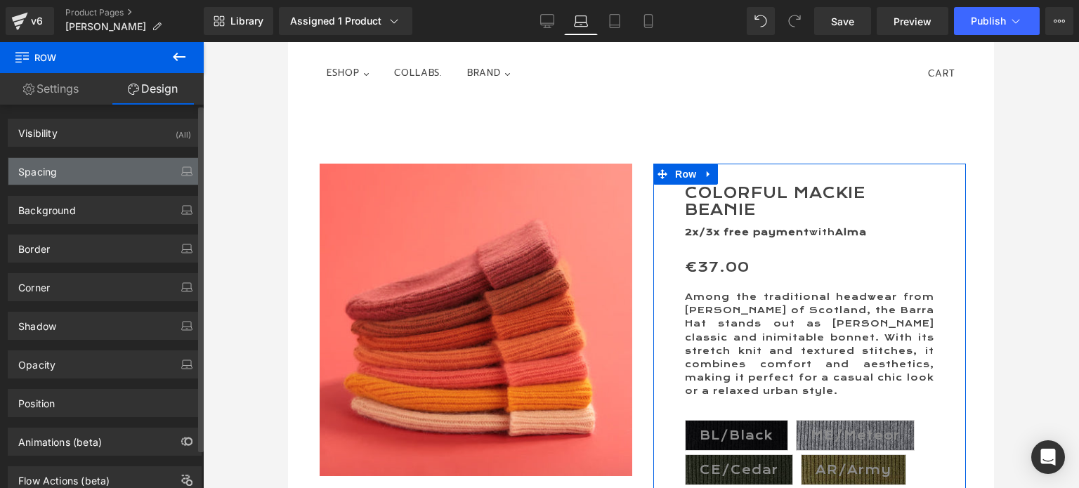
click at [46, 173] on div "Spacing" at bounding box center [37, 168] width 39 height 20
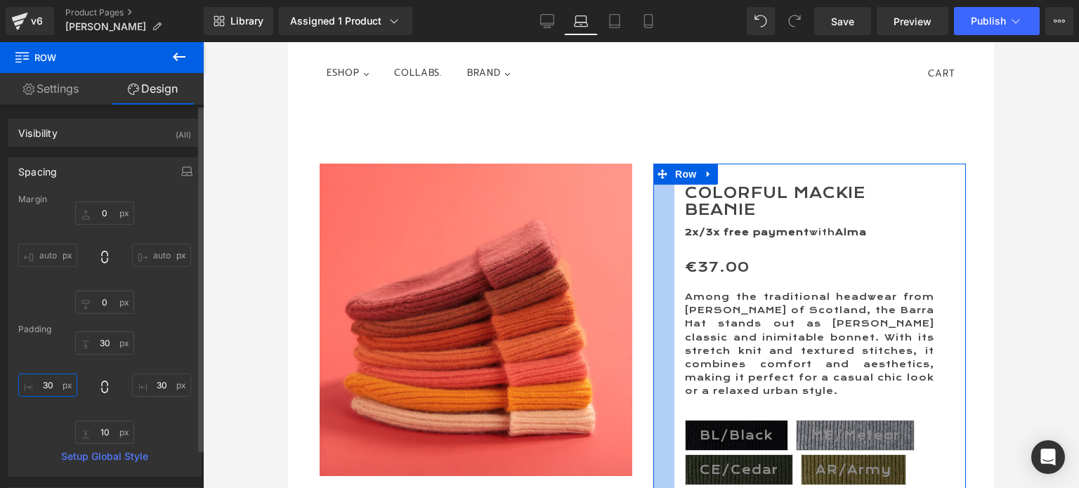
click at [46, 387] on input "30" at bounding box center [47, 385] width 59 height 23
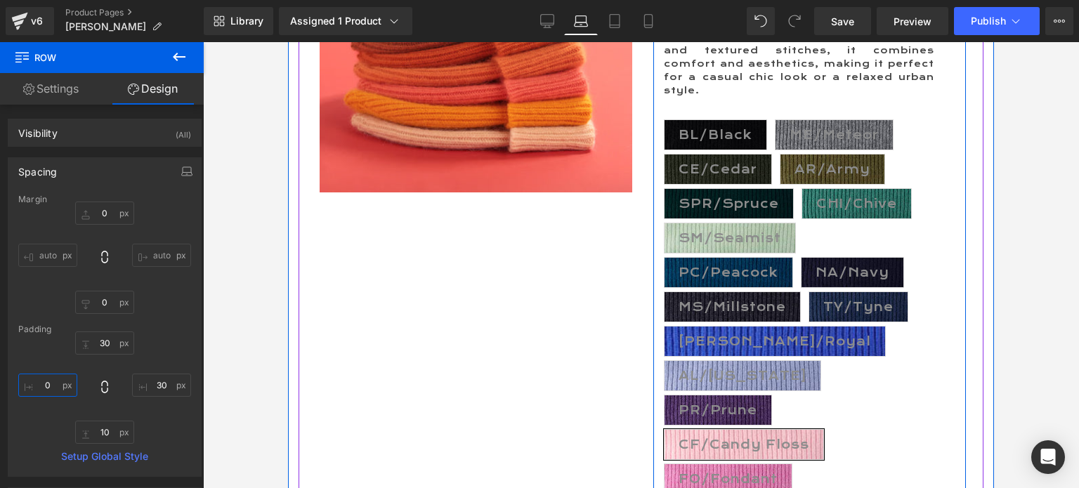
scroll to position [351, 0]
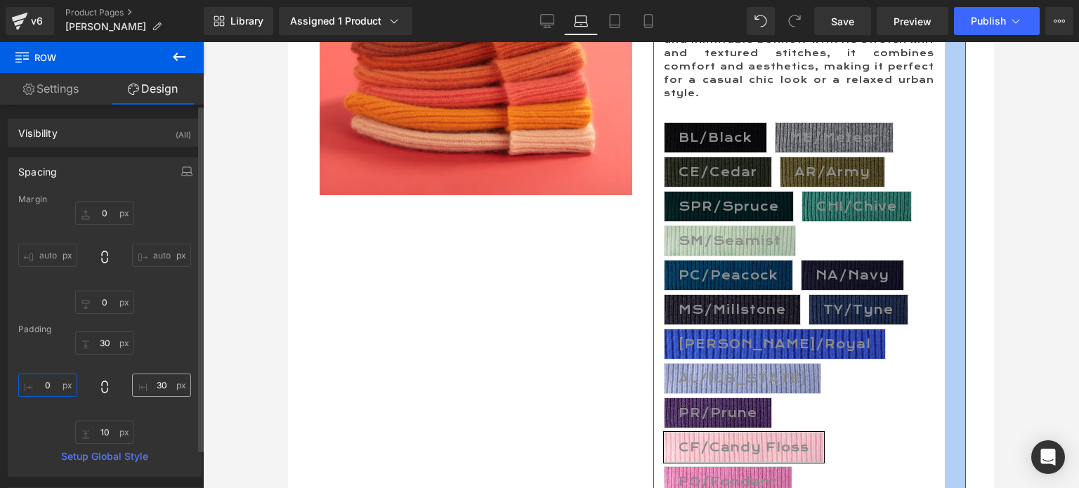
type input "0"
click at [155, 387] on input "30" at bounding box center [161, 385] width 59 height 23
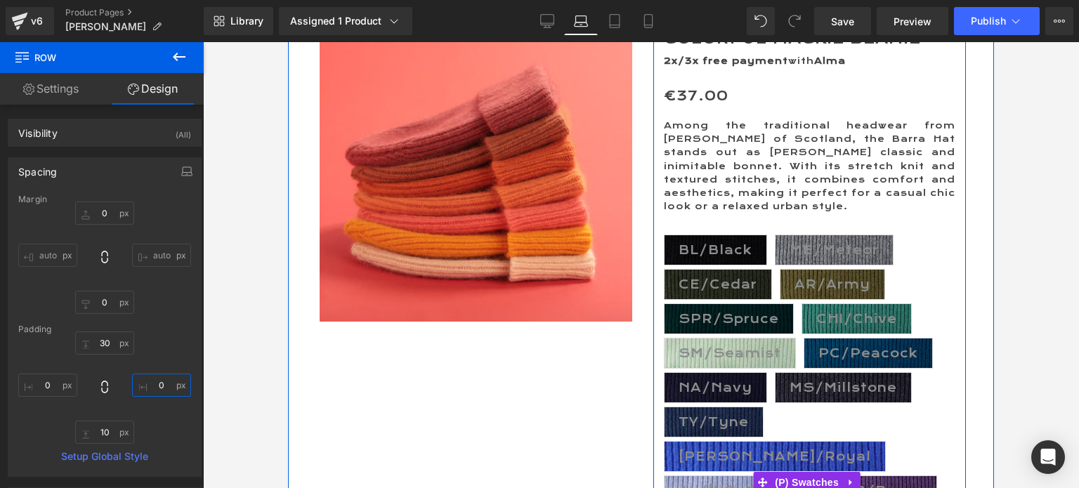
scroll to position [211, 0]
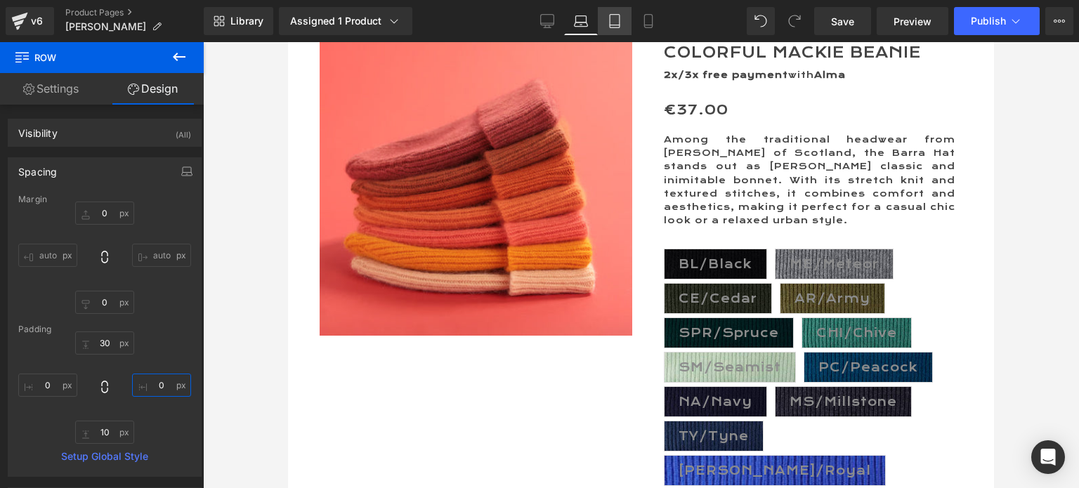
type input "0"
click at [613, 19] on icon at bounding box center [615, 21] width 14 height 14
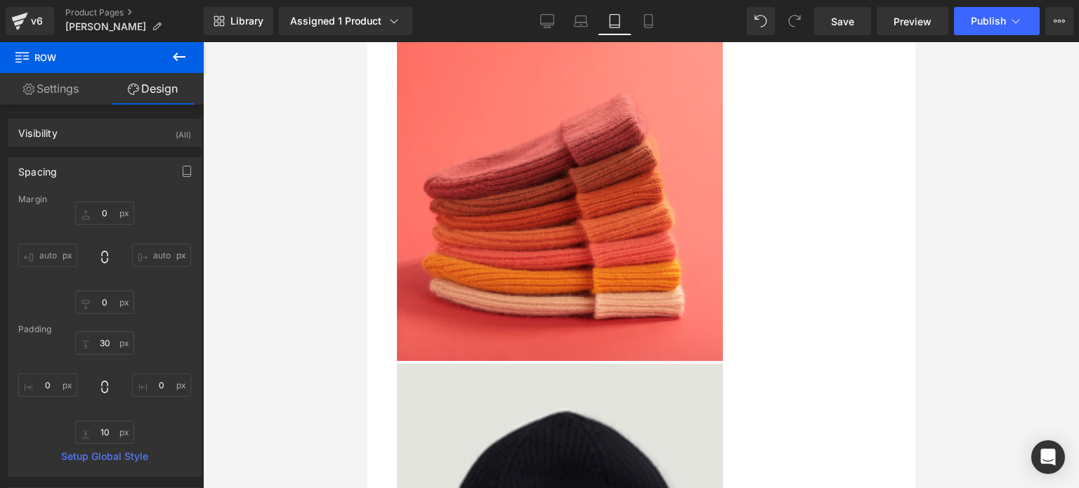
scroll to position [0, 0]
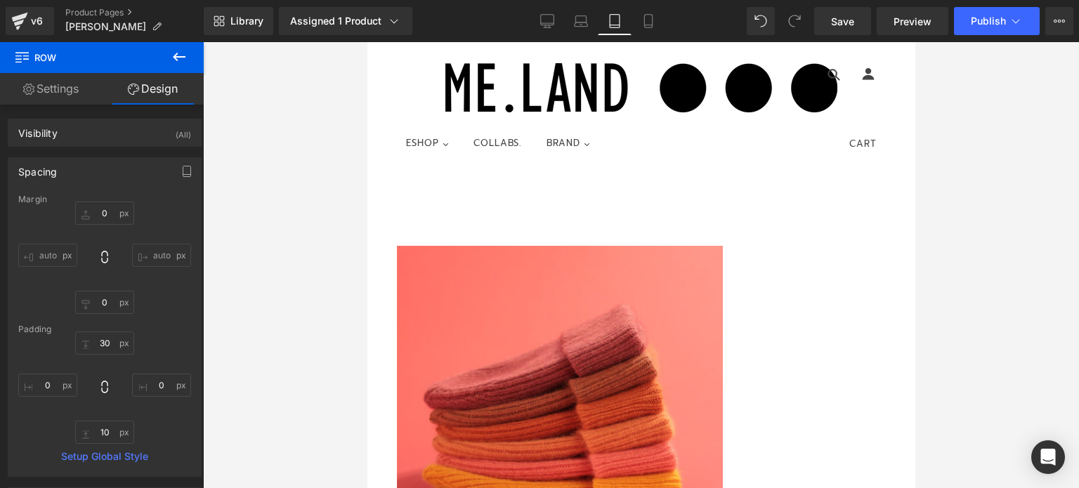
type input "0"
type input "30"
type input "10"
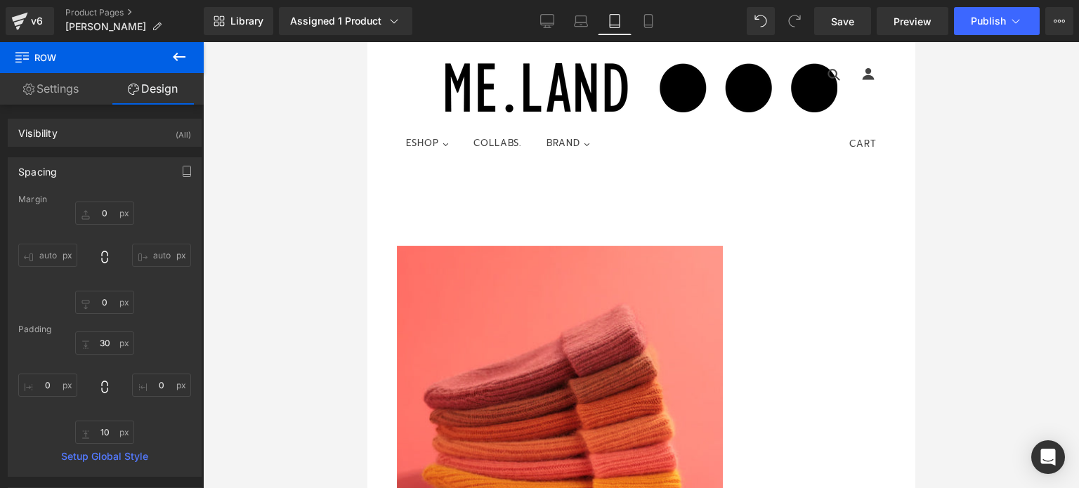
type input "30"
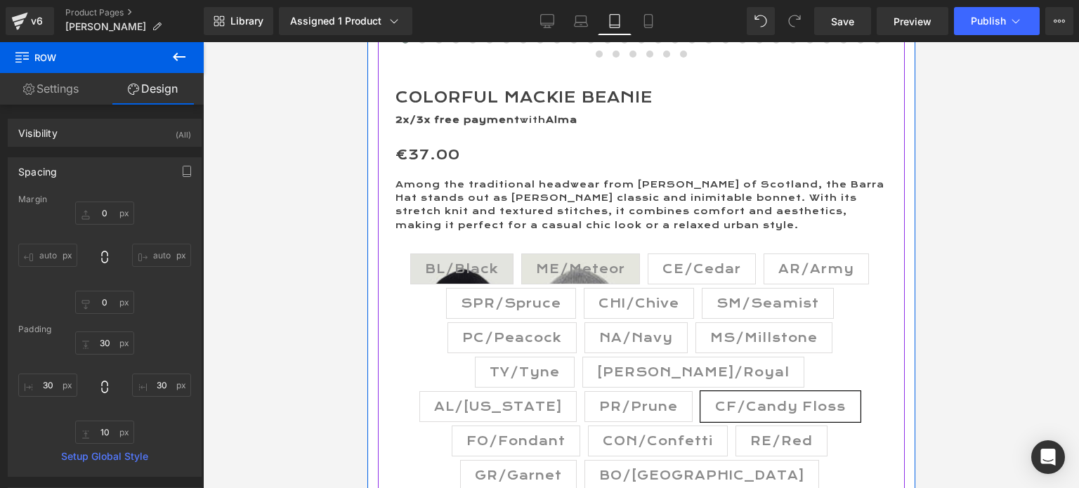
scroll to position [773, 0]
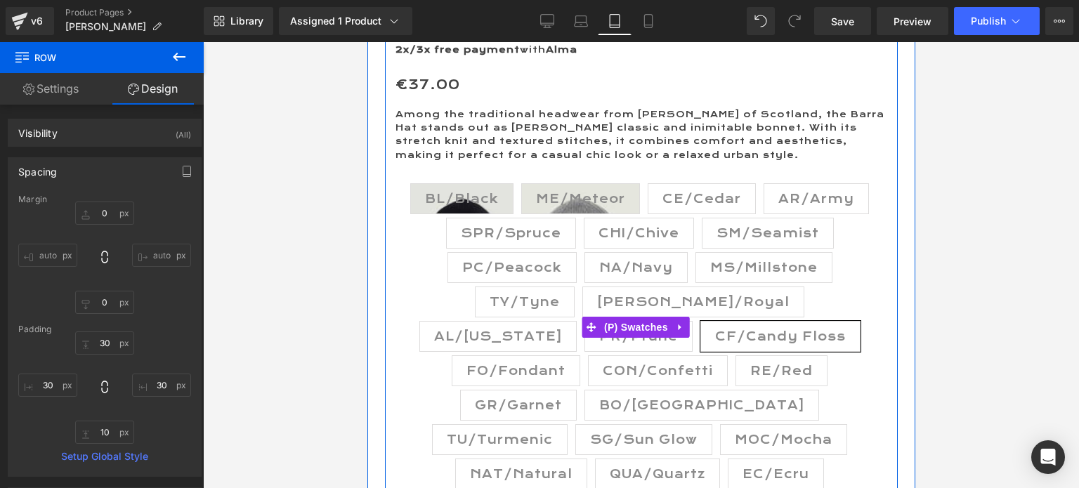
click at [453, 196] on span "BL/Black" at bounding box center [461, 199] width 74 height 30
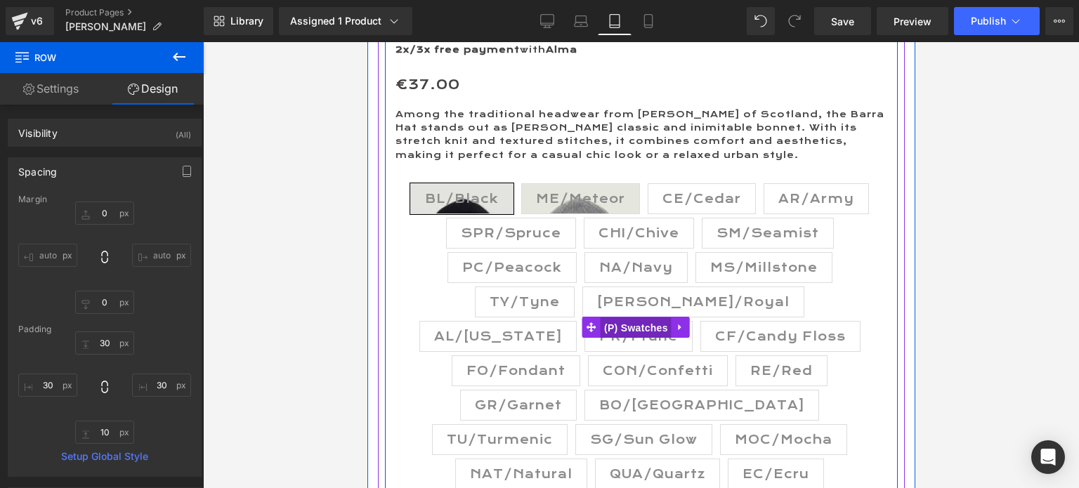
drag, startPoint x: 631, startPoint y: 306, endPoint x: 714, endPoint y: 280, distance: 86.0
click at [631, 317] on span "(P) Swatches" at bounding box center [635, 327] width 71 height 21
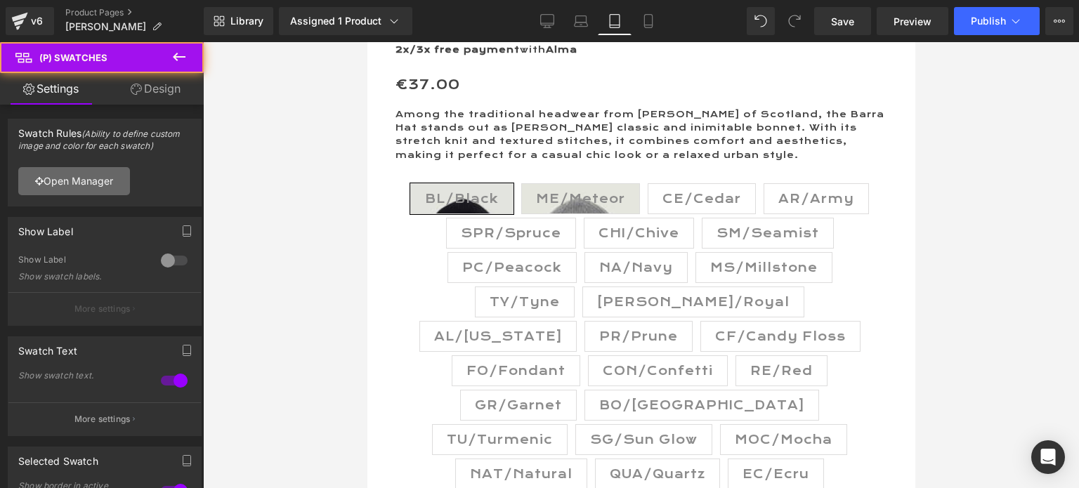
click at [65, 180] on link "Open Manager" at bounding box center [74, 181] width 112 height 28
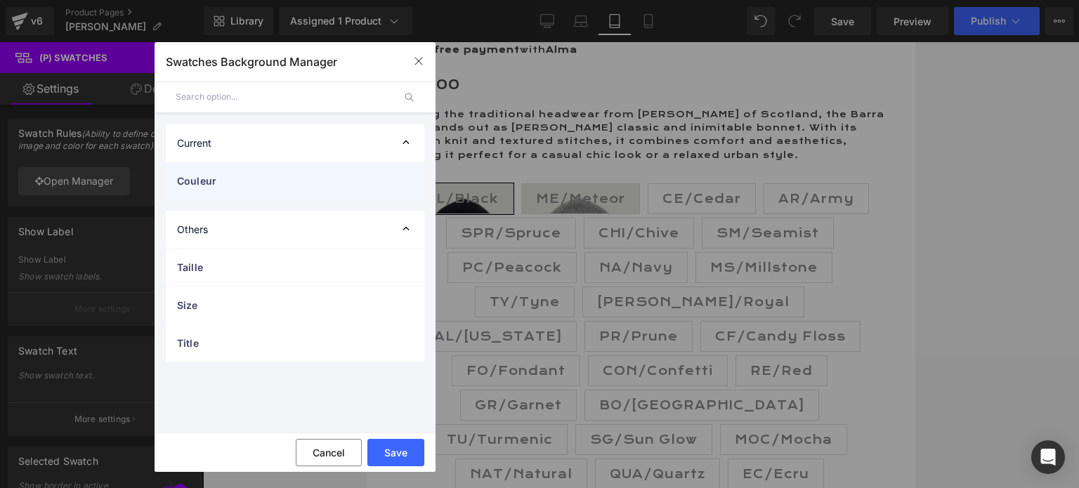
click at [212, 181] on span "Couleur" at bounding box center [281, 180] width 208 height 15
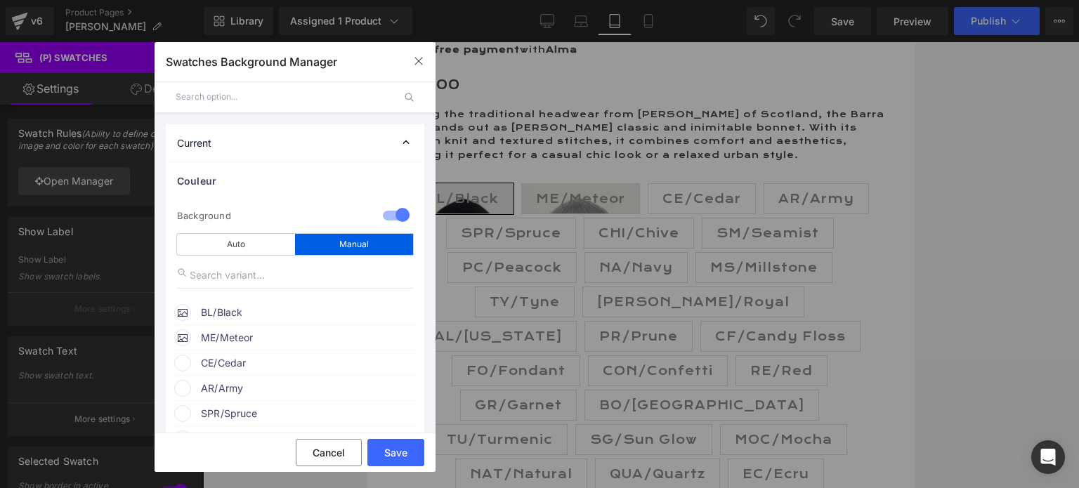
click at [239, 311] on span "BL/Black" at bounding box center [308, 312] width 214 height 17
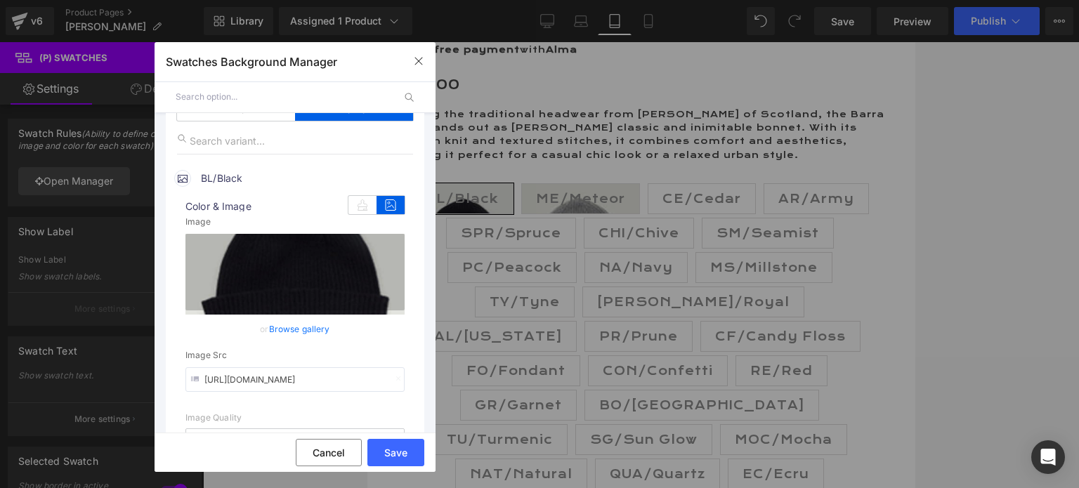
scroll to position [140, 0]
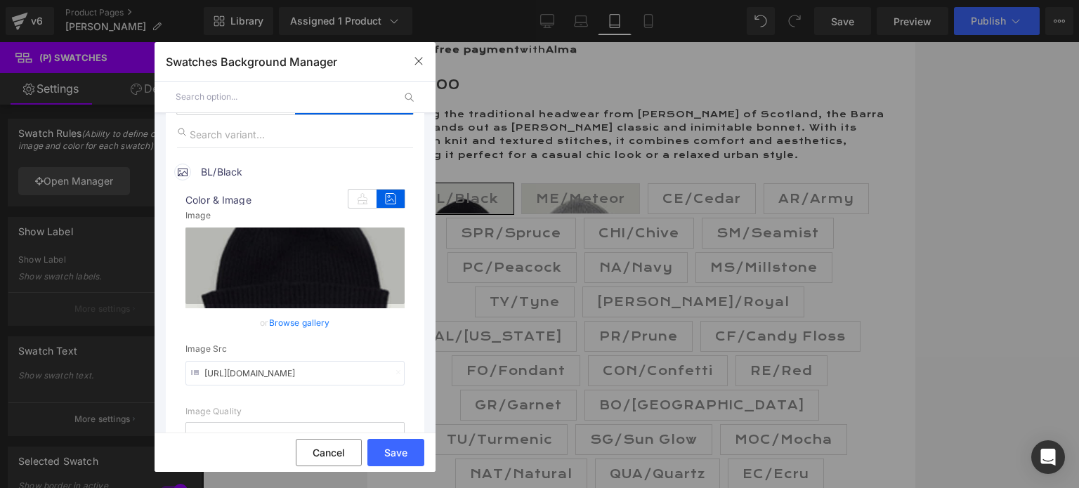
click at [302, 324] on link "Browse gallery" at bounding box center [299, 322] width 61 height 25
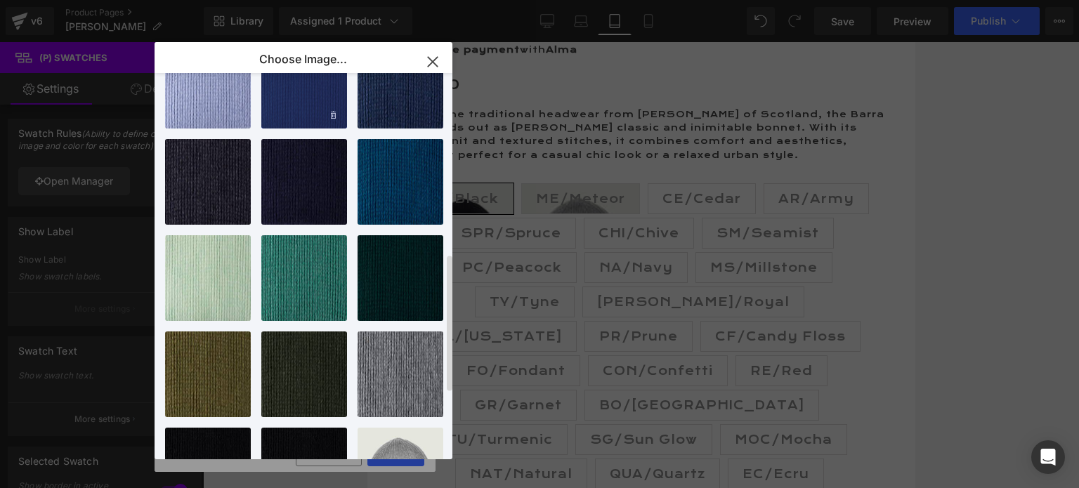
scroll to position [562, 0]
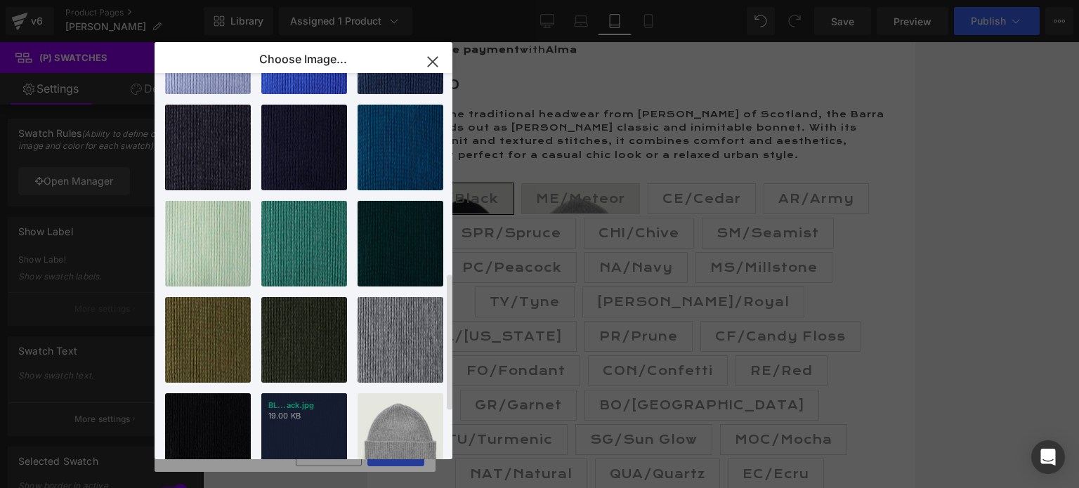
click at [299, 427] on div "BL...ack.jpg 19.00 KB" at bounding box center [304, 436] width 86 height 86
type input "[URL][DOMAIN_NAME]"
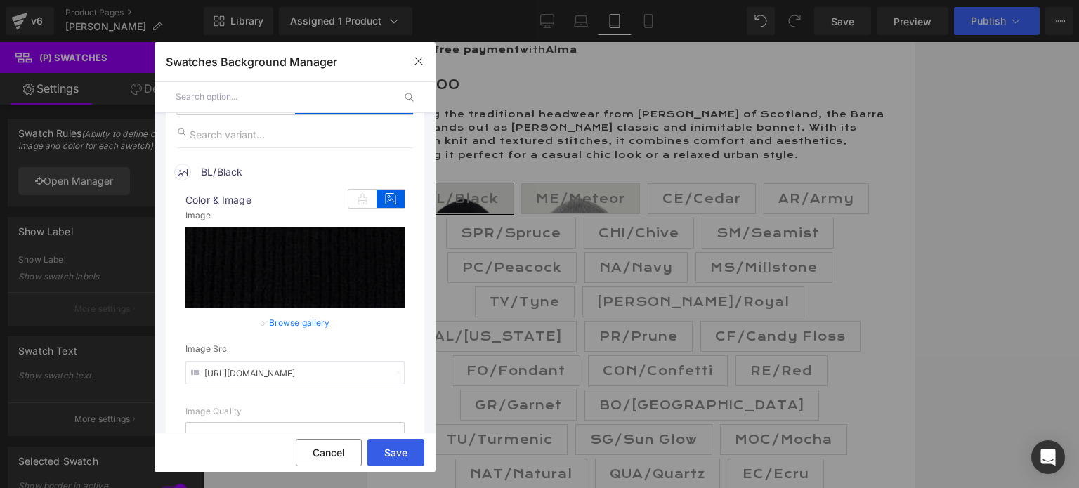
click at [383, 450] on button "Save" at bounding box center [395, 452] width 57 height 27
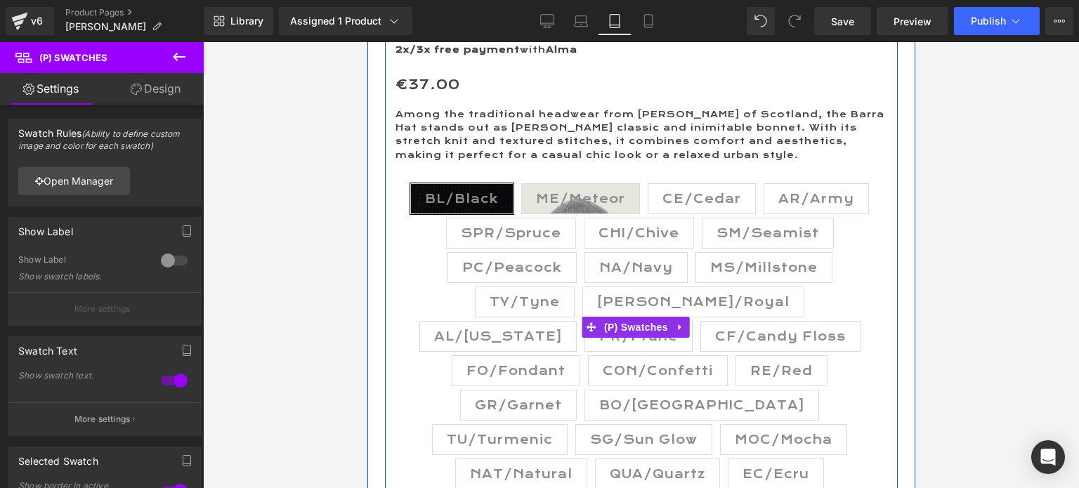
click at [587, 194] on span "ME/Meteor" at bounding box center [579, 199] width 89 height 30
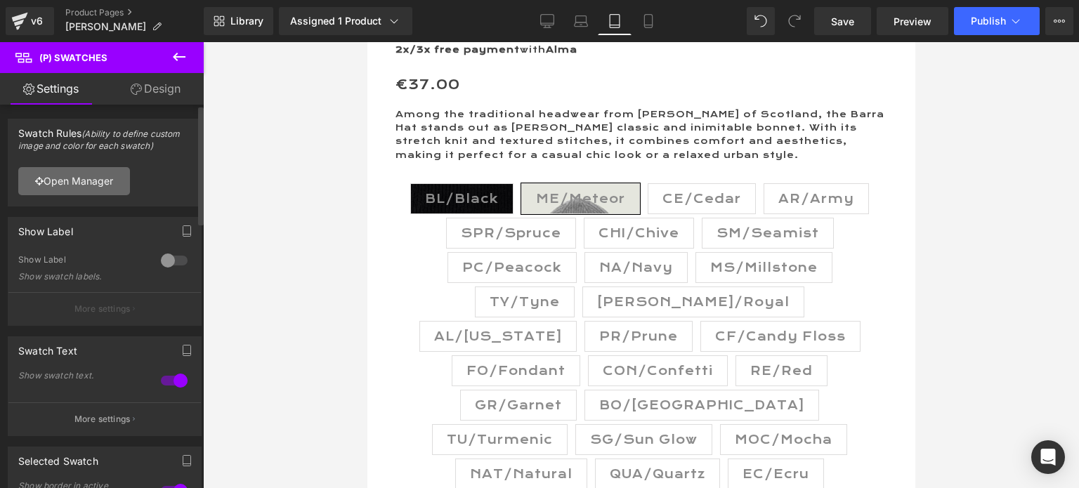
click at [80, 179] on link "Open Manager" at bounding box center [74, 181] width 112 height 28
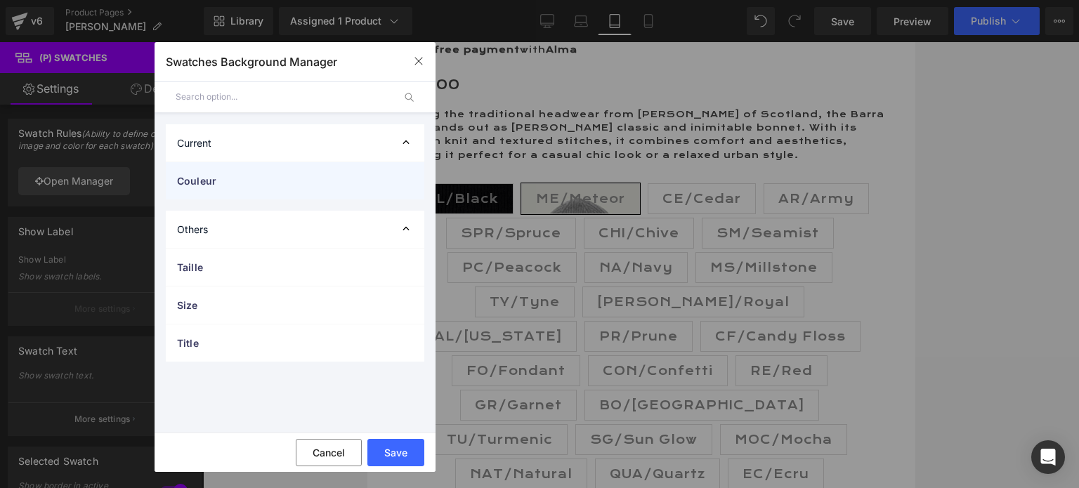
click at [214, 182] on span "Couleur" at bounding box center [281, 180] width 208 height 15
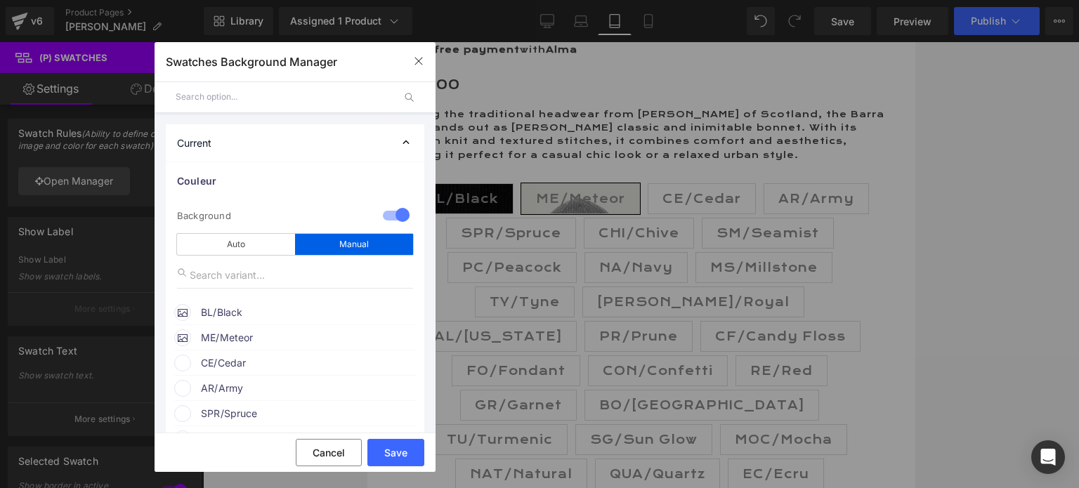
click at [268, 336] on span "ME/Meteor" at bounding box center [308, 337] width 214 height 17
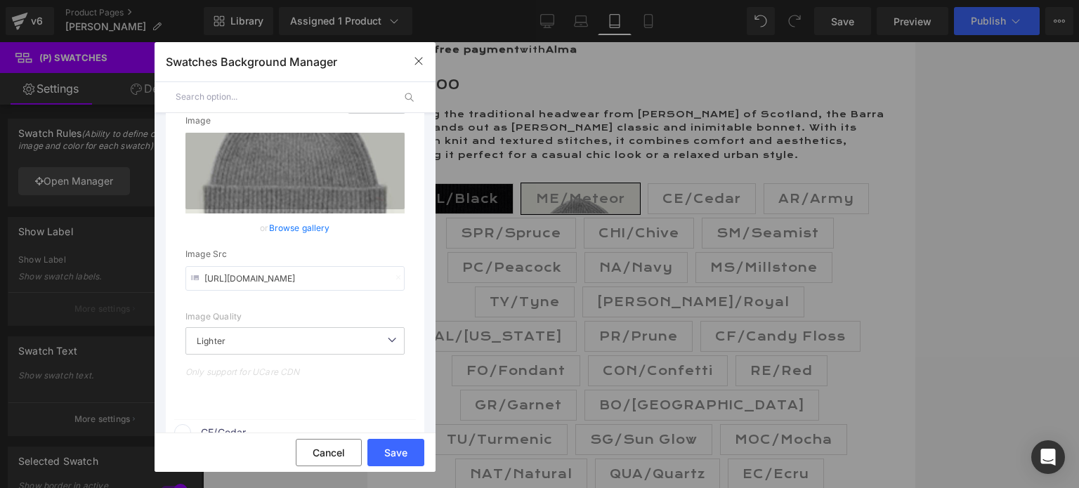
scroll to position [281, 0]
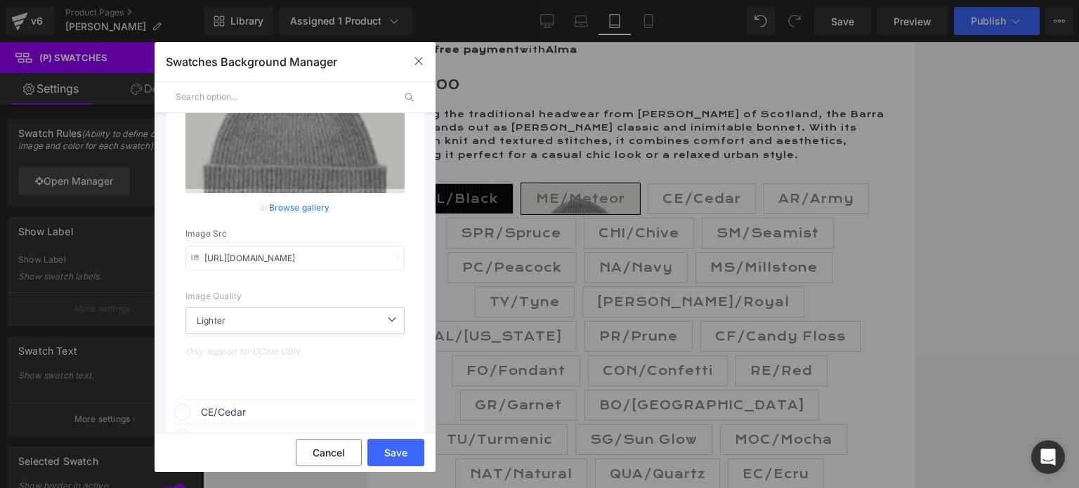
click at [287, 209] on link "Browse gallery" at bounding box center [299, 207] width 61 height 25
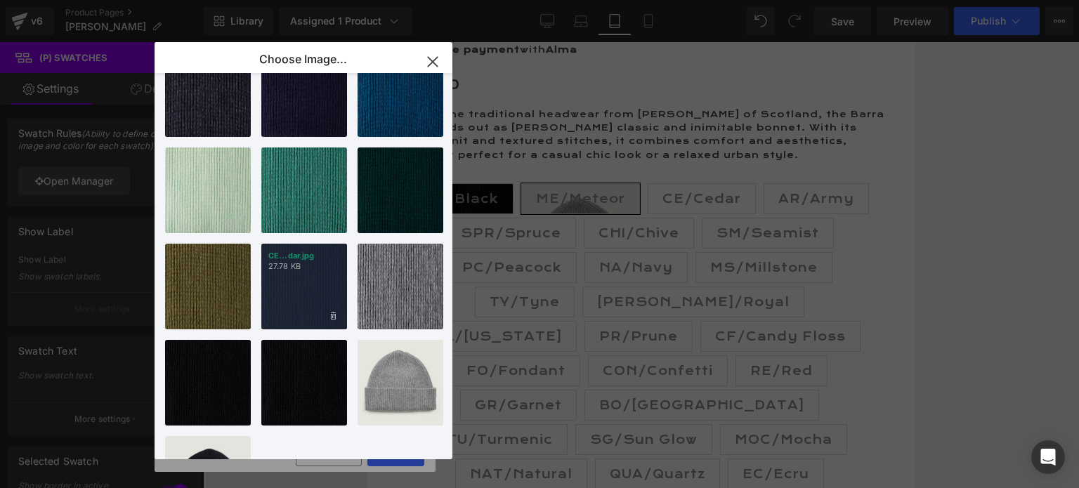
scroll to position [693, 0]
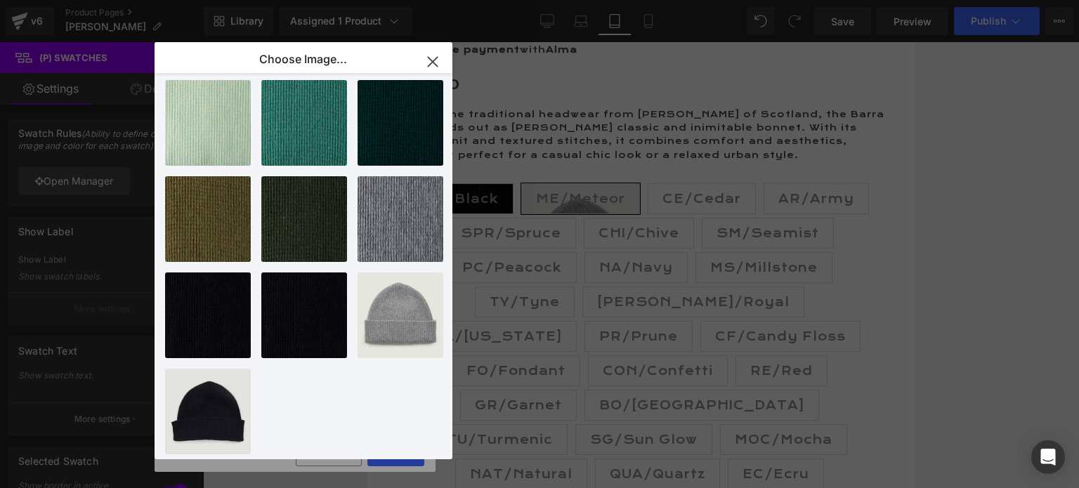
click at [0, 0] on div "ME...eor.jpg 34.77 KB" at bounding box center [0, 0] width 0 height 0
type input "[URL][DOMAIN_NAME]"
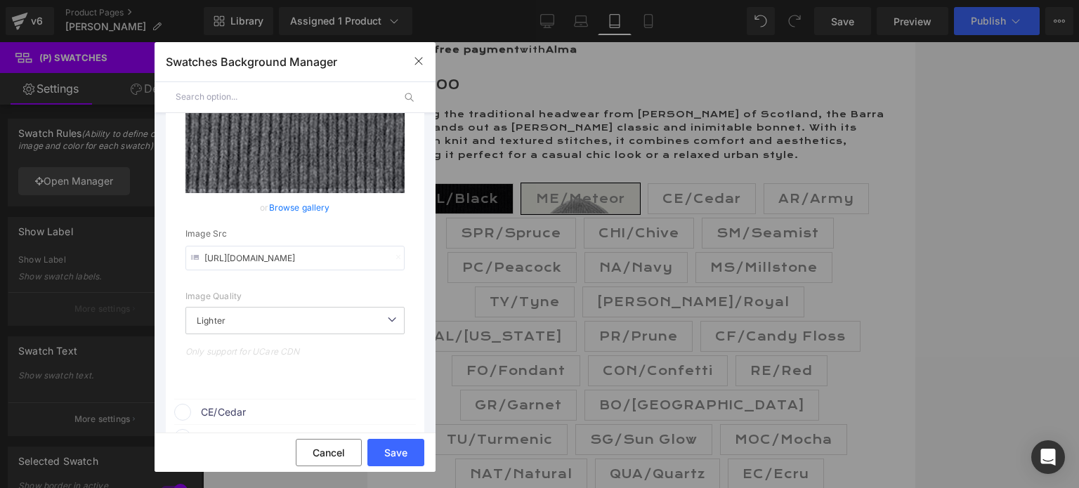
scroll to position [351, 0]
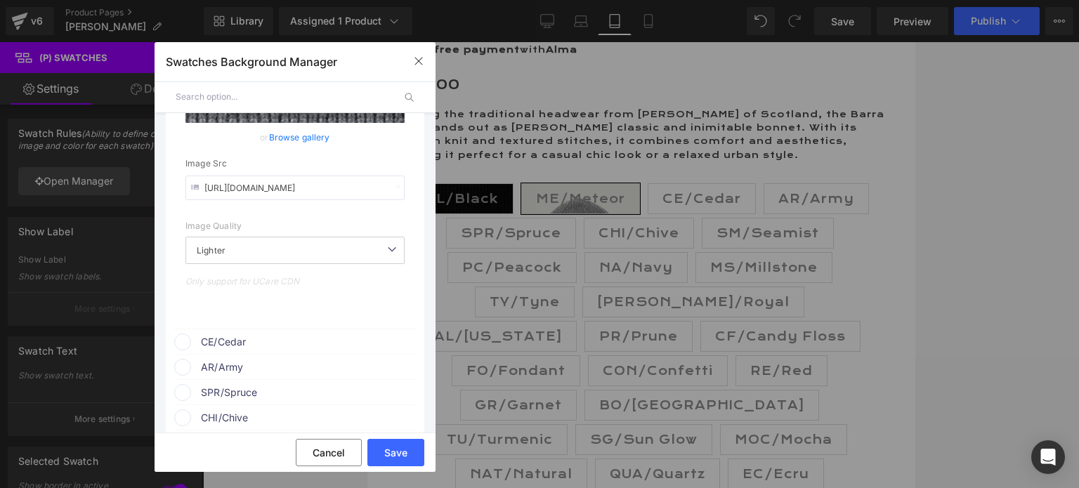
click at [264, 336] on span "CE/Cedar" at bounding box center [308, 342] width 214 height 17
click at [377, 365] on icon at bounding box center [391, 369] width 28 height 18
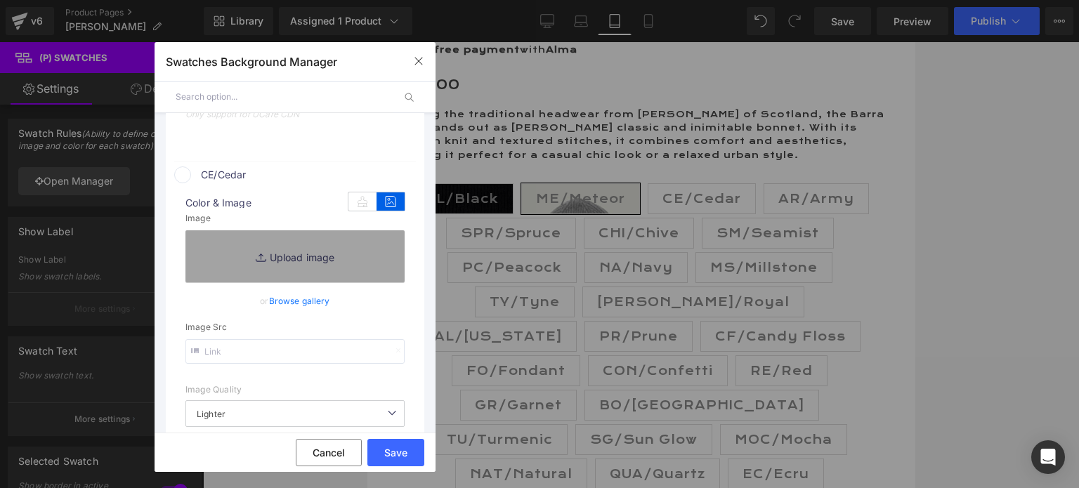
scroll to position [562, 0]
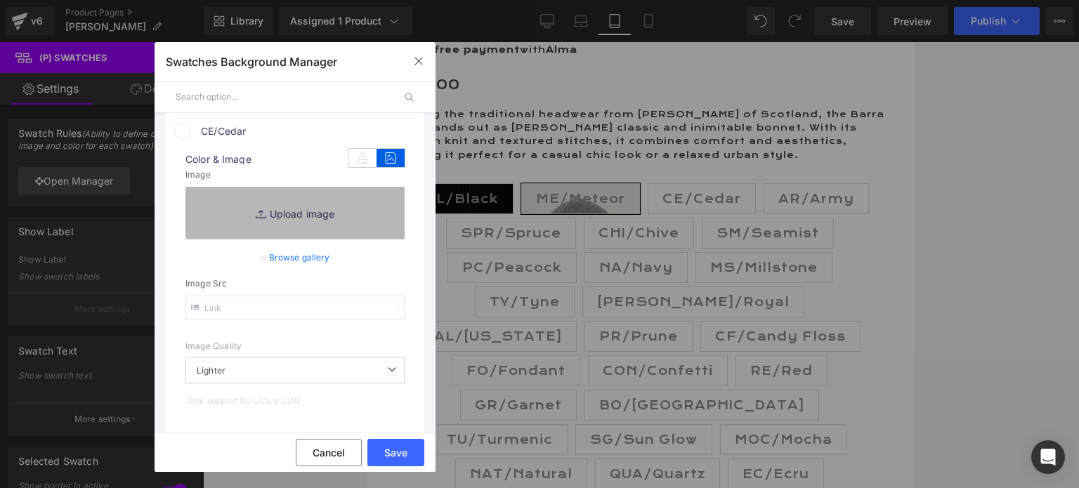
click at [292, 216] on link "Replace Image" at bounding box center [294, 213] width 219 height 52
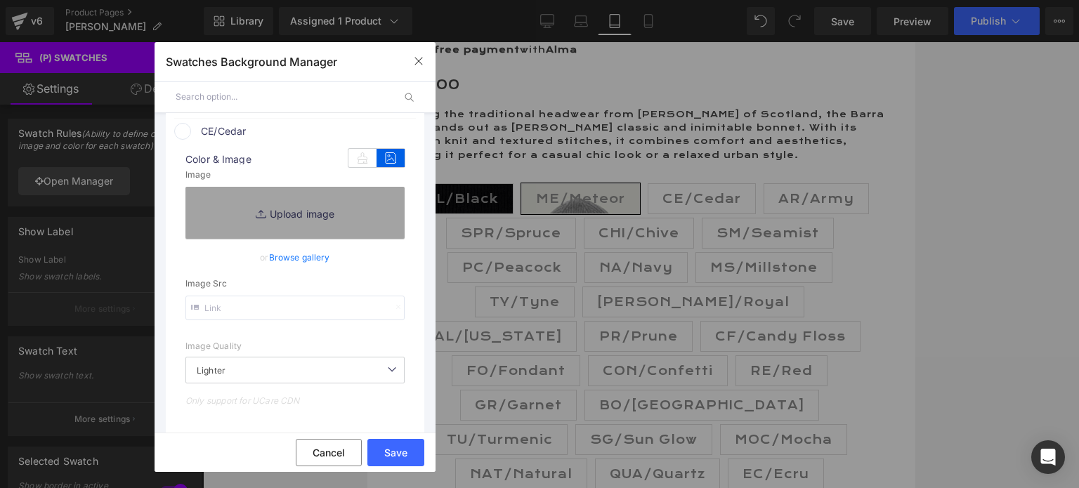
click at [295, 258] on link "Browse gallery" at bounding box center [299, 257] width 61 height 25
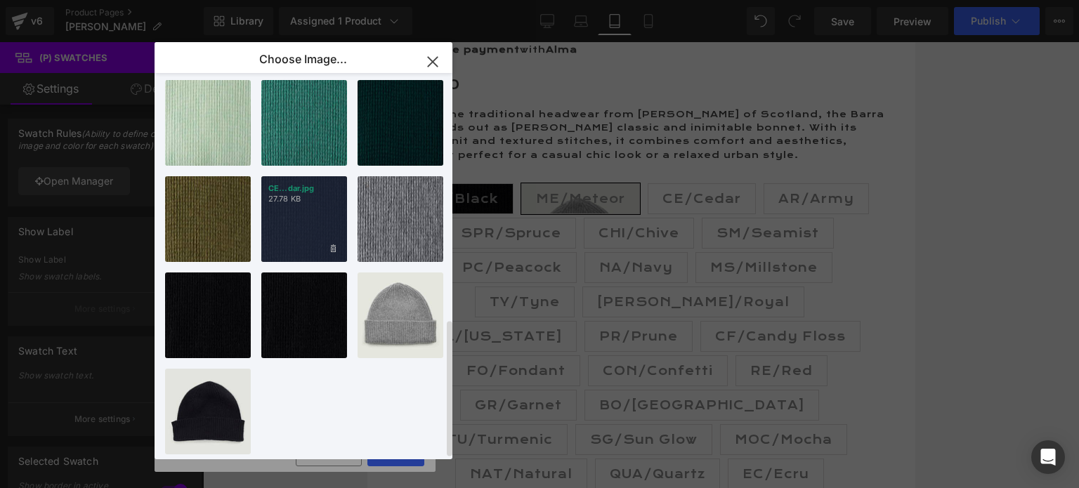
click at [301, 214] on div "CE...dar.jpg 27.78 KB" at bounding box center [304, 219] width 86 height 86
type input "[URL][DOMAIN_NAME]"
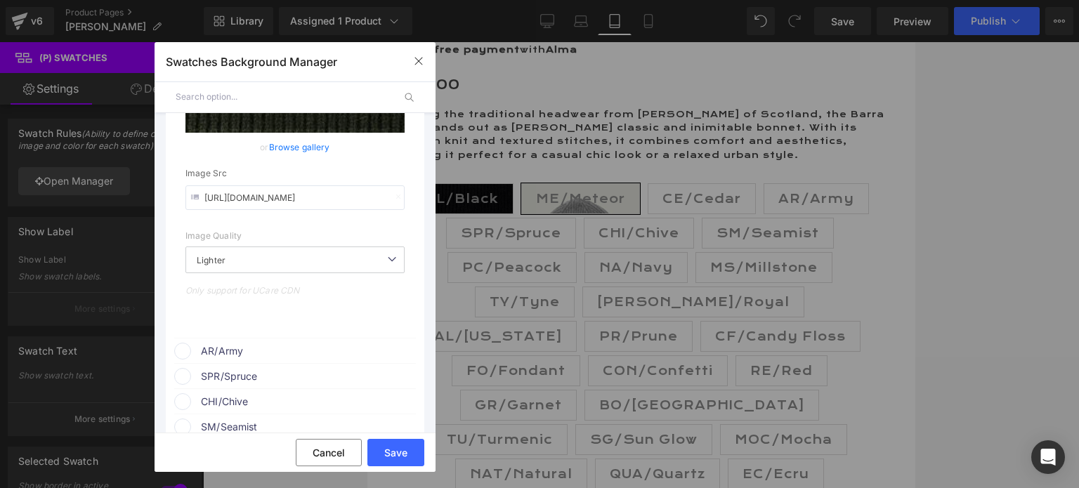
scroll to position [702, 0]
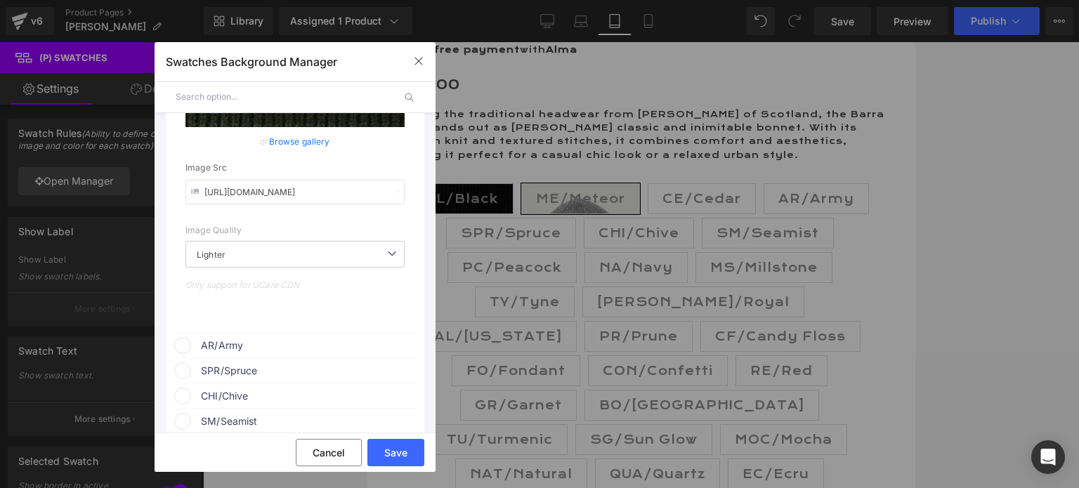
click at [218, 342] on span "AR/Army" at bounding box center [308, 345] width 214 height 17
click at [379, 381] on icon at bounding box center [391, 372] width 28 height 18
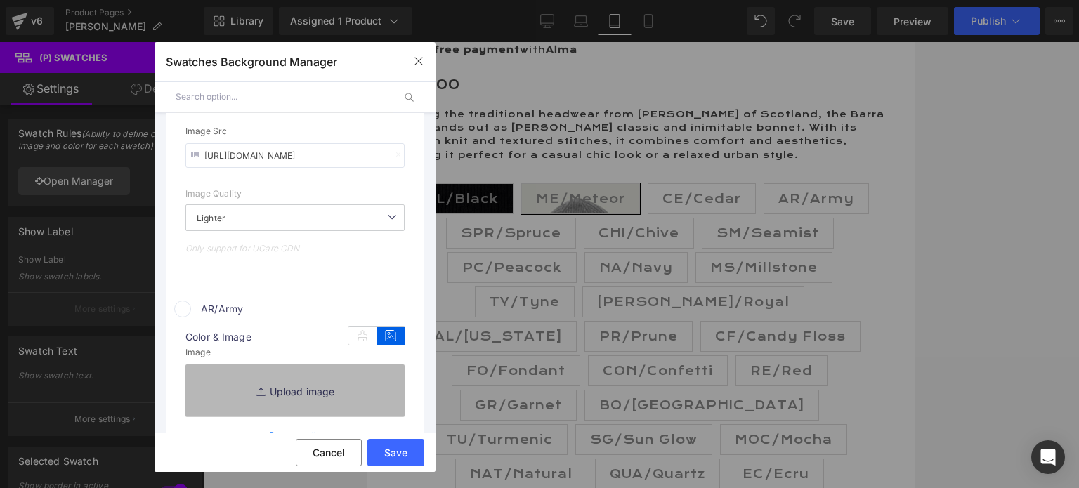
scroll to position [843, 0]
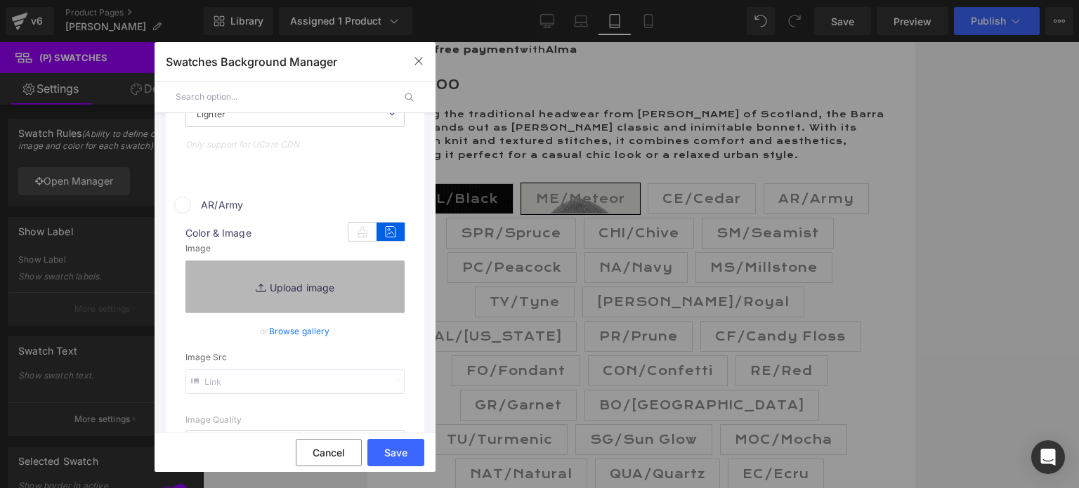
click at [273, 288] on link "Replace Image" at bounding box center [294, 287] width 219 height 52
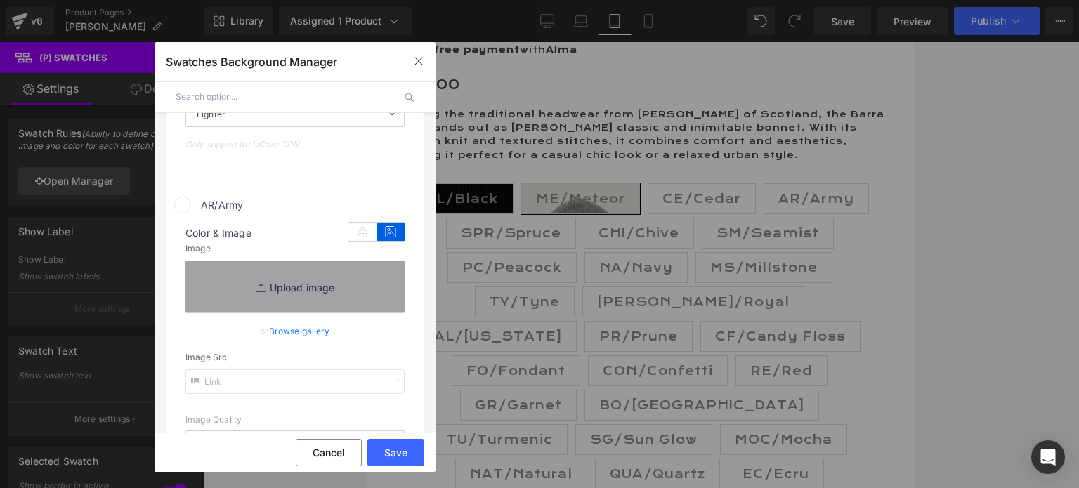
click at [277, 333] on link "Browse gallery" at bounding box center [299, 331] width 61 height 25
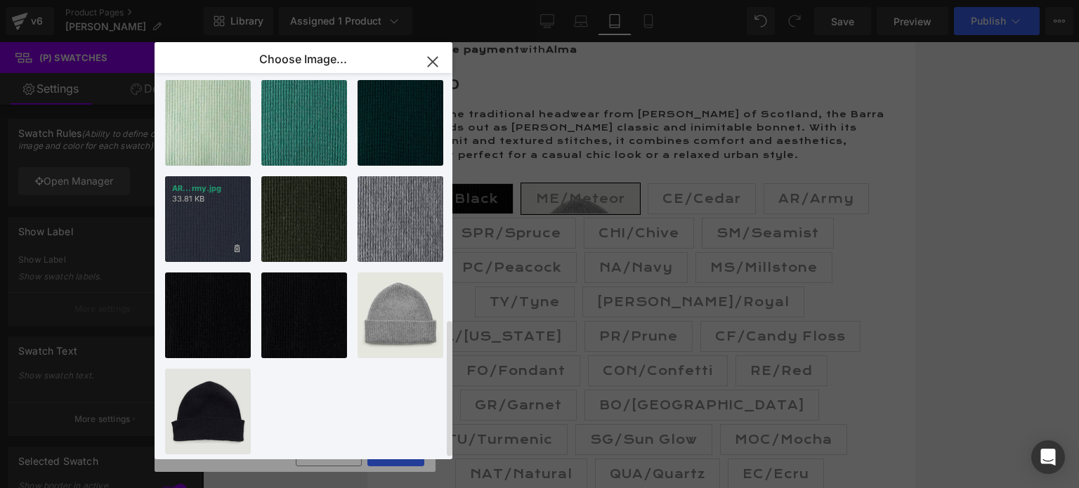
click at [202, 217] on div "AR...rmy.jpg 33.81 KB" at bounding box center [208, 219] width 86 height 86
type input "[URL][DOMAIN_NAME]"
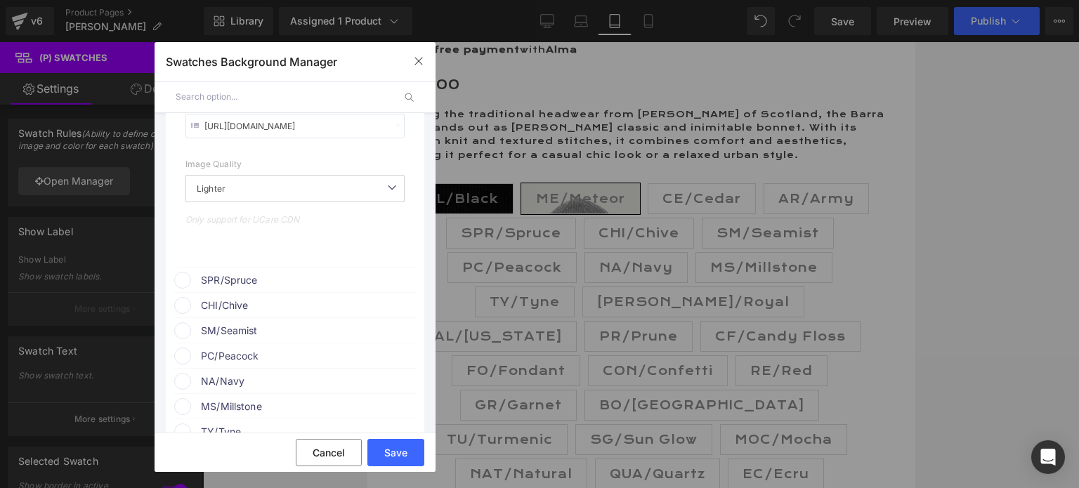
scroll to position [1124, 0]
click at [270, 280] on span "SPR/Spruce" at bounding box center [308, 279] width 214 height 17
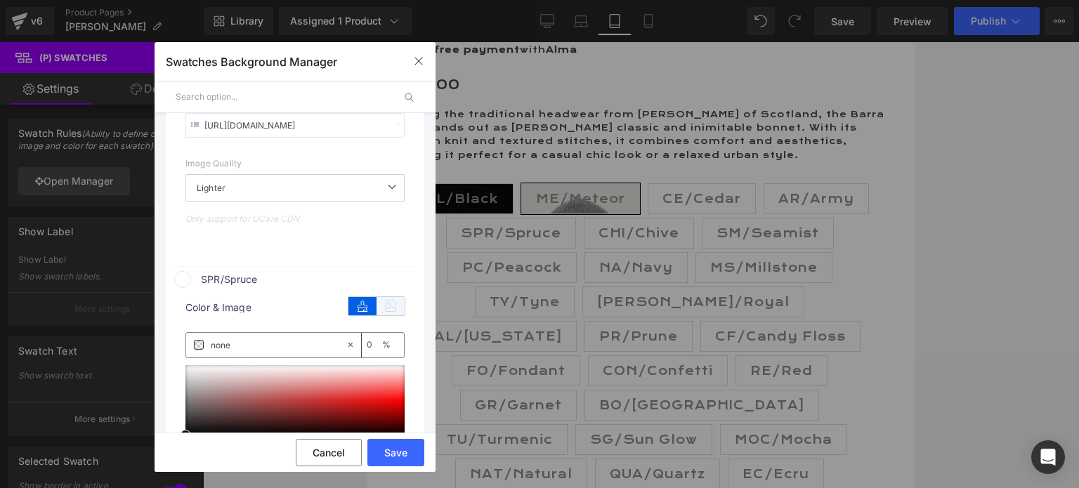
click at [381, 303] on icon at bounding box center [391, 306] width 28 height 18
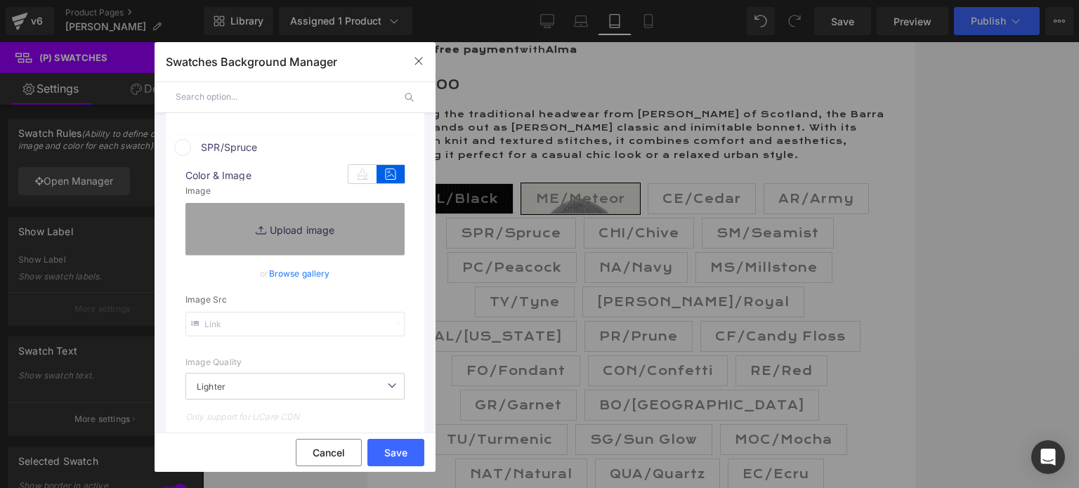
scroll to position [1264, 0]
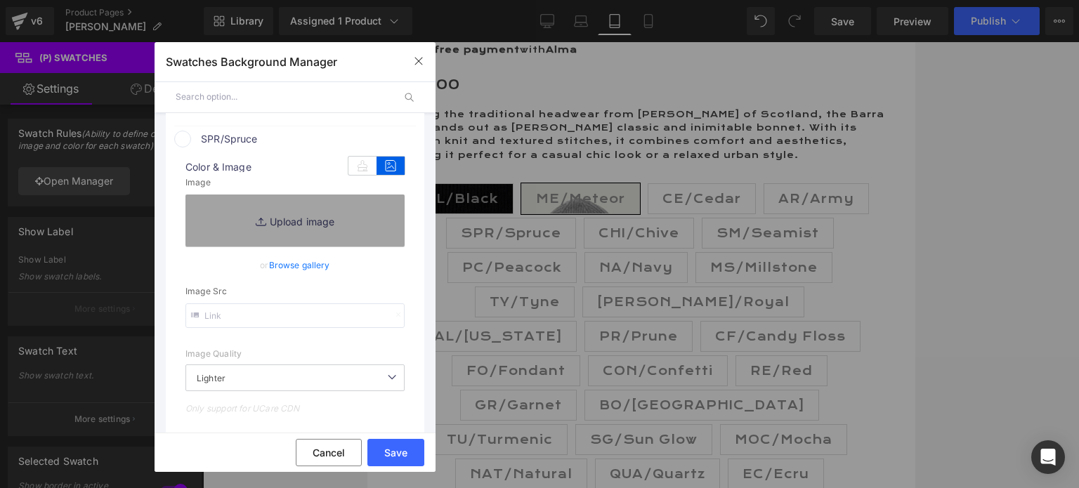
click at [298, 270] on link "Browse gallery" at bounding box center [299, 265] width 61 height 25
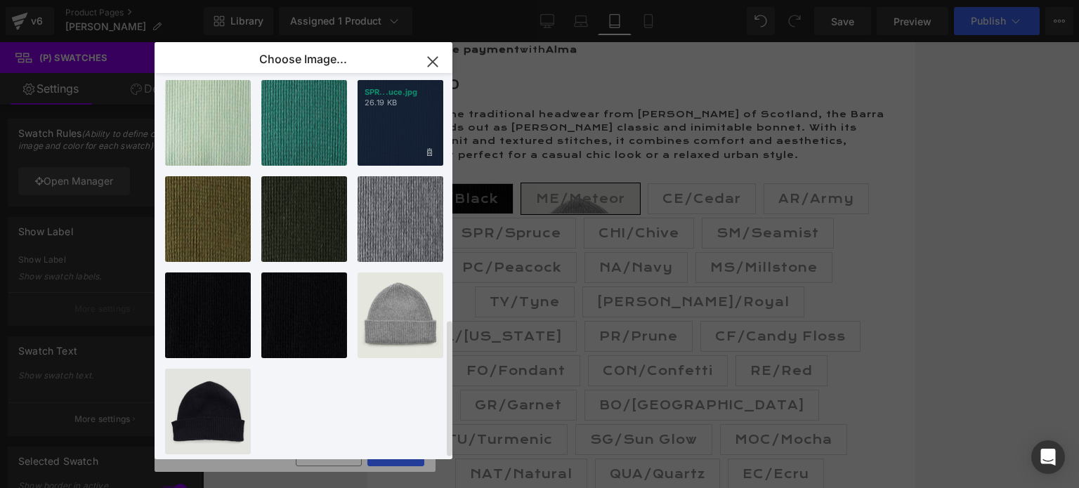
click at [410, 127] on div "SPR...uce.jpg 26.19 KB" at bounding box center [401, 123] width 86 height 86
type input "[URL][DOMAIN_NAME]"
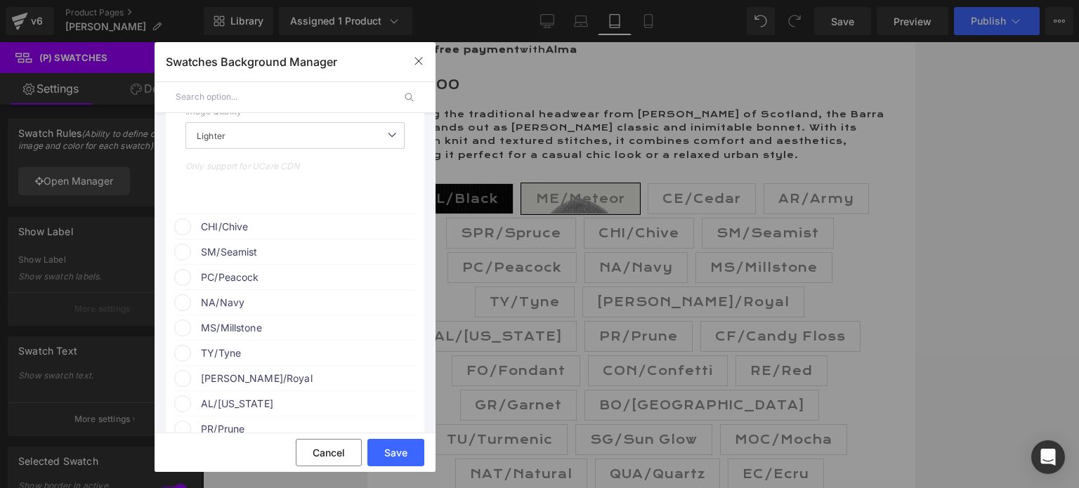
scroll to position [1545, 0]
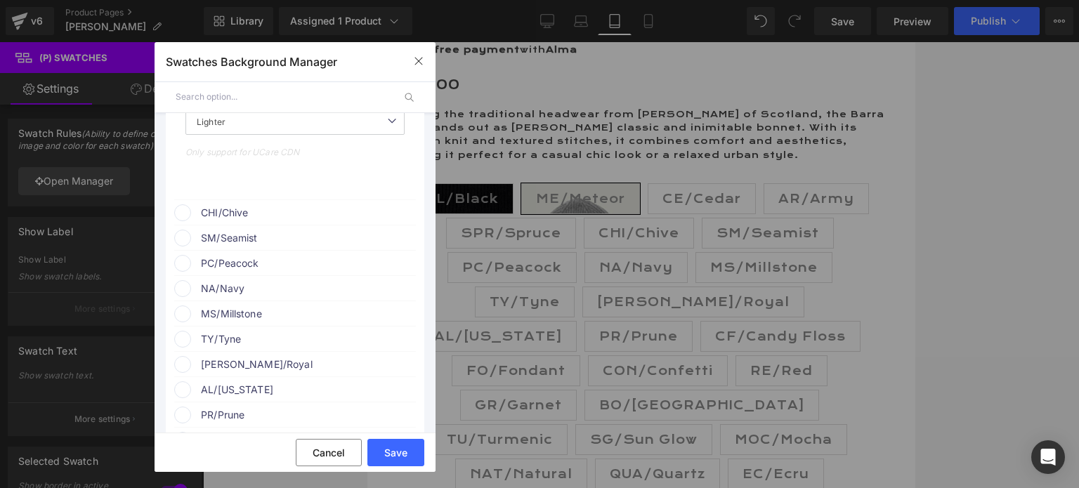
click at [238, 217] on span "CHI/Chive" at bounding box center [308, 212] width 214 height 17
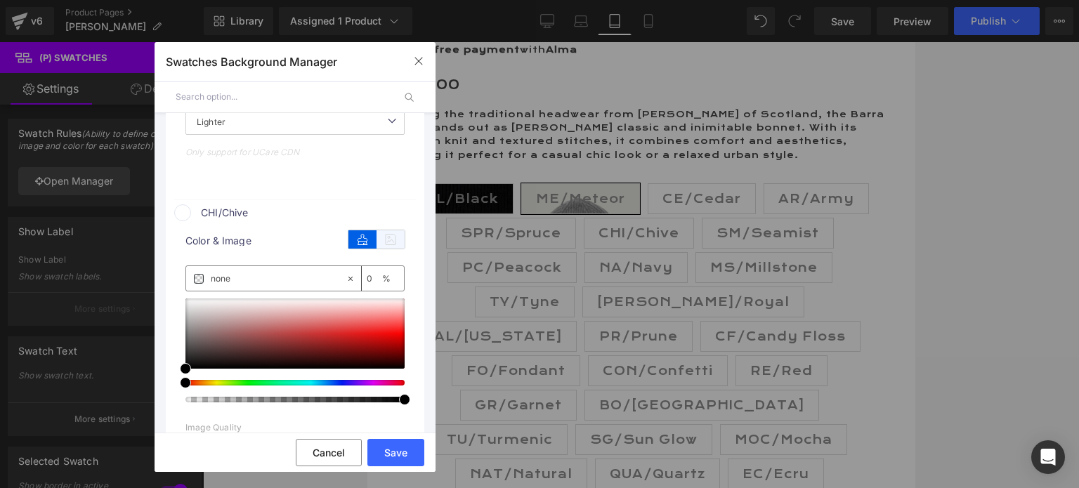
click at [382, 244] on icon at bounding box center [391, 239] width 28 height 18
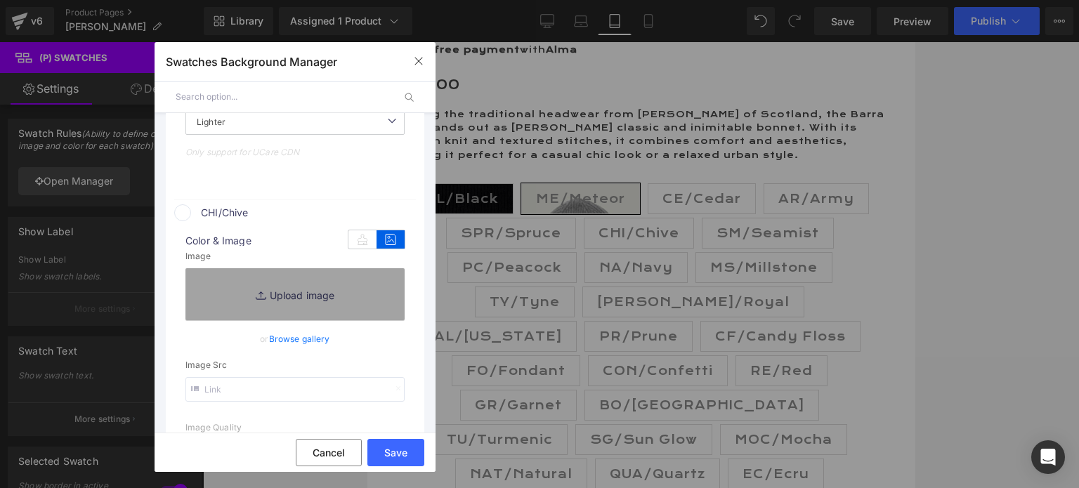
click at [283, 343] on link "Browse gallery" at bounding box center [299, 339] width 61 height 25
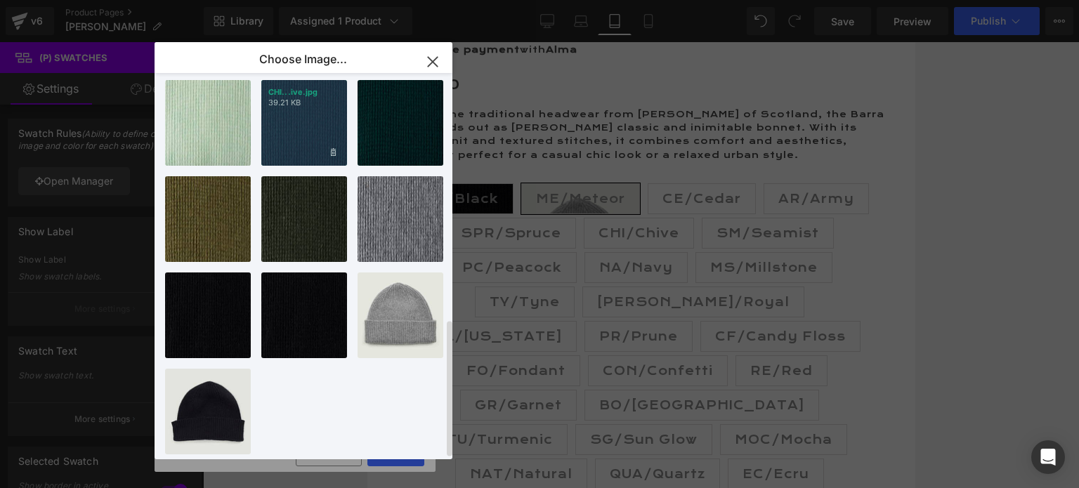
click at [302, 124] on div "CHI...ive.jpg 39.21 KB" at bounding box center [304, 123] width 86 height 86
type input "[URL][DOMAIN_NAME]"
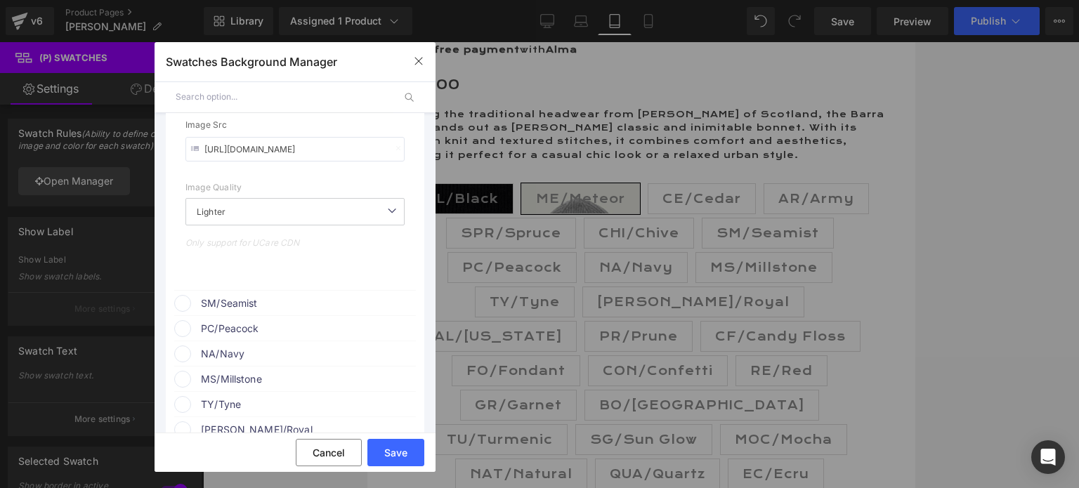
scroll to position [1826, 0]
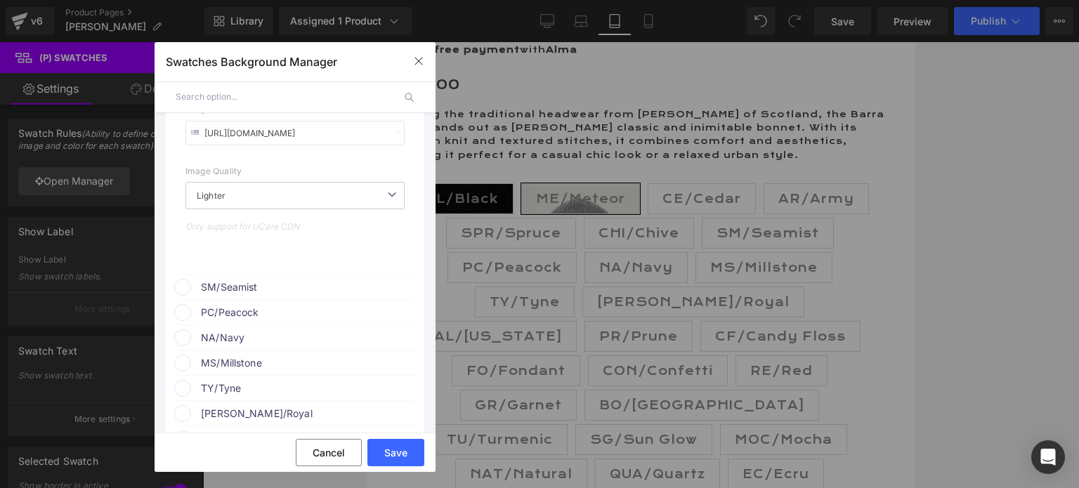
click at [262, 287] on span "SM/Seamist" at bounding box center [308, 287] width 214 height 17
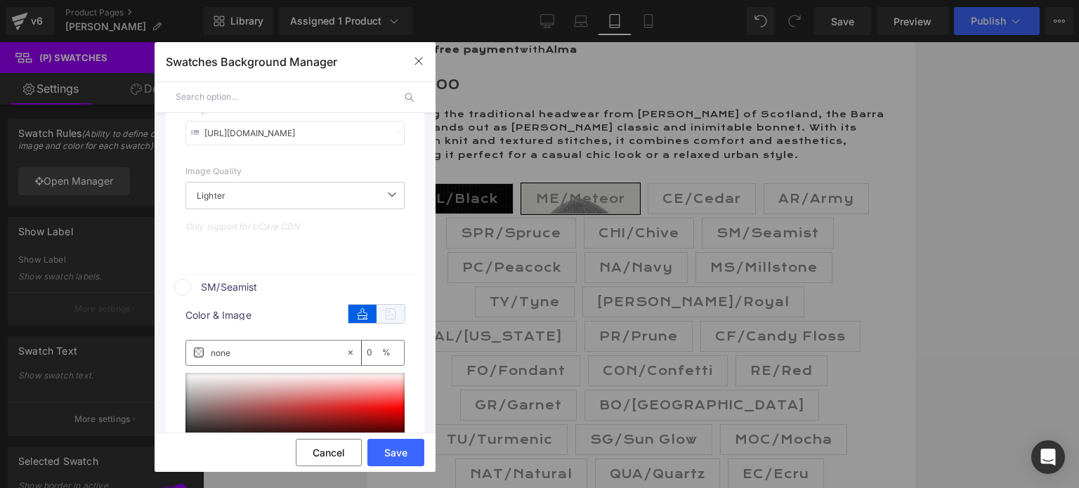
click at [386, 314] on icon at bounding box center [391, 314] width 28 height 18
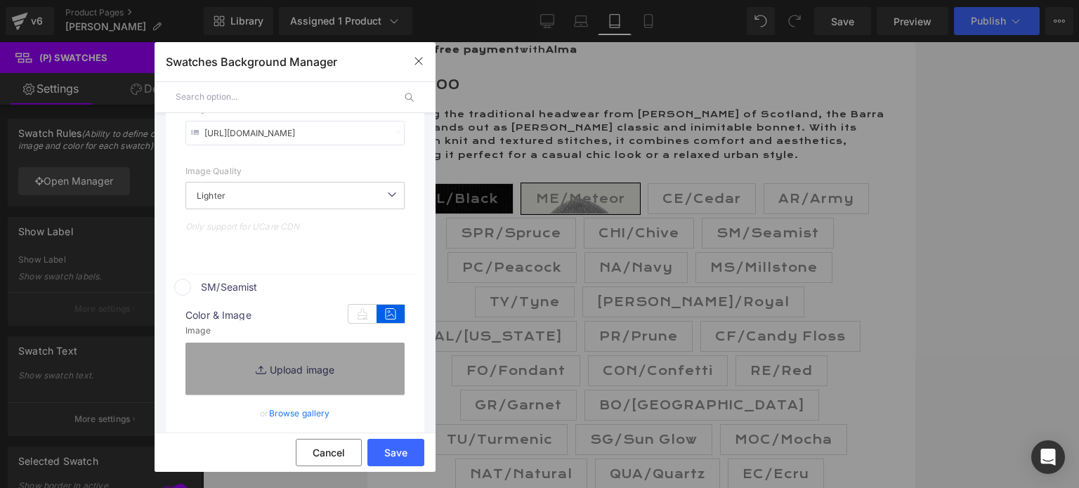
click at [301, 417] on link "Browse gallery" at bounding box center [299, 413] width 61 height 25
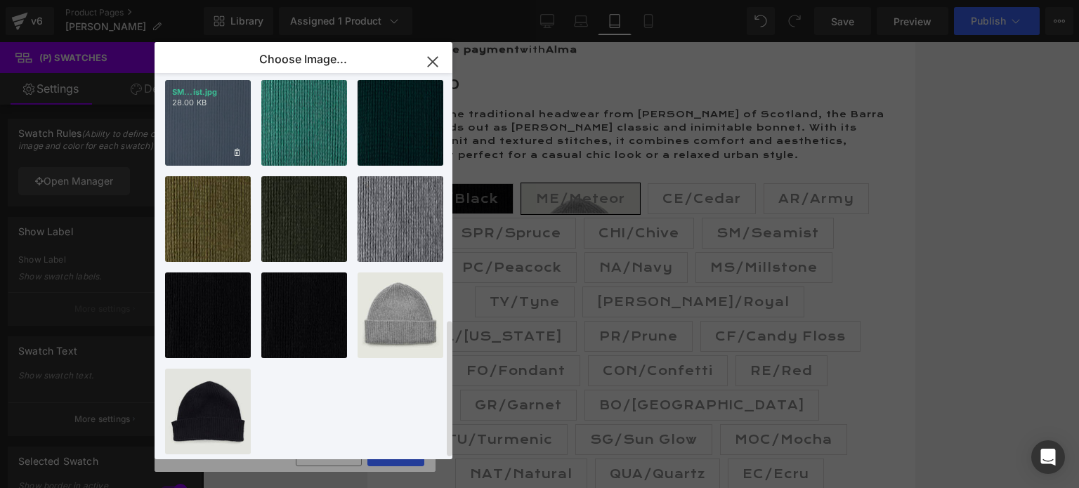
click at [228, 119] on div "SM...ist.jpg 28.00 KB" at bounding box center [208, 123] width 86 height 86
type input "[URL][DOMAIN_NAME]"
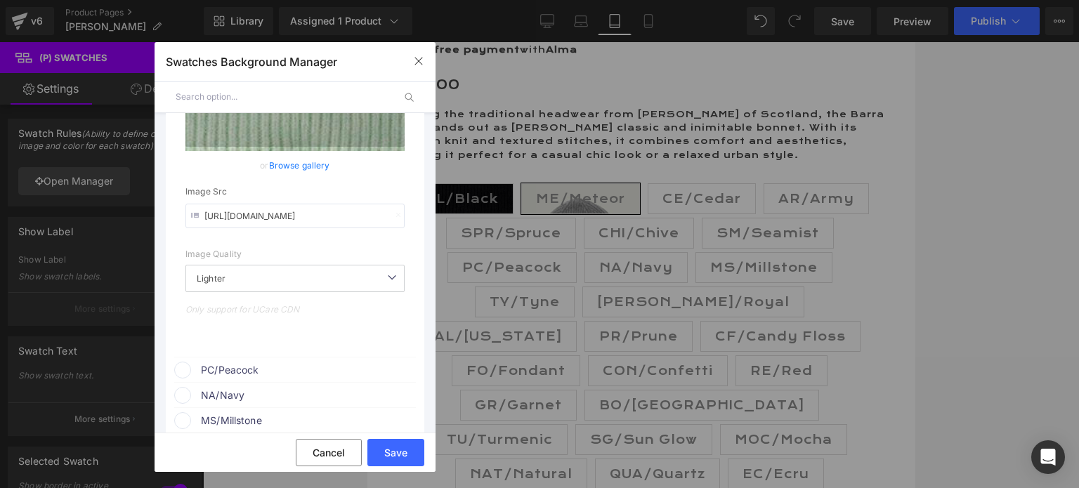
scroll to position [2107, 0]
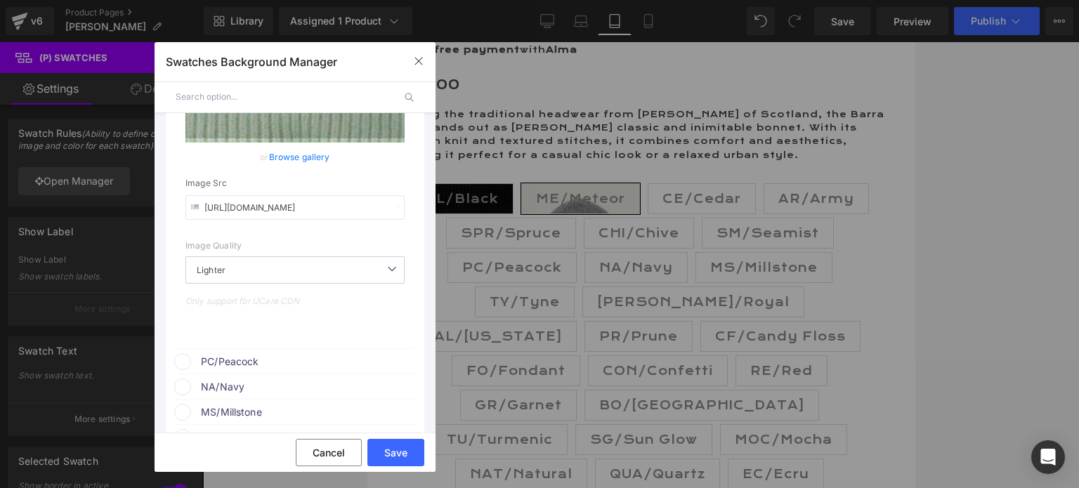
click at [259, 365] on span "PC/Peacock" at bounding box center [308, 361] width 214 height 17
click at [377, 393] on icon at bounding box center [391, 388] width 28 height 18
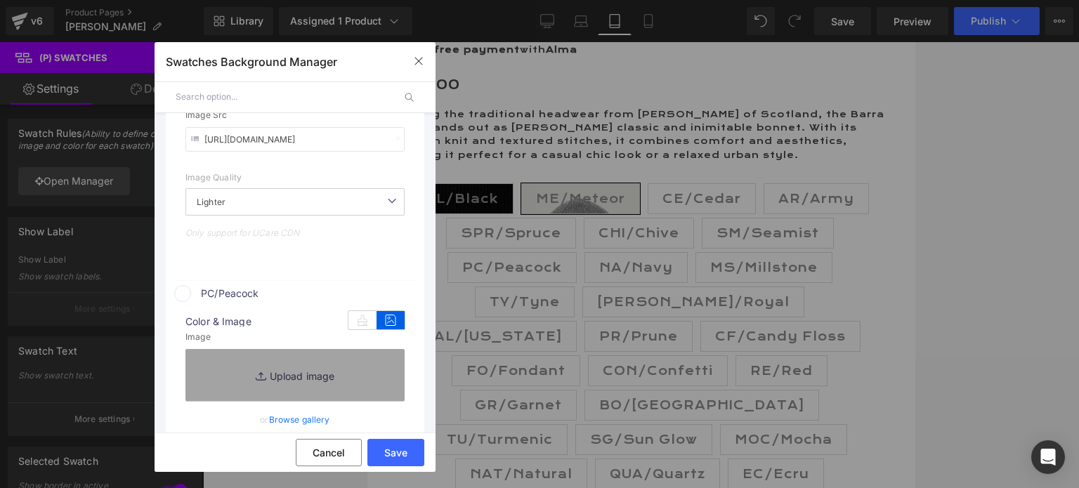
scroll to position [2248, 0]
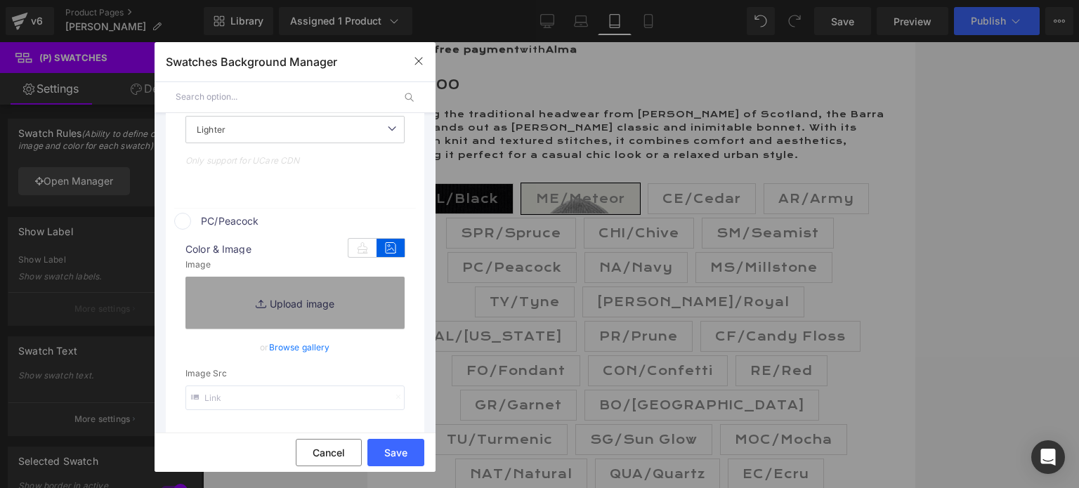
click at [284, 354] on link "Browse gallery" at bounding box center [299, 347] width 61 height 25
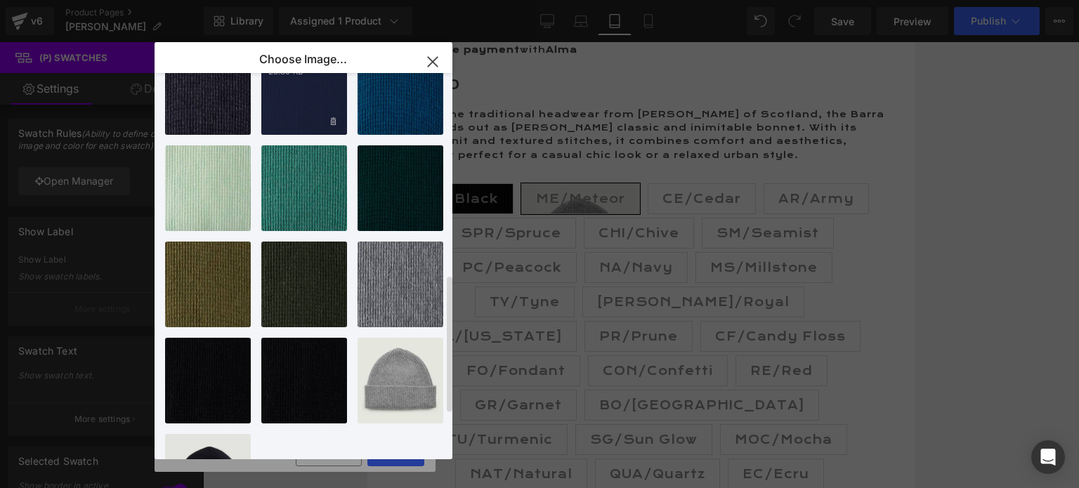
scroll to position [553, 0]
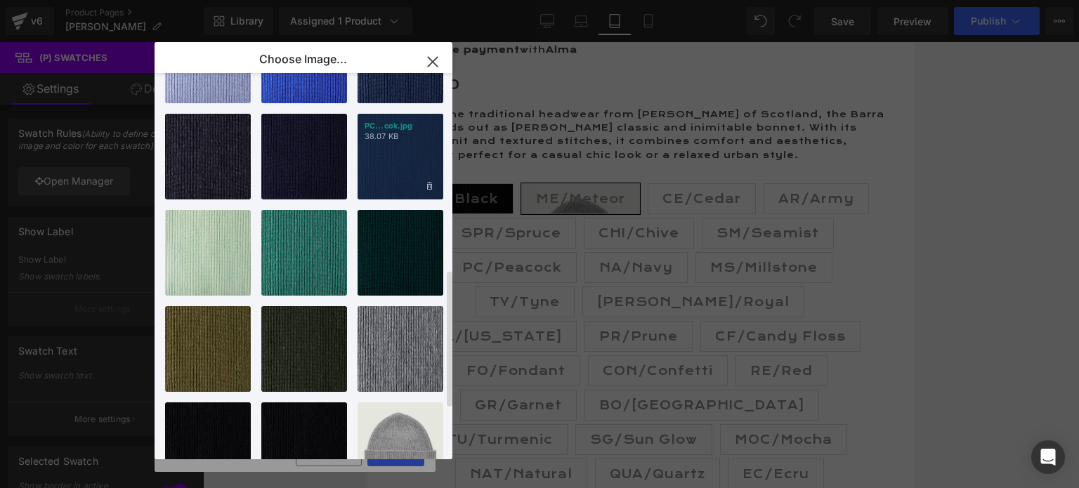
click at [385, 169] on div "PC...cok.jpg 38.07 KB" at bounding box center [401, 157] width 86 height 86
type input "[URL][DOMAIN_NAME]"
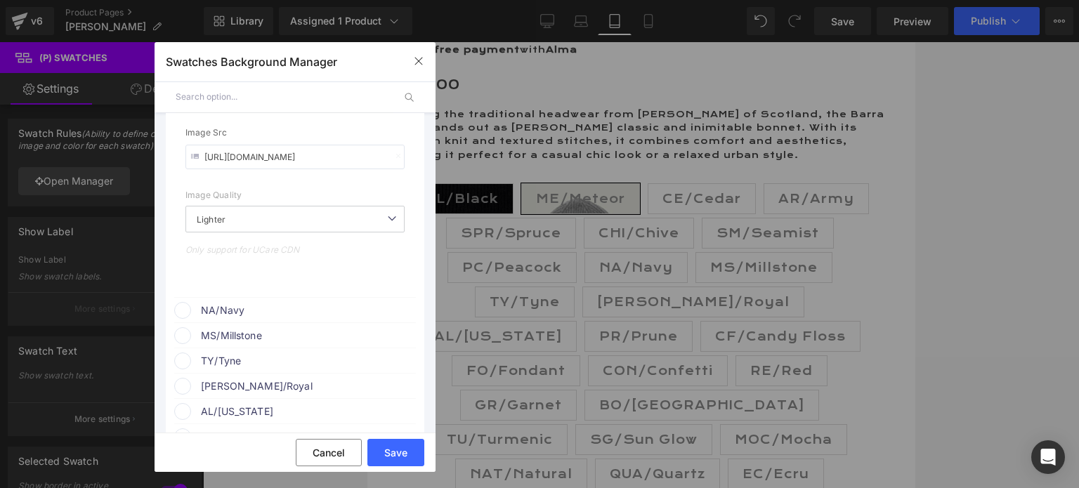
scroll to position [2529, 0]
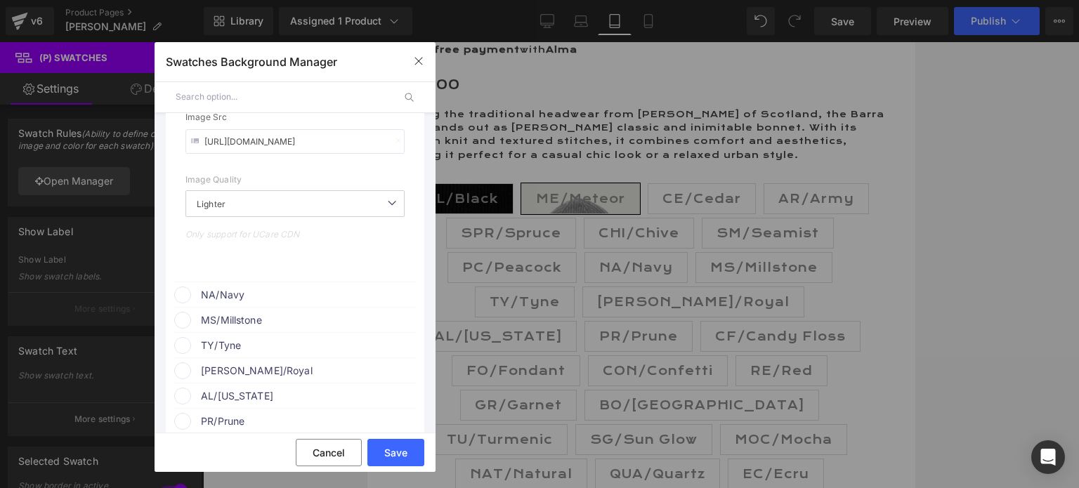
click at [258, 301] on span "NA/Navy" at bounding box center [308, 295] width 214 height 17
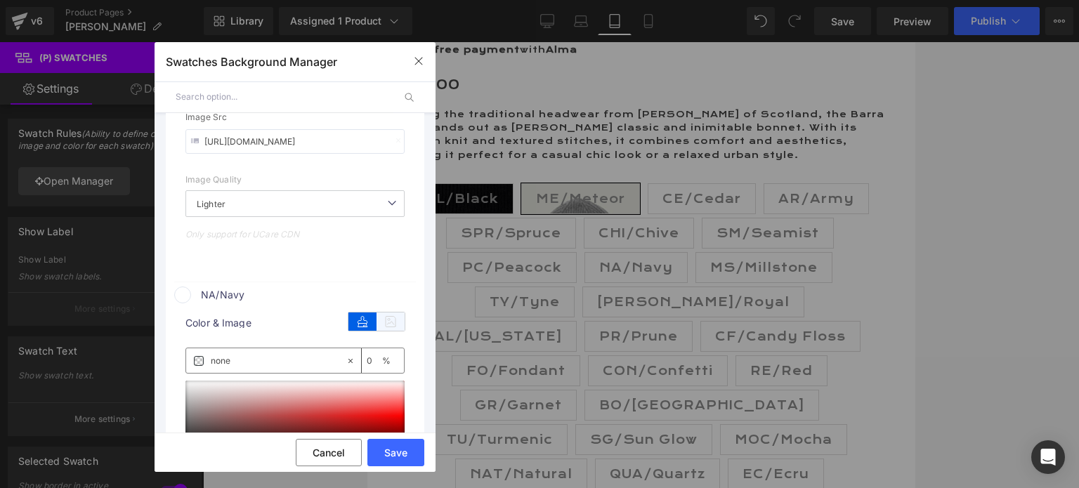
click at [386, 325] on icon at bounding box center [391, 322] width 28 height 18
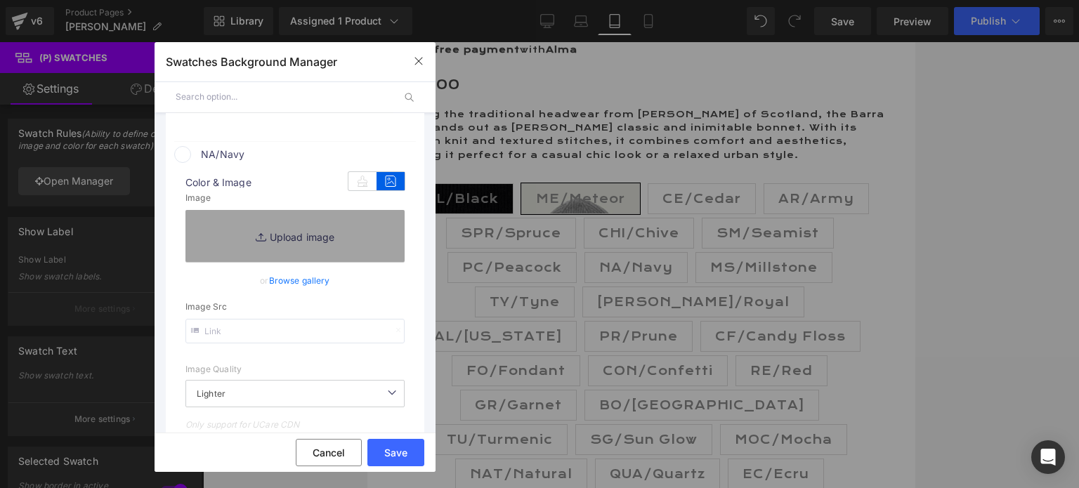
scroll to position [2739, 0]
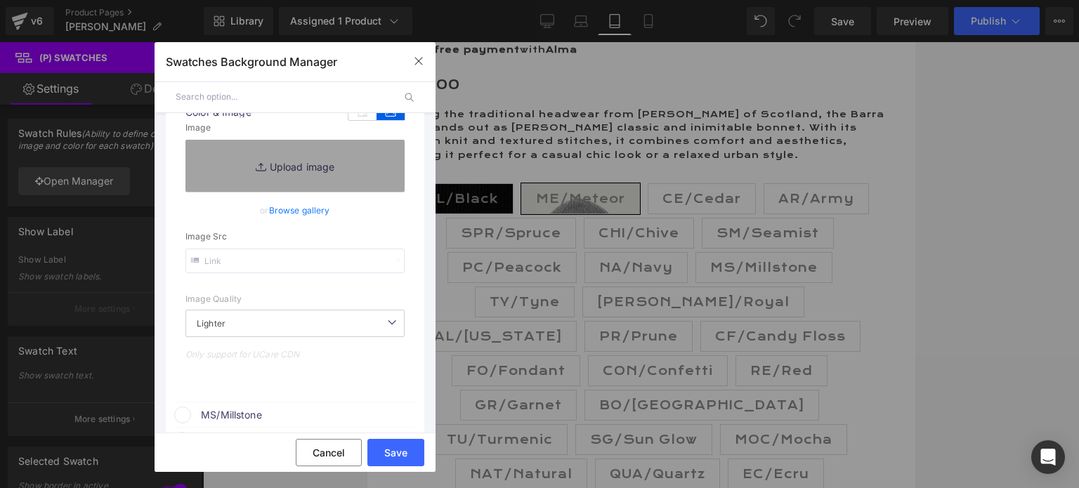
click at [290, 216] on link "Browse gallery" at bounding box center [299, 210] width 61 height 25
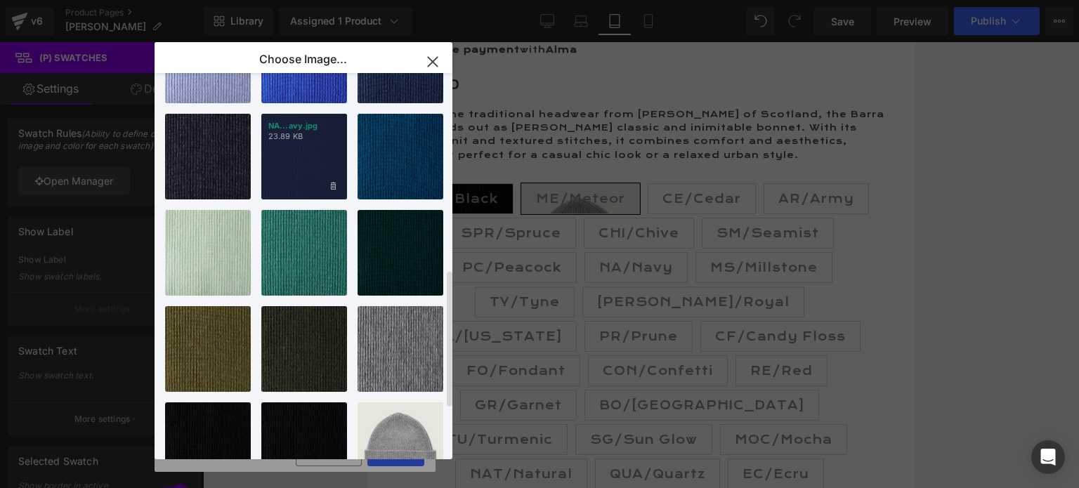
click at [292, 162] on div "NA...avy.jpg 23.89 KB" at bounding box center [304, 157] width 86 height 86
type input "[URL][DOMAIN_NAME]"
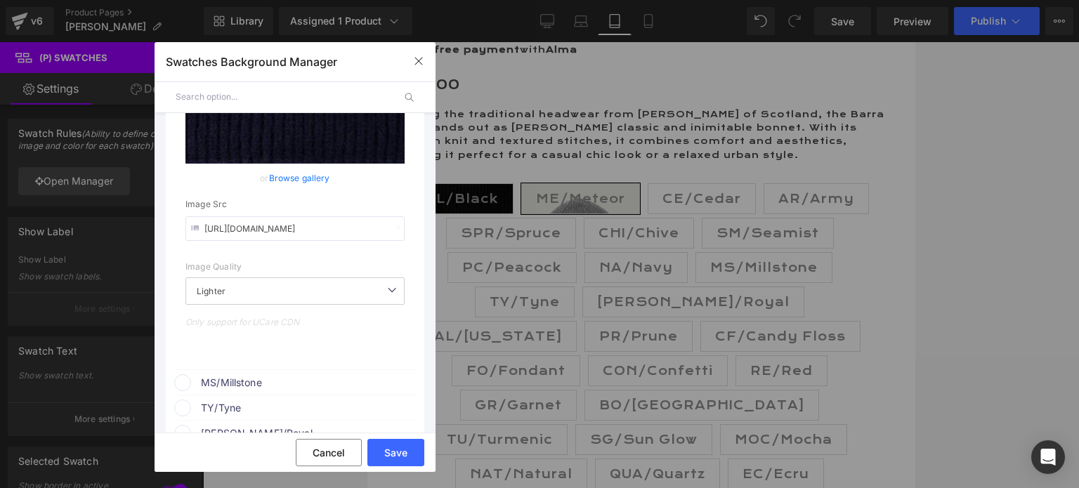
scroll to position [2880, 0]
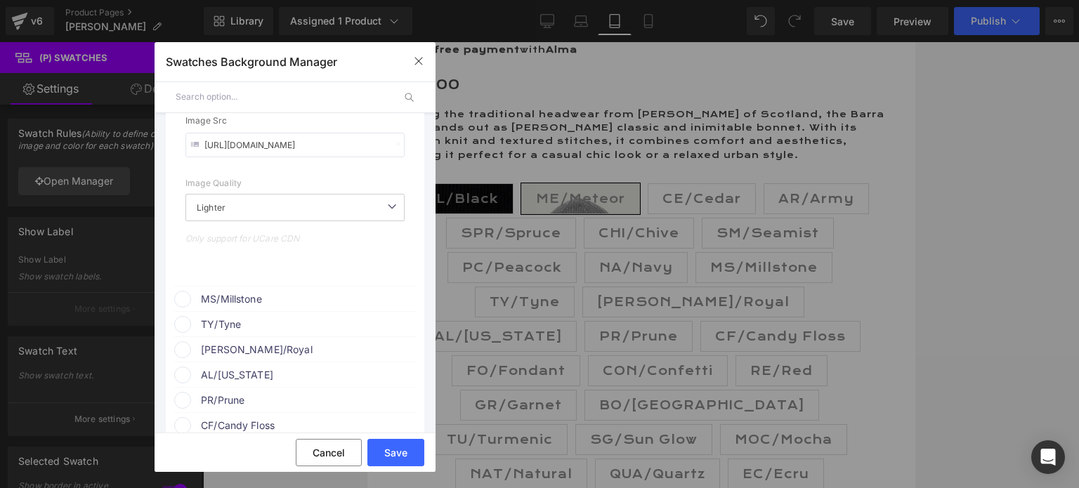
click at [266, 306] on span "MS/Millstone" at bounding box center [308, 299] width 214 height 17
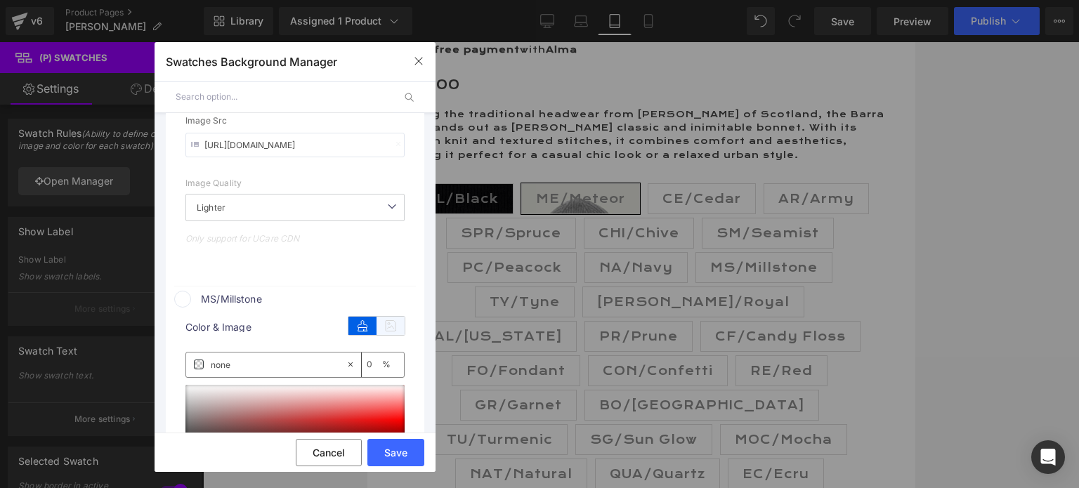
click at [384, 329] on icon at bounding box center [391, 326] width 28 height 18
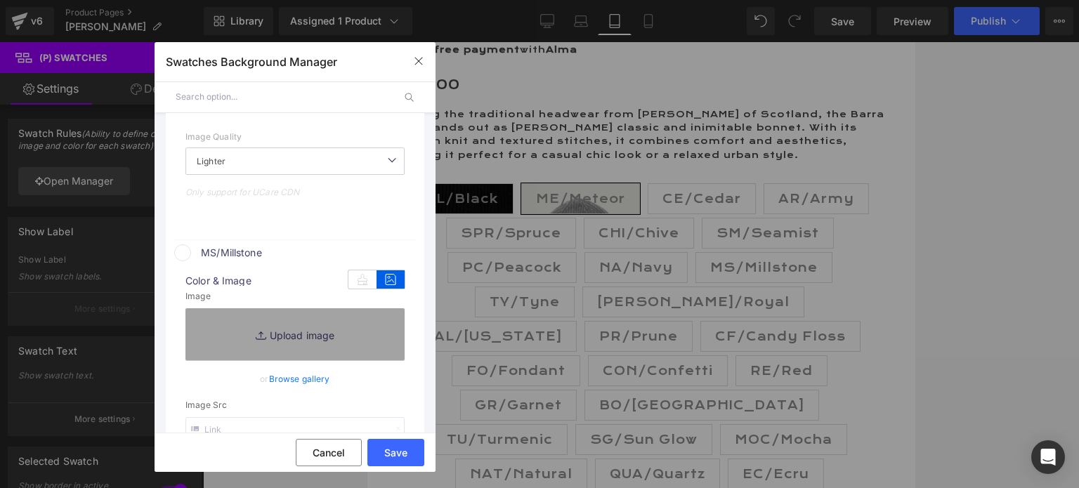
scroll to position [2950, 0]
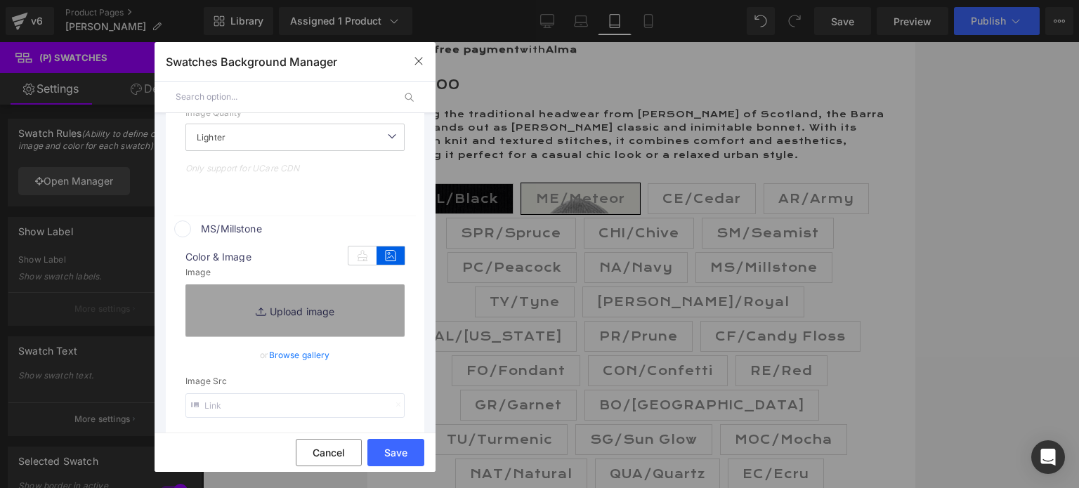
click at [298, 358] on link "Browse gallery" at bounding box center [299, 355] width 61 height 25
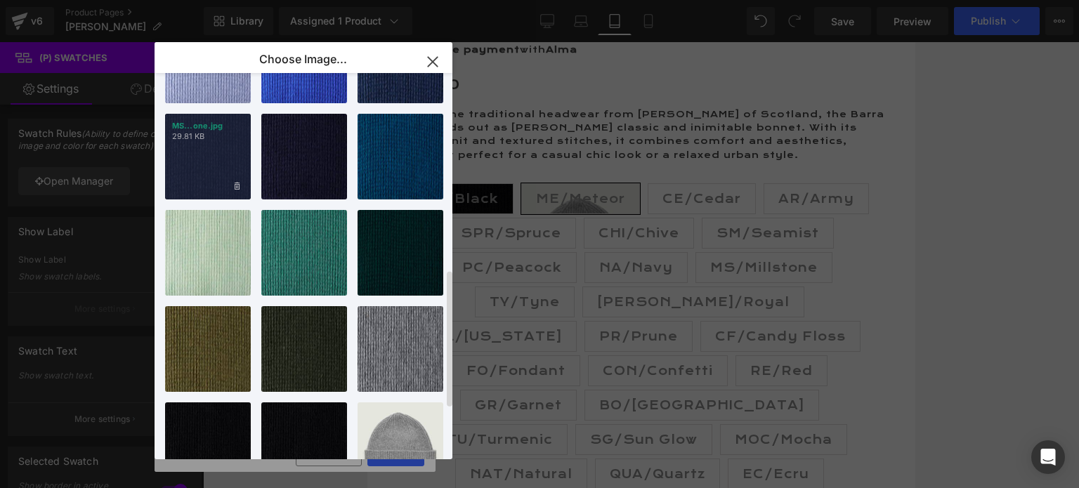
click at [215, 164] on div "MS...one.jpg 29.81 KB" at bounding box center [208, 157] width 86 height 86
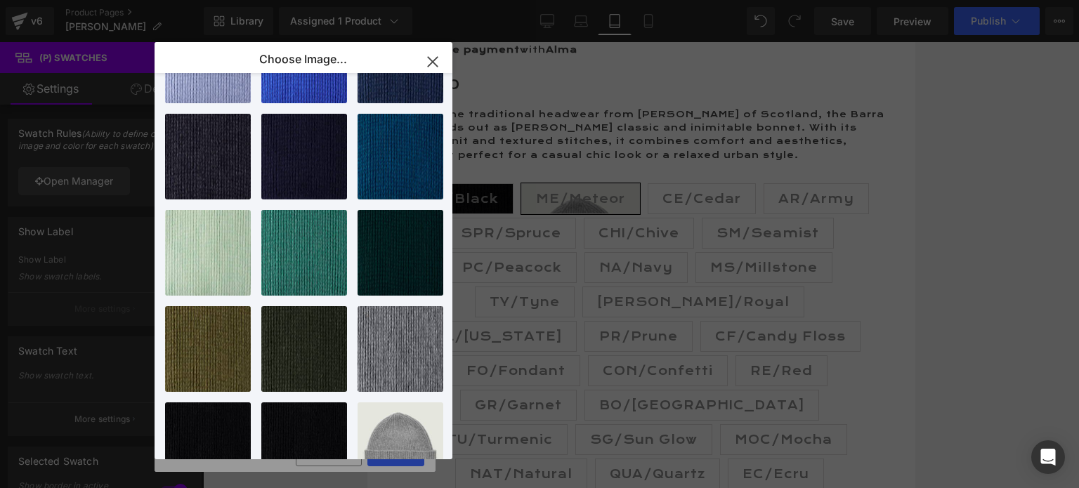
type input "[URL][DOMAIN_NAME][PERSON_NAME]"
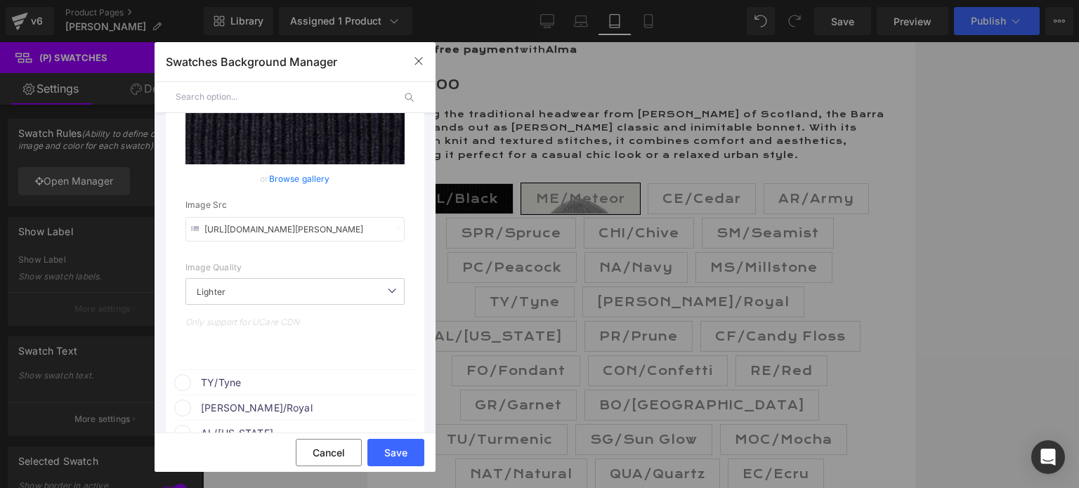
scroll to position [3231, 0]
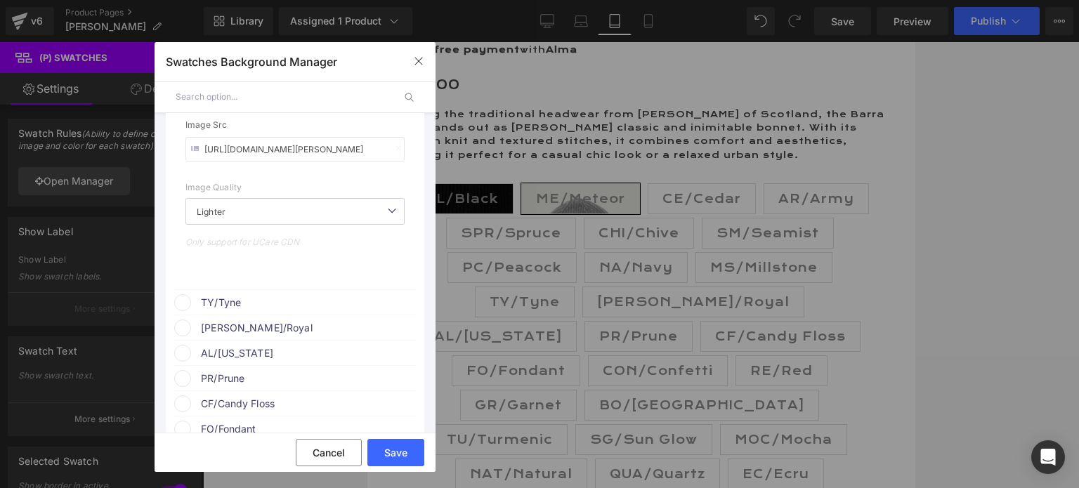
click at [261, 308] on span "TY/Tyne" at bounding box center [308, 302] width 214 height 17
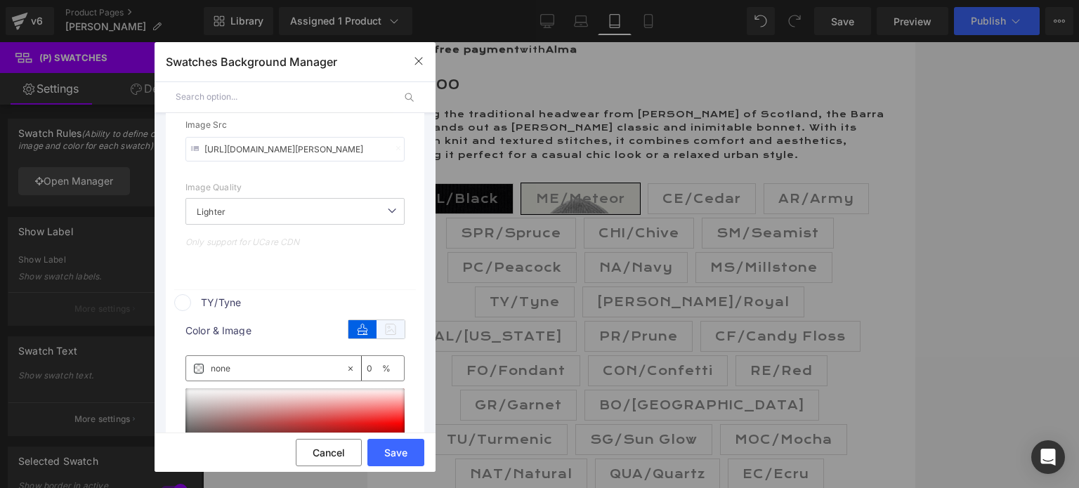
click at [377, 333] on icon at bounding box center [391, 329] width 28 height 18
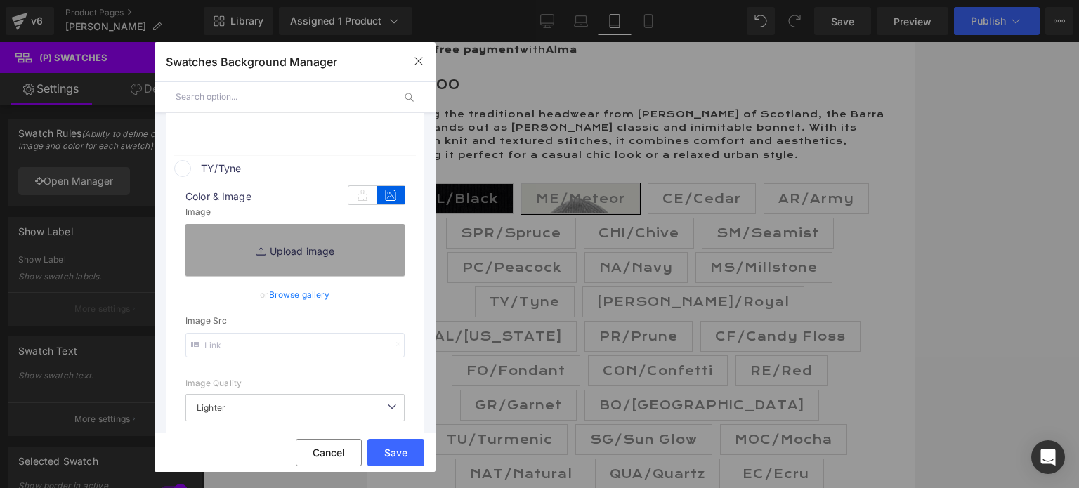
scroll to position [3372, 0]
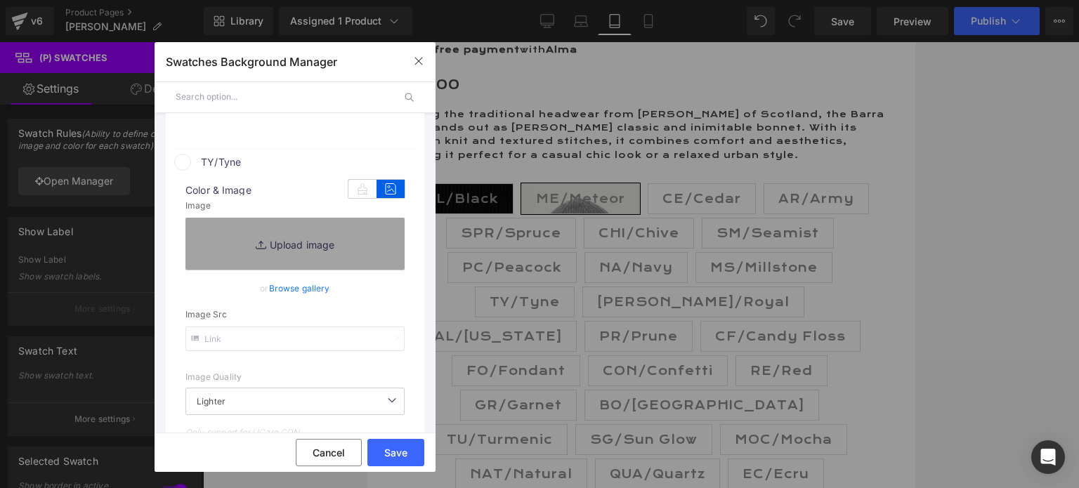
click at [301, 297] on link "Browse gallery" at bounding box center [299, 288] width 61 height 25
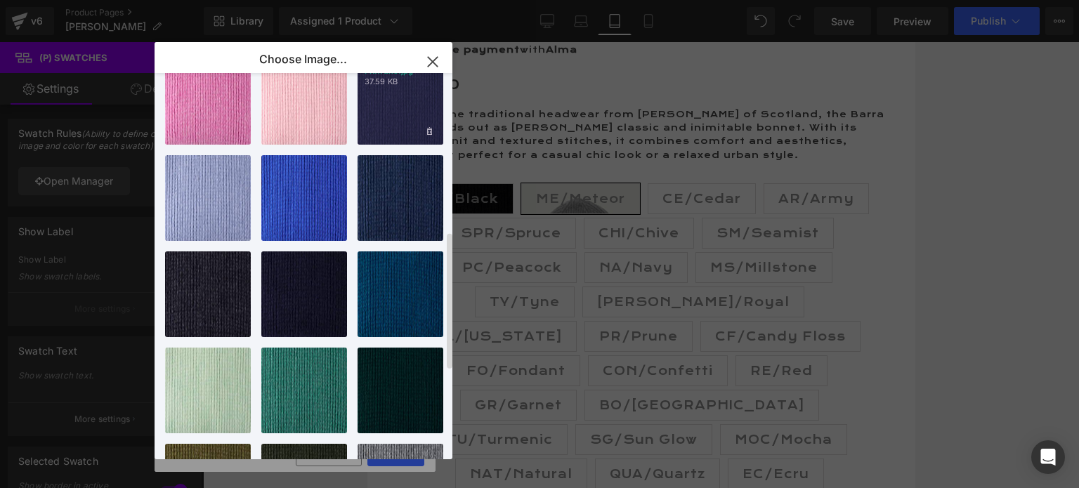
scroll to position [412, 0]
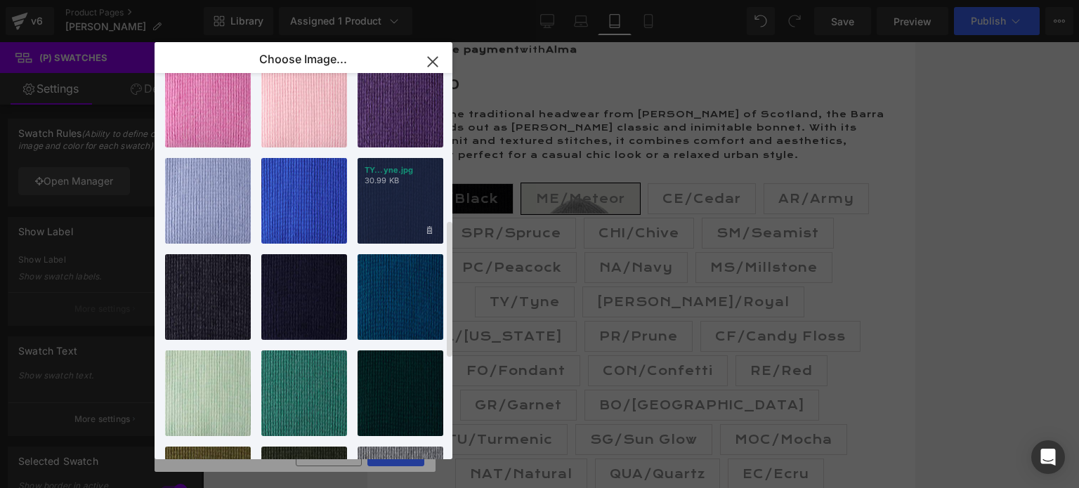
click at [373, 201] on div "TY...yne.jpg 30.99 KB" at bounding box center [401, 201] width 86 height 86
type input "[URL][DOMAIN_NAME]"
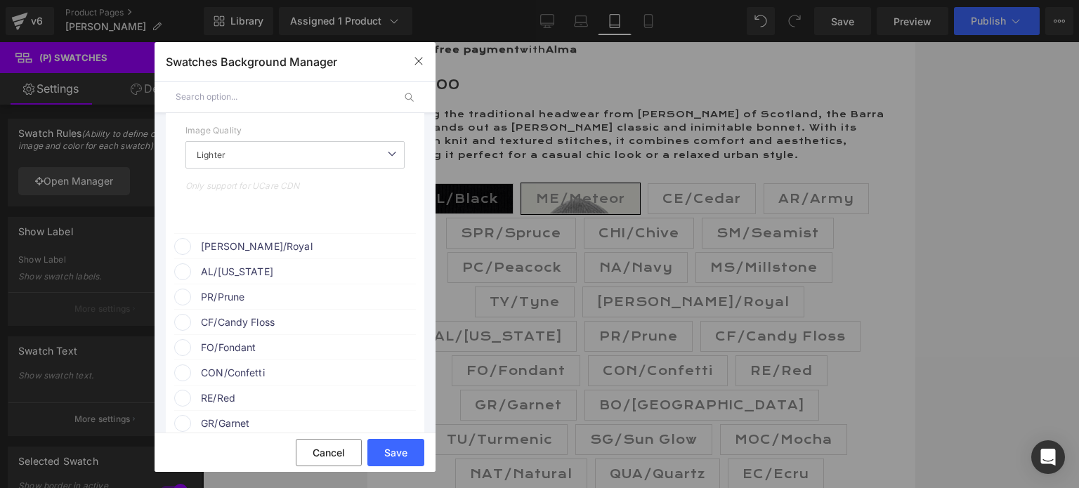
scroll to position [3723, 0]
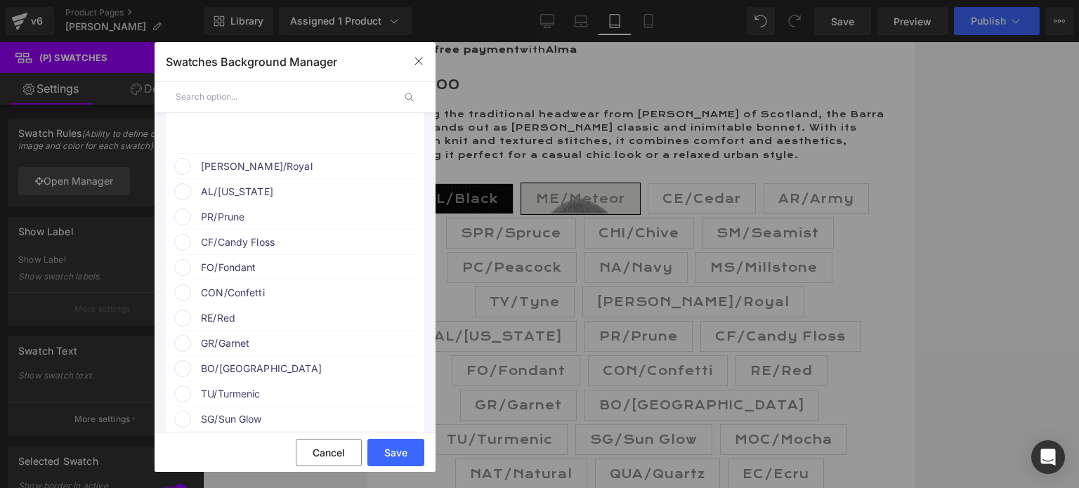
click at [281, 175] on span "[PERSON_NAME]/Royal" at bounding box center [308, 166] width 214 height 17
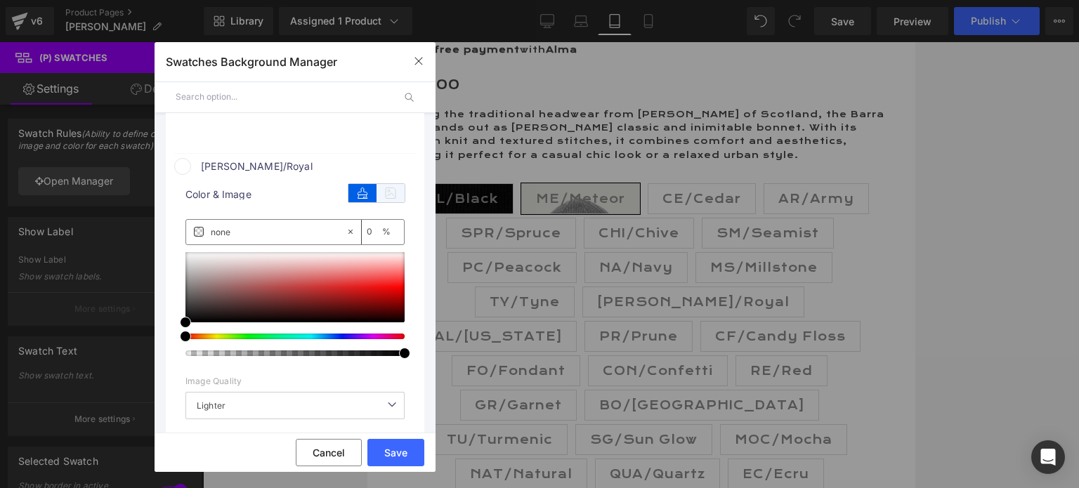
click at [388, 199] on icon at bounding box center [391, 193] width 28 height 18
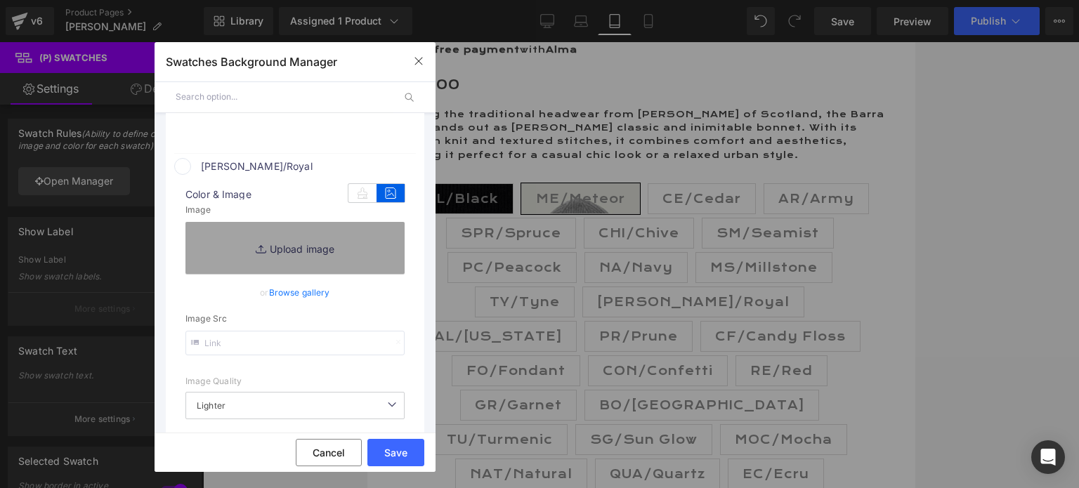
click at [288, 297] on link "Browse gallery" at bounding box center [299, 292] width 61 height 25
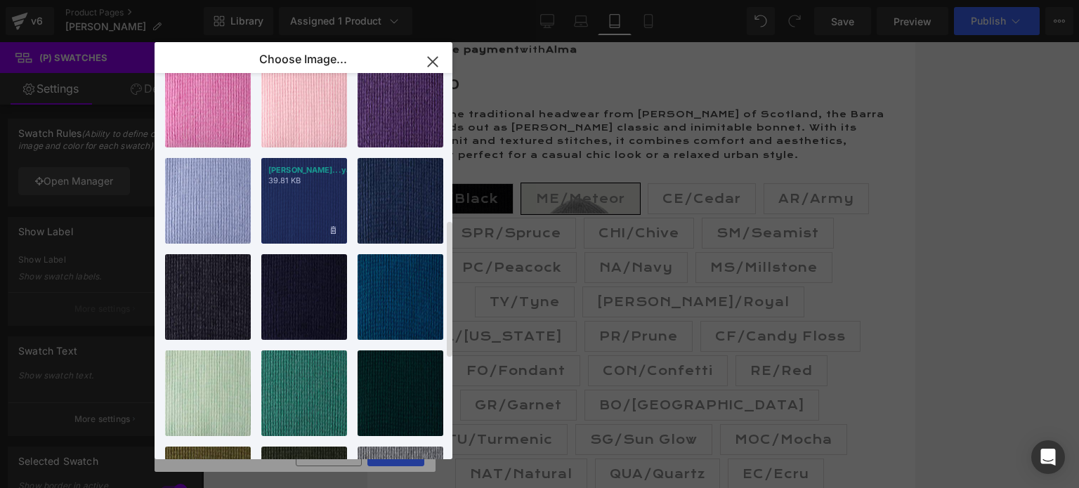
click at [300, 190] on div "[PERSON_NAME]...yal.jpg 39.81 KB" at bounding box center [304, 201] width 86 height 86
type input "[URL][DOMAIN_NAME][PERSON_NAME]"
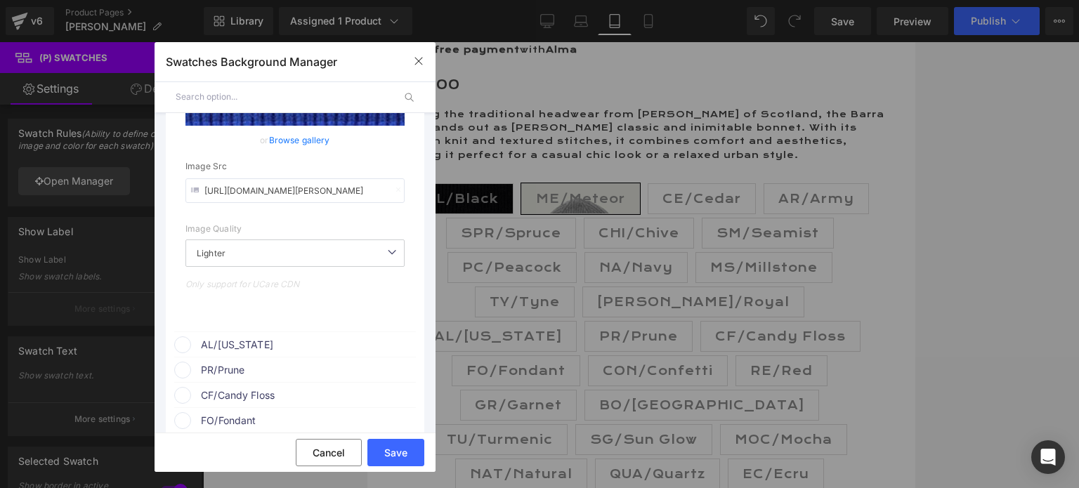
scroll to position [3934, 0]
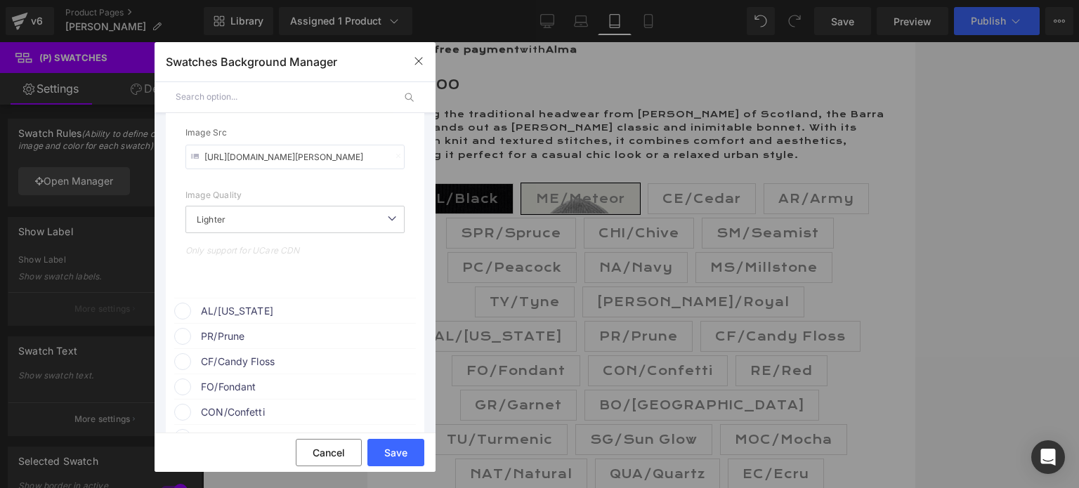
click at [274, 320] on span "AL/[US_STATE]" at bounding box center [308, 311] width 214 height 17
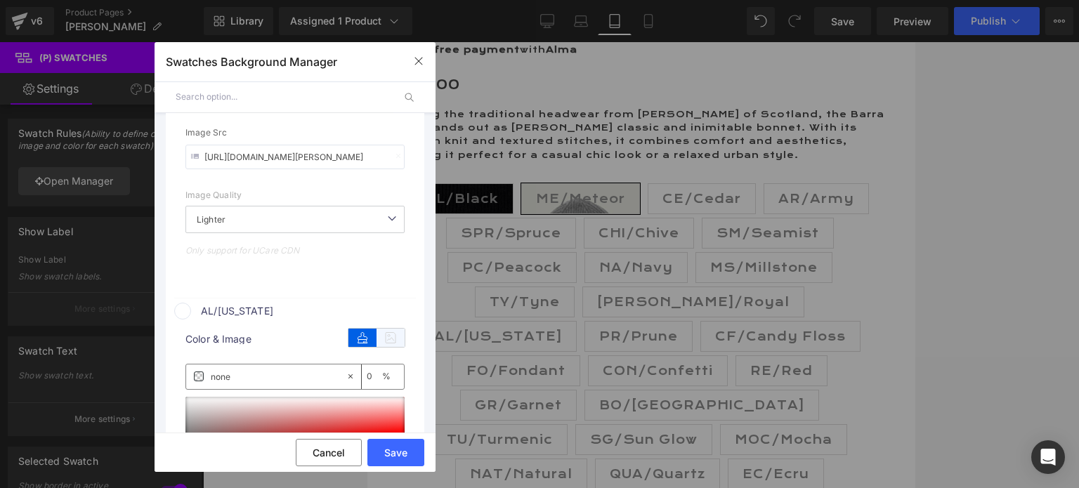
click at [381, 347] on icon at bounding box center [391, 338] width 28 height 18
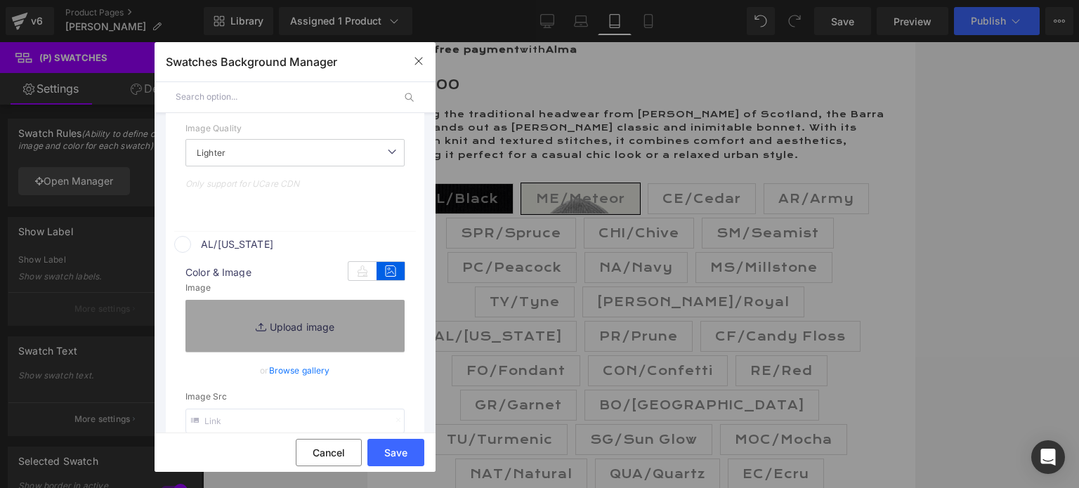
scroll to position [4074, 0]
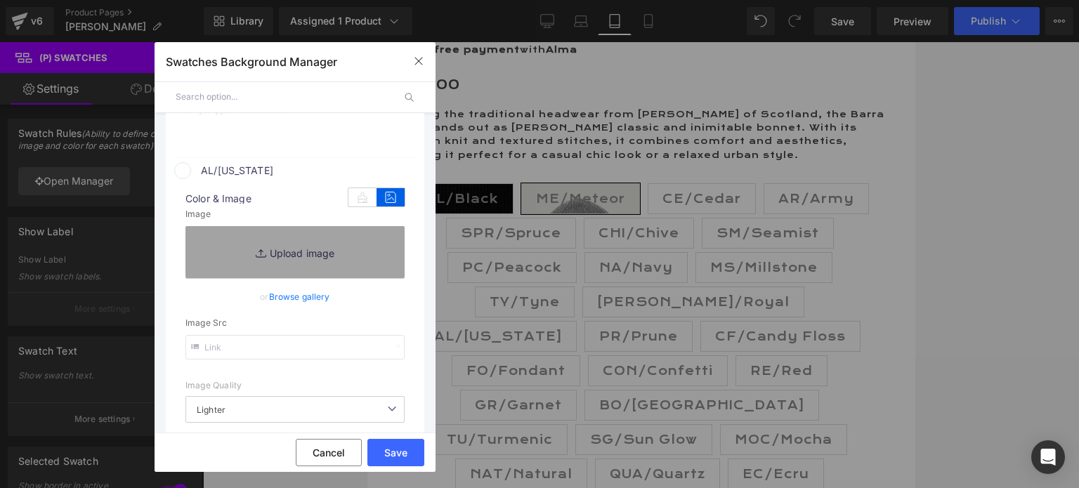
click at [282, 303] on link "Browse gallery" at bounding box center [299, 296] width 61 height 25
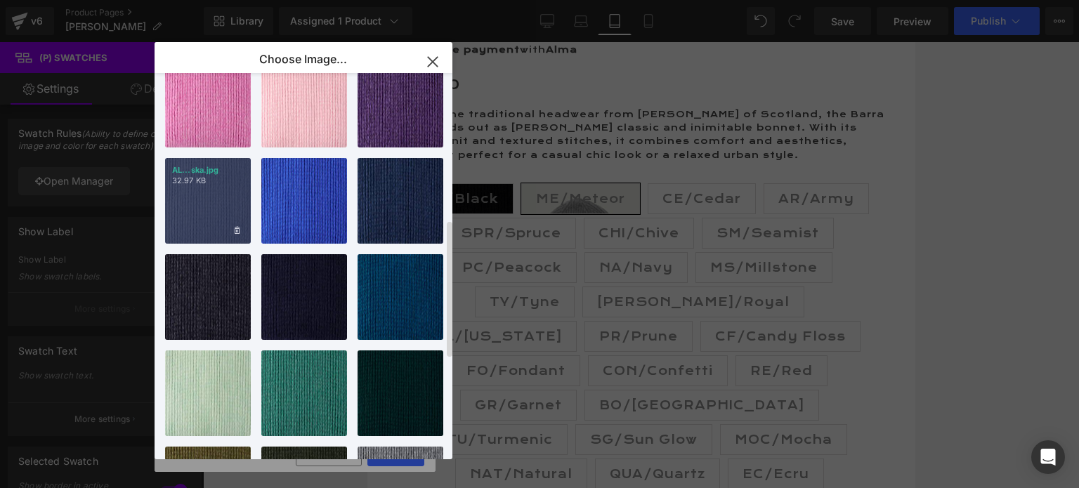
click at [221, 199] on div "AL...ska.jpg 32.97 KB" at bounding box center [208, 201] width 86 height 86
type input "[URL][DOMAIN_NAME][US_STATE]"
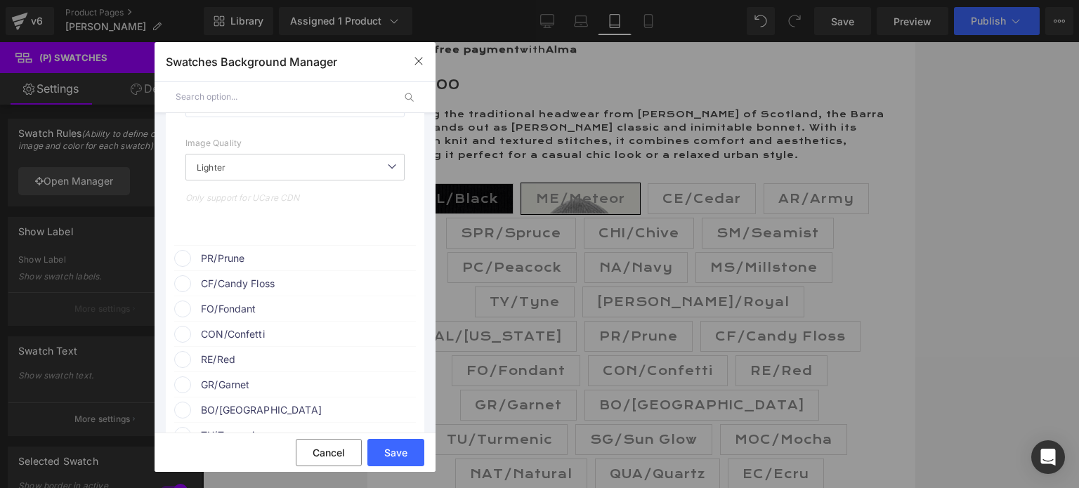
scroll to position [4355, 0]
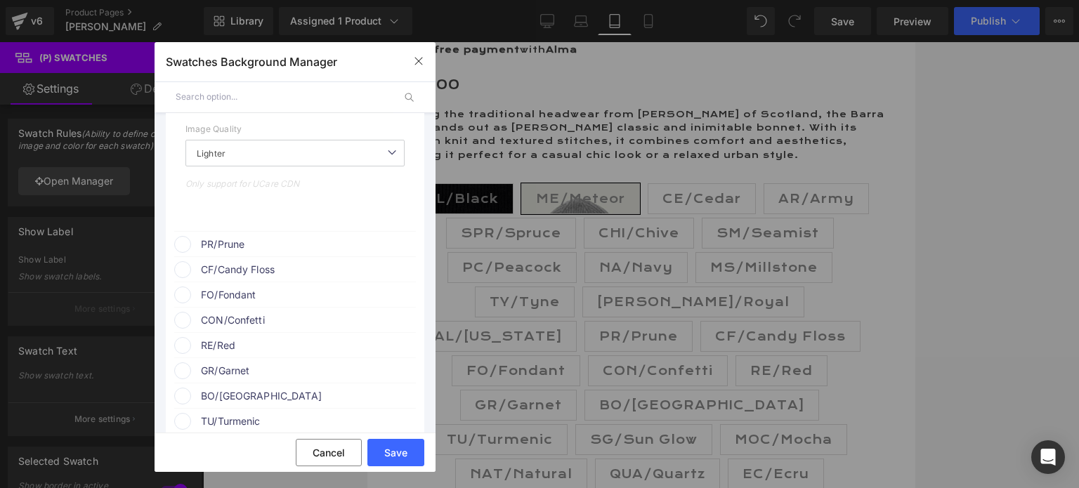
click at [291, 253] on span "PR/Prune" at bounding box center [308, 244] width 214 height 17
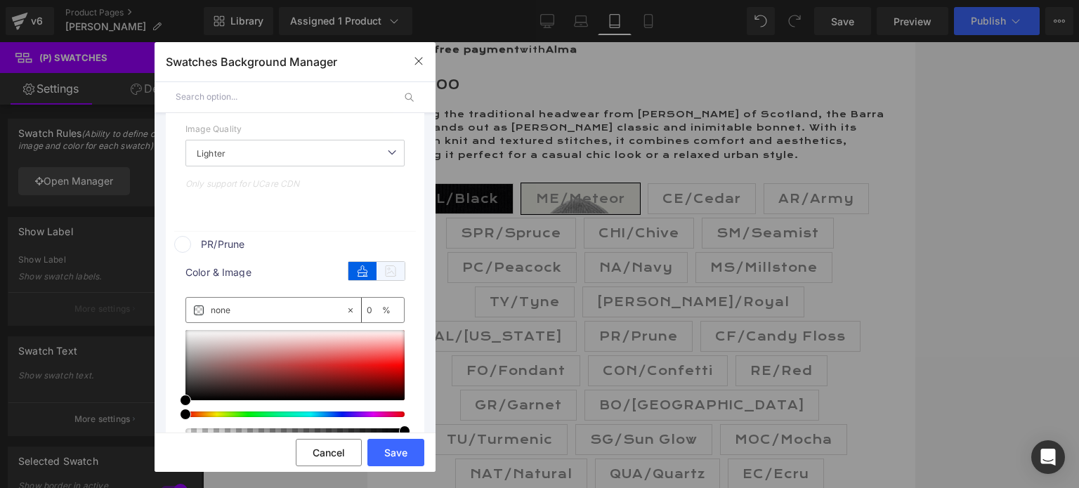
click at [382, 279] on icon at bounding box center [391, 271] width 28 height 18
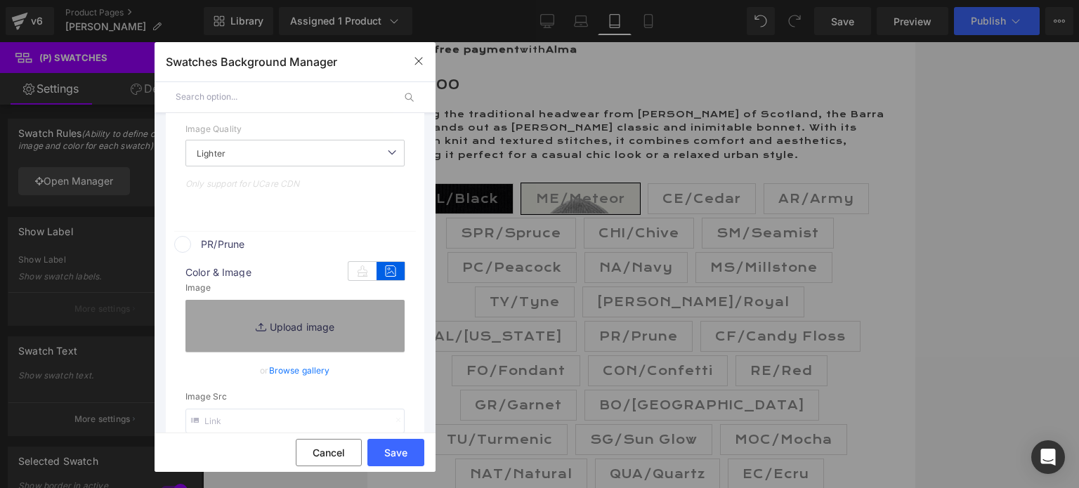
click at [289, 379] on link "Browse gallery" at bounding box center [299, 370] width 61 height 25
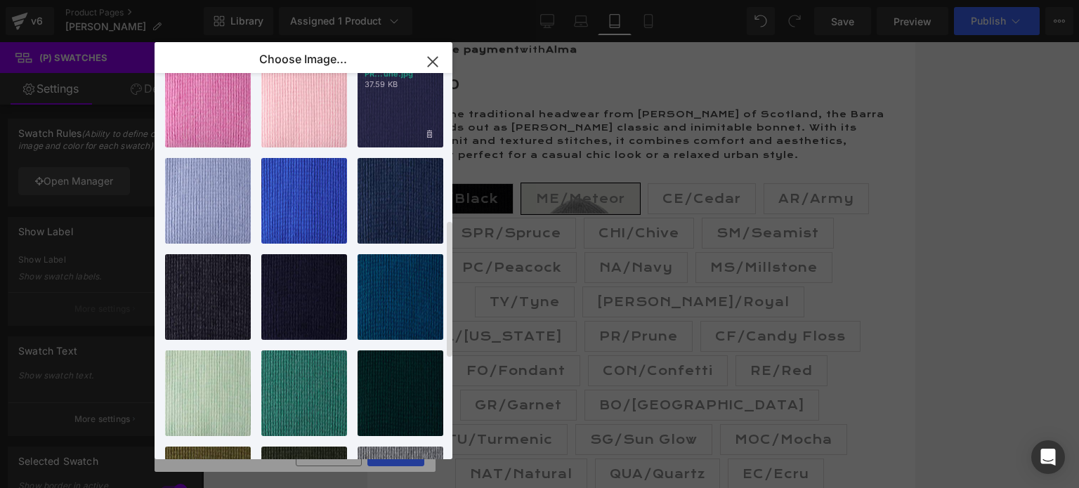
click at [386, 123] on div "PR...une.jpg 37.59 KB" at bounding box center [401, 105] width 86 height 86
type input "[URL][DOMAIN_NAME]"
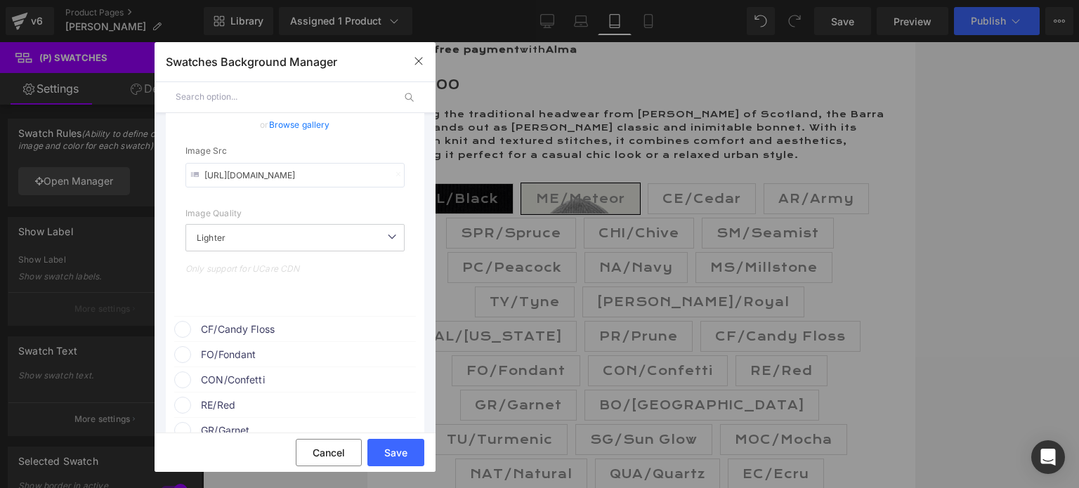
scroll to position [4636, 0]
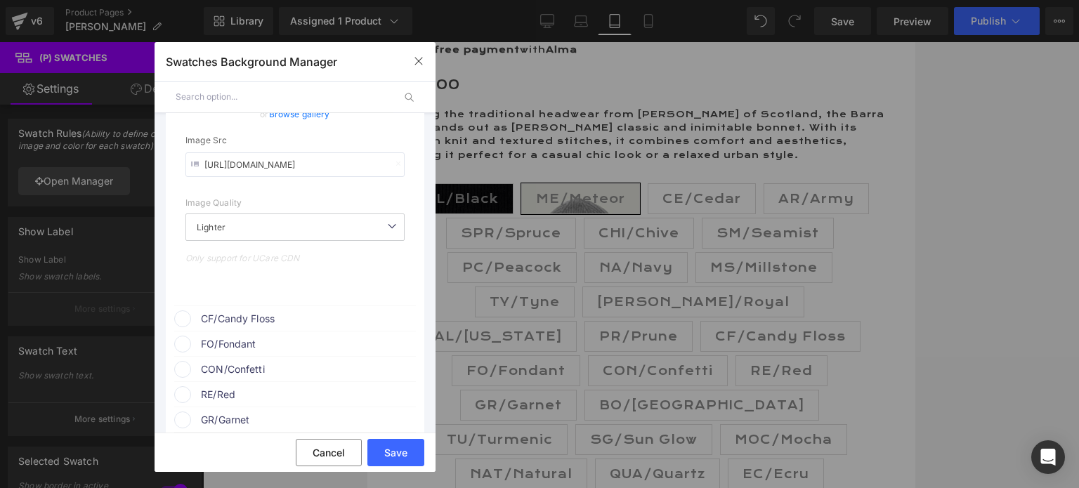
click at [305, 323] on span "CF/Candy Floss" at bounding box center [308, 318] width 214 height 17
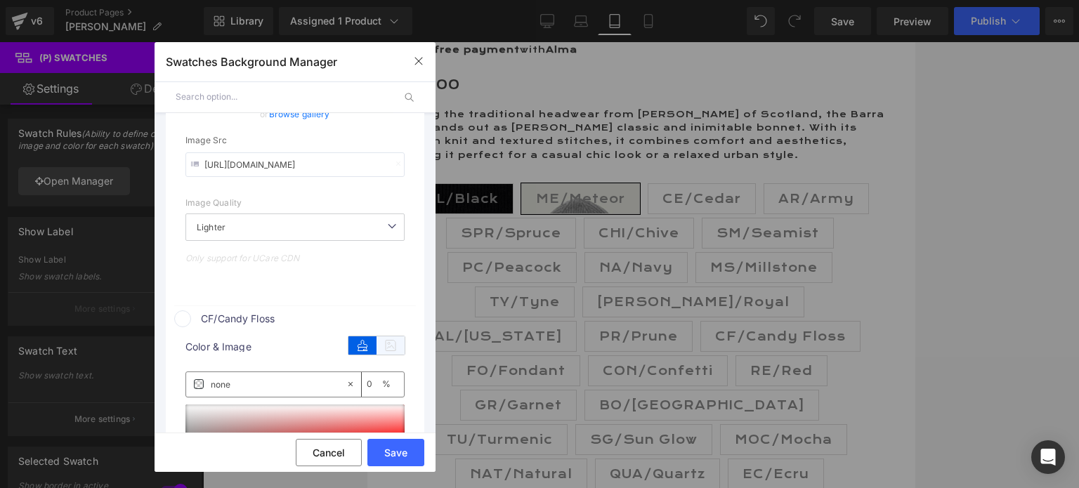
click at [378, 351] on icon at bounding box center [391, 345] width 28 height 18
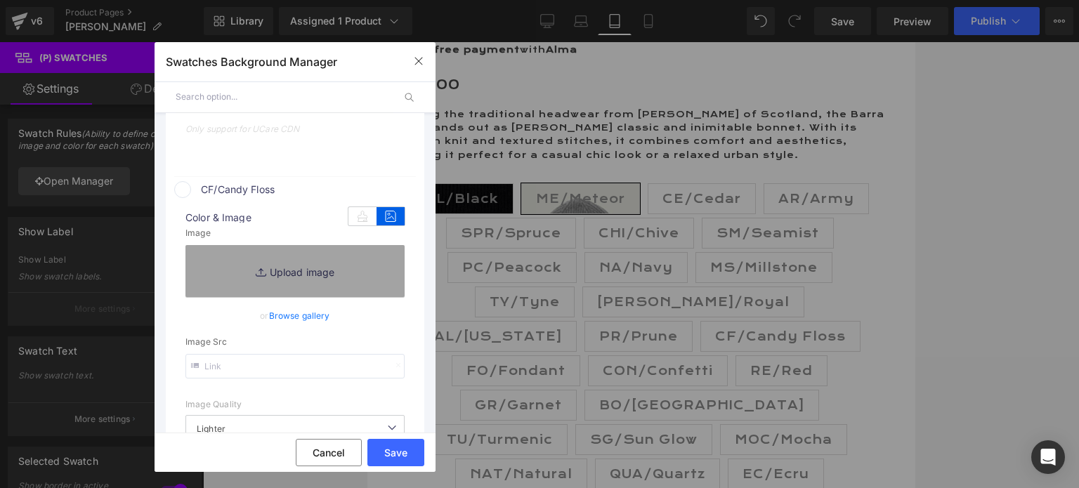
scroll to position [4777, 0]
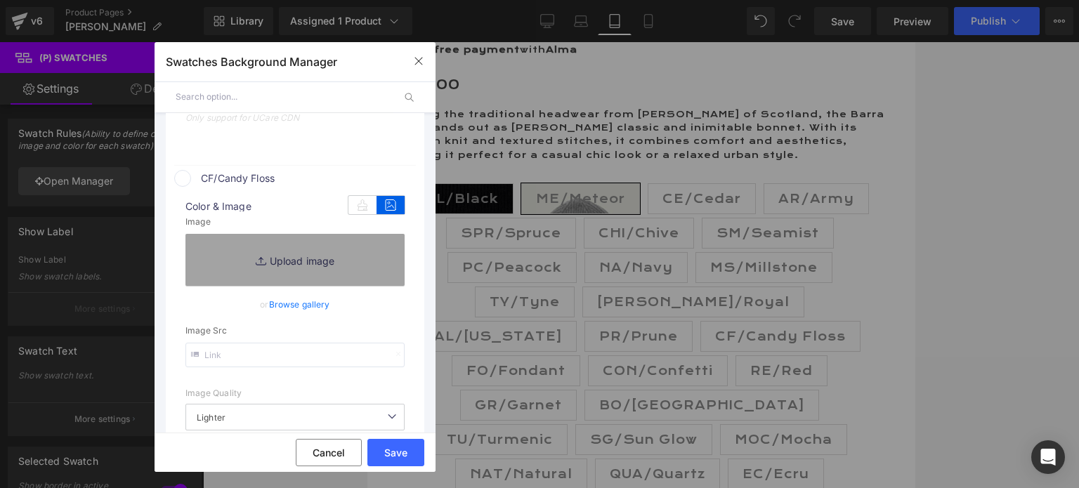
click at [301, 314] on link "Browse gallery" at bounding box center [299, 304] width 61 height 25
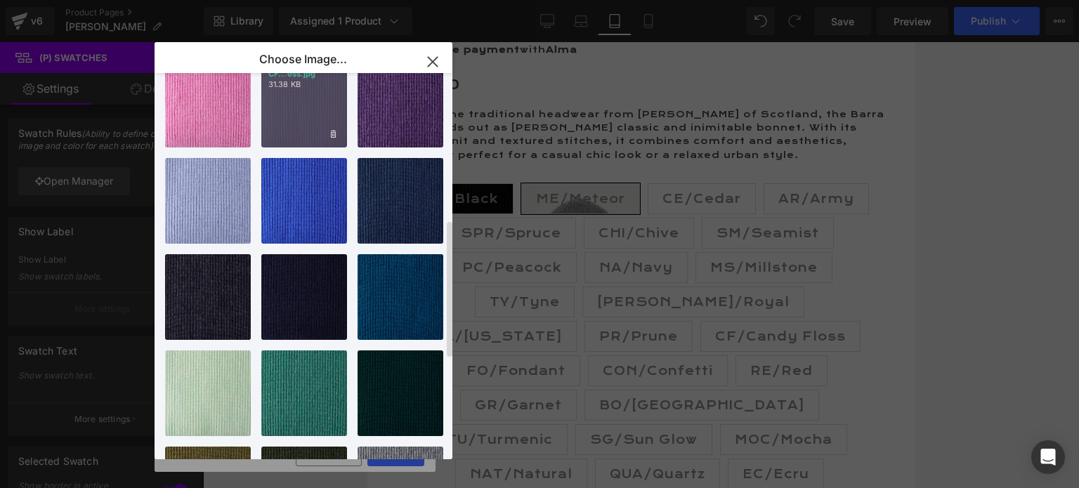
click at [309, 128] on div "CF...oss.jpg 31.38 KB" at bounding box center [304, 105] width 86 height 86
type input "[URL][DOMAIN_NAME]"
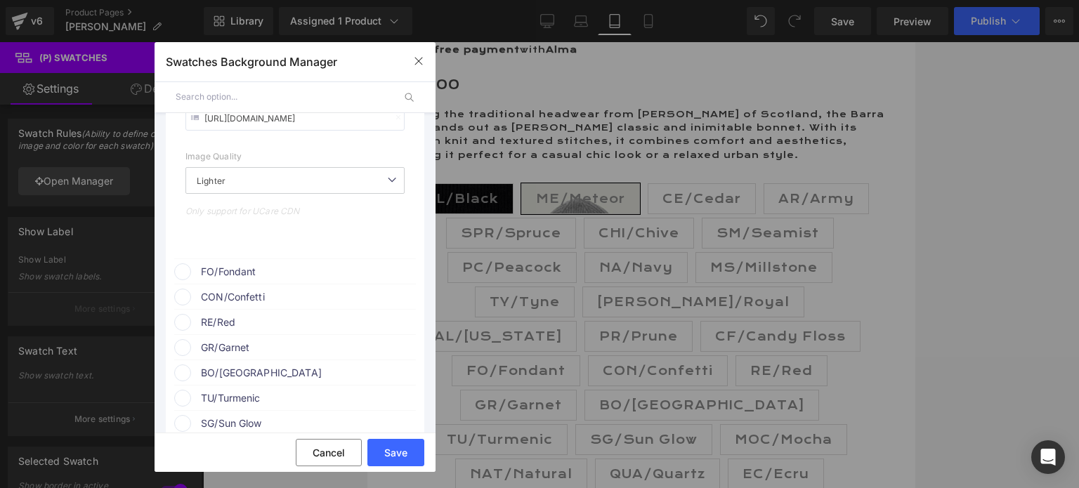
scroll to position [5057, 0]
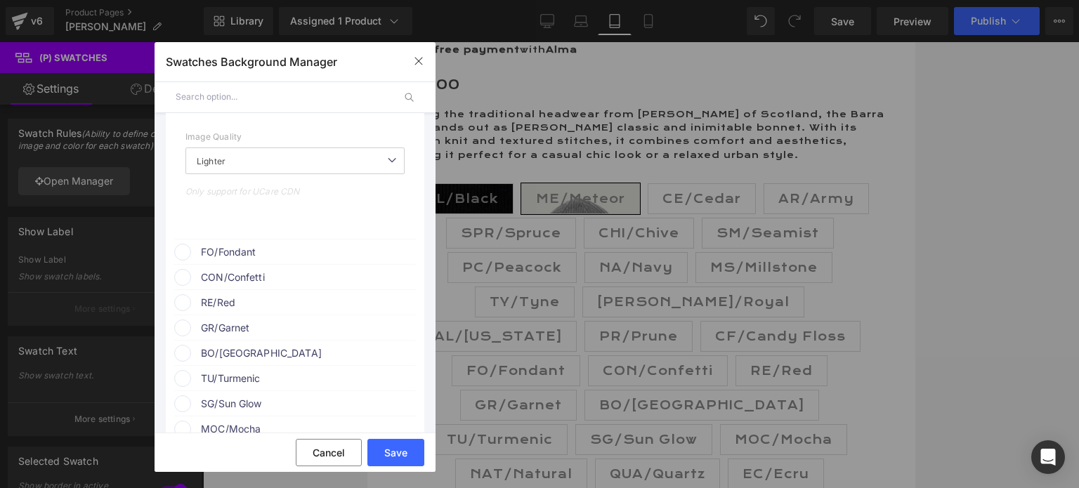
click at [282, 256] on span "FO/Fondant" at bounding box center [308, 252] width 214 height 17
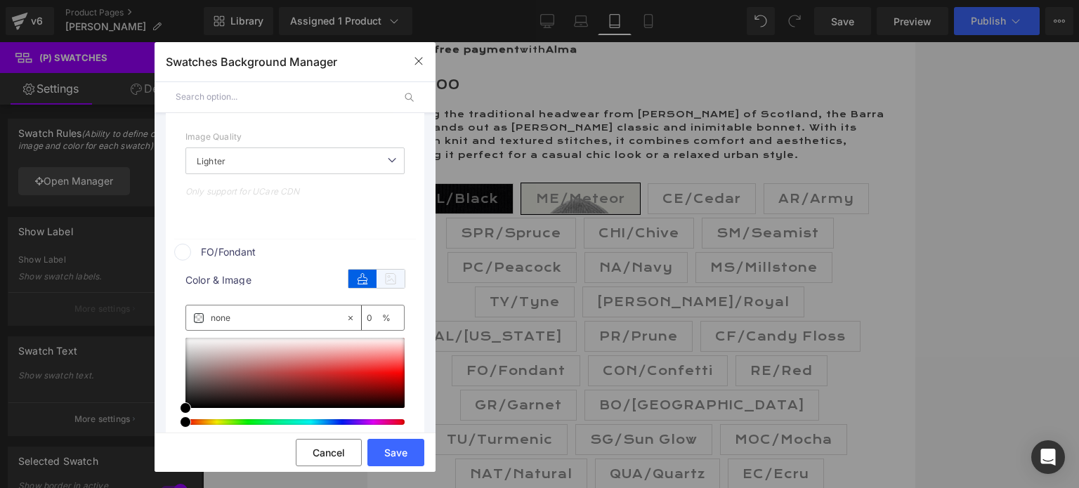
click at [393, 285] on icon at bounding box center [391, 279] width 28 height 18
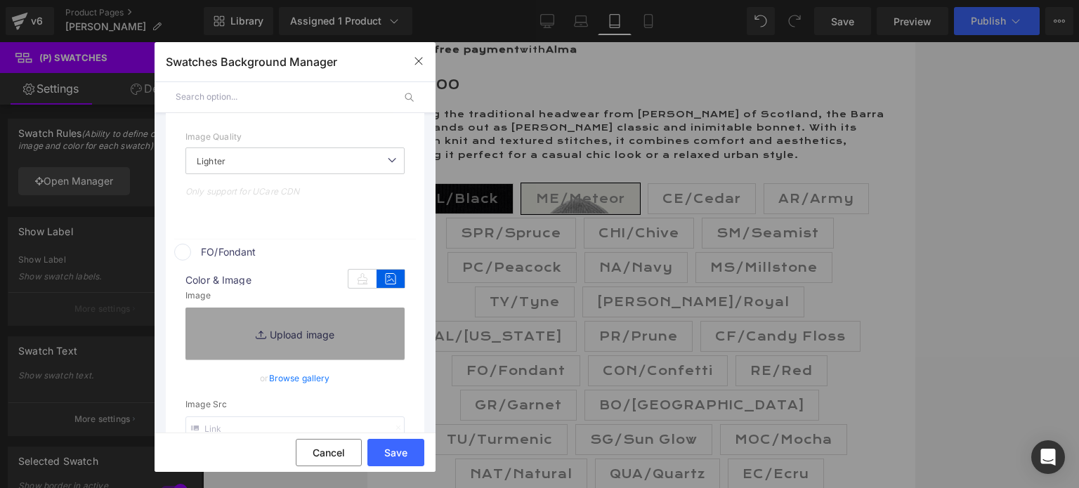
click at [302, 386] on link "Browse gallery" at bounding box center [299, 378] width 61 height 25
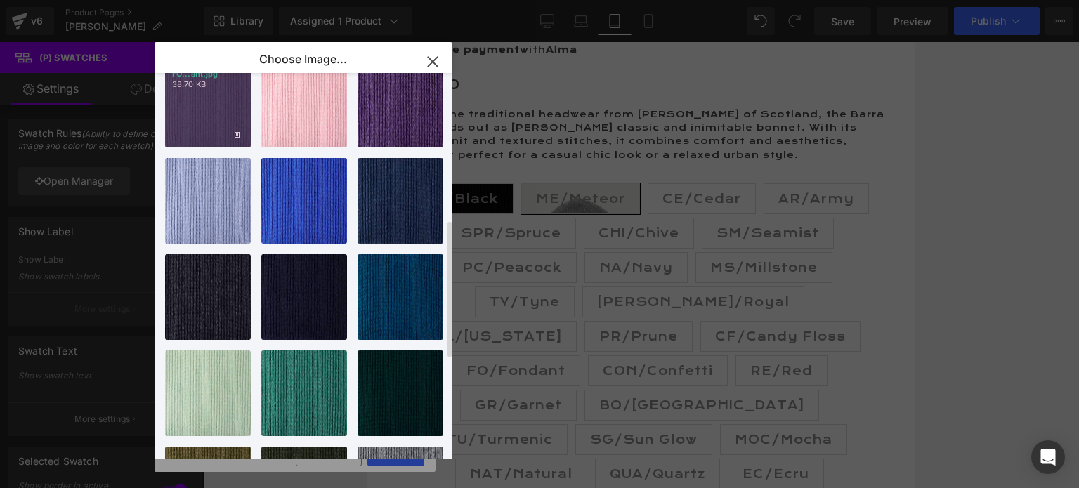
click at [208, 122] on div "FO...ant.jpg 38.70 KB" at bounding box center [208, 105] width 86 height 86
type input "[URL][DOMAIN_NAME]"
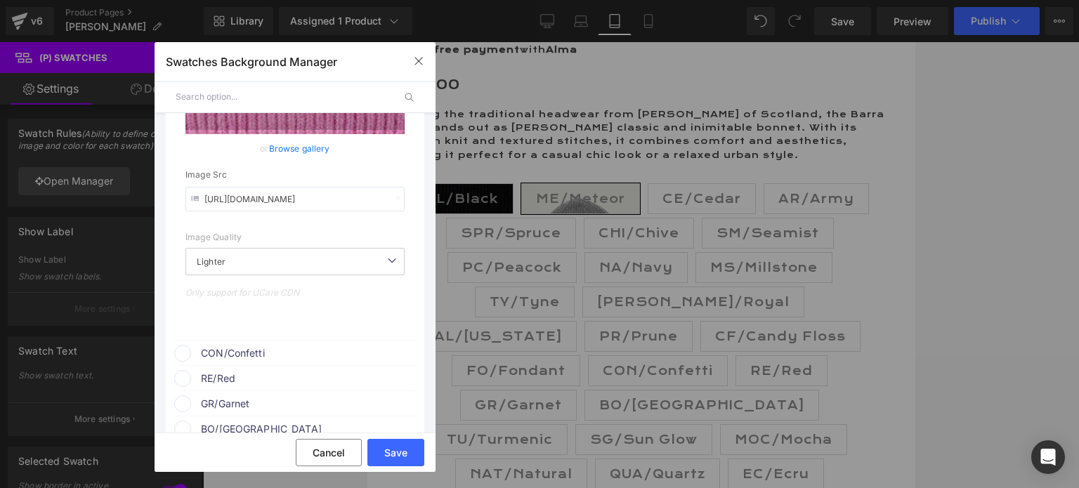
scroll to position [5338, 0]
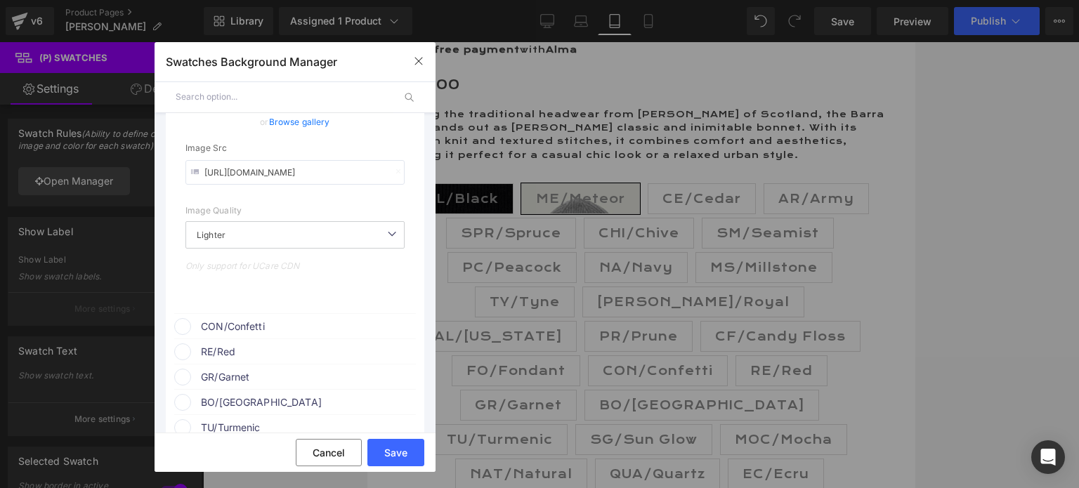
click at [275, 329] on span "CON/Confetti" at bounding box center [308, 326] width 214 height 17
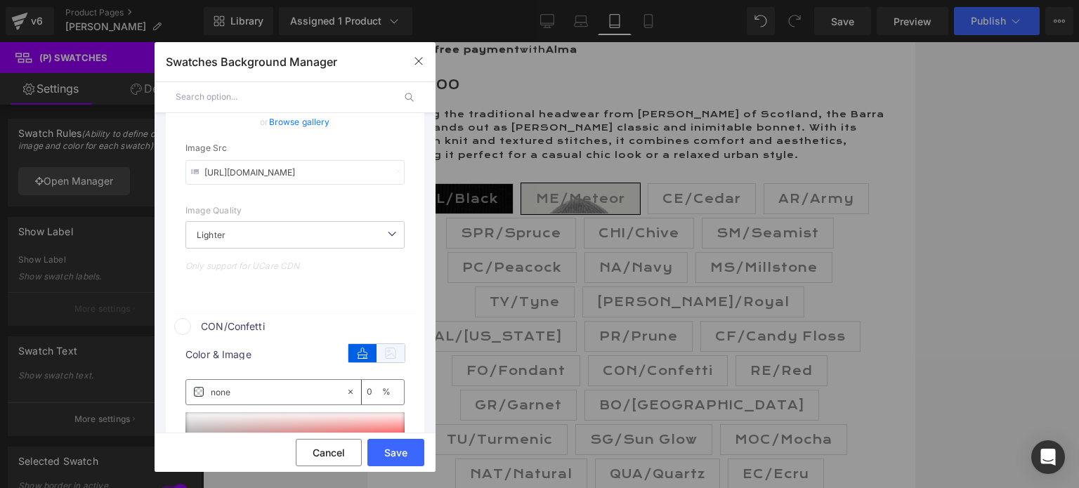
click at [379, 357] on icon at bounding box center [391, 353] width 28 height 18
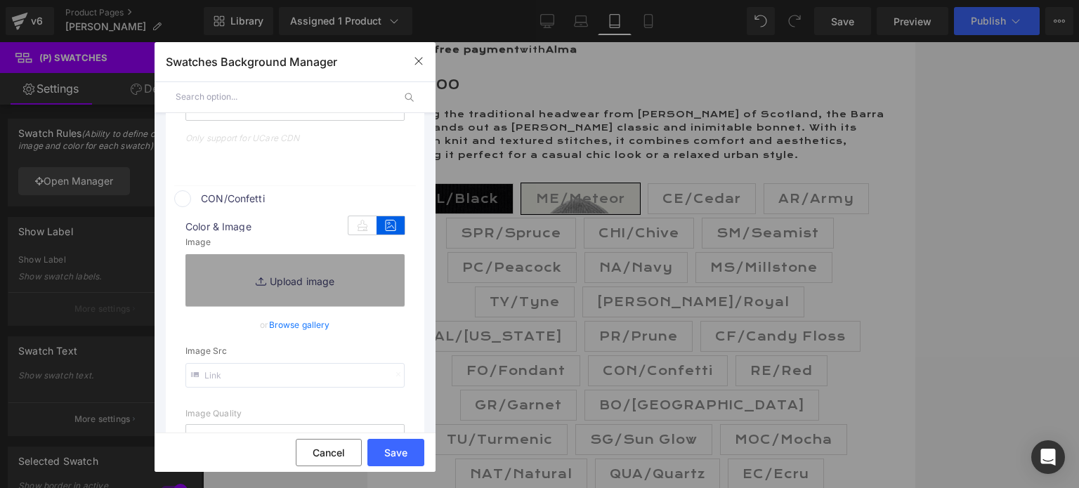
scroll to position [5479, 0]
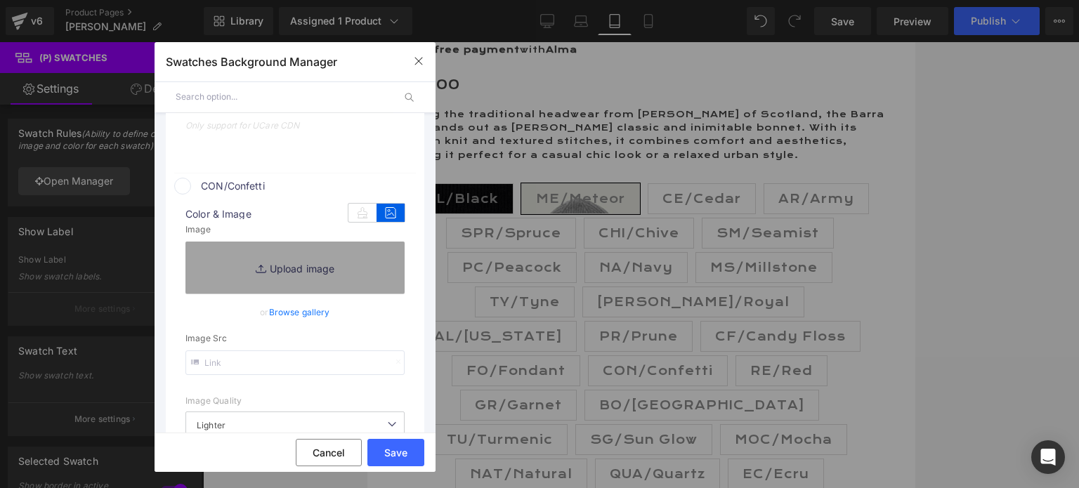
click at [292, 323] on link "Browse gallery" at bounding box center [299, 312] width 61 height 25
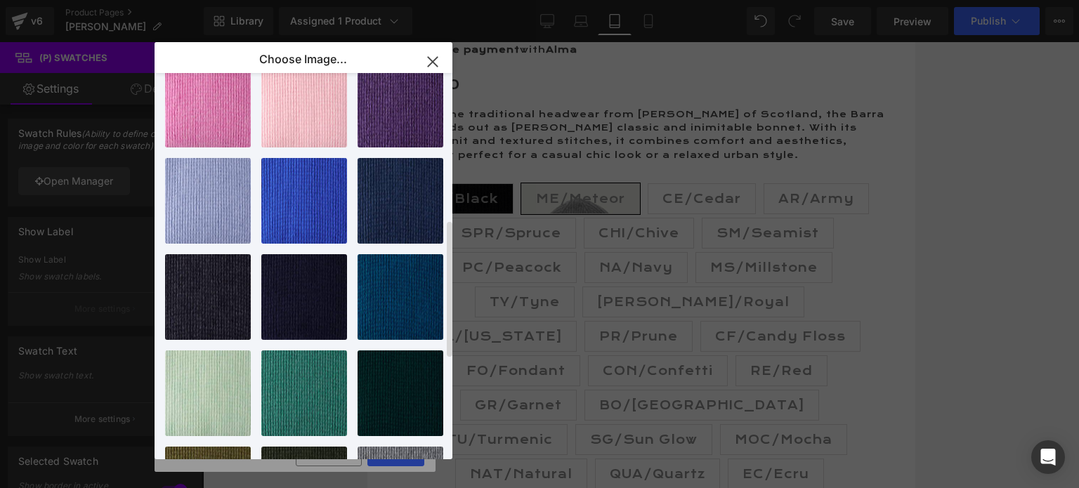
scroll to position [272, 0]
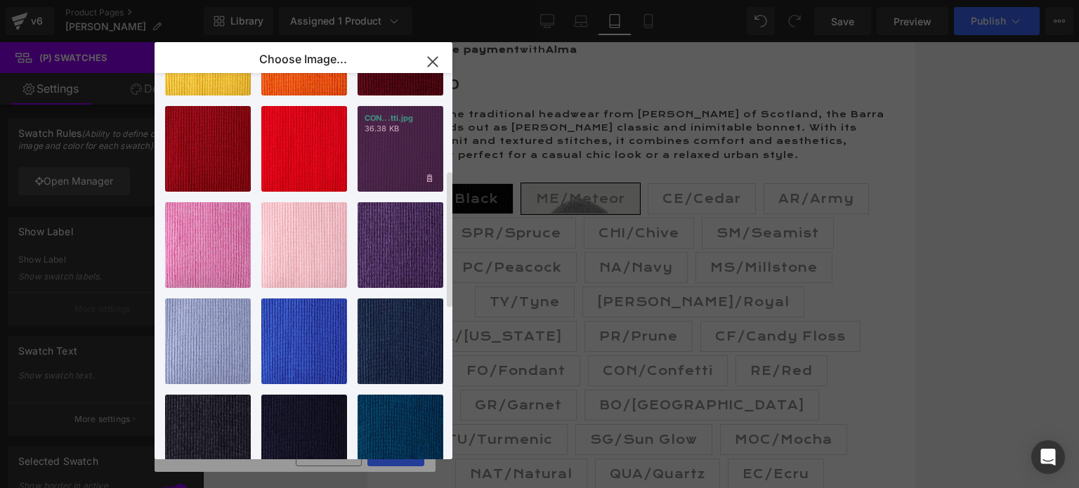
click at [382, 157] on div "CON...tti.jpg 36.38 KB" at bounding box center [401, 149] width 86 height 86
type input "[URL][DOMAIN_NAME]"
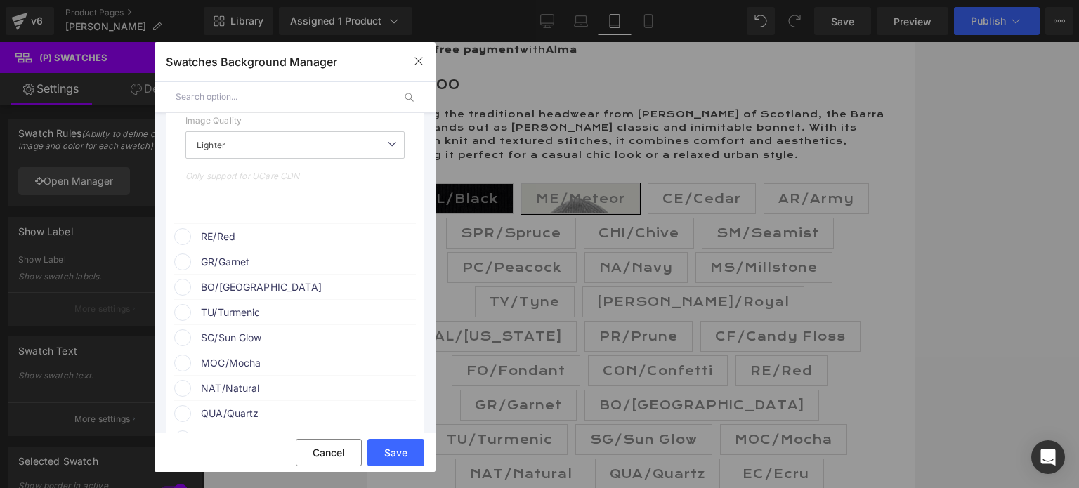
scroll to position [5830, 0]
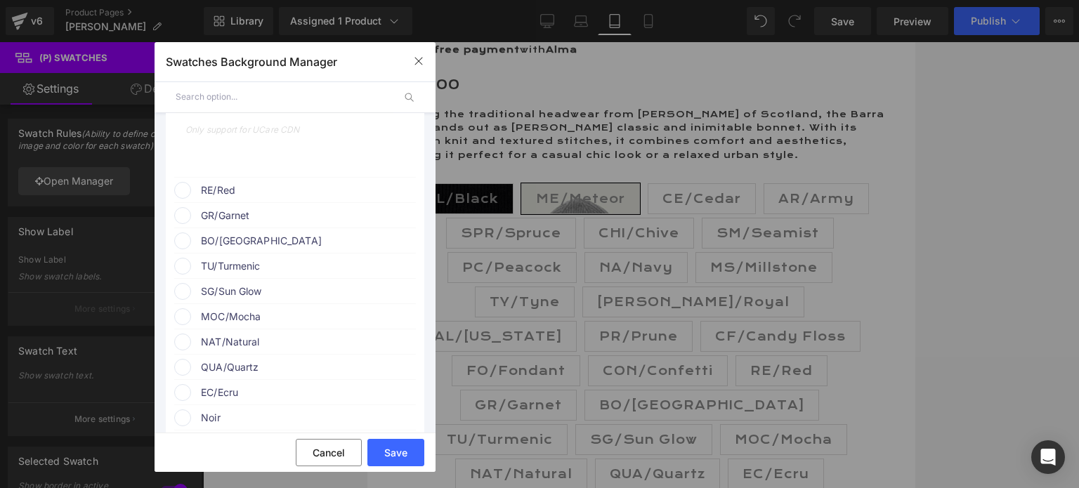
click at [266, 199] on span "RE/Red" at bounding box center [308, 190] width 214 height 17
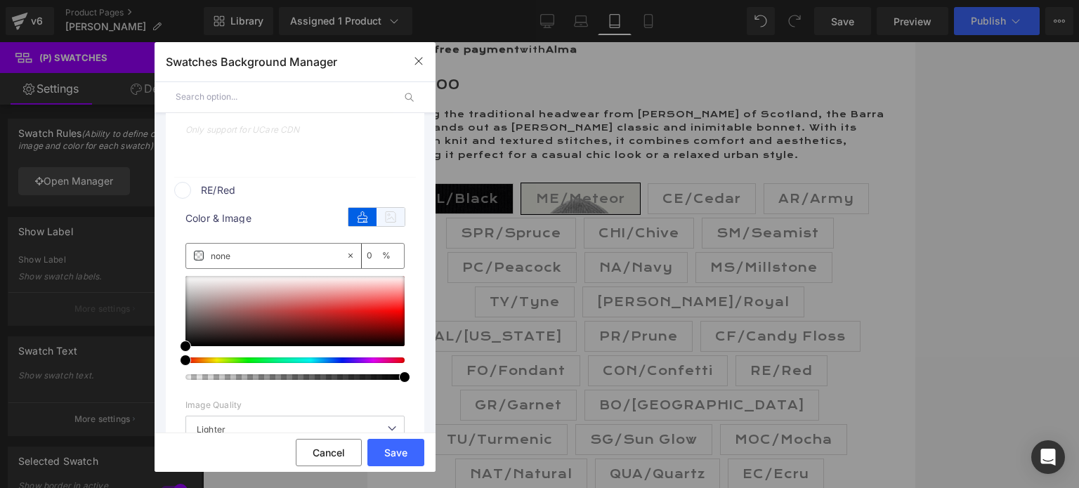
click at [377, 226] on icon at bounding box center [391, 217] width 28 height 18
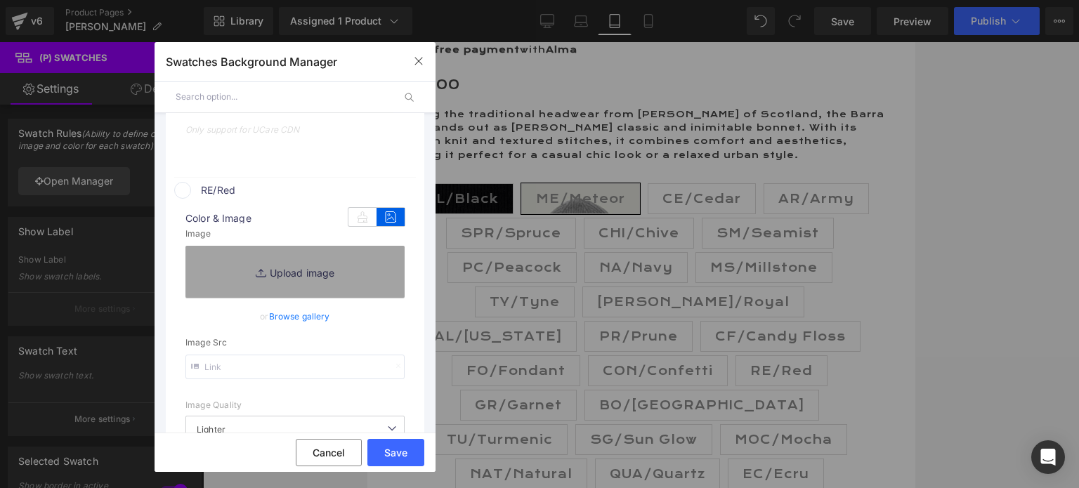
click at [312, 322] on link "Browse gallery" at bounding box center [299, 316] width 61 height 25
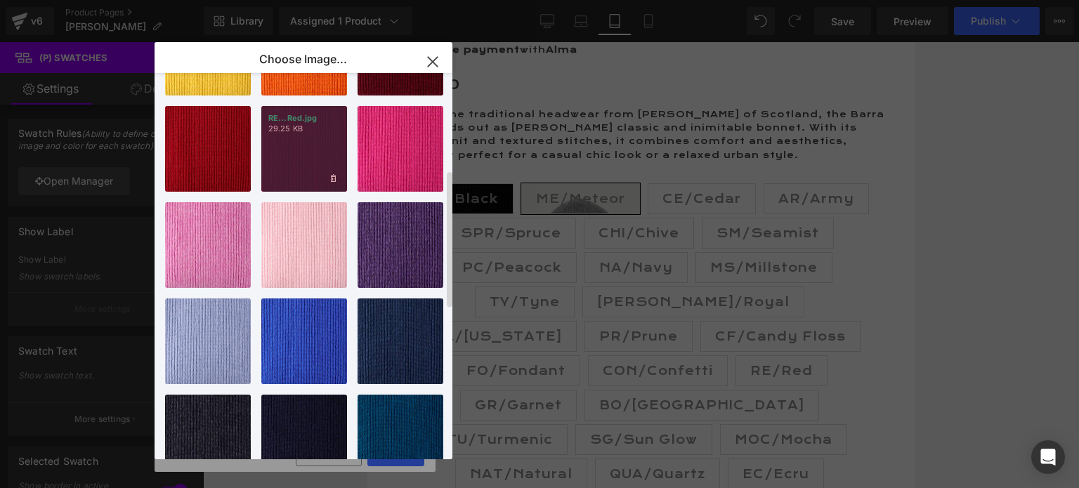
click at [296, 154] on div "RE...Red.jpg 29.25 KB" at bounding box center [304, 149] width 86 height 86
type input "[URL][DOMAIN_NAME]"
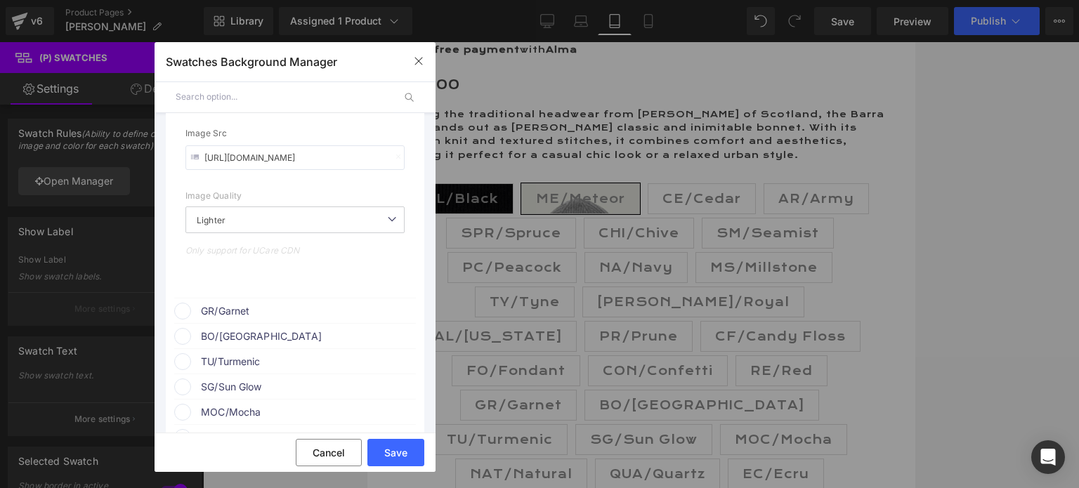
scroll to position [6111, 0]
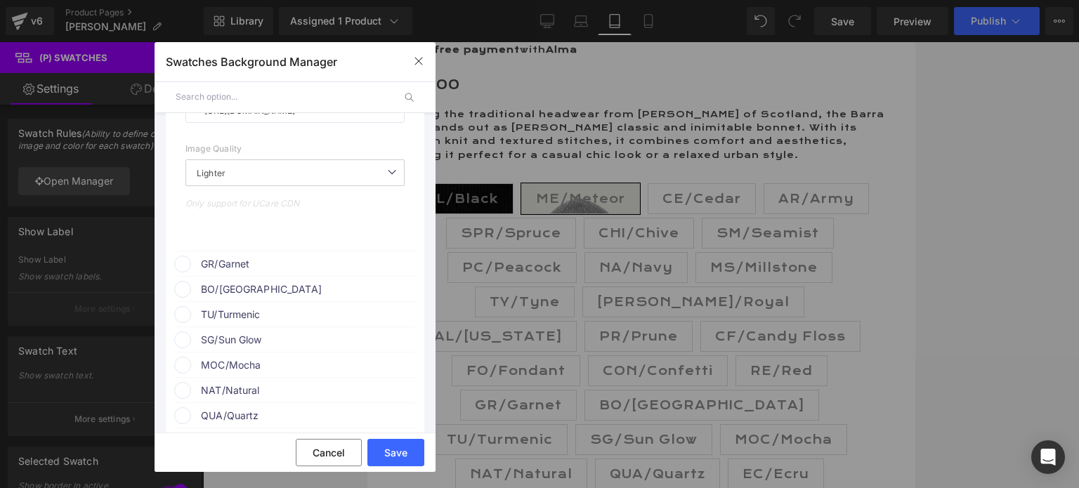
click at [253, 273] on span "GR/Garnet" at bounding box center [308, 264] width 214 height 17
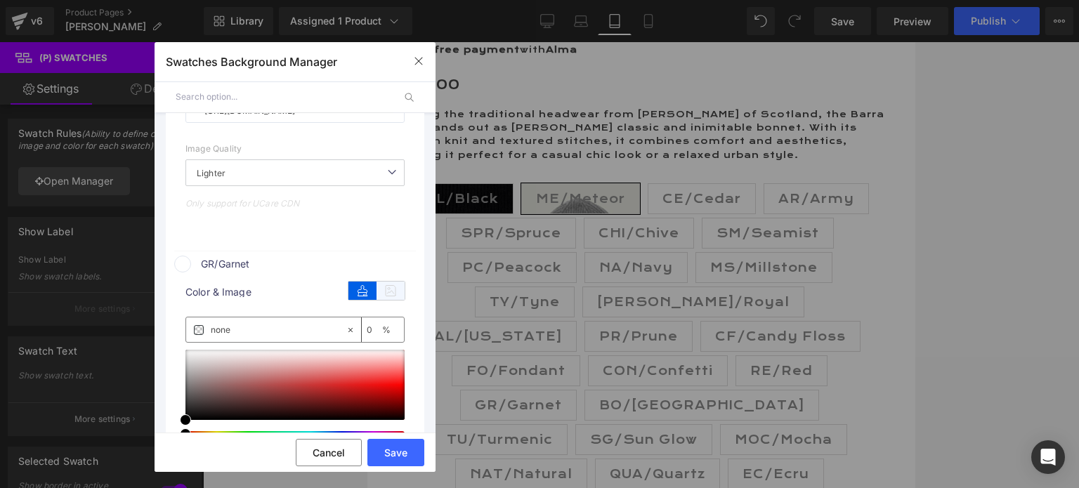
click at [377, 297] on icon at bounding box center [391, 291] width 28 height 18
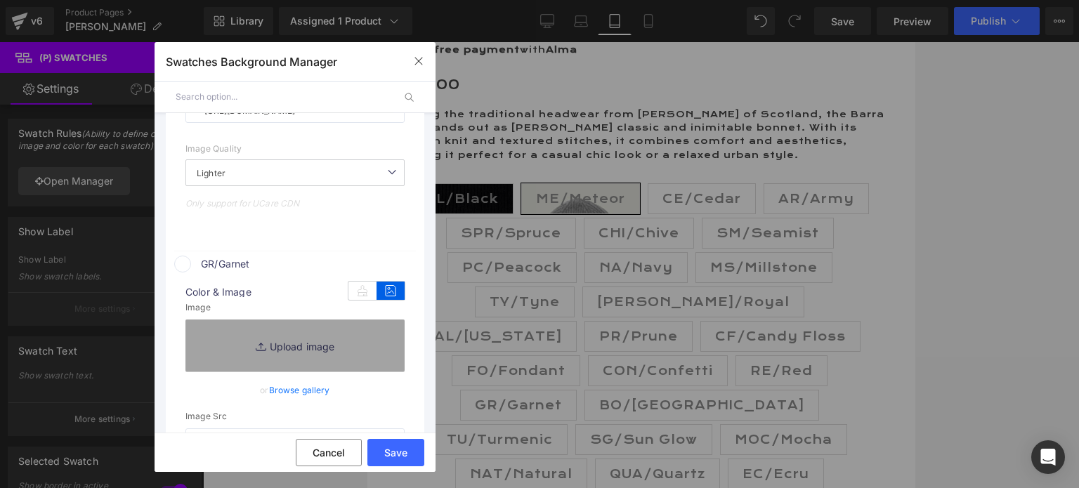
click at [287, 401] on link "Browse gallery" at bounding box center [299, 390] width 61 height 25
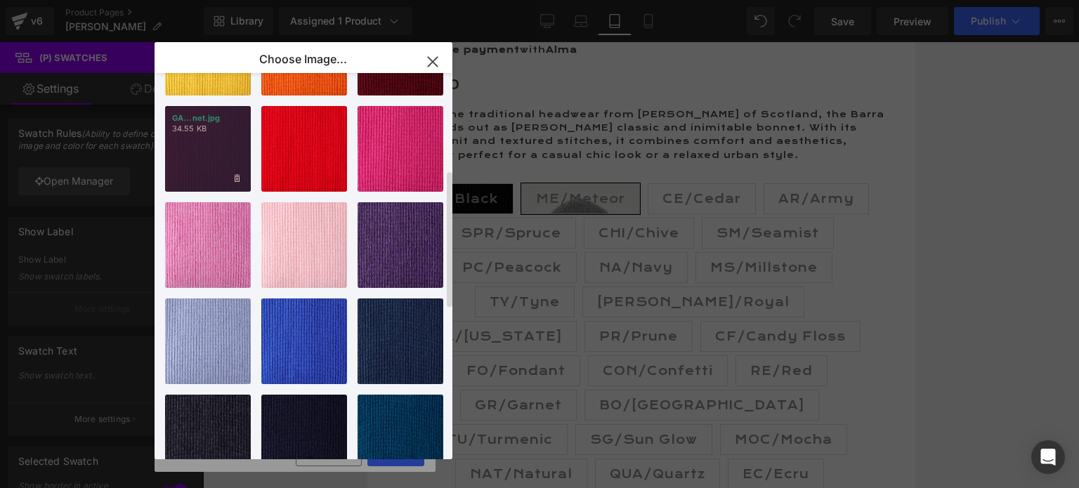
click at [210, 149] on div "GA...net.jpg 34.55 KB" at bounding box center [208, 149] width 86 height 86
type input "[URL][DOMAIN_NAME]"
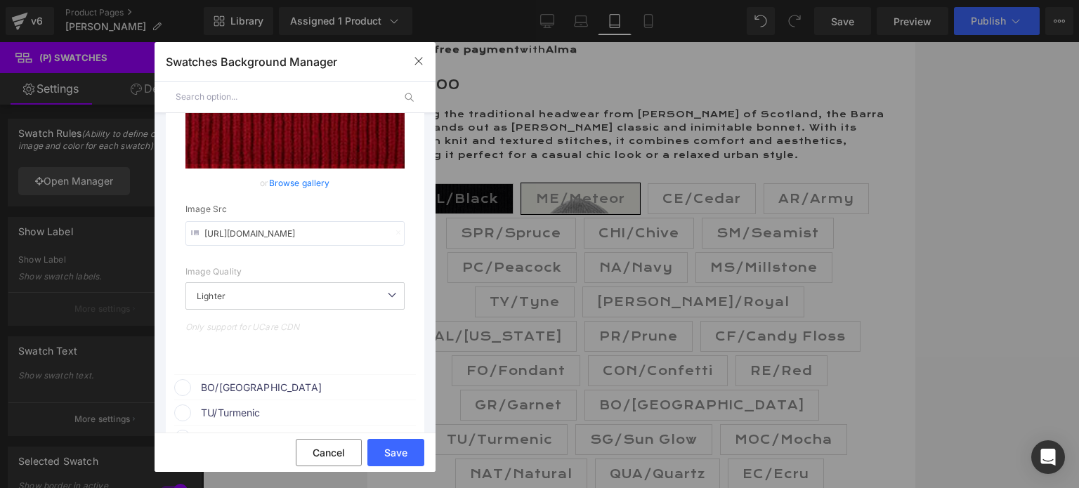
scroll to position [6462, 0]
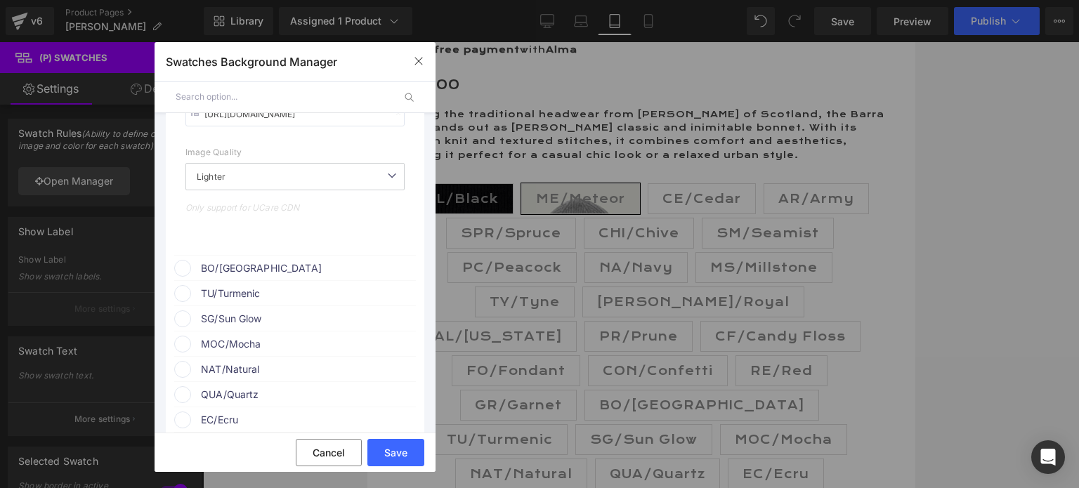
click at [292, 276] on span "BO/[GEOGRAPHIC_DATA]" at bounding box center [308, 268] width 214 height 17
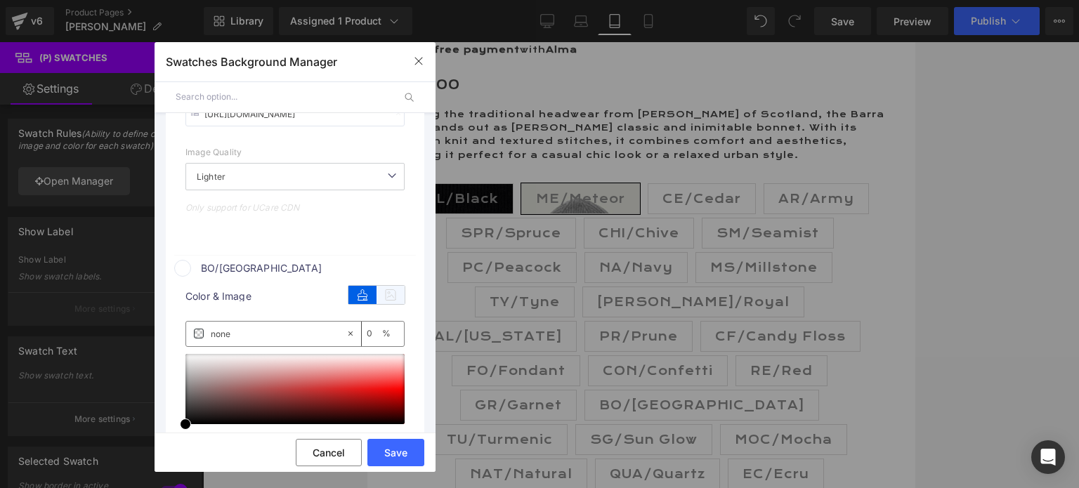
click at [388, 304] on icon at bounding box center [391, 295] width 28 height 18
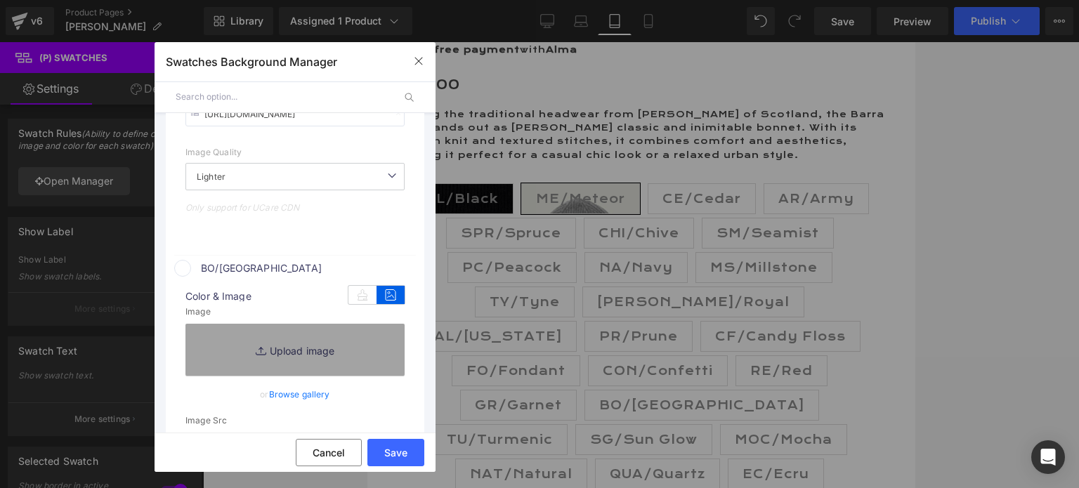
click at [309, 407] on link "Browse gallery" at bounding box center [299, 394] width 61 height 25
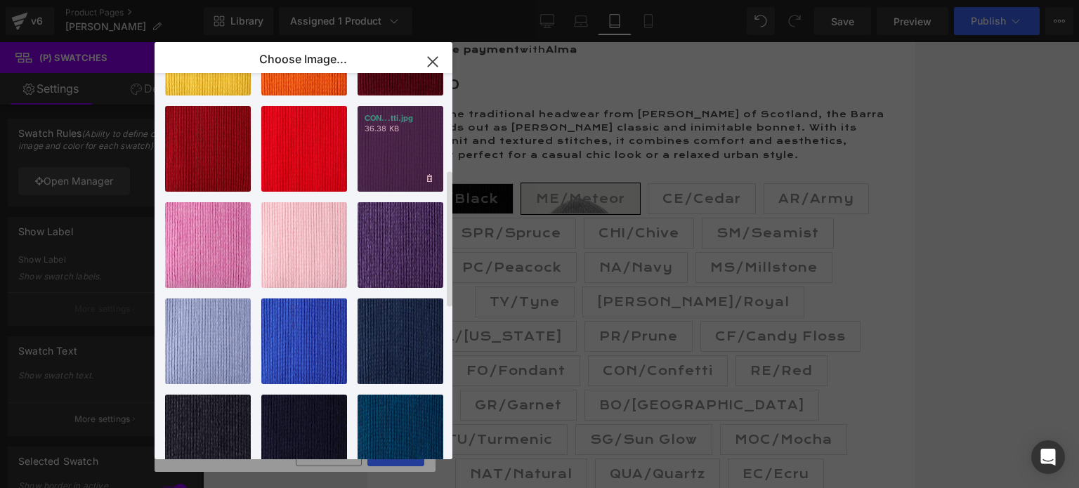
scroll to position [202, 0]
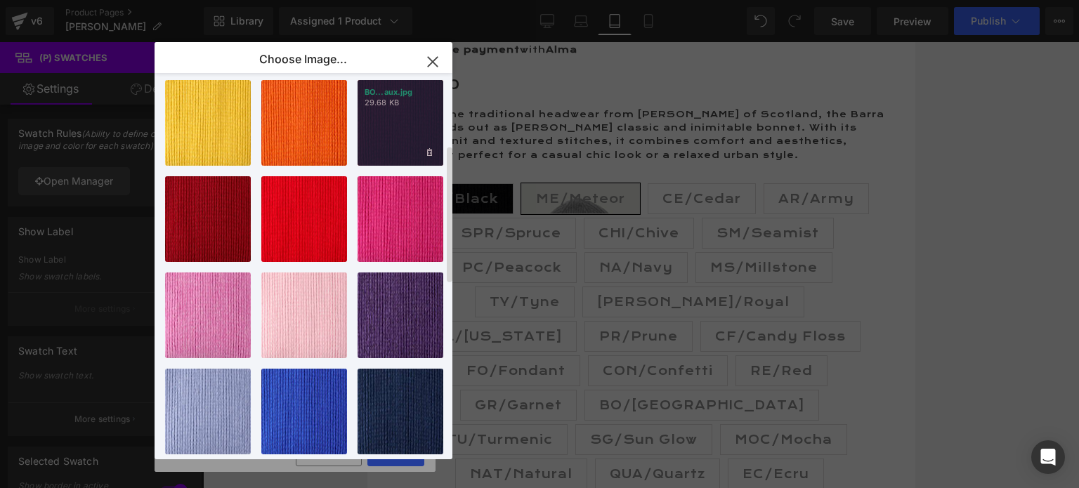
click at [379, 137] on div "BO...aux.jpg 29.68 KB" at bounding box center [401, 123] width 86 height 86
type input "[URL][DOMAIN_NAME]"
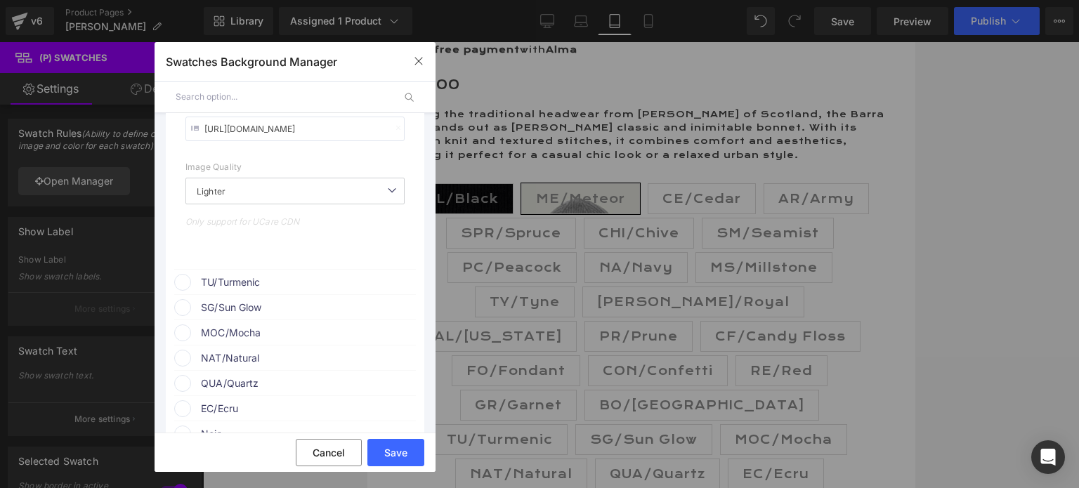
scroll to position [6814, 0]
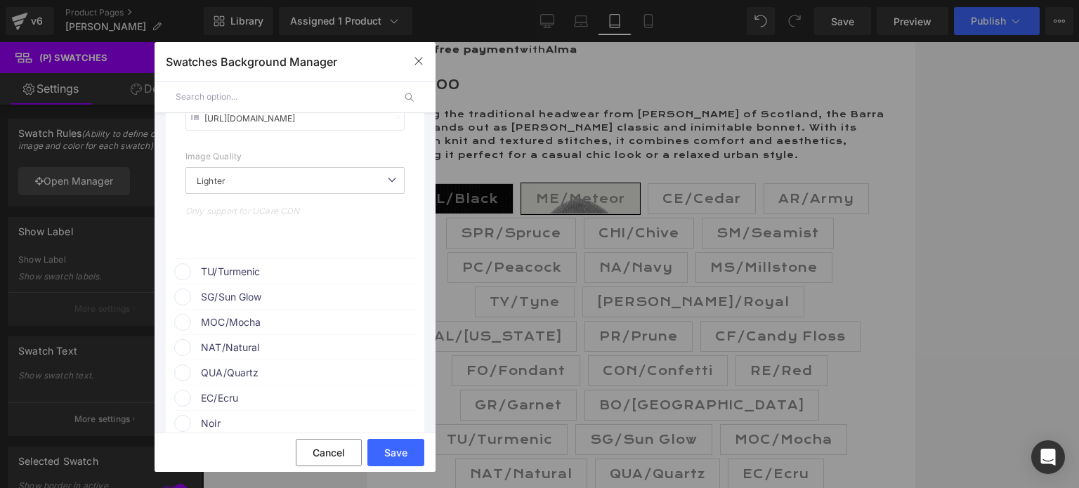
click at [278, 280] on span "TU/Turmenic" at bounding box center [308, 271] width 214 height 17
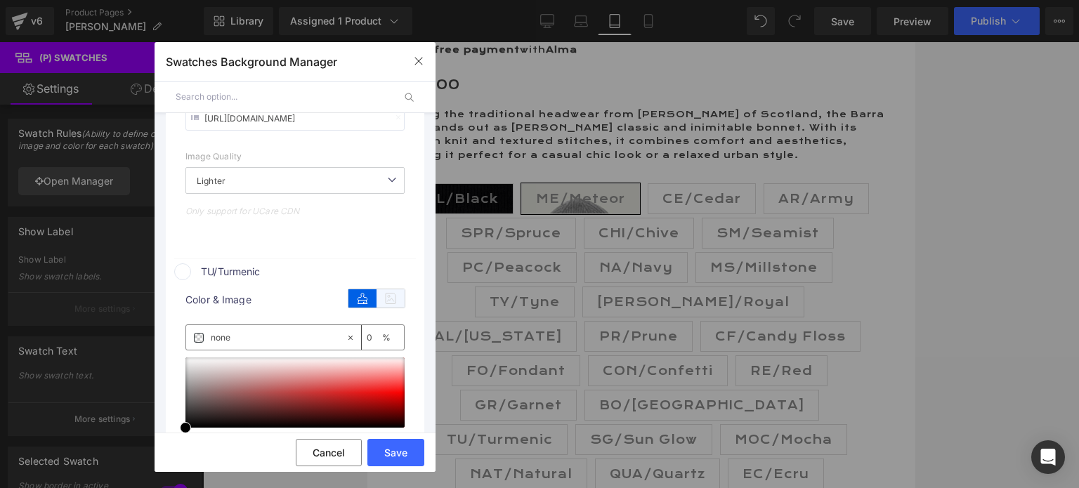
click at [379, 308] on icon at bounding box center [391, 298] width 28 height 18
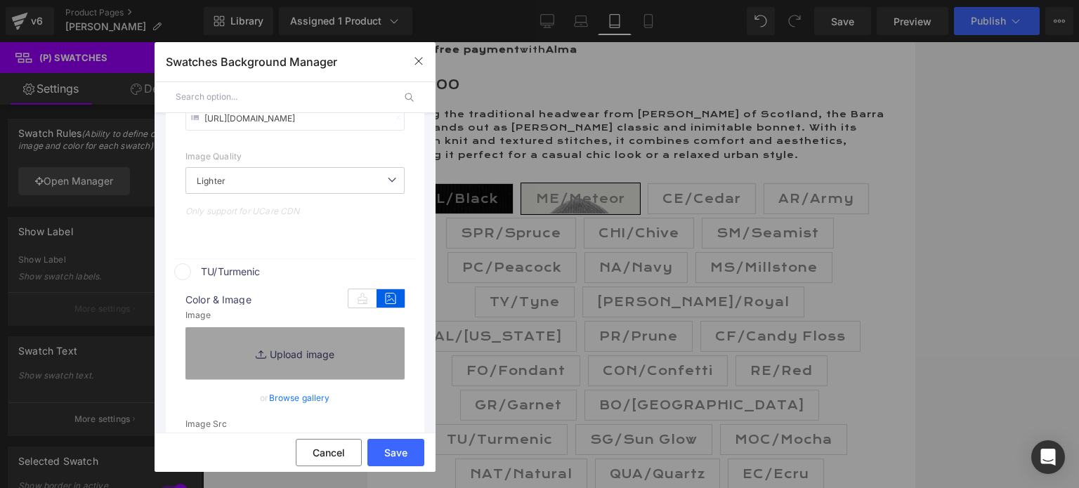
click at [301, 410] on link "Browse gallery" at bounding box center [299, 398] width 61 height 25
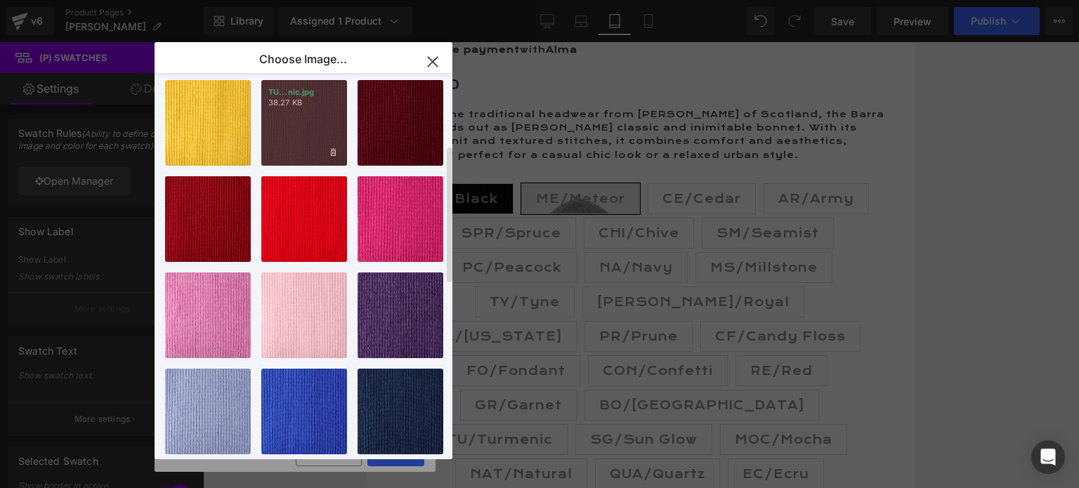
click at [309, 137] on div "TU...nic.jpg 38.27 KB" at bounding box center [304, 123] width 86 height 86
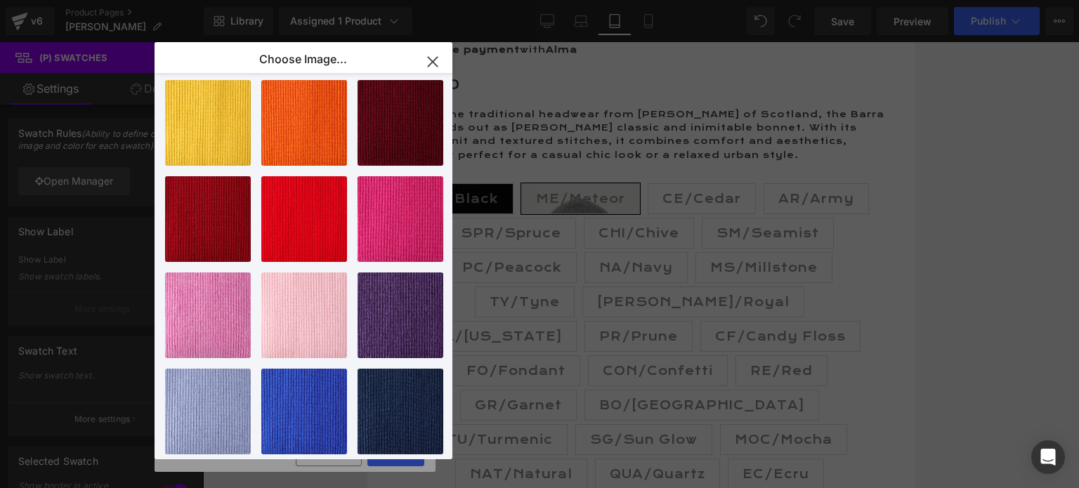
type input "[URL][DOMAIN_NAME]"
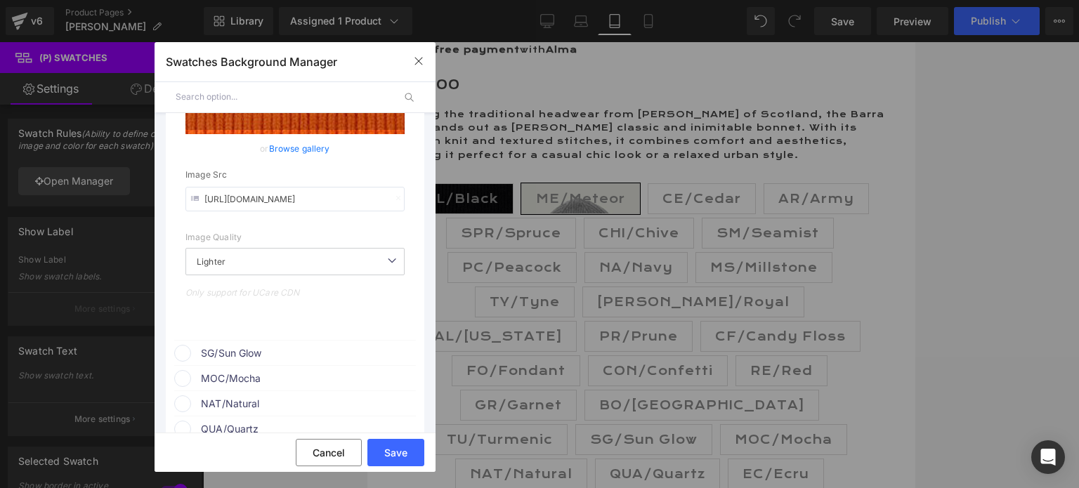
scroll to position [7095, 0]
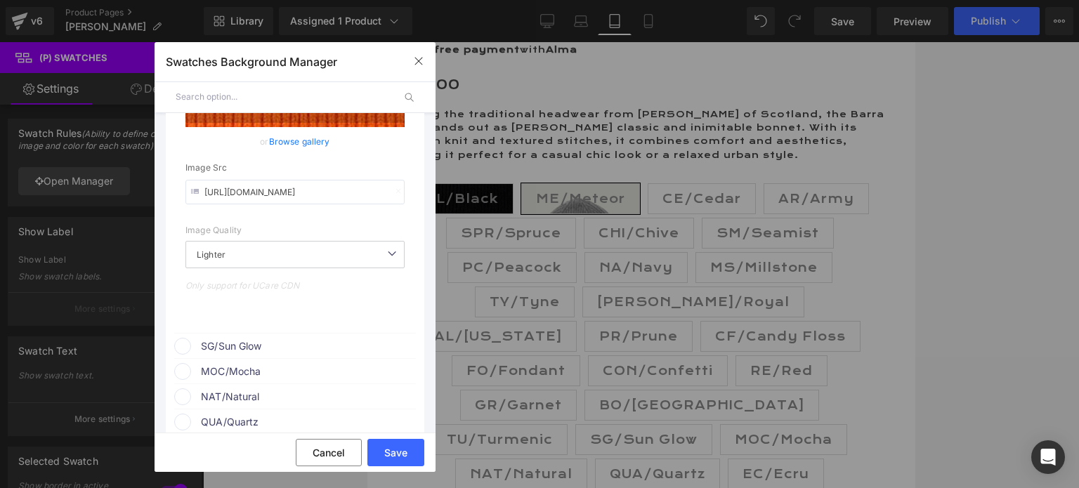
click at [281, 355] on span "SG/Sun Glow" at bounding box center [308, 346] width 214 height 17
click at [377, 382] on icon at bounding box center [391, 373] width 28 height 18
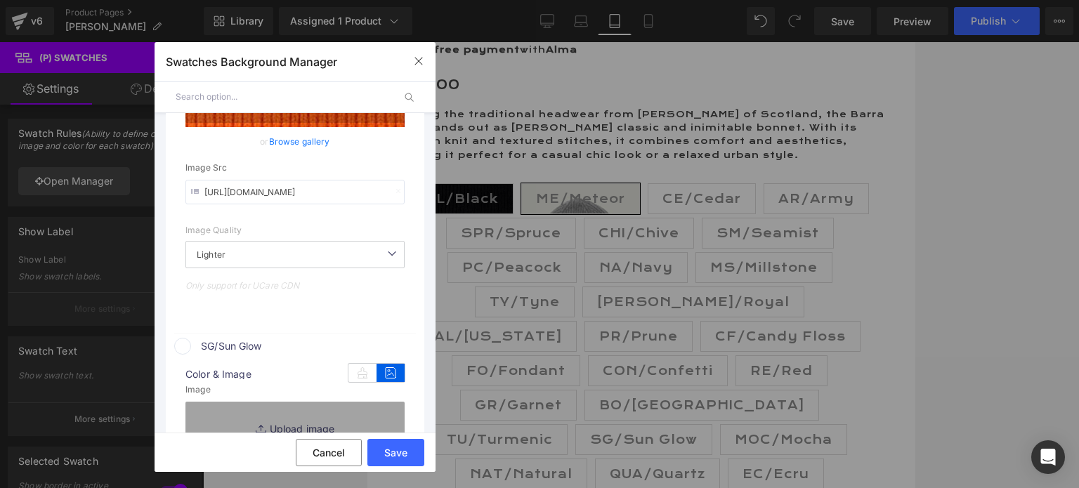
scroll to position [7235, 0]
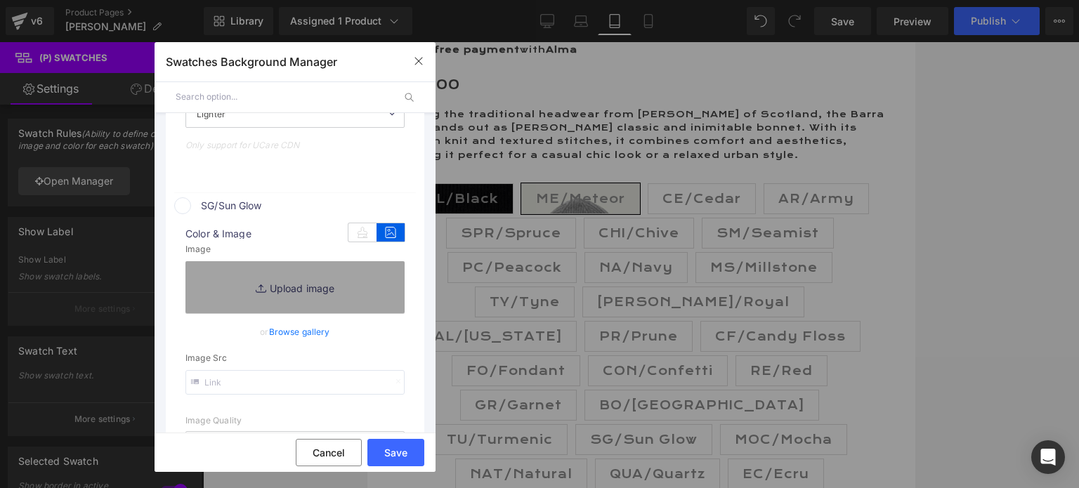
click at [301, 339] on link "Browse gallery" at bounding box center [299, 332] width 61 height 25
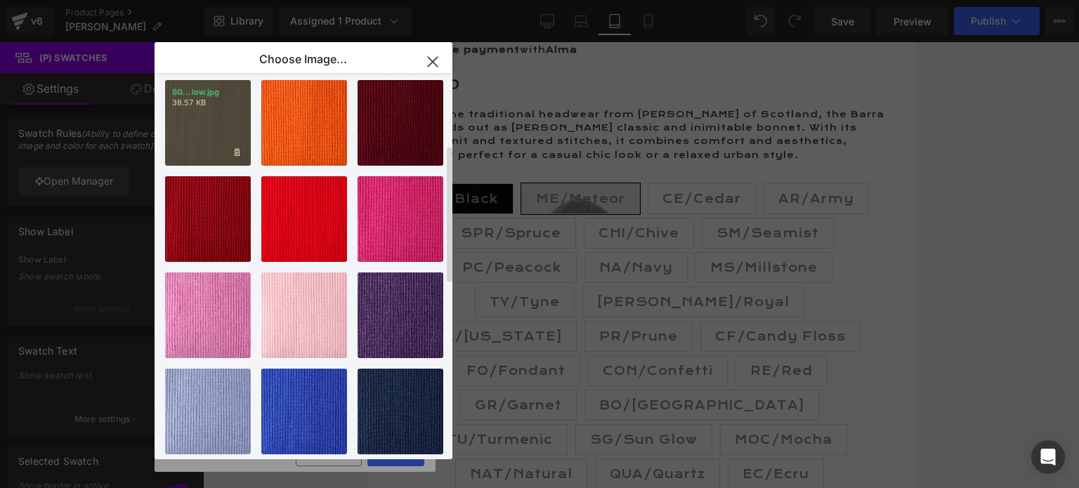
click at [217, 123] on div "SG...low.jpg 38.57 KB" at bounding box center [208, 123] width 86 height 86
type input "[URL][DOMAIN_NAME]"
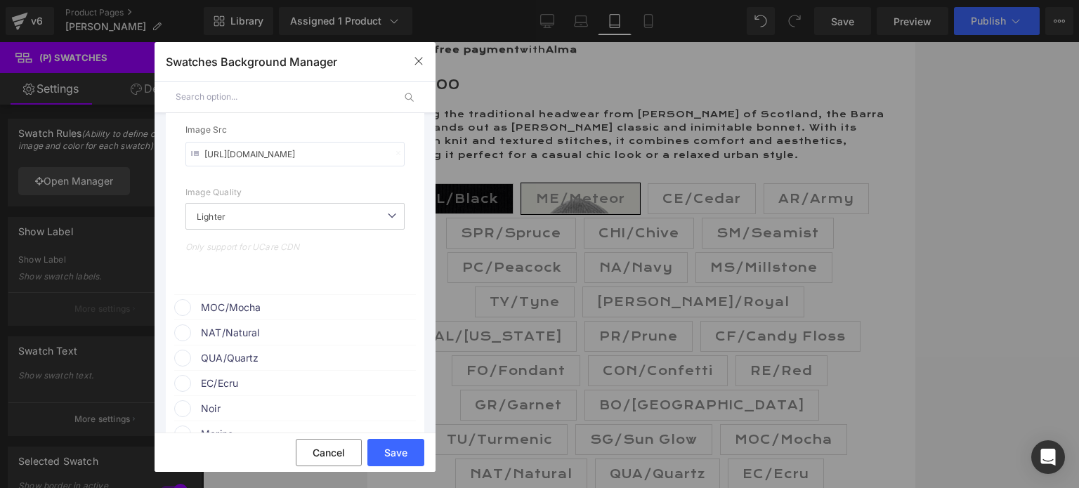
scroll to position [7516, 0]
click at [320, 288] on span "MOC/Mocha" at bounding box center [308, 279] width 214 height 17
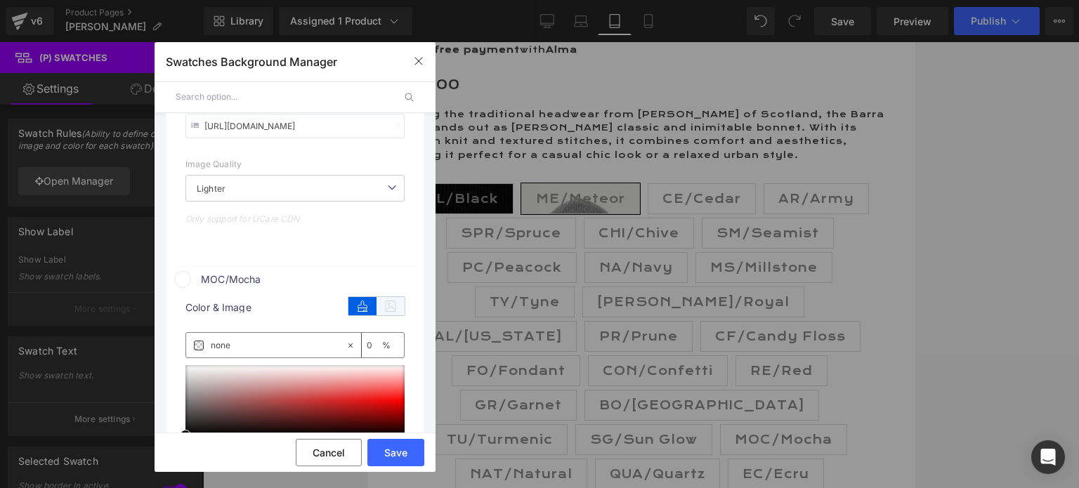
click at [379, 315] on icon at bounding box center [391, 306] width 28 height 18
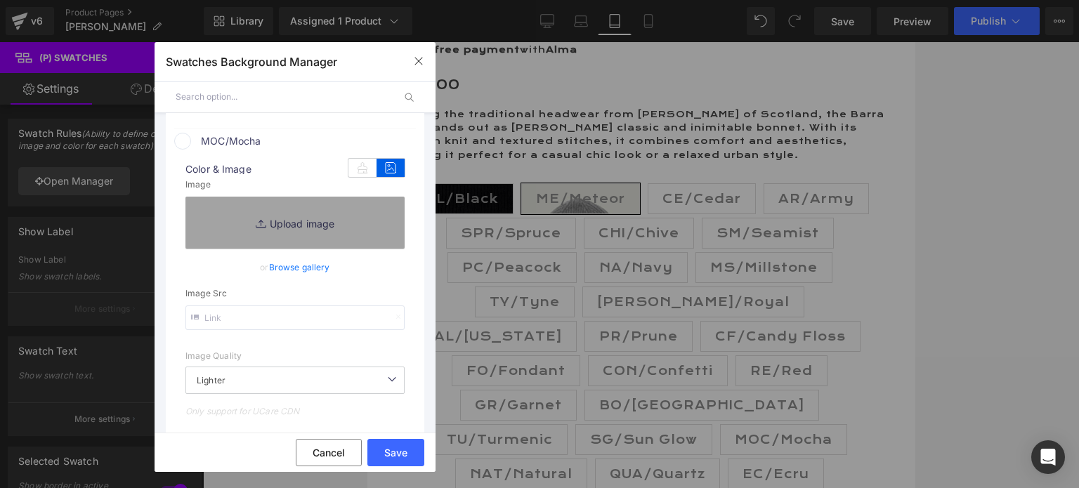
scroll to position [7656, 0]
click at [296, 277] on link "Browse gallery" at bounding box center [299, 265] width 61 height 25
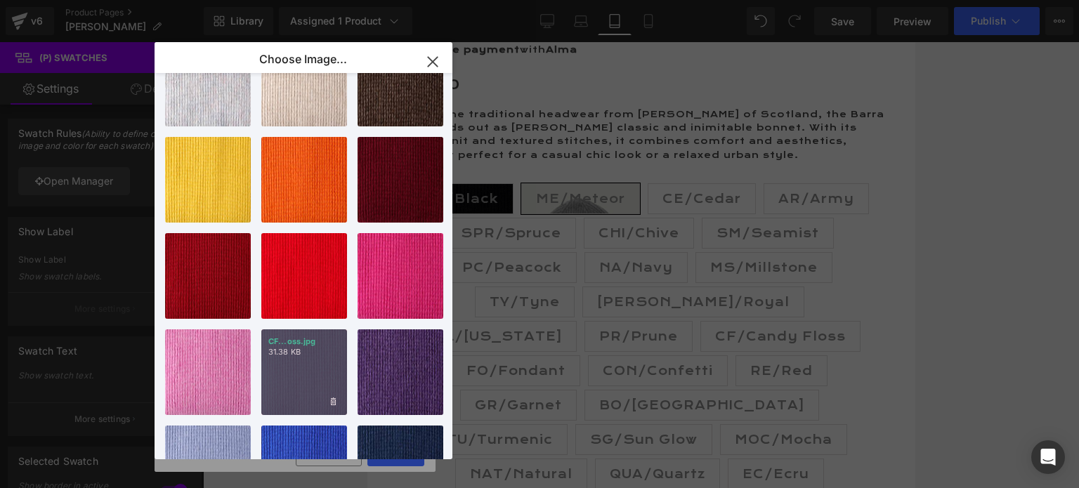
scroll to position [61, 0]
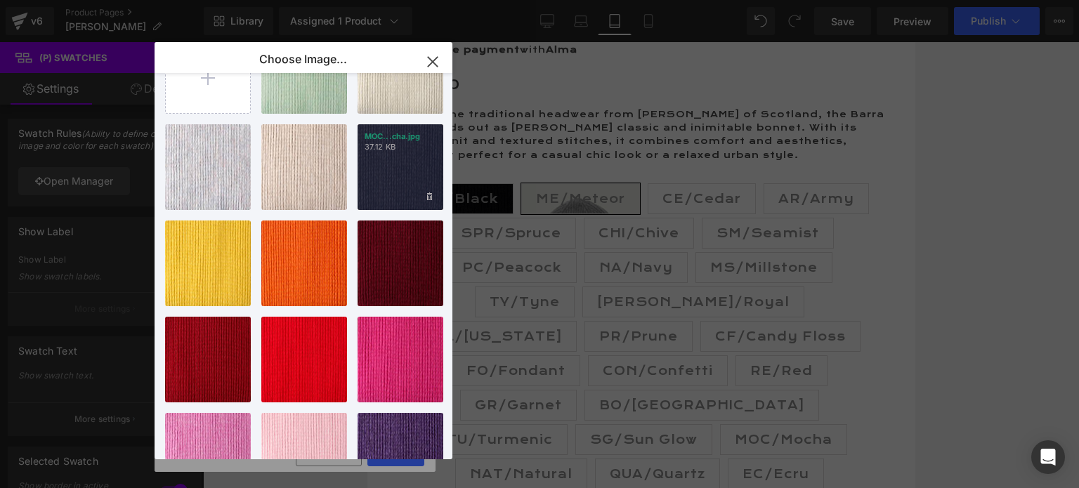
click at [387, 172] on div "MOC...cha.jpg 37.12 KB" at bounding box center [401, 167] width 86 height 86
type input "[URL][DOMAIN_NAME]"
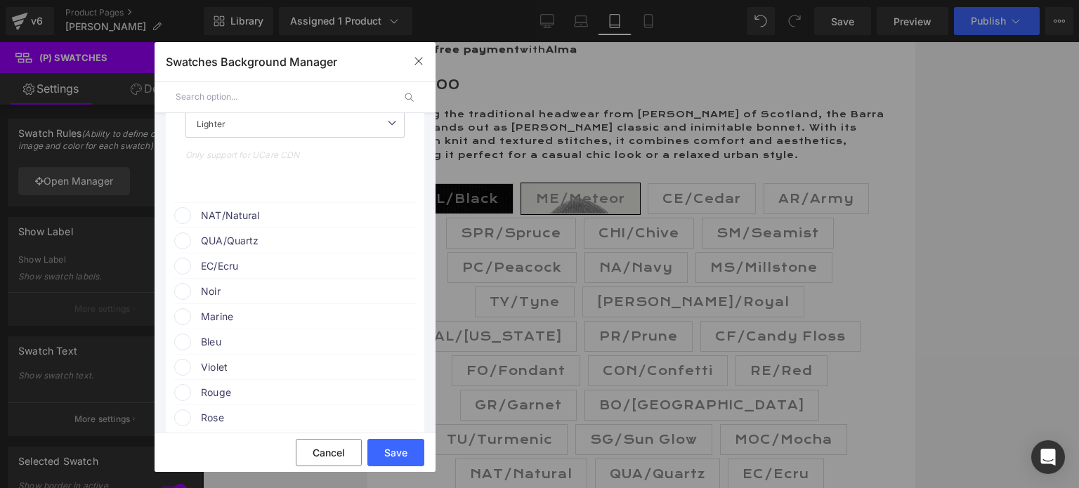
scroll to position [7937, 0]
click at [303, 221] on span "NAT/Natural" at bounding box center [308, 213] width 214 height 17
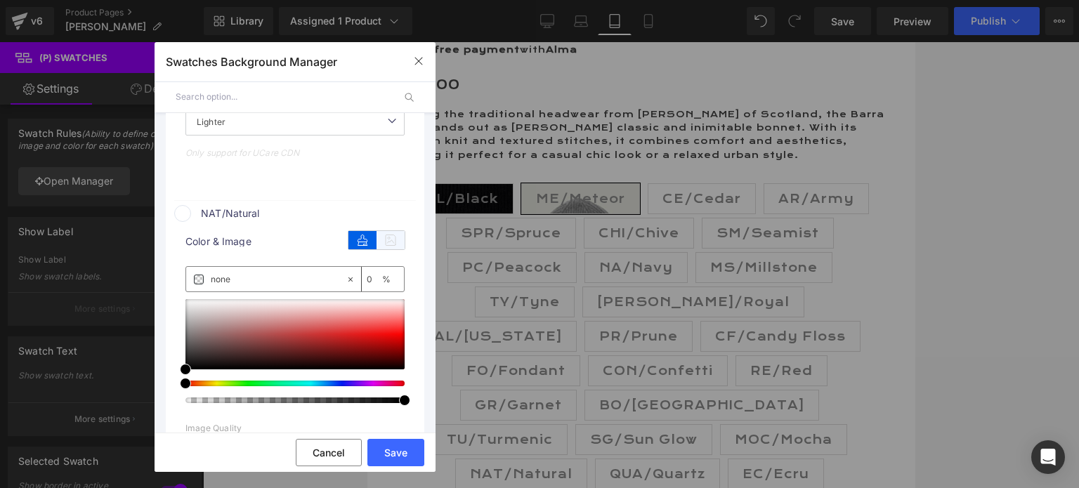
click at [383, 249] on icon at bounding box center [391, 240] width 28 height 18
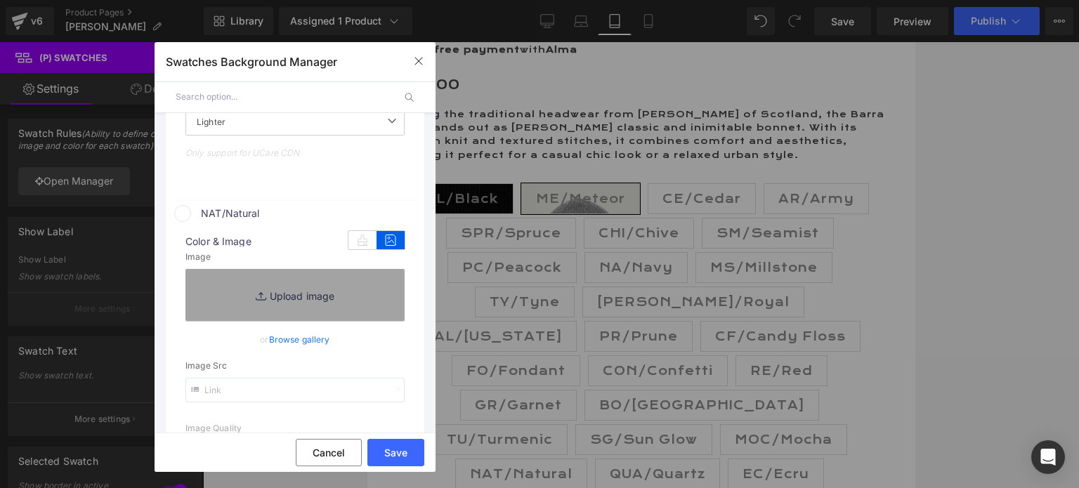
click at [306, 352] on link "Browse gallery" at bounding box center [299, 339] width 61 height 25
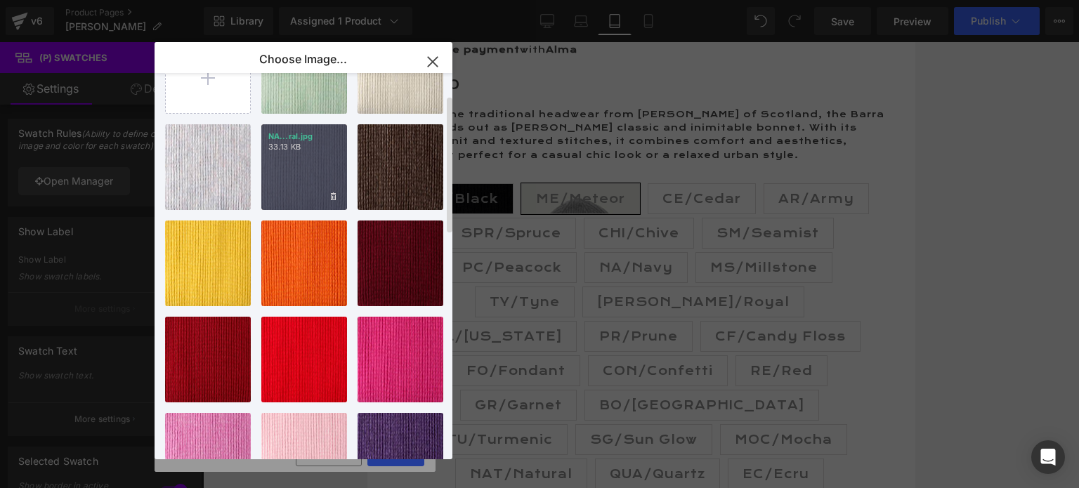
click at [284, 180] on div "NA...ral.jpg 33.13 KB" at bounding box center [304, 167] width 86 height 86
type input "[URL][DOMAIN_NAME]"
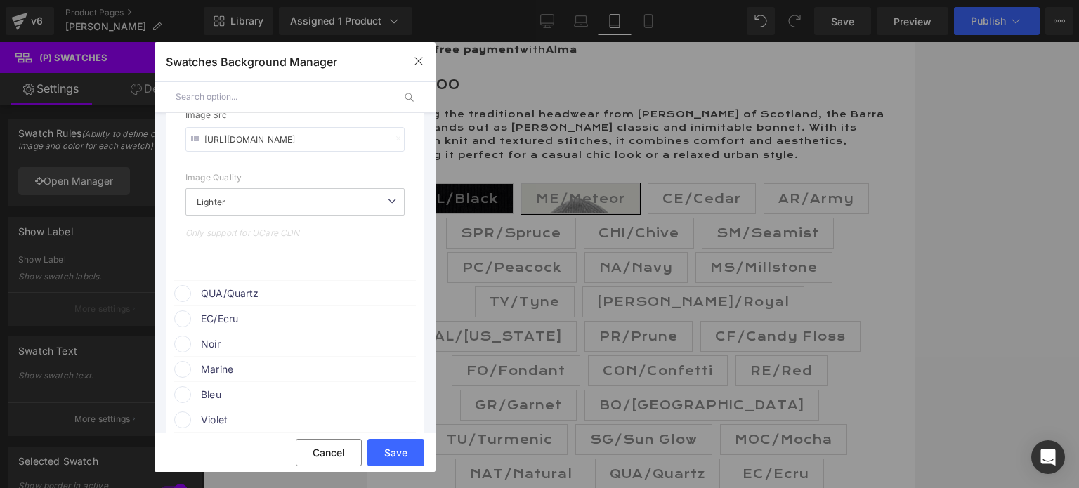
scroll to position [8218, 0]
click at [320, 296] on span "QUA/Quartz" at bounding box center [308, 288] width 214 height 17
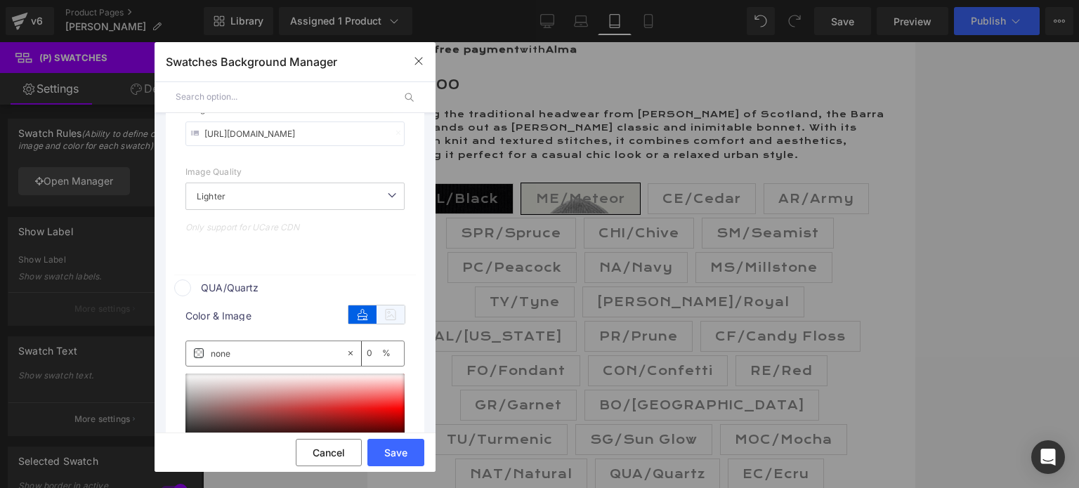
click at [382, 324] on icon at bounding box center [391, 315] width 28 height 18
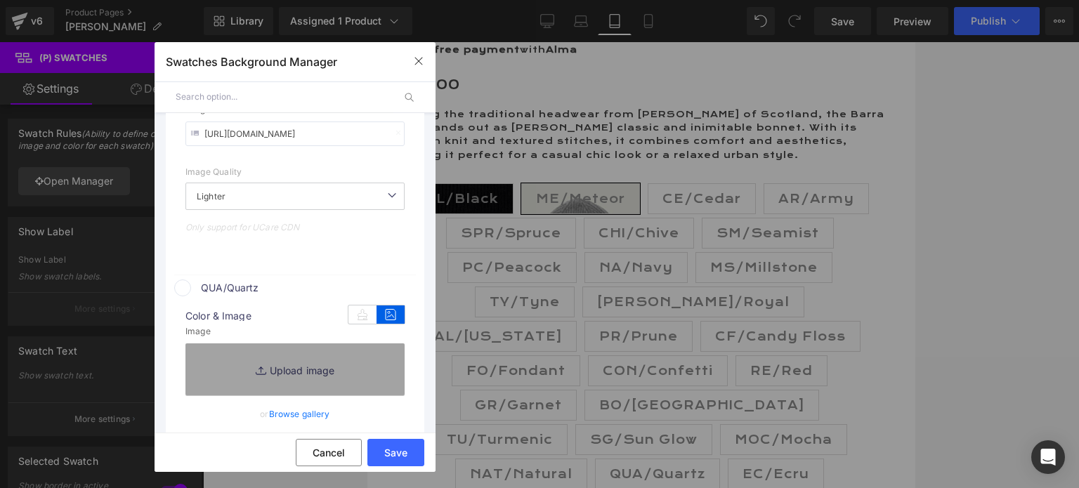
click at [303, 424] on link "Browse gallery" at bounding box center [299, 414] width 61 height 25
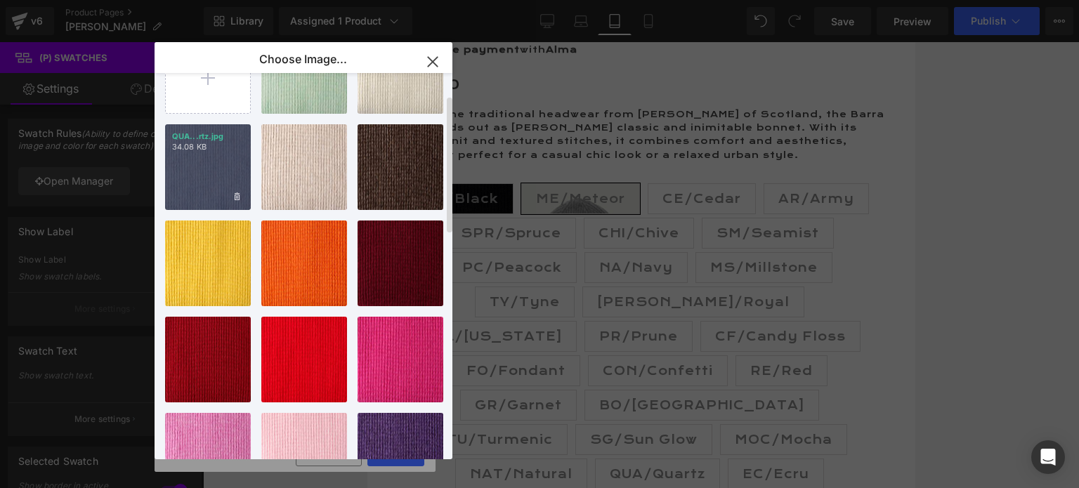
click at [216, 184] on div "QUA...rtz.jpg 34.08 KB" at bounding box center [208, 167] width 86 height 86
type input "[URL][DOMAIN_NAME]"
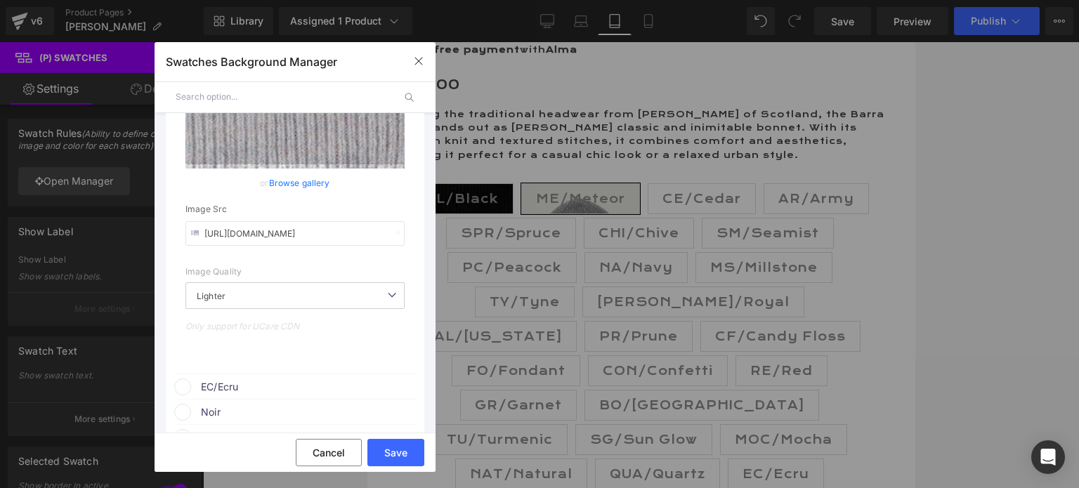
scroll to position [8499, 0]
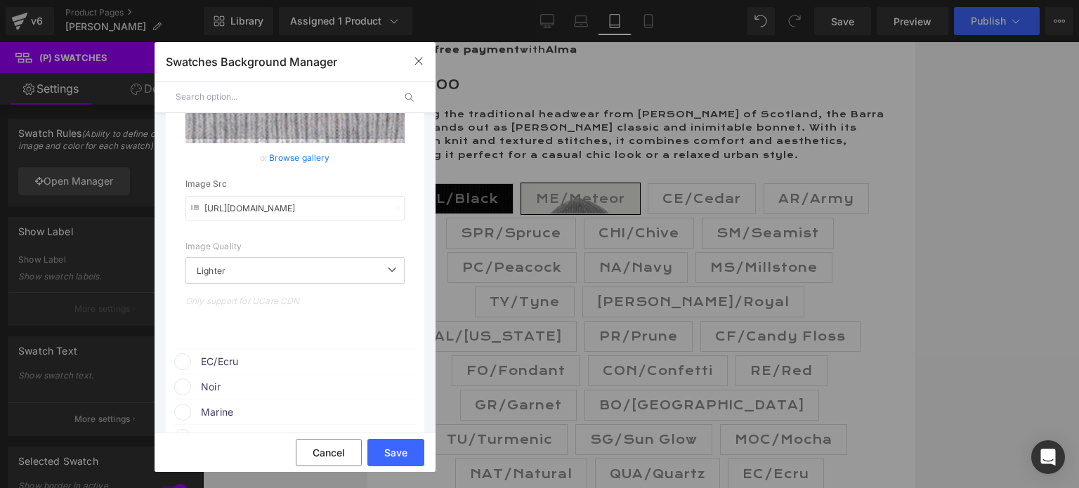
click at [296, 370] on span "EC/Ecru" at bounding box center [308, 361] width 214 height 17
click at [388, 398] on icon at bounding box center [391, 388] width 28 height 18
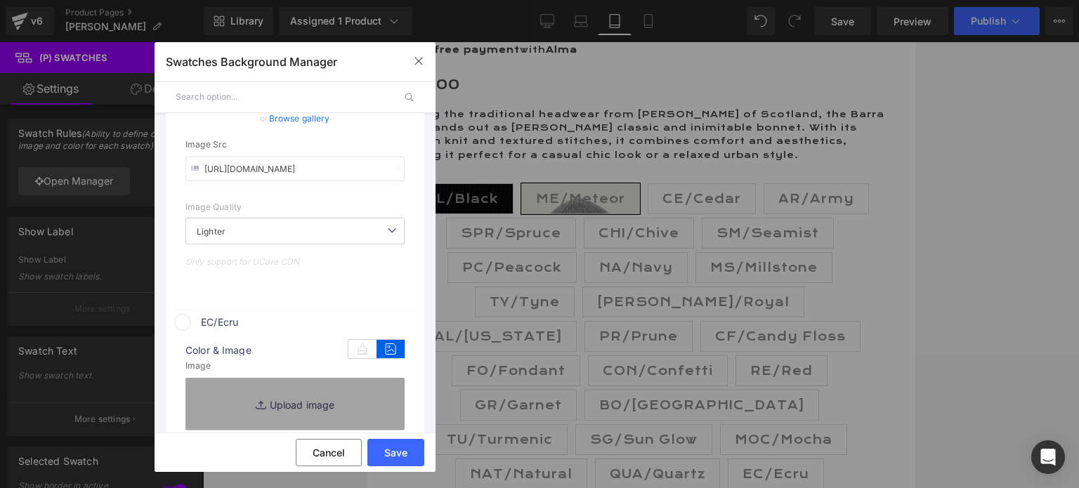
scroll to position [8640, 0]
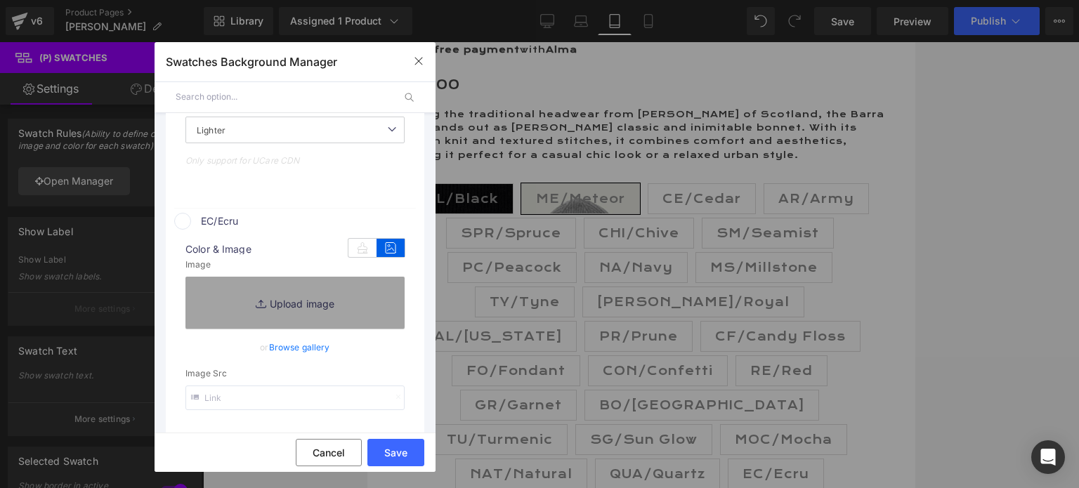
click at [313, 360] on link "Browse gallery" at bounding box center [299, 347] width 61 height 25
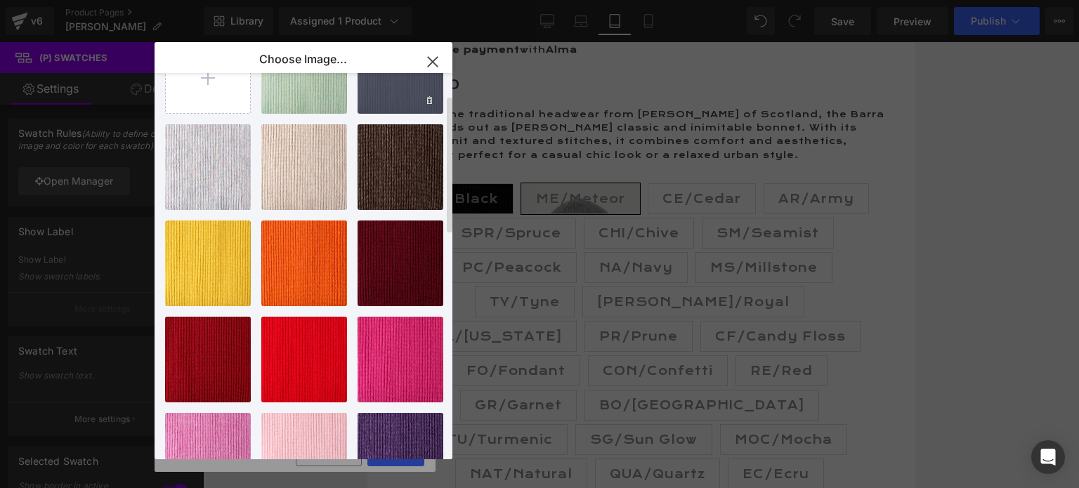
click at [382, 98] on div "EC...cru.jpg 30.67 KB" at bounding box center [401, 71] width 86 height 86
type input "[URL][DOMAIN_NAME]"
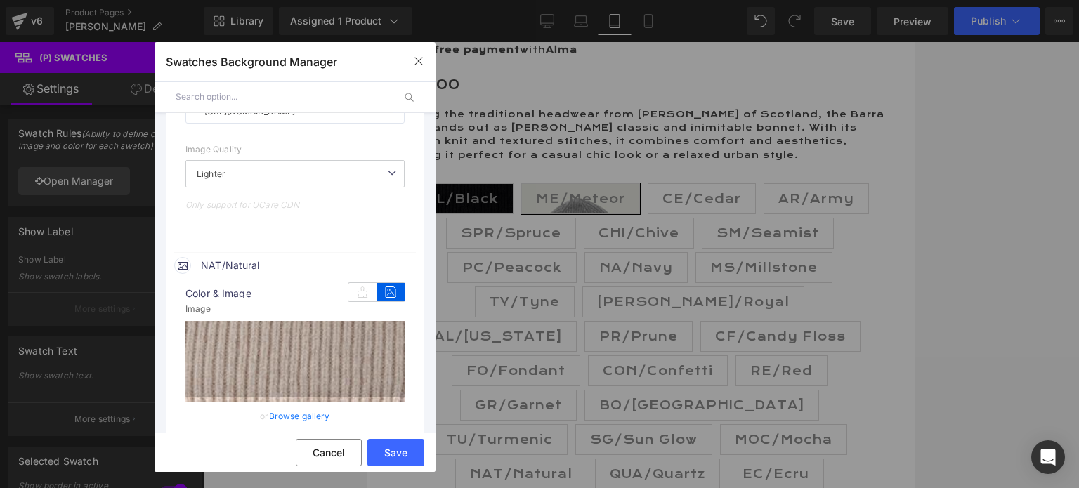
scroll to position [7867, 0]
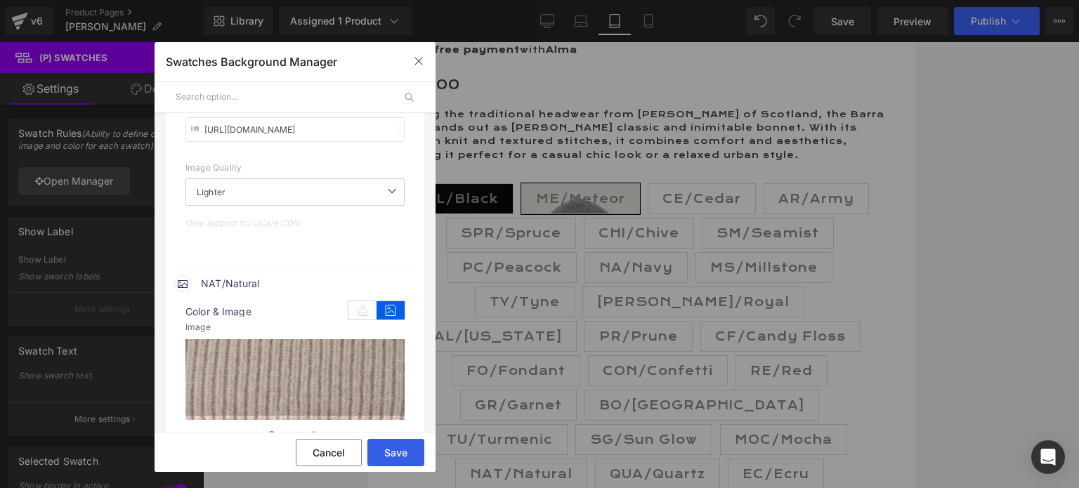
click at [392, 452] on button "Save" at bounding box center [395, 452] width 57 height 27
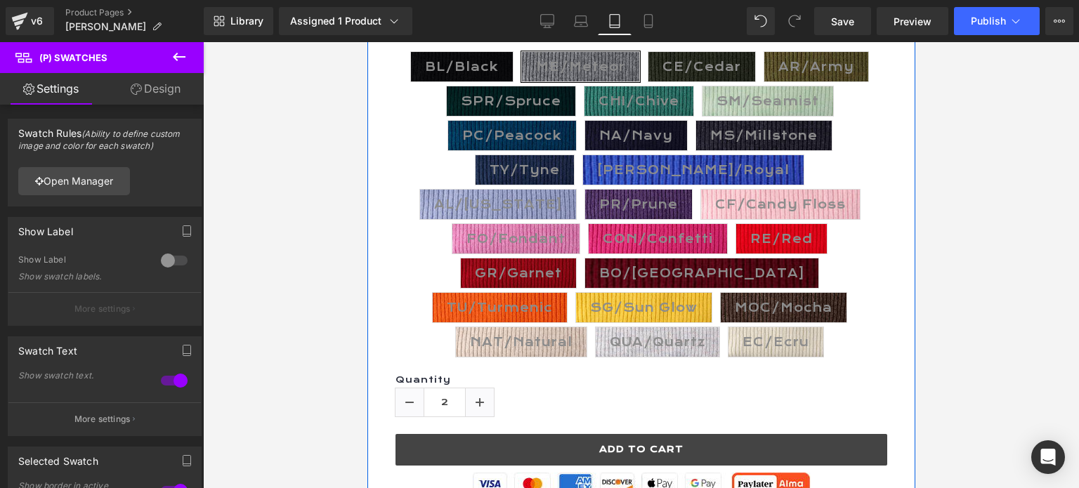
scroll to position [913, 0]
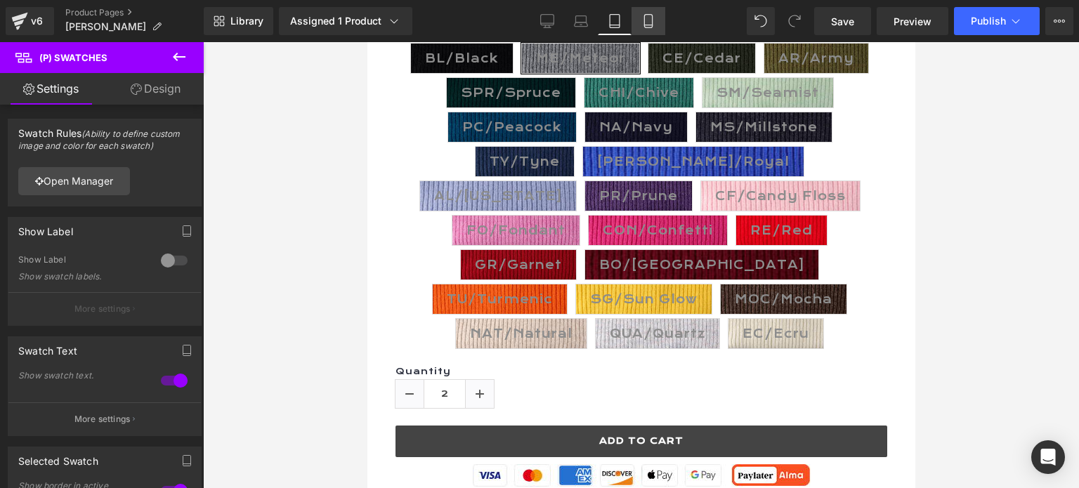
click at [647, 19] on icon at bounding box center [648, 21] width 14 height 14
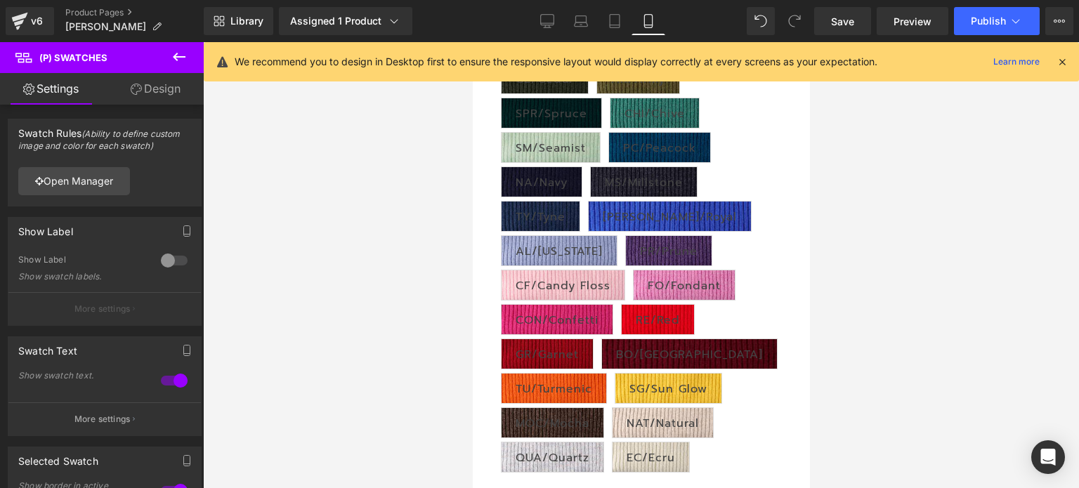
type input "100"
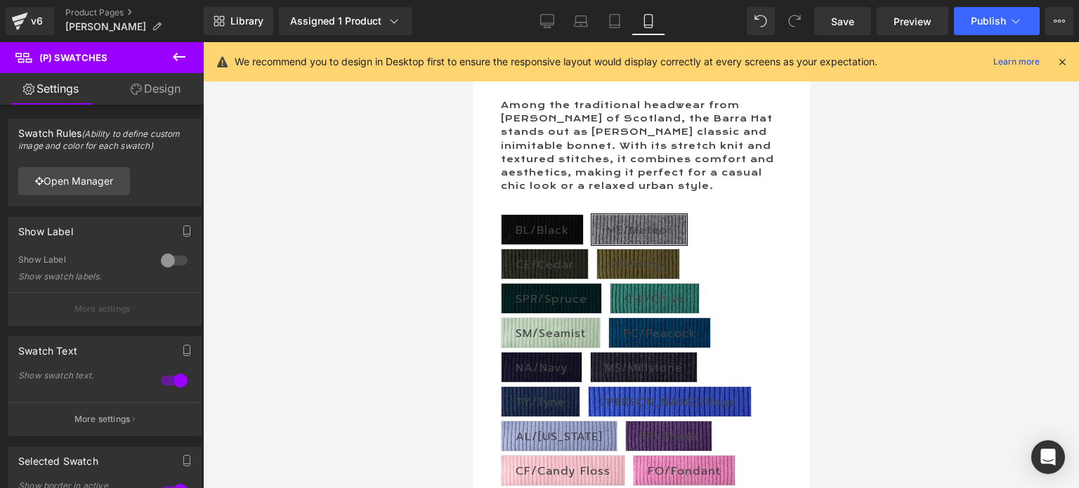
scroll to position [517, 0]
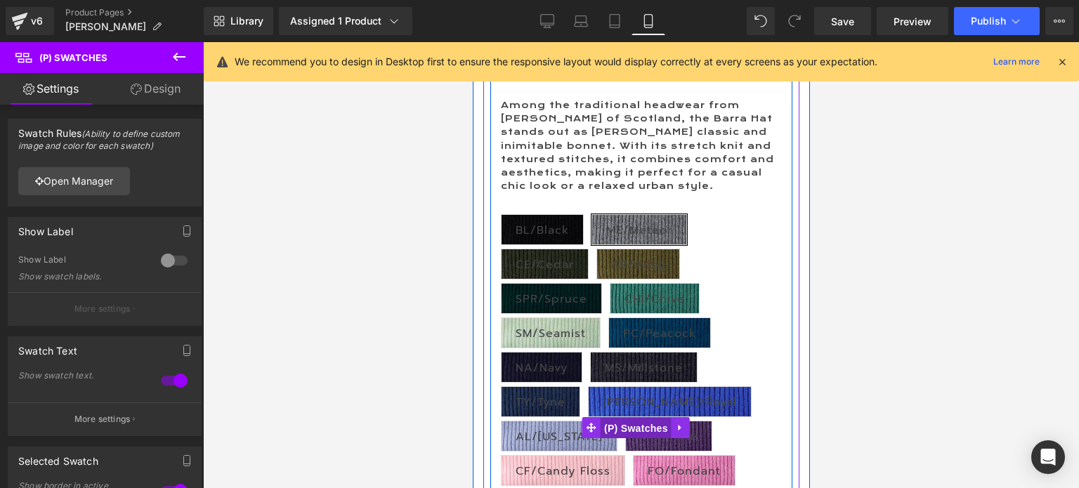
click at [640, 424] on span "(P) Swatches" at bounding box center [635, 428] width 71 height 21
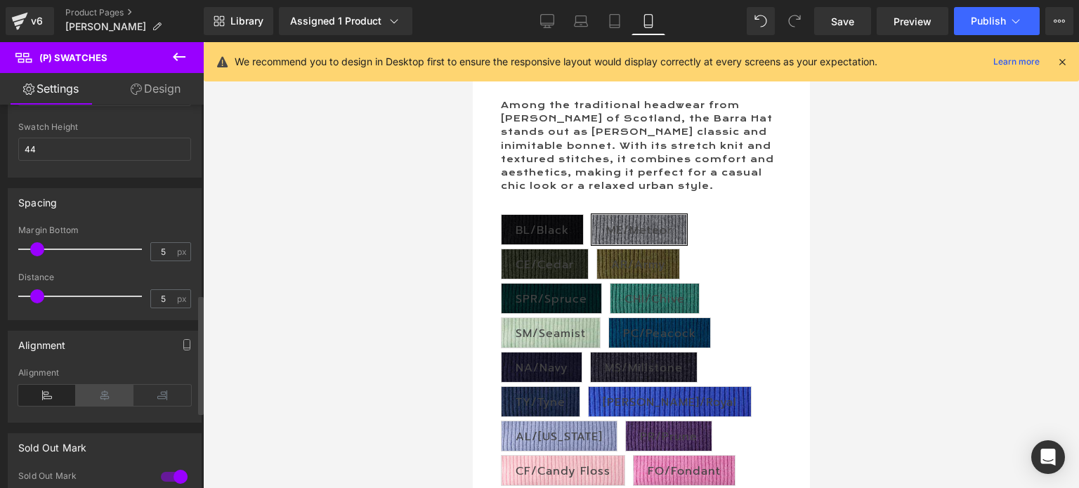
scroll to position [632, 0]
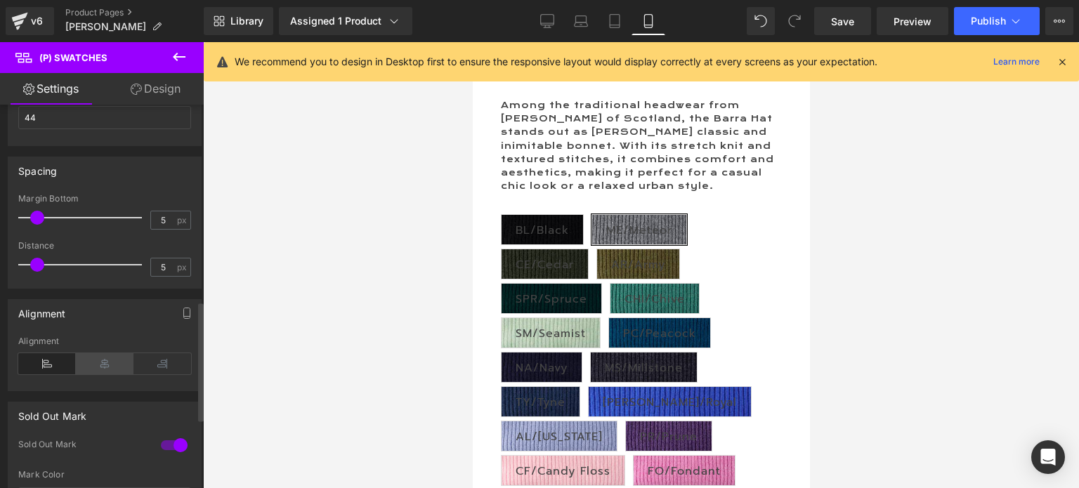
click at [106, 365] on icon at bounding box center [105, 363] width 58 height 21
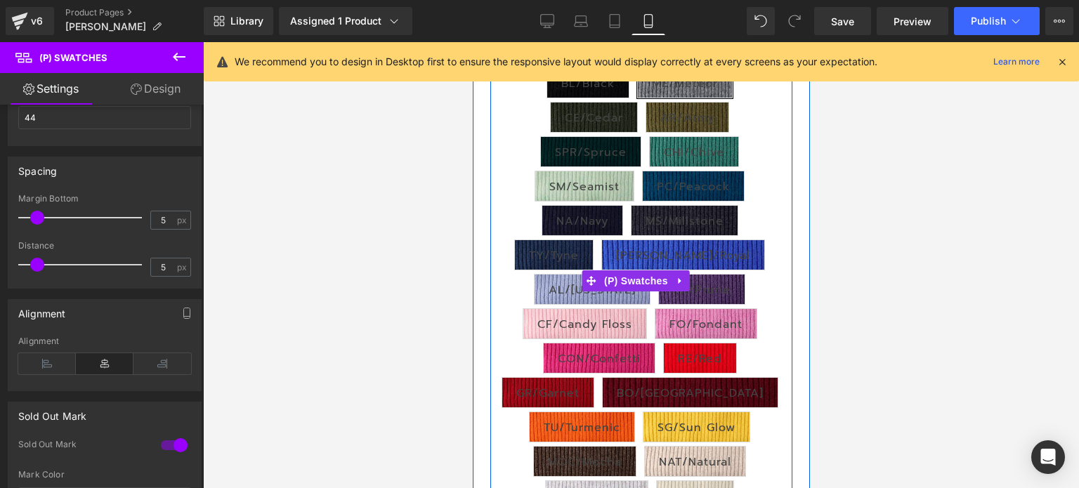
scroll to position [517, 0]
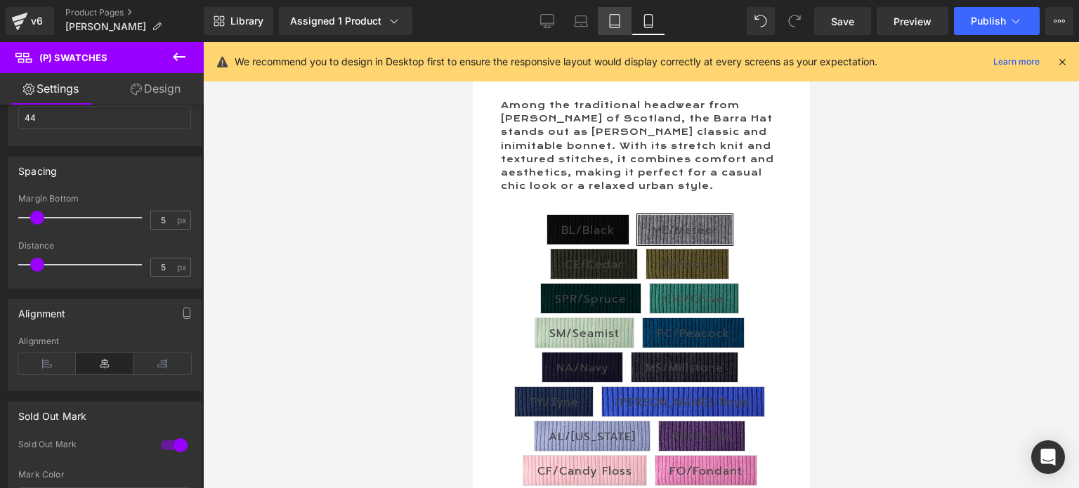
click at [613, 25] on icon at bounding box center [615, 25] width 10 height 0
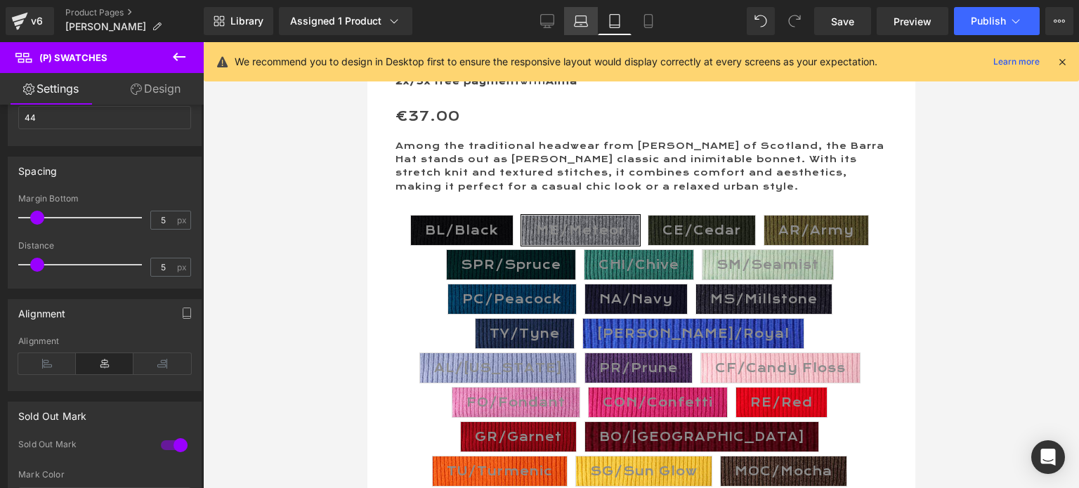
scroll to position [741, 0]
click at [580, 15] on icon at bounding box center [581, 21] width 14 height 14
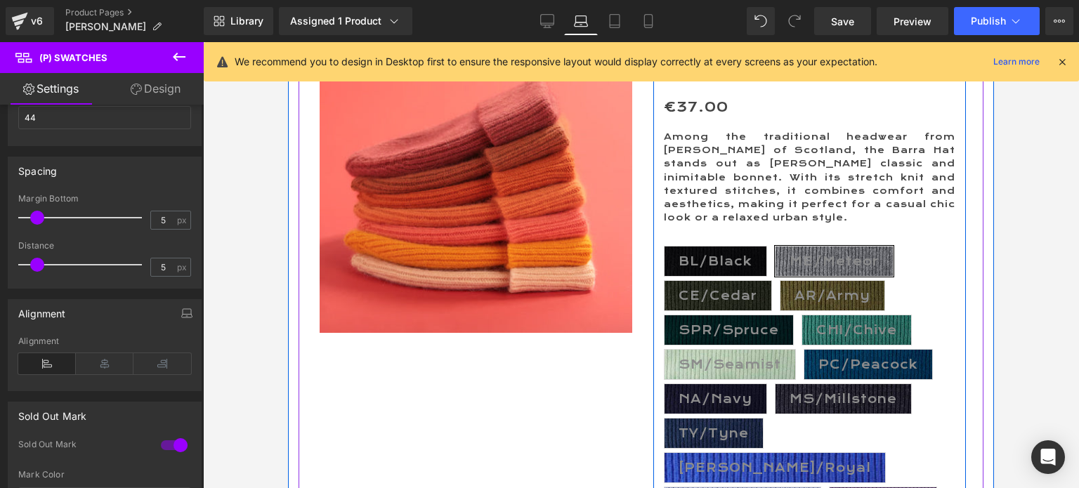
scroll to position [0, 0]
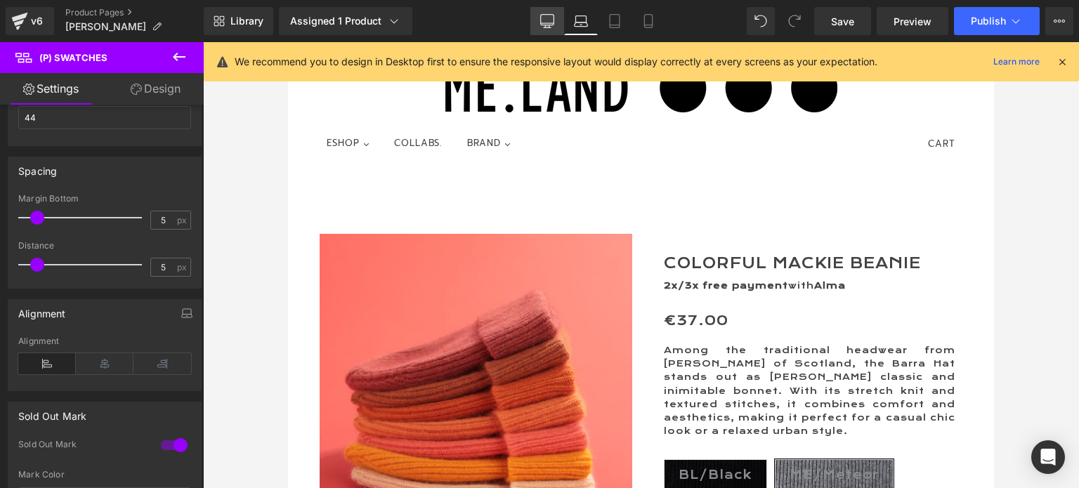
click at [545, 20] on icon at bounding box center [547, 21] width 14 height 14
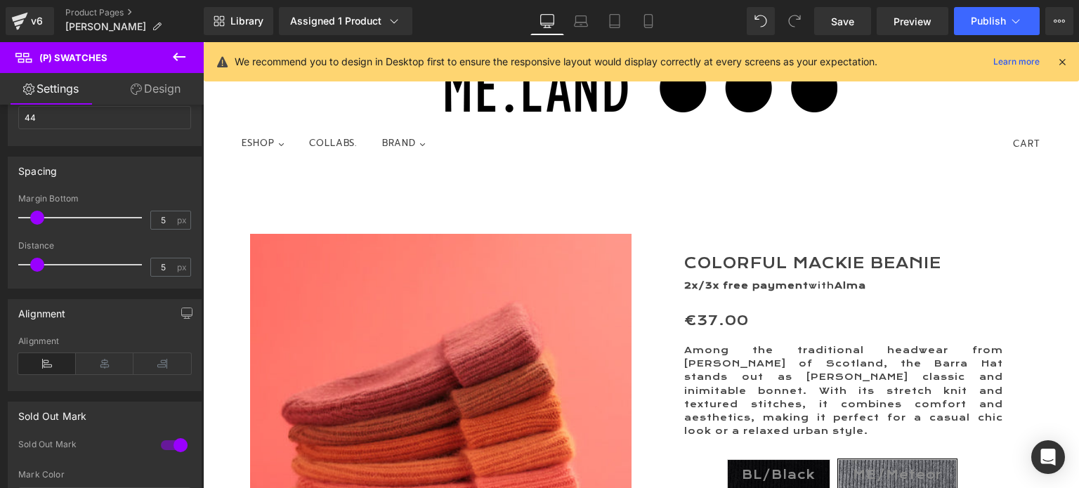
type input "100"
click at [851, 20] on span "Save" at bounding box center [842, 21] width 23 height 15
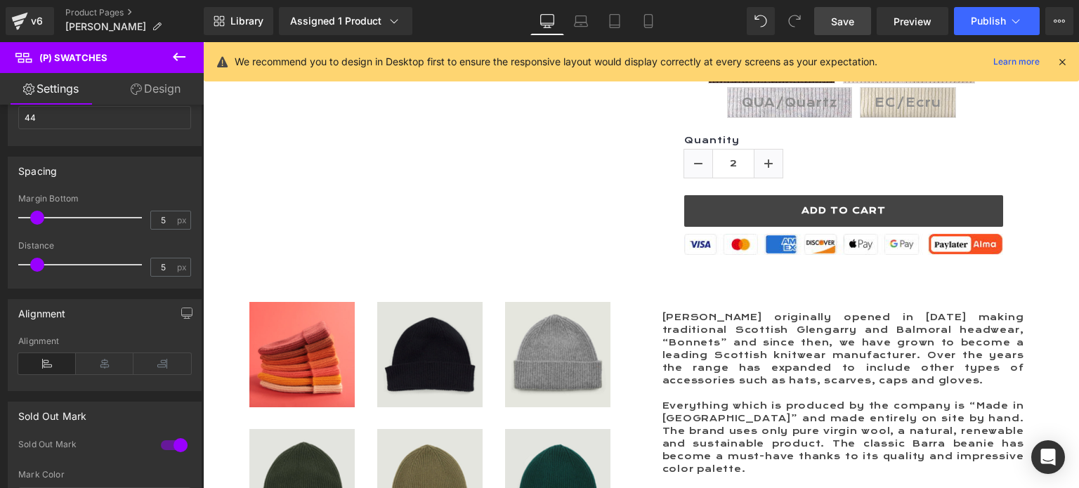
scroll to position [843, 0]
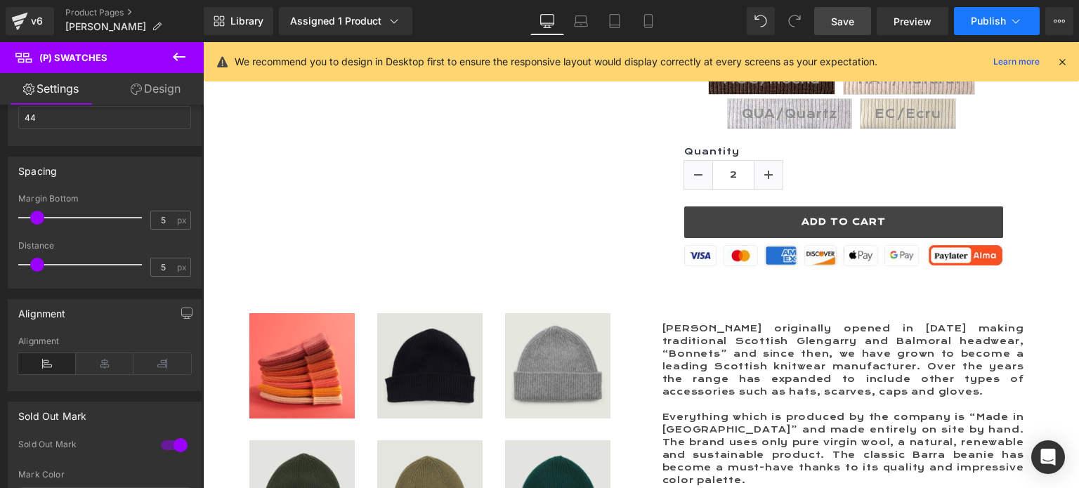
click at [994, 18] on span "Publish" at bounding box center [988, 20] width 35 height 11
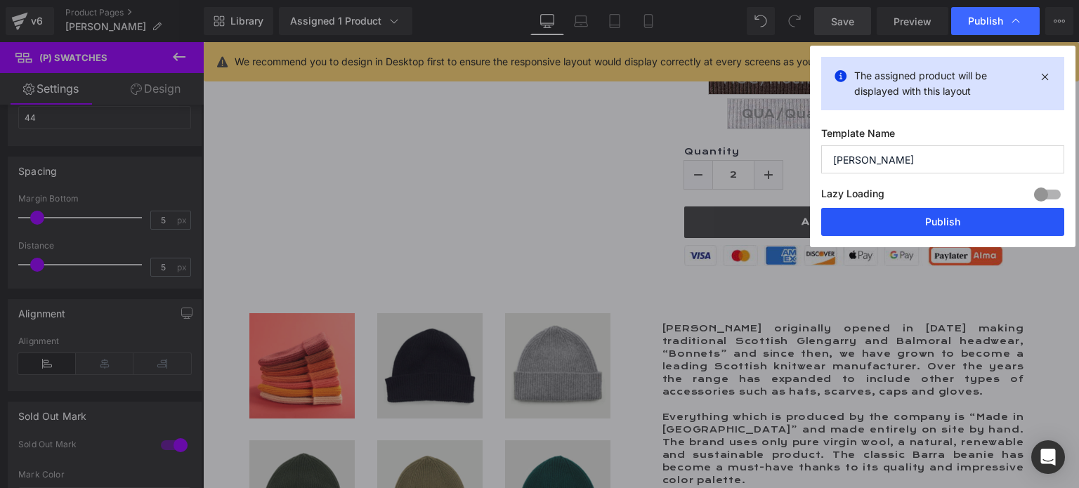
click at [938, 217] on button "Publish" at bounding box center [942, 222] width 243 height 28
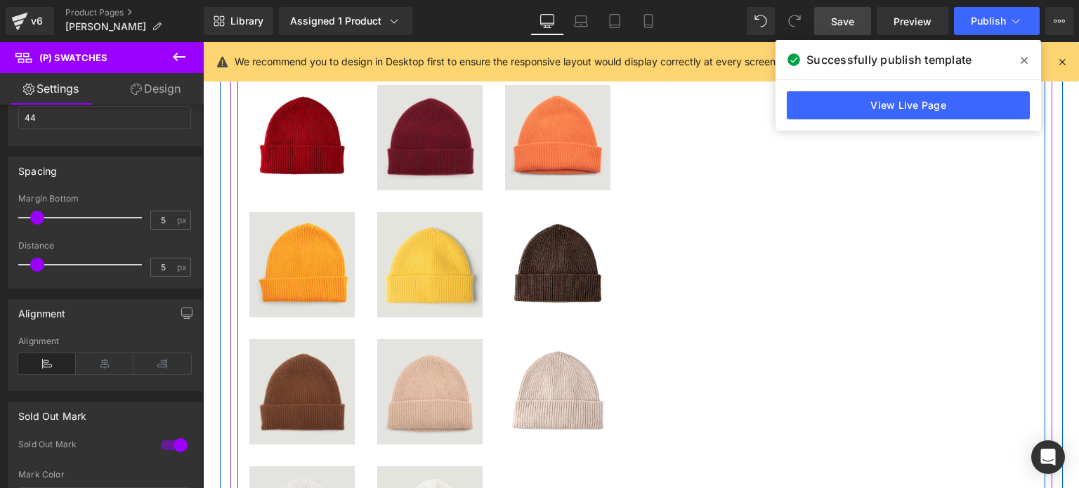
scroll to position [2037, 0]
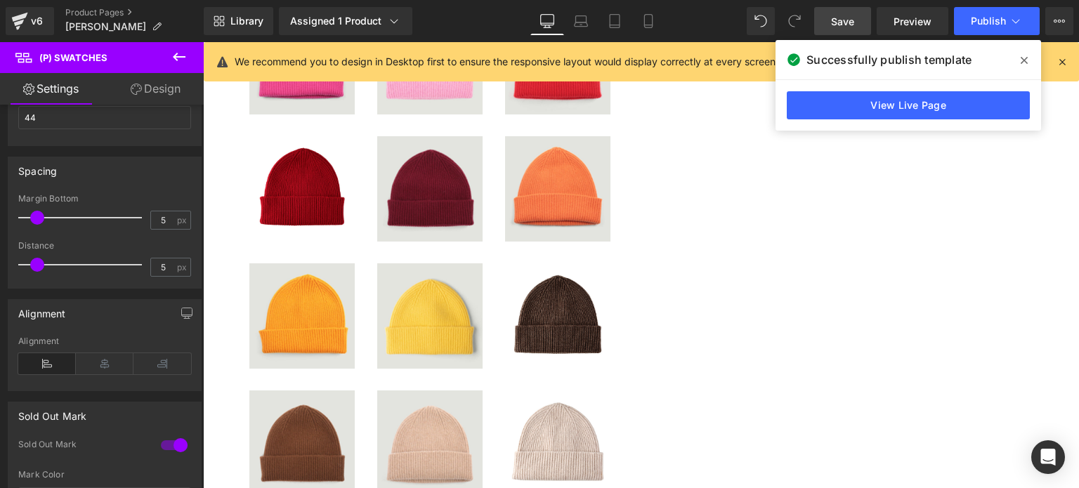
drag, startPoint x: 846, startPoint y: 19, endPoint x: 872, endPoint y: 19, distance: 26.0
click at [846, 19] on span "Save" at bounding box center [842, 21] width 23 height 15
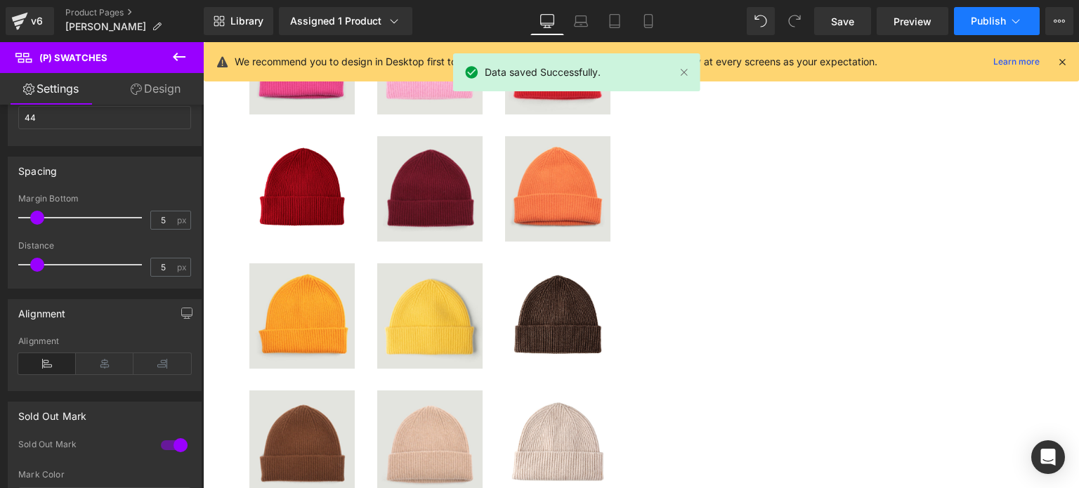
click at [995, 15] on span "Publish" at bounding box center [988, 20] width 35 height 11
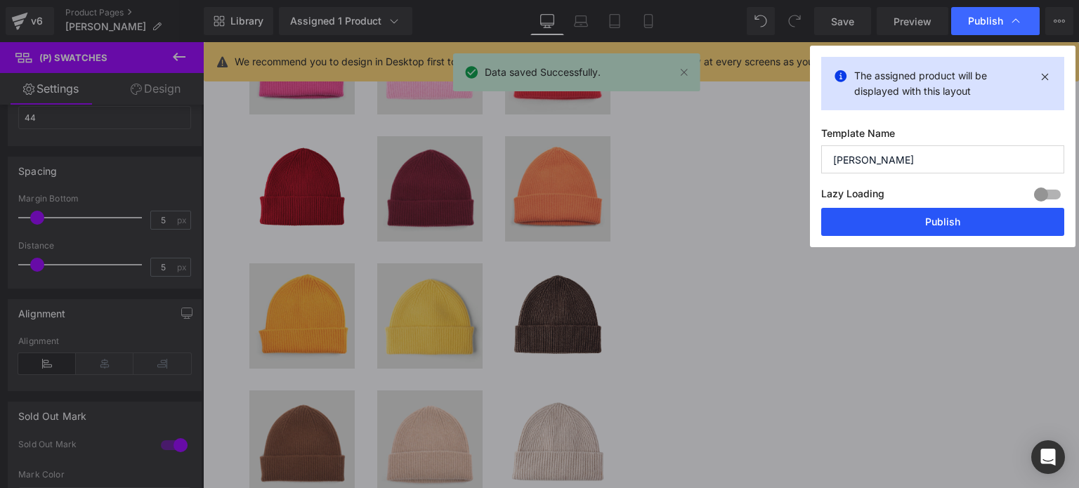
click at [929, 223] on button "Publish" at bounding box center [942, 222] width 243 height 28
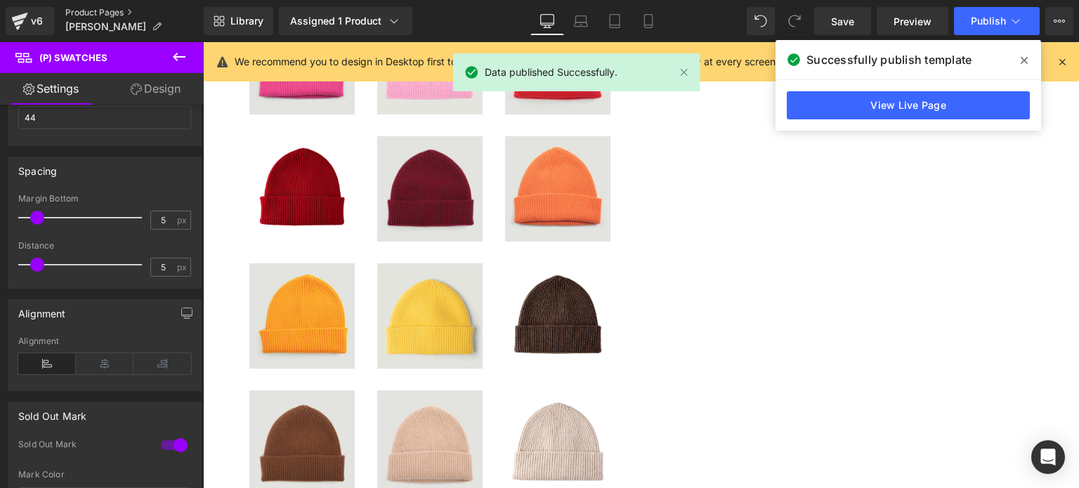
click at [96, 9] on link "Product Pages" at bounding box center [134, 12] width 138 height 11
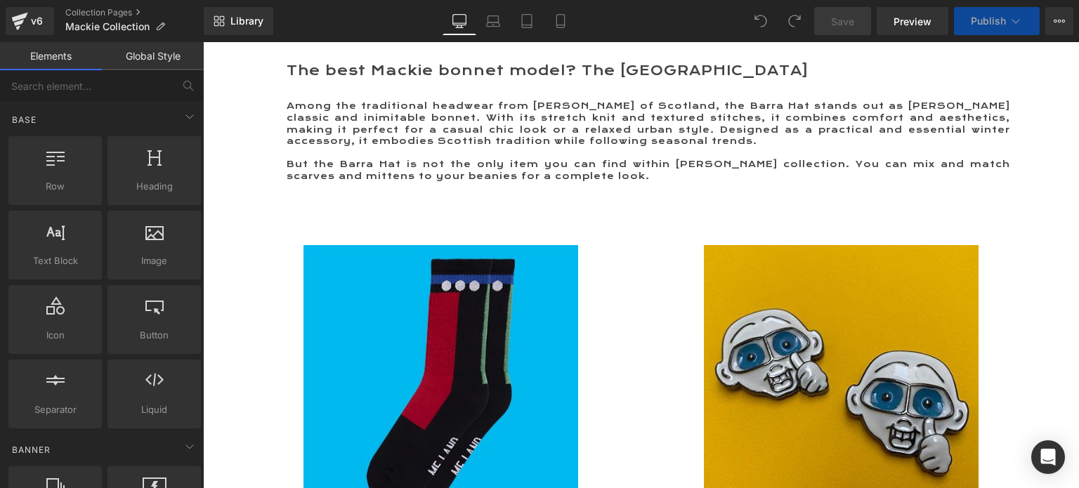
scroll to position [211, 0]
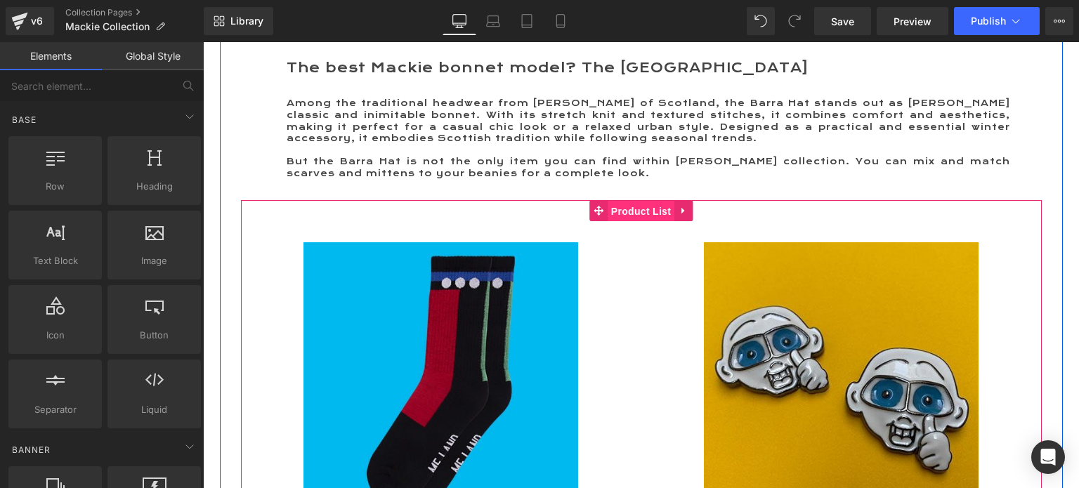
click at [628, 203] on span "Product List" at bounding box center [641, 211] width 67 height 21
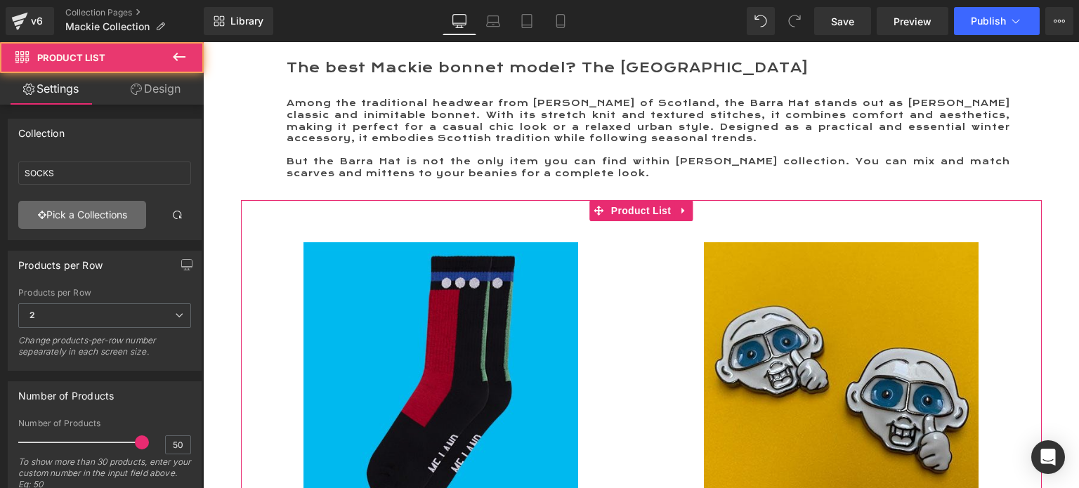
click at [84, 214] on link "Pick a Collections" at bounding box center [82, 215] width 128 height 28
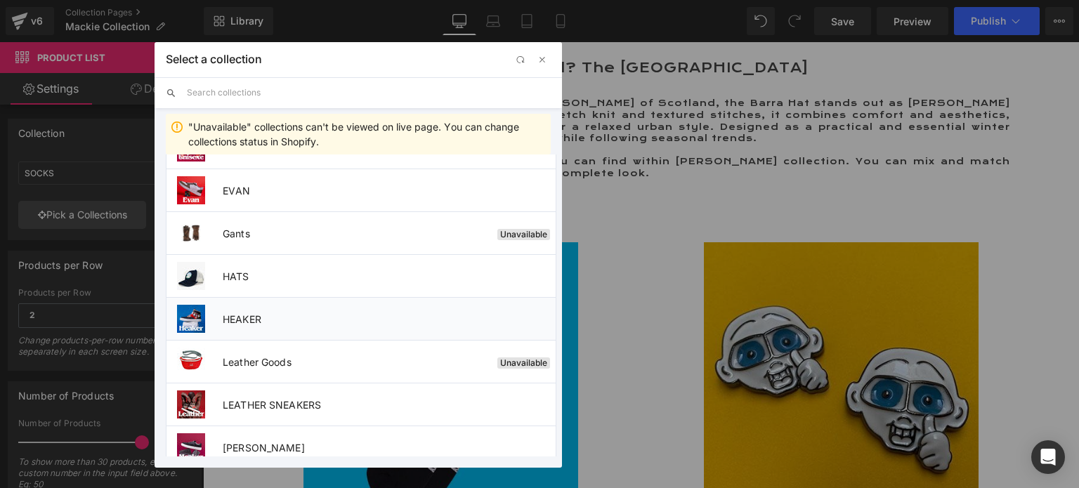
scroll to position [702, 0]
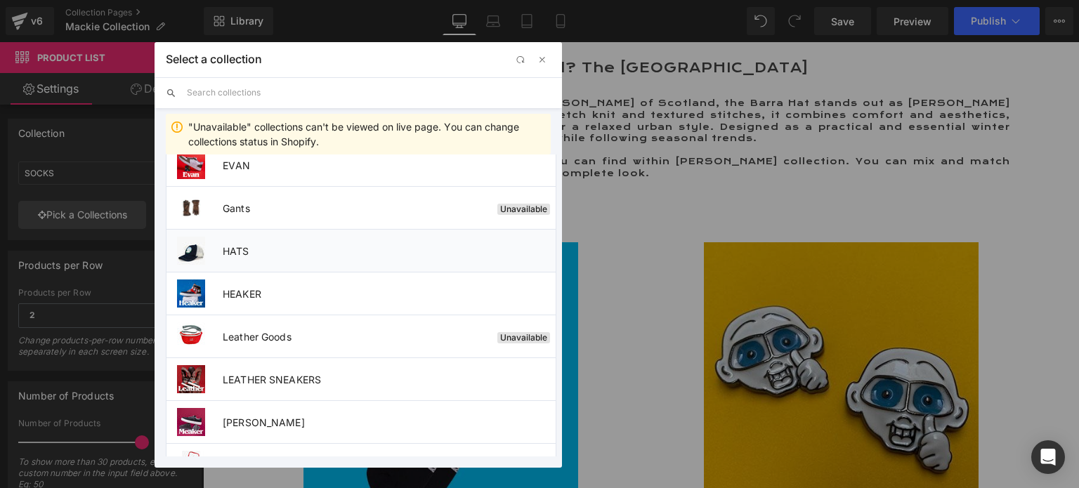
click at [251, 247] on span "HATS" at bounding box center [389, 251] width 333 height 12
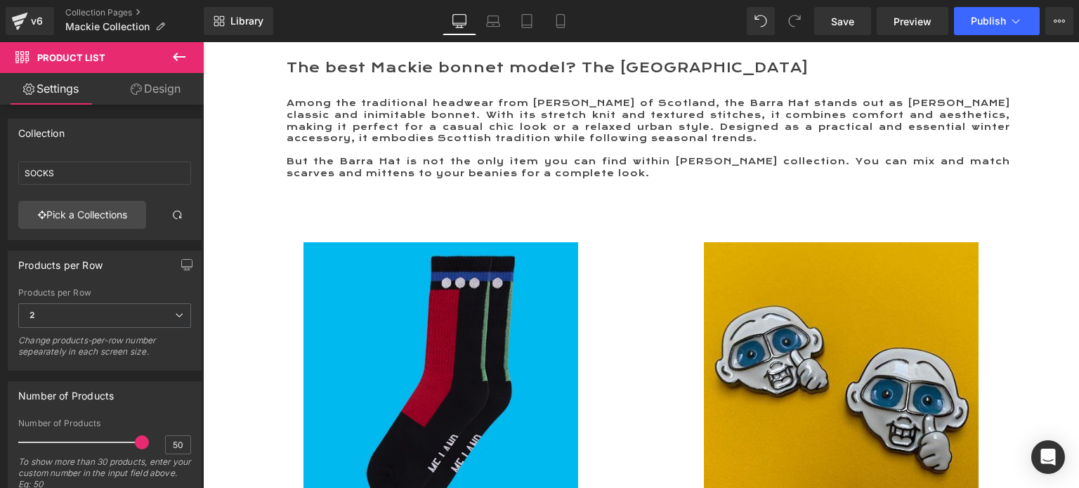
type input "HATS"
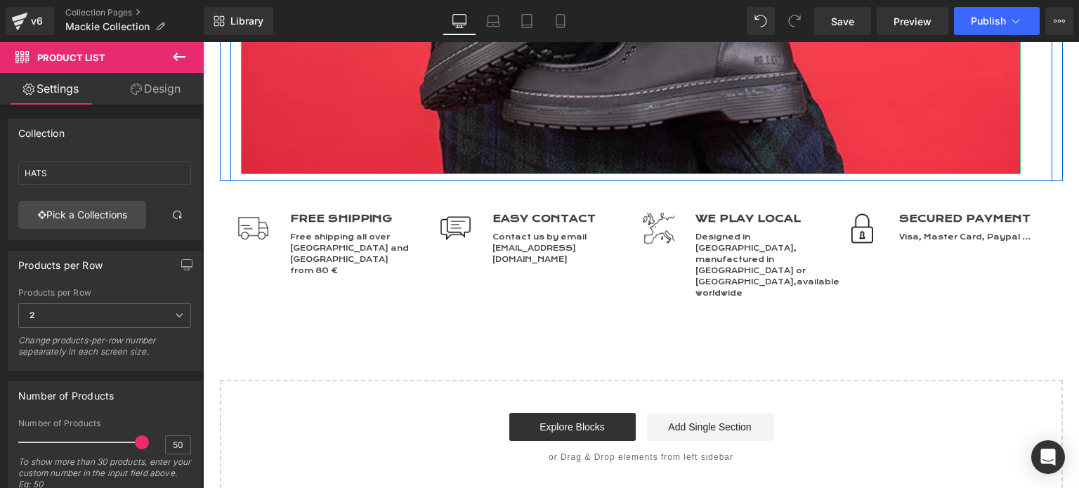
scroll to position [6252, 0]
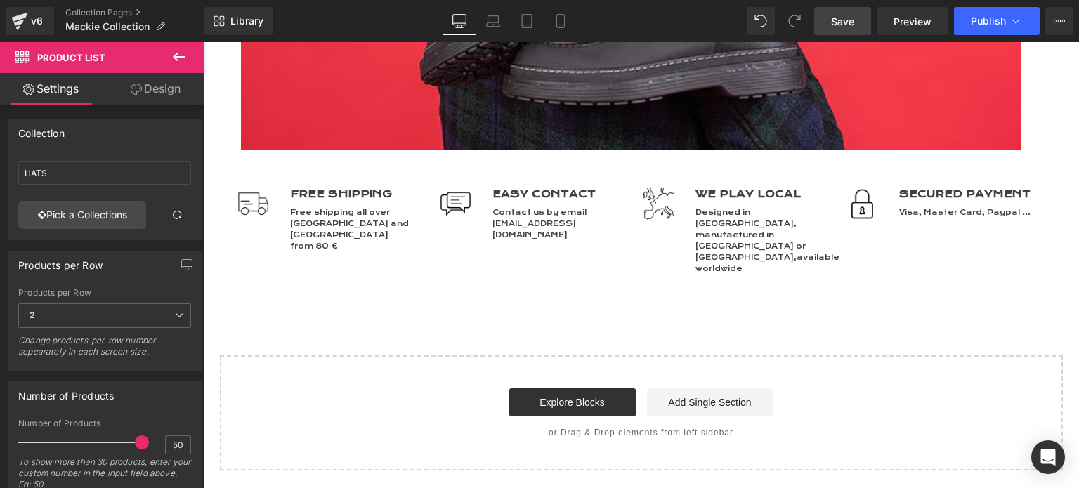
click at [846, 16] on span "Save" at bounding box center [842, 21] width 23 height 15
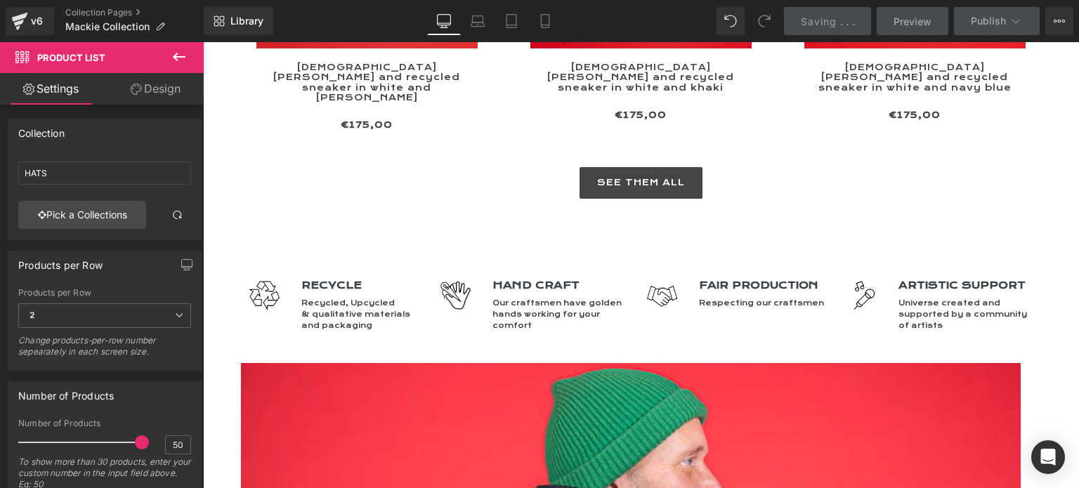
scroll to position [5549, 0]
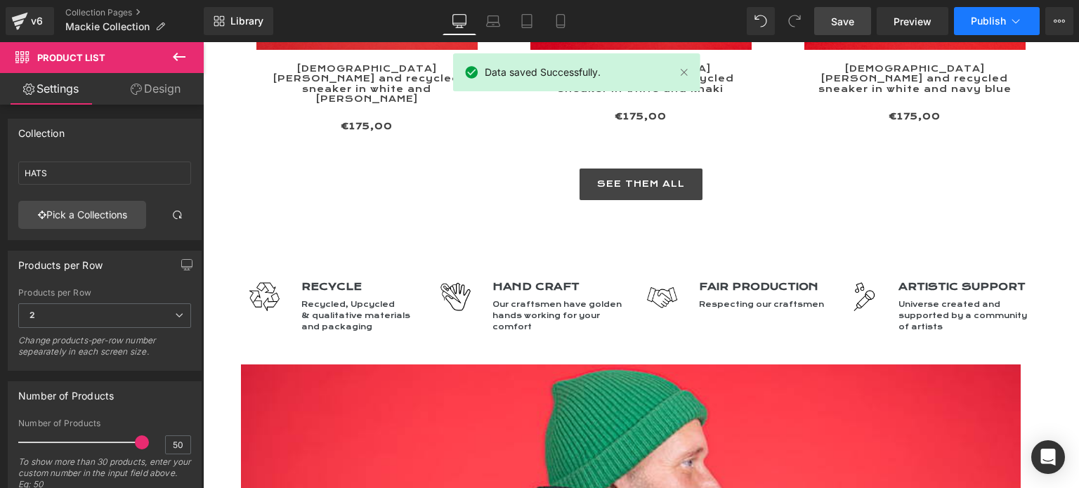
click at [978, 20] on span "Publish" at bounding box center [988, 20] width 35 height 11
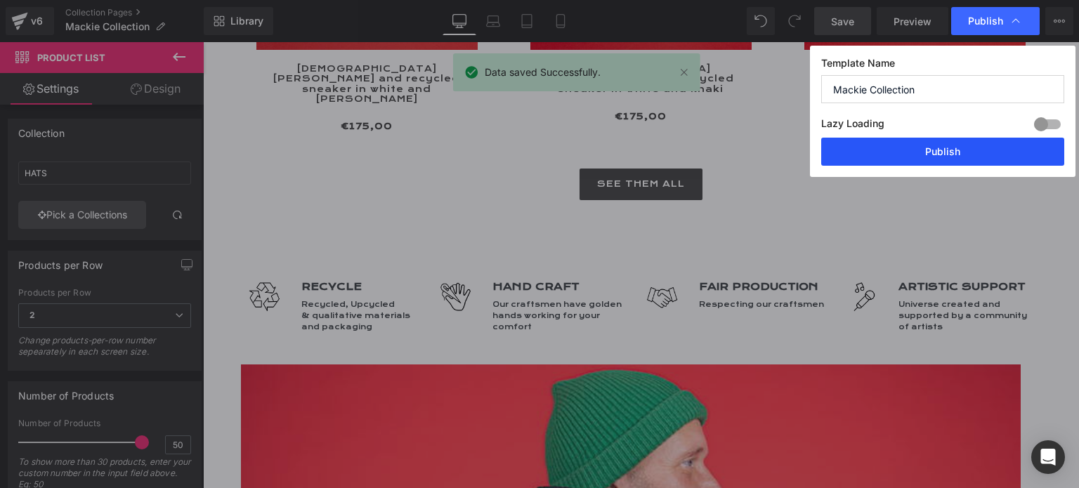
click at [941, 148] on button "Publish" at bounding box center [942, 152] width 243 height 28
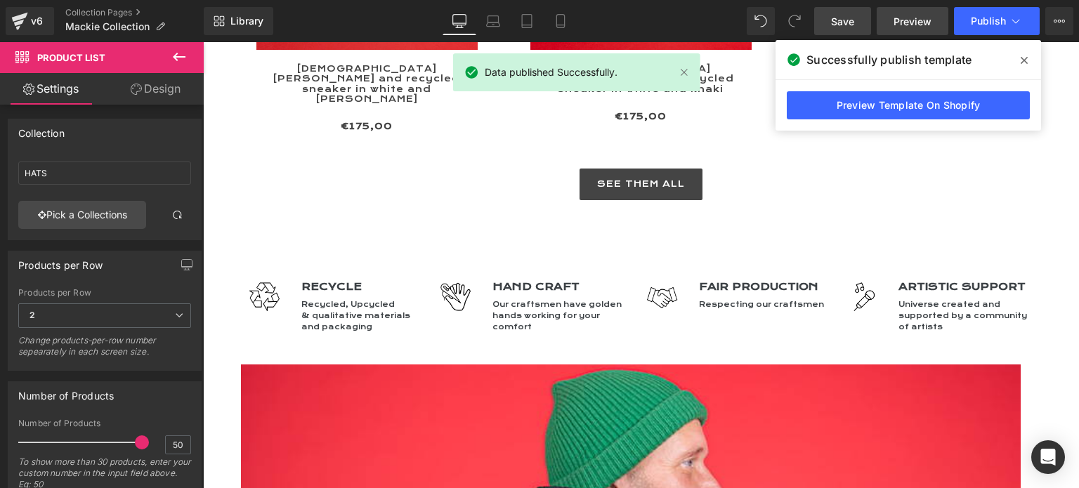
click at [889, 17] on link "Preview" at bounding box center [913, 21] width 72 height 28
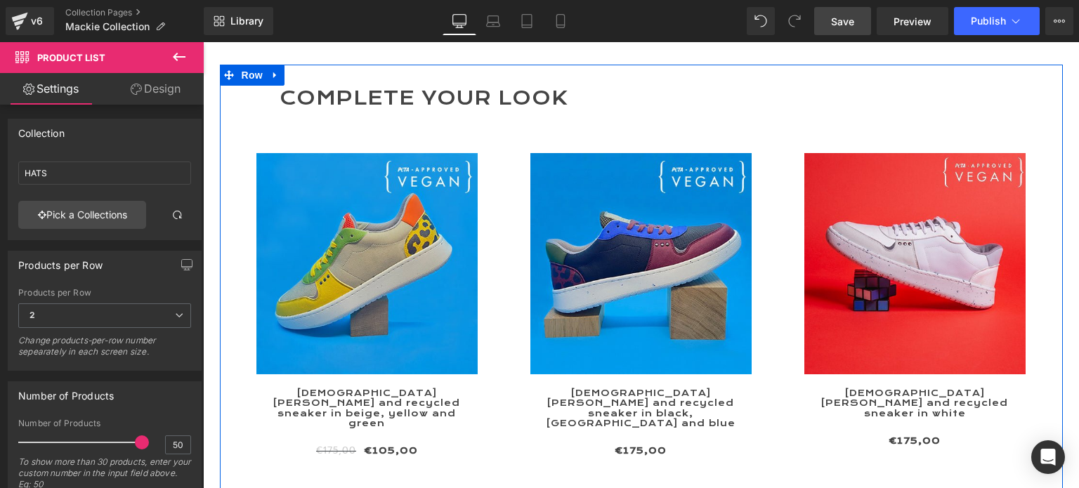
scroll to position [4847, 0]
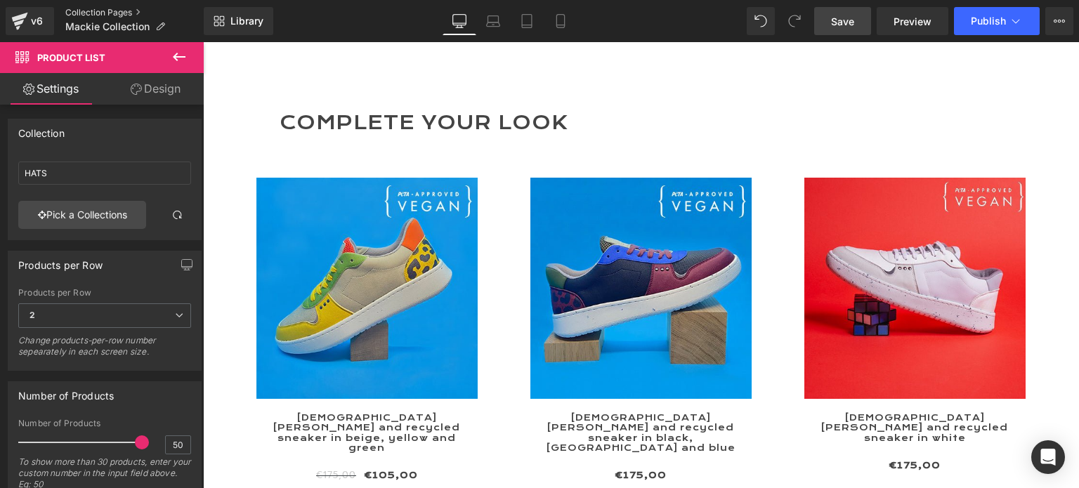
click at [106, 13] on link "Collection Pages" at bounding box center [134, 12] width 138 height 11
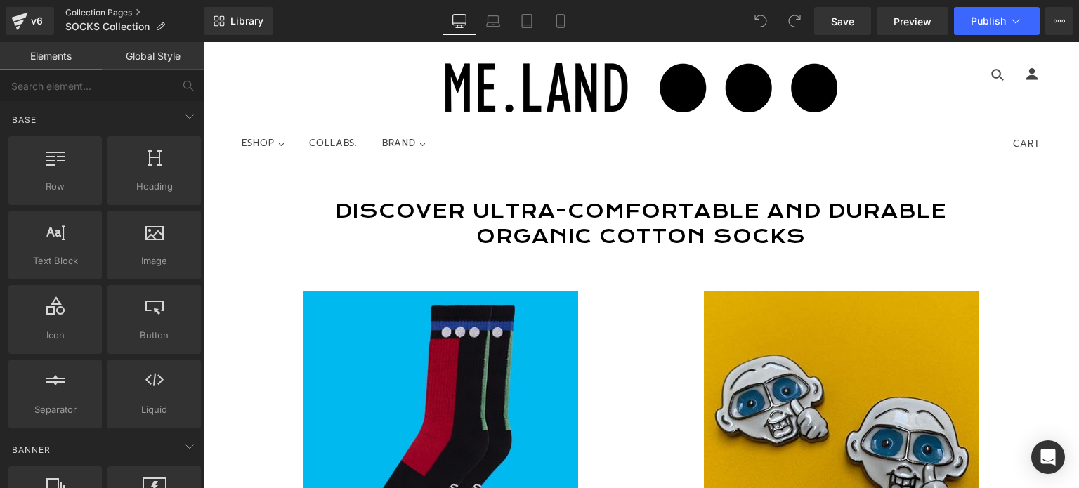
click at [89, 9] on link "Collection Pages" at bounding box center [134, 12] width 138 height 11
